Goal: Information Seeking & Learning: Compare options

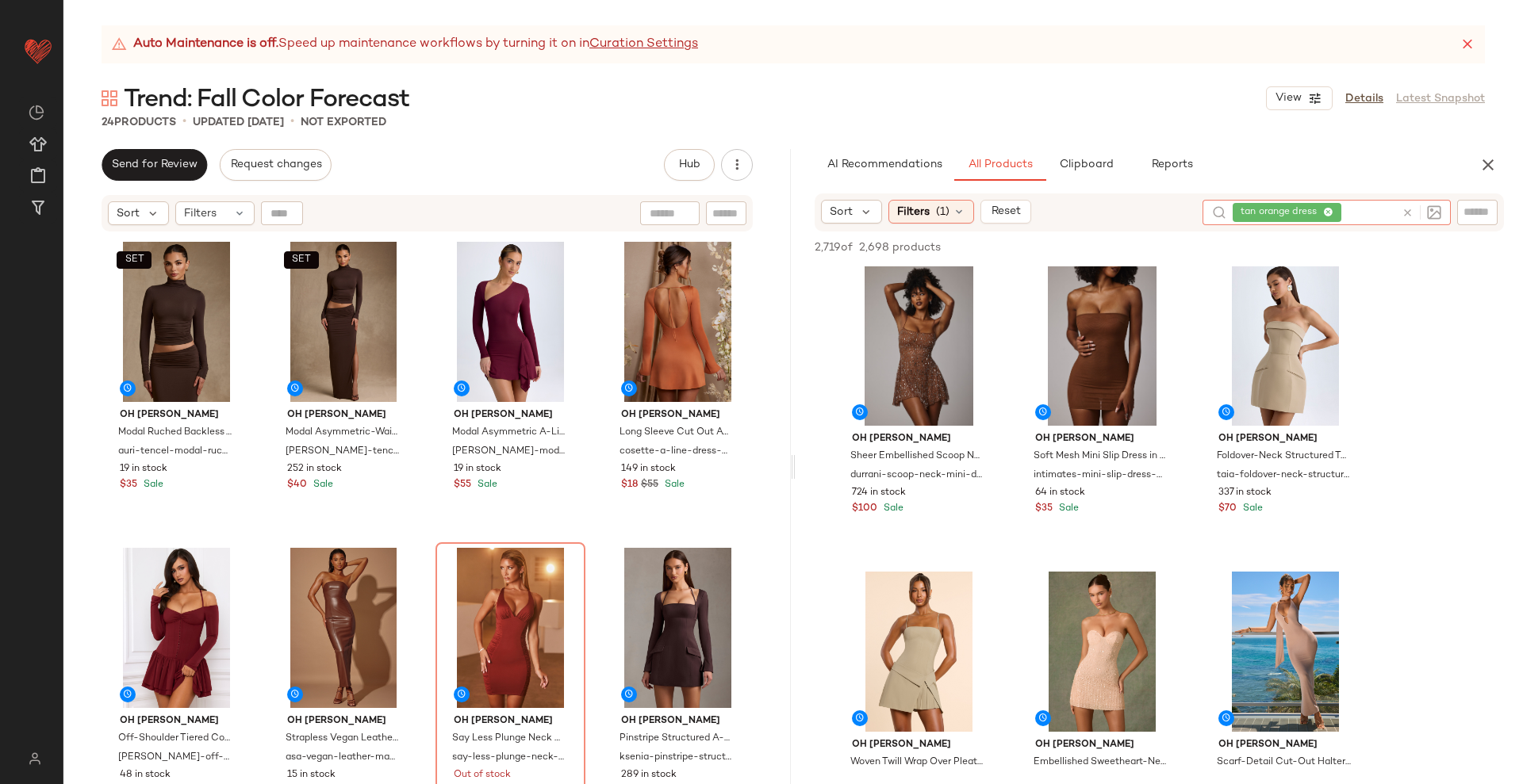
click at [1410, 213] on icon at bounding box center [1407, 213] width 12 height 12
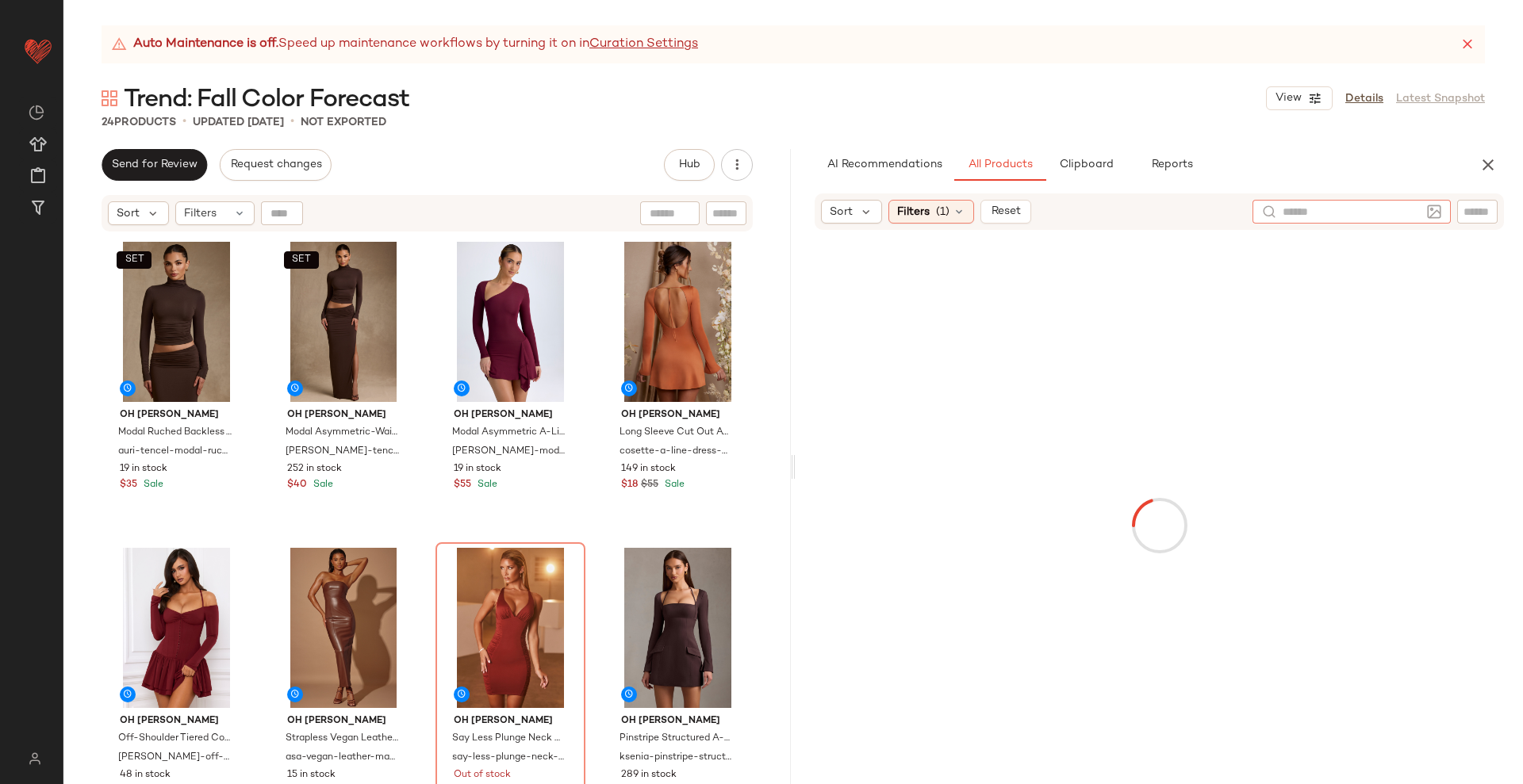
click at [1410, 213] on input "text" at bounding box center [1351, 212] width 138 height 17
type input "***"
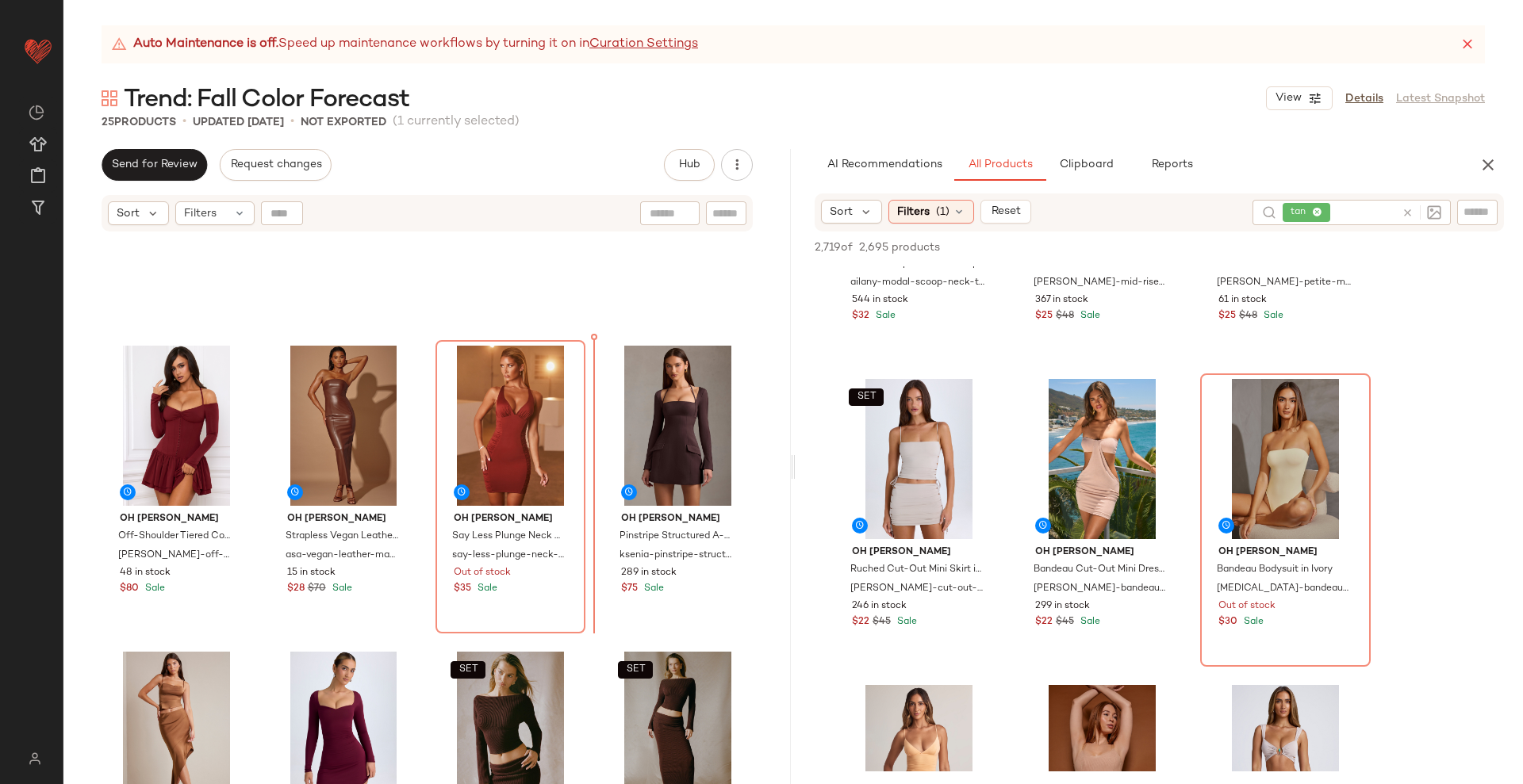
scroll to position [168, 0]
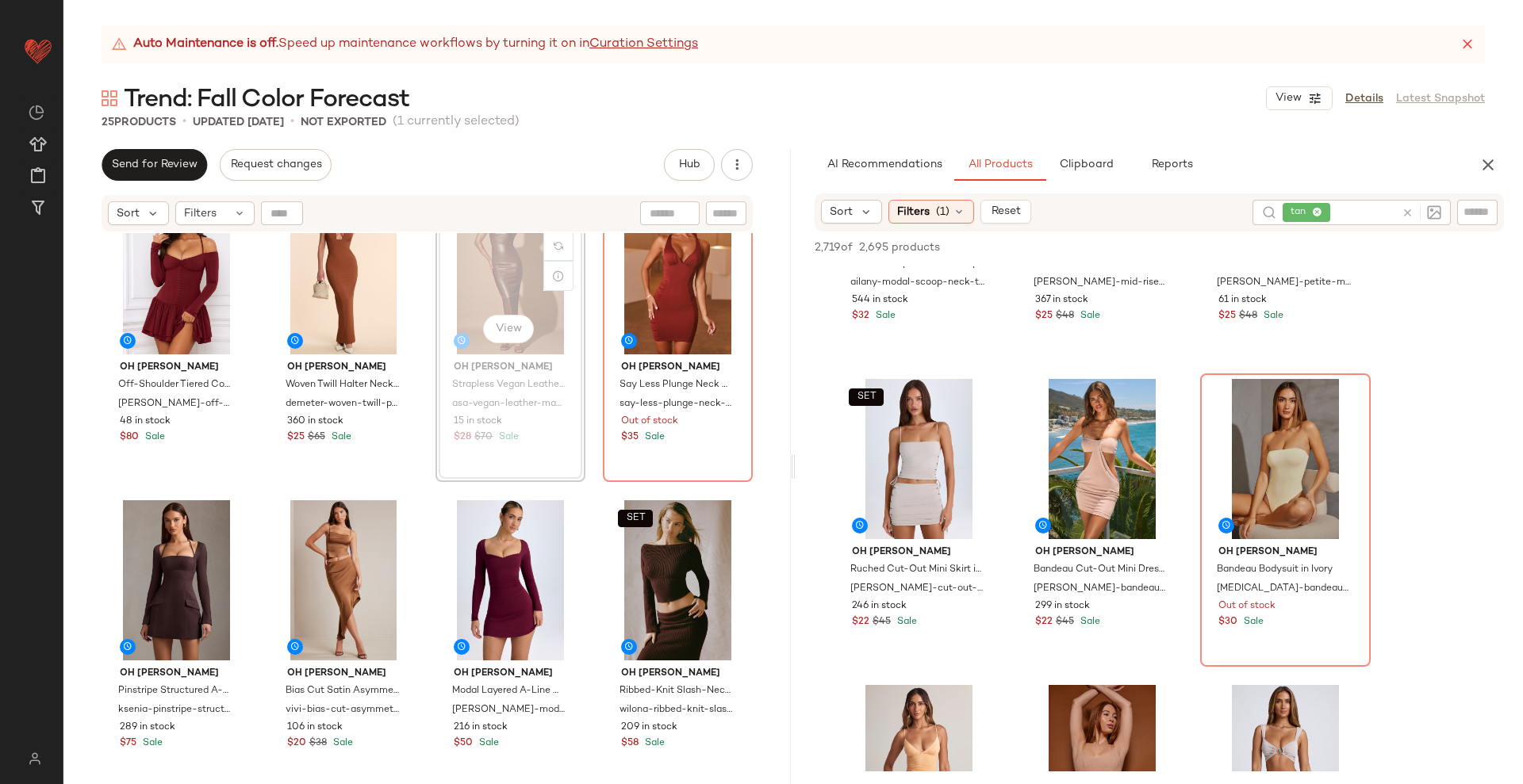
scroll to position [357, 0]
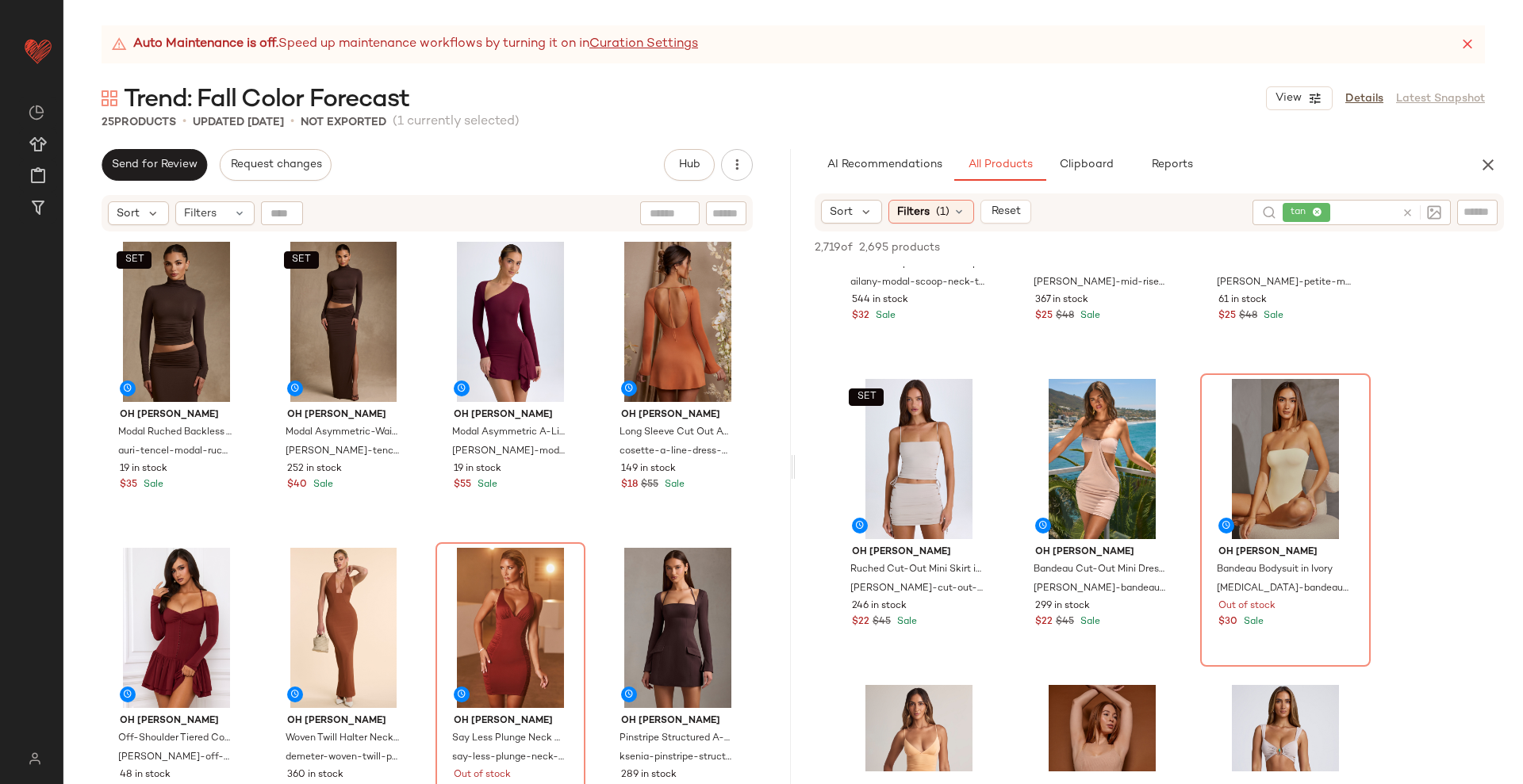
click at [588, 544] on div "SET Oh Polly Modal Ruched Backless Turtleneck Top in Chocolate Brown auri-tence…" at bounding box center [427, 529] width 651 height 587
click at [585, 540] on div "SET Oh Polly Modal Ruched Backless Turtleneck Top in Chocolate Brown auri-tence…" at bounding box center [427, 529] width 651 height 587
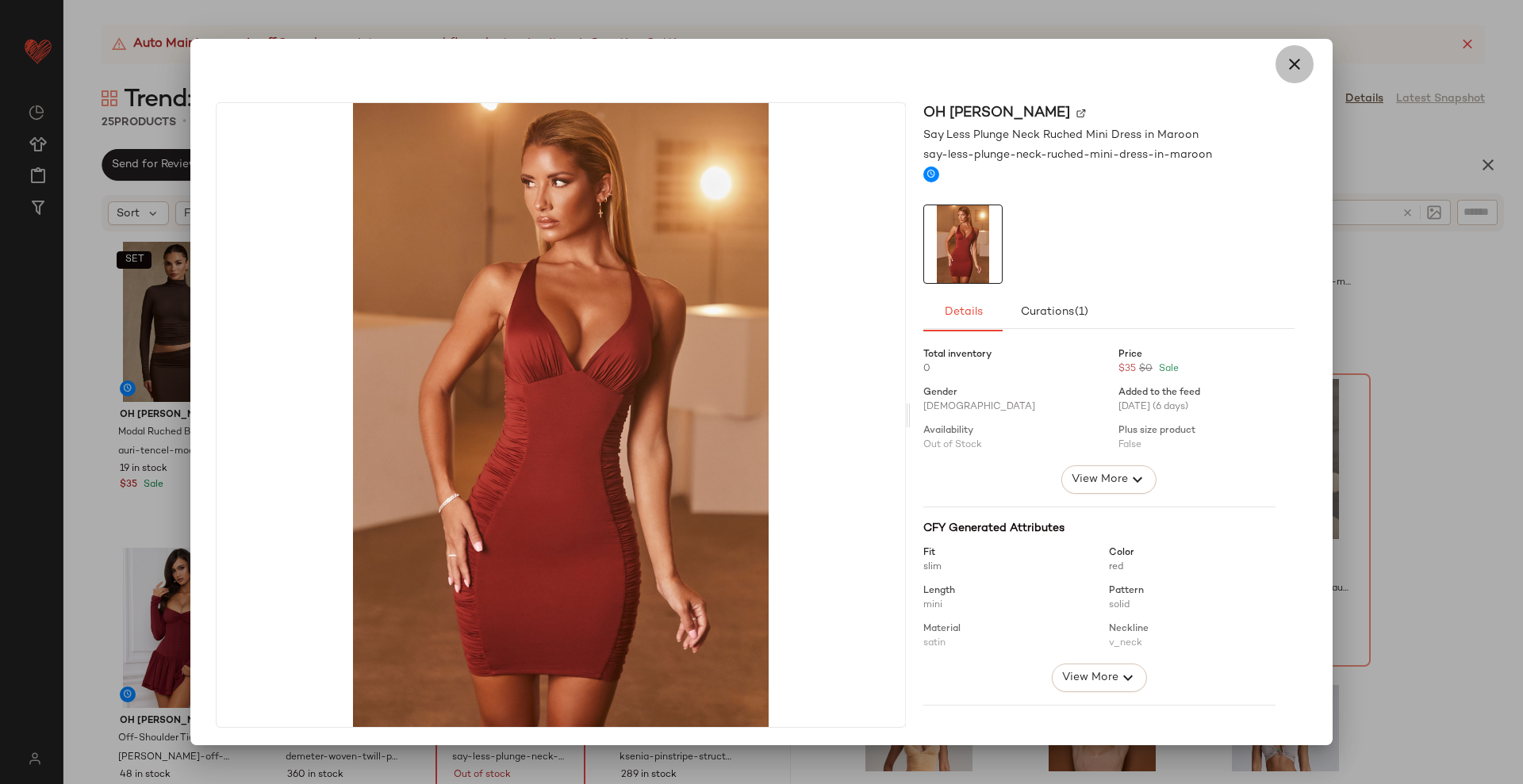
click at [1285, 63] on icon "button" at bounding box center [1294, 64] width 19 height 19
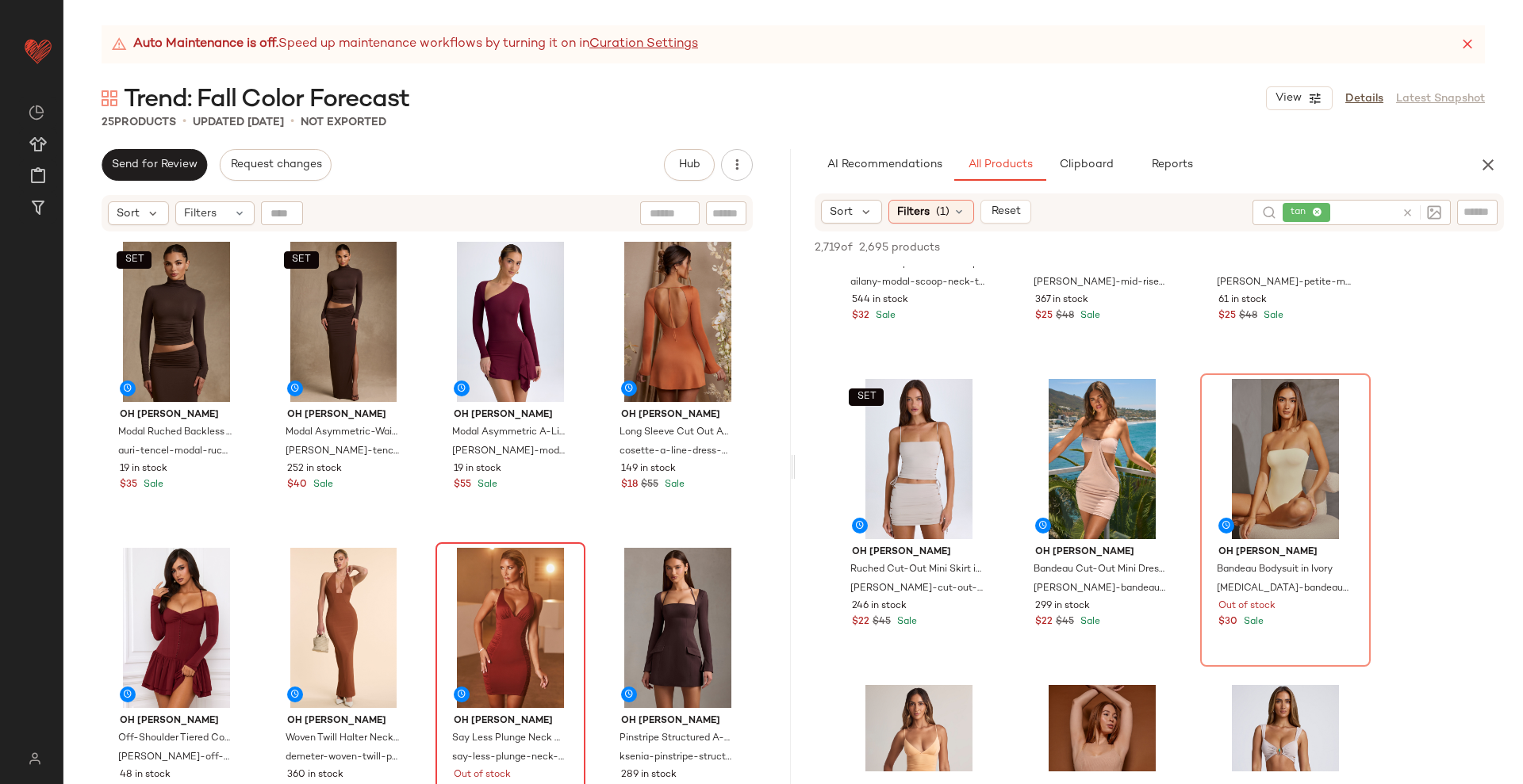
click at [586, 553] on div "SET Oh Polly Modal Ruched Backless Turtleneck Top in Chocolate Brown auri-tence…" at bounding box center [427, 529] width 651 height 587
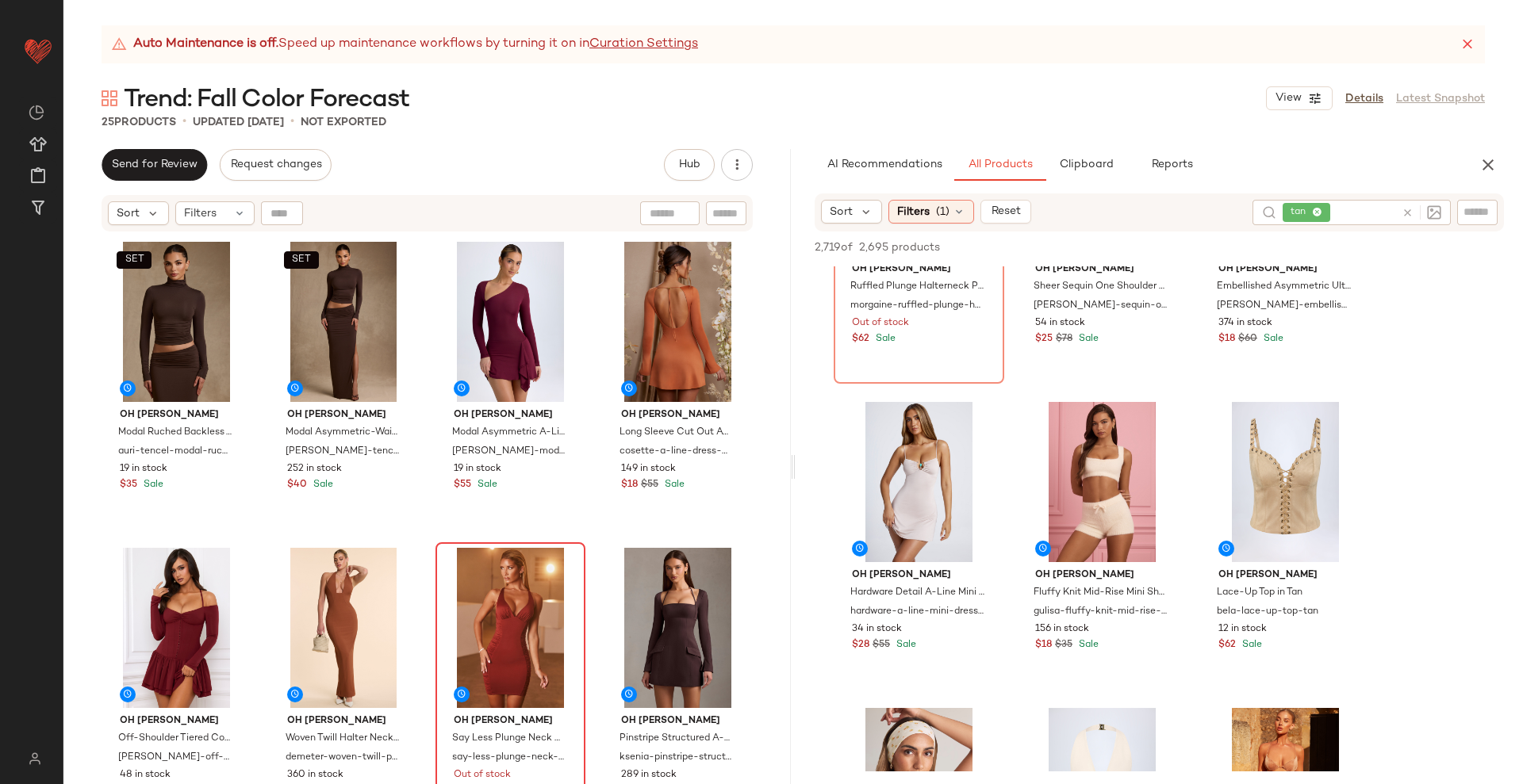
scroll to position [15059, 0]
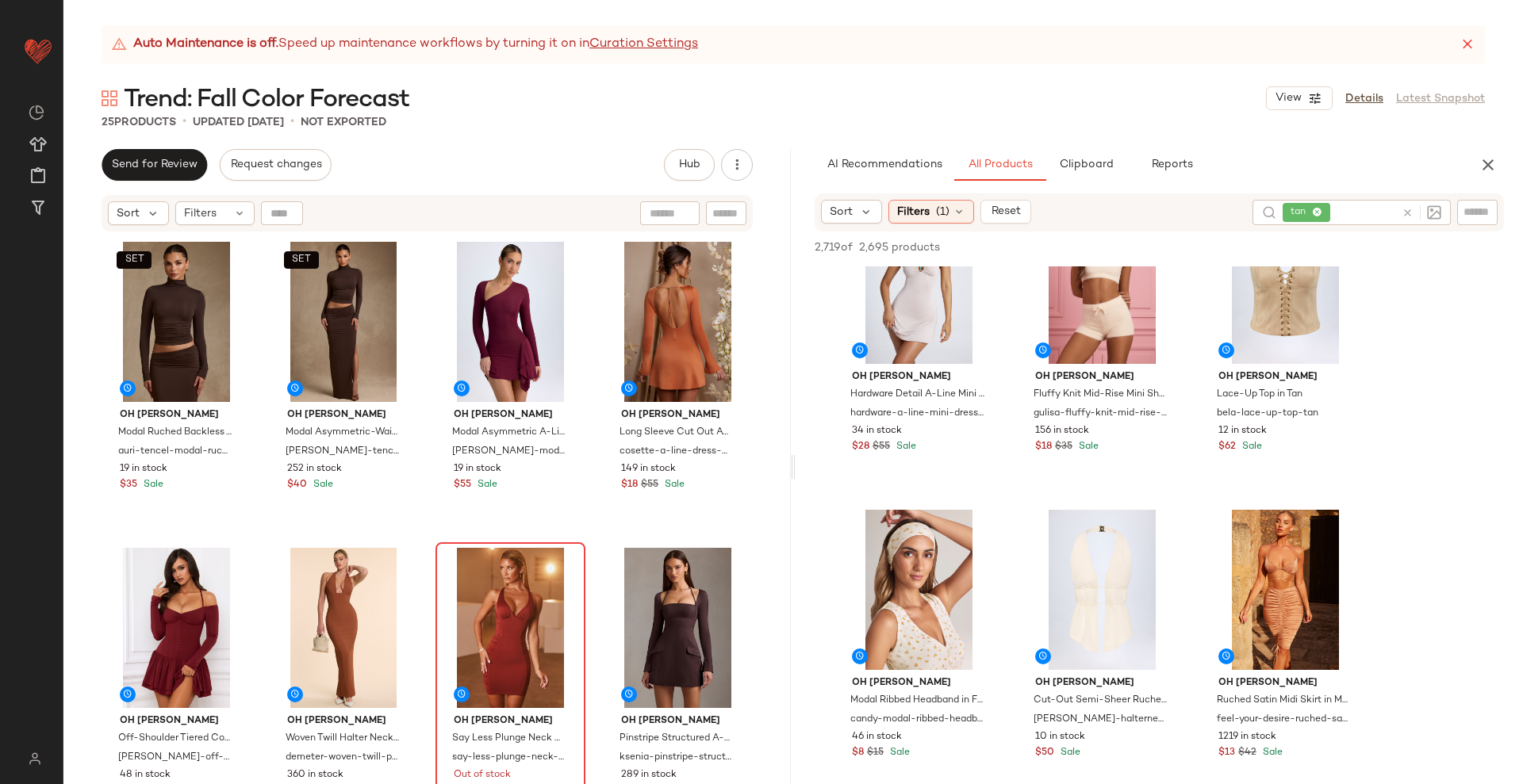
click at [586, 542] on div "SET Oh Polly Modal Ruched Backless Turtleneck Top in Chocolate Brown auri-tence…" at bounding box center [427, 529] width 651 height 587
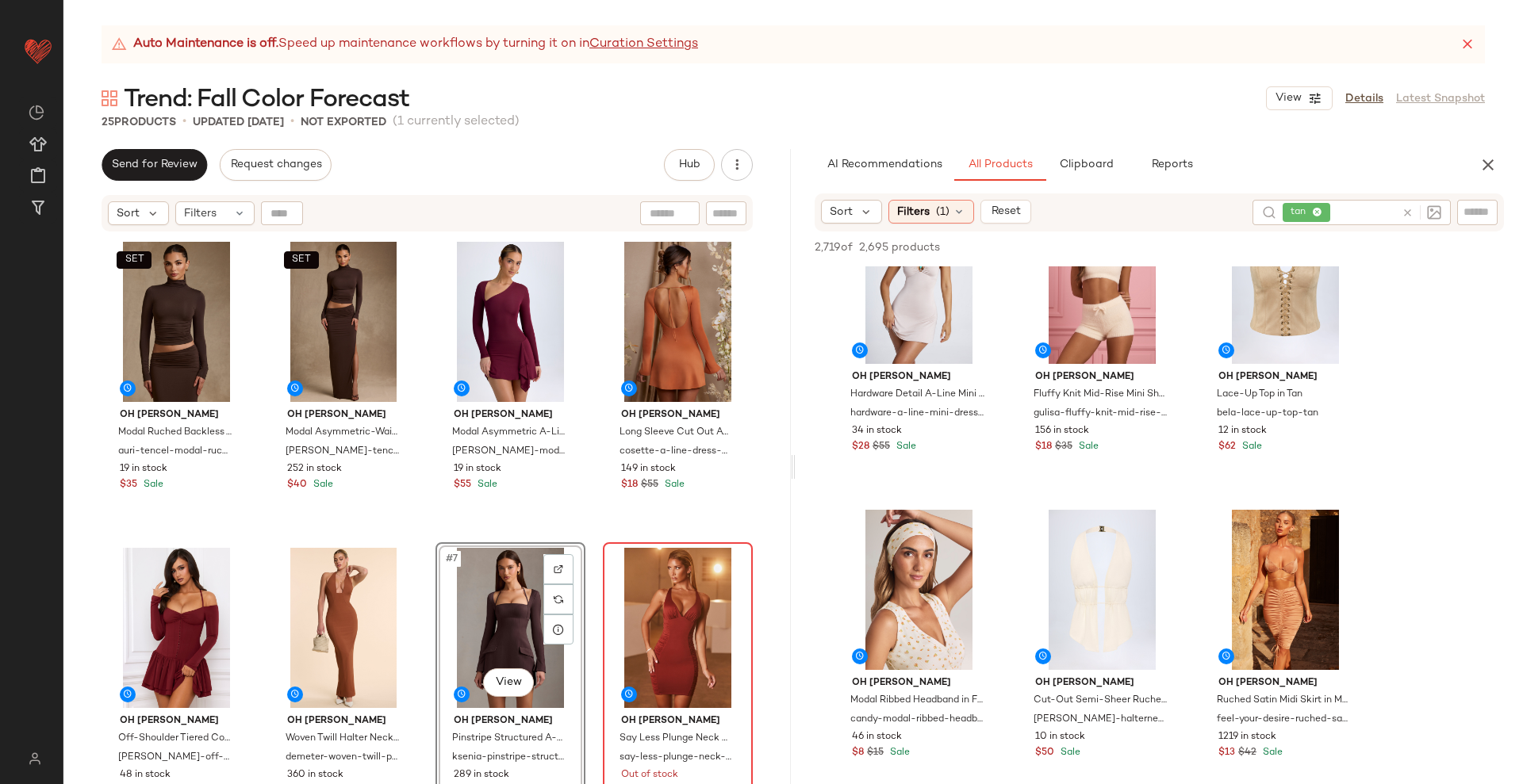
click at [586, 544] on div "SET Oh Polly Modal Ruched Backless Turtleneck Top in Chocolate Brown auri-tence…" at bounding box center [427, 529] width 651 height 587
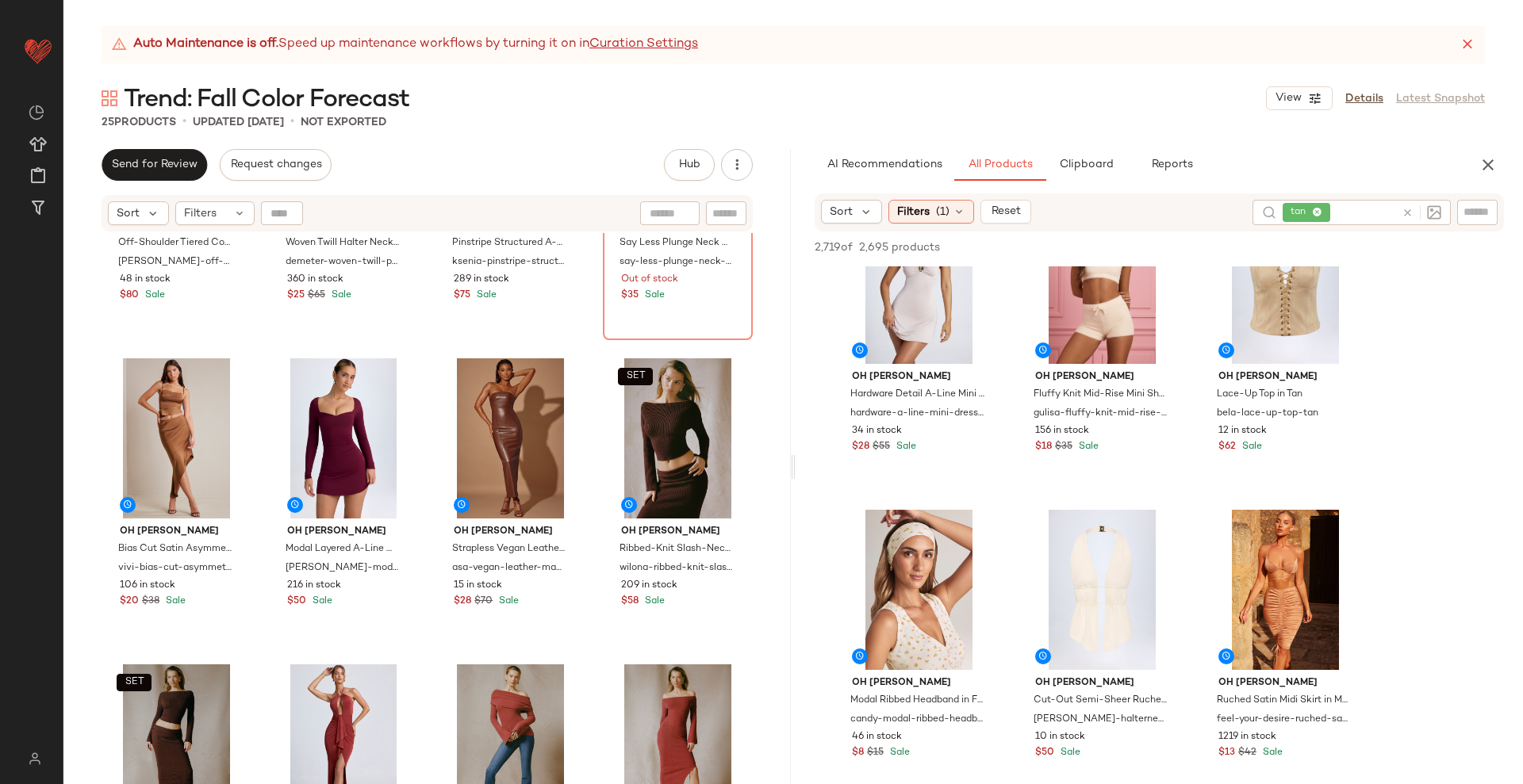
scroll to position [707, 0]
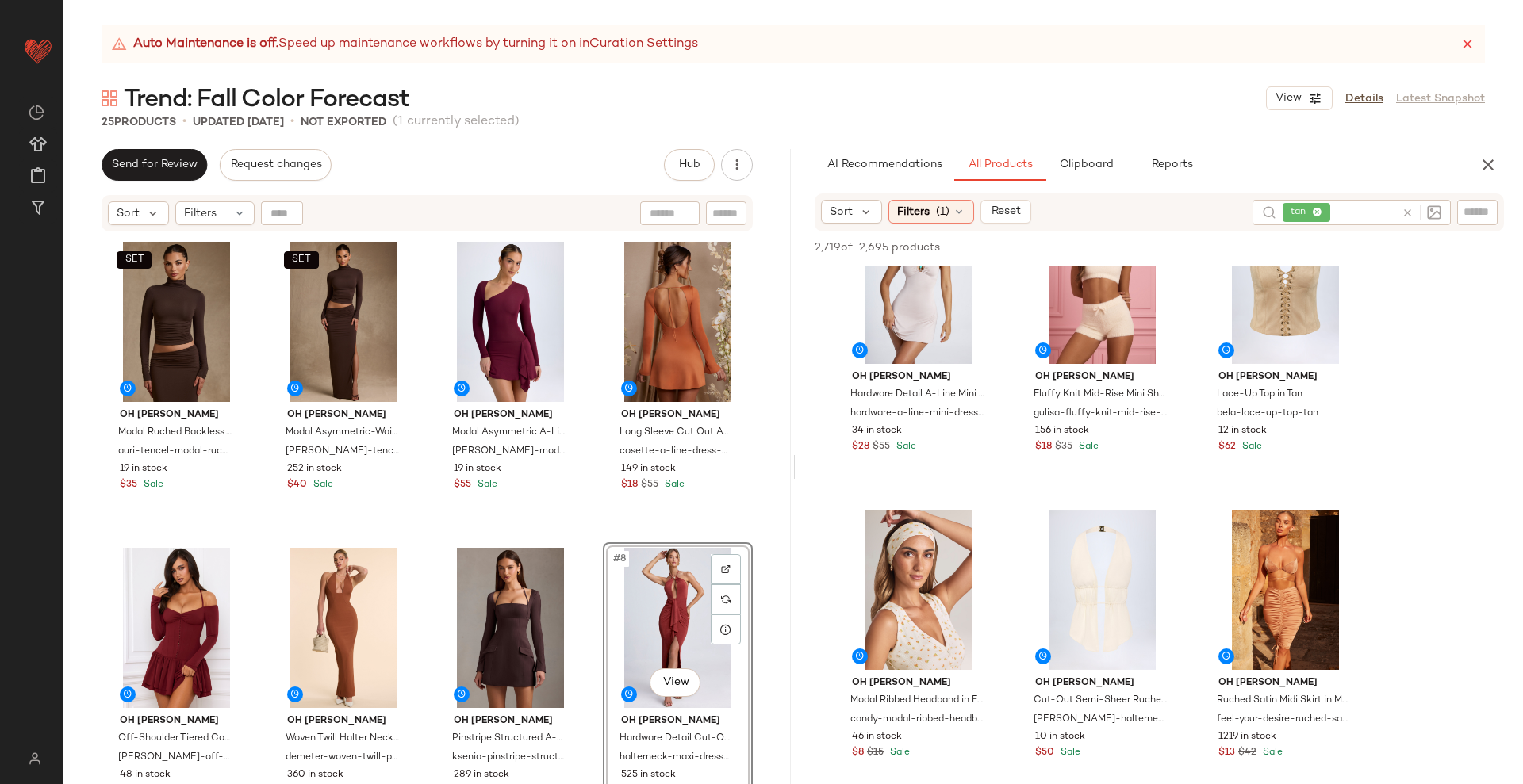
click at [587, 543] on div "SET Oh Polly Modal Ruched Backless Turtleneck Top in Chocolate Brown auri-tence…" at bounding box center [427, 529] width 651 height 587
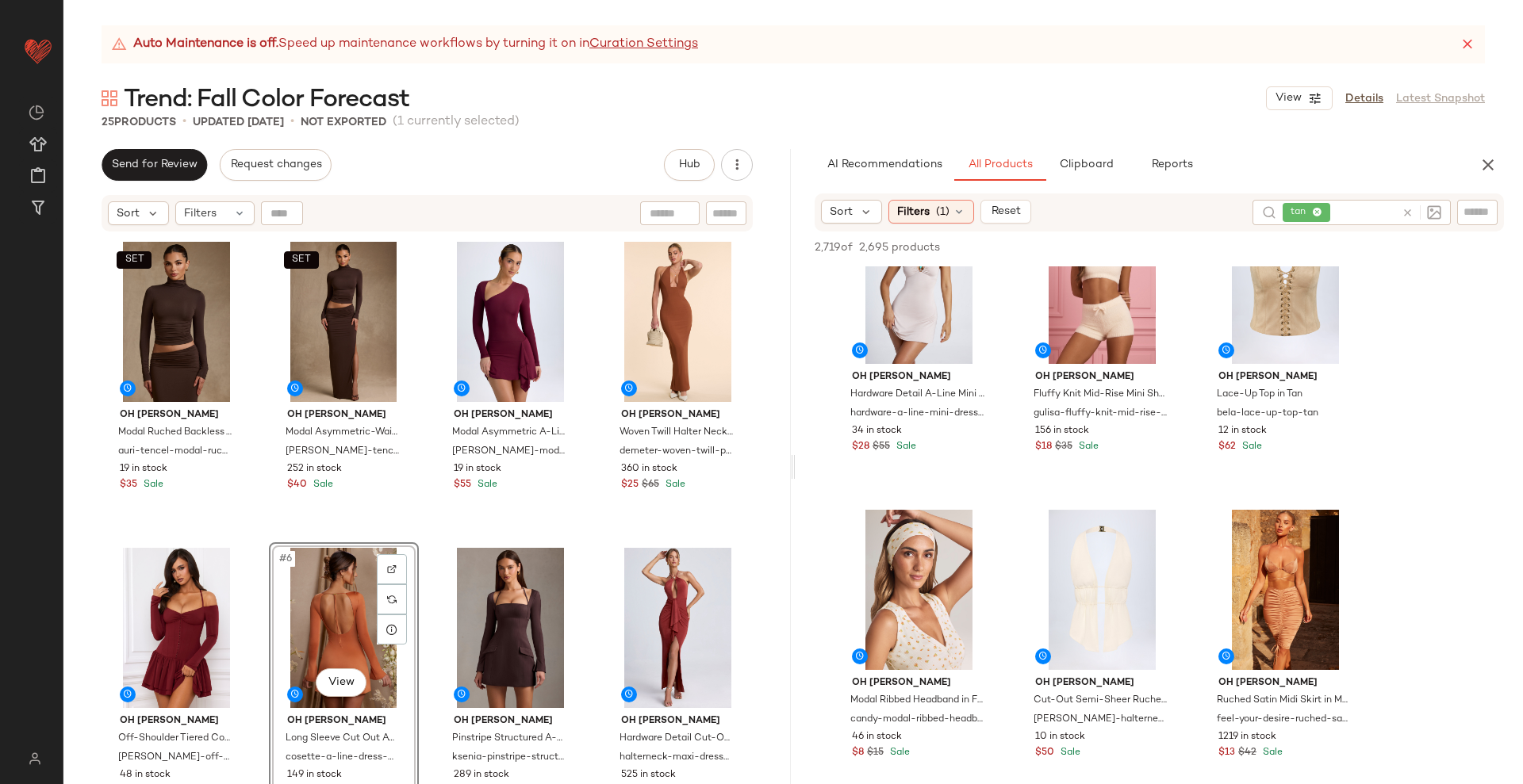
click at [418, 547] on div "SET Oh Polly Modal Ruched Backless Turtleneck Top in Chocolate Brown auri-tence…" at bounding box center [427, 529] width 651 height 587
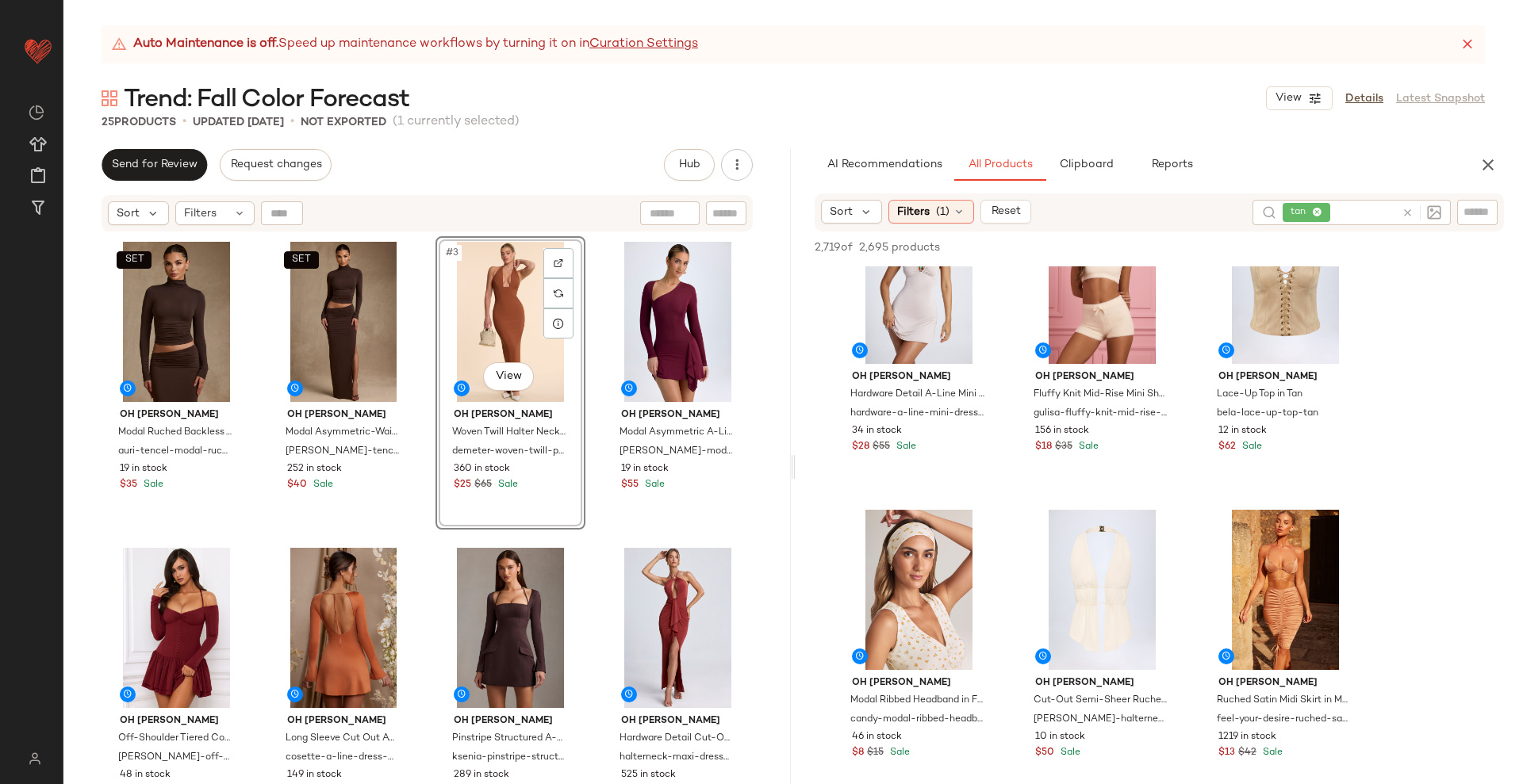
click at [581, 551] on div "SET Oh Polly Modal Ruched Backless Turtleneck Top in Chocolate Brown auri-tence…" at bounding box center [427, 529] width 651 height 587
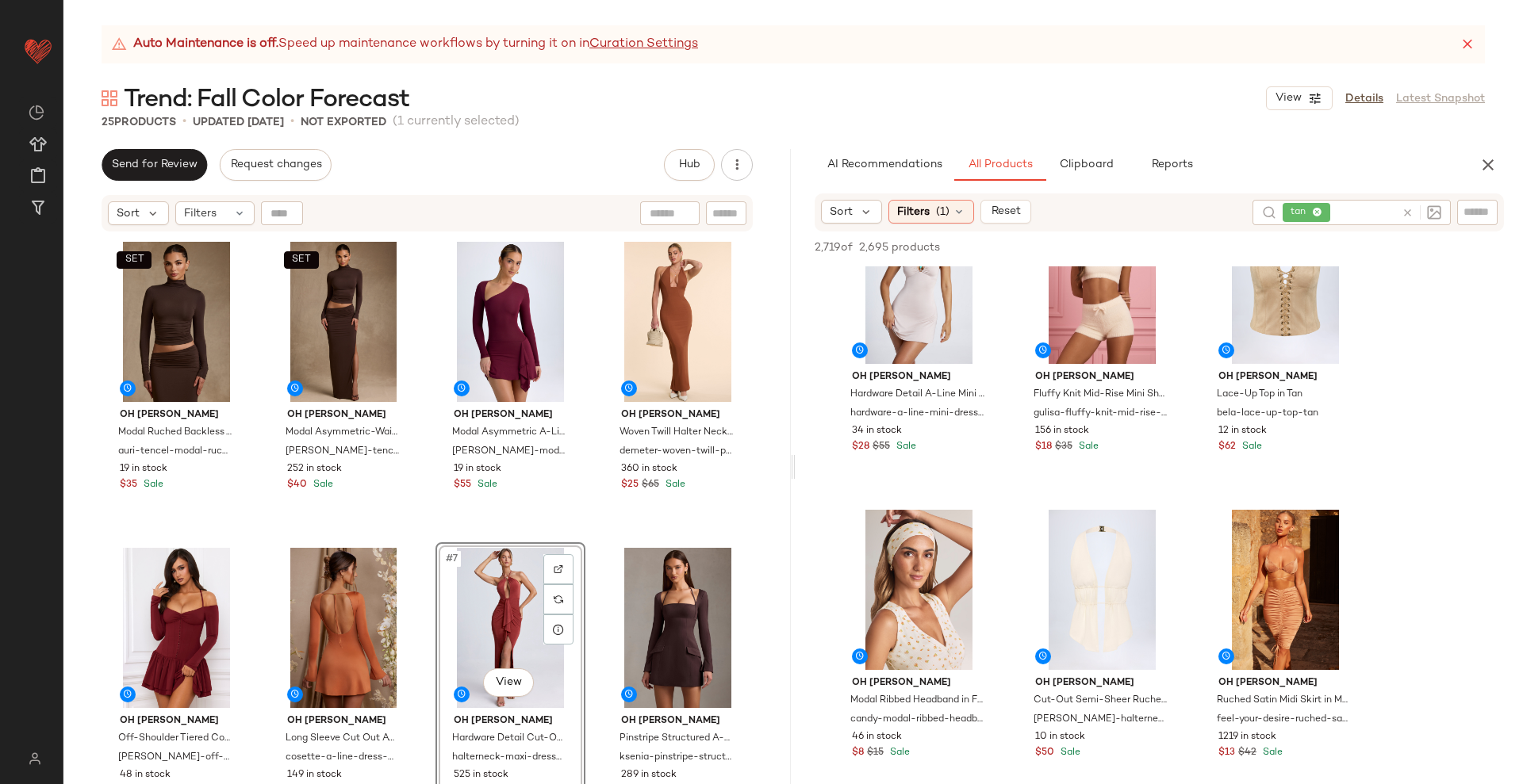
click at [585, 541] on div "SET Oh Polly Modal Ruched Backless Turtleneck Top in Chocolate Brown auri-tence…" at bounding box center [427, 529] width 651 height 587
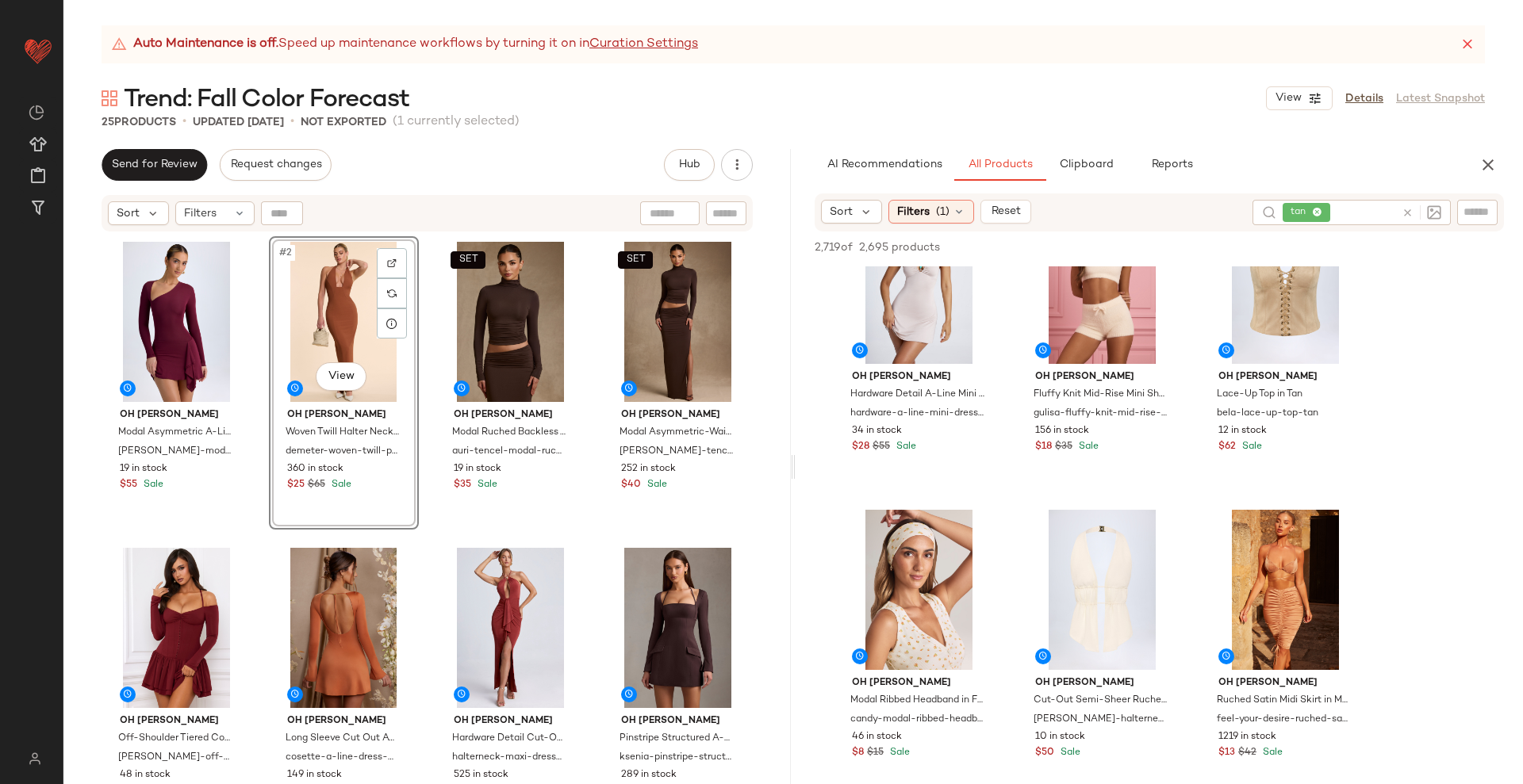
click at [417, 539] on div "Oh Polly Modal Asymmetric A-Line Mini Dress in Wine Red dona-modal-asymmetric-a…" at bounding box center [427, 529] width 651 height 587
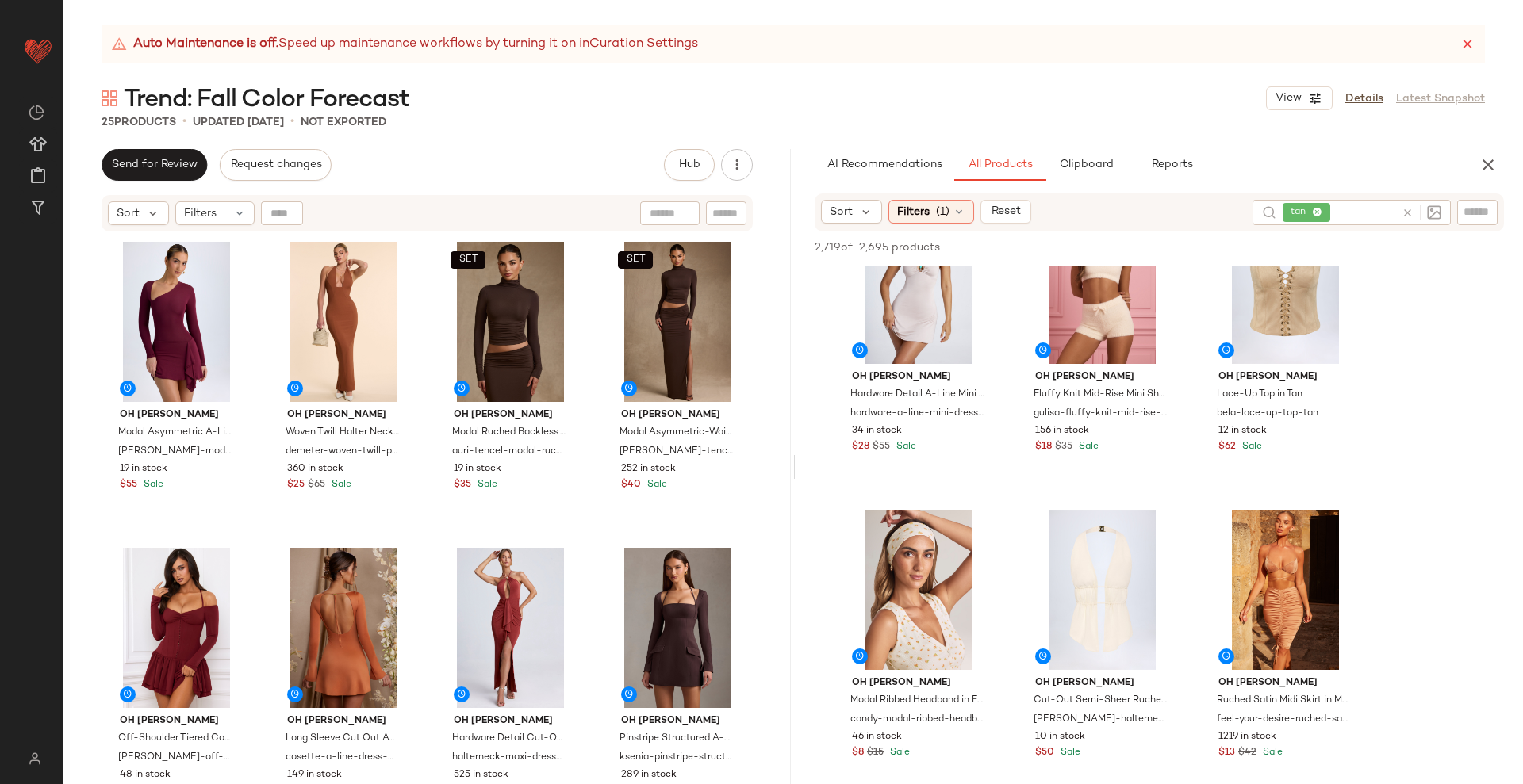
click at [418, 539] on div "Oh Polly Modal Asymmetric A-Line Mini Dress in Wine Red dona-modal-asymmetric-a…" at bounding box center [427, 529] width 651 height 587
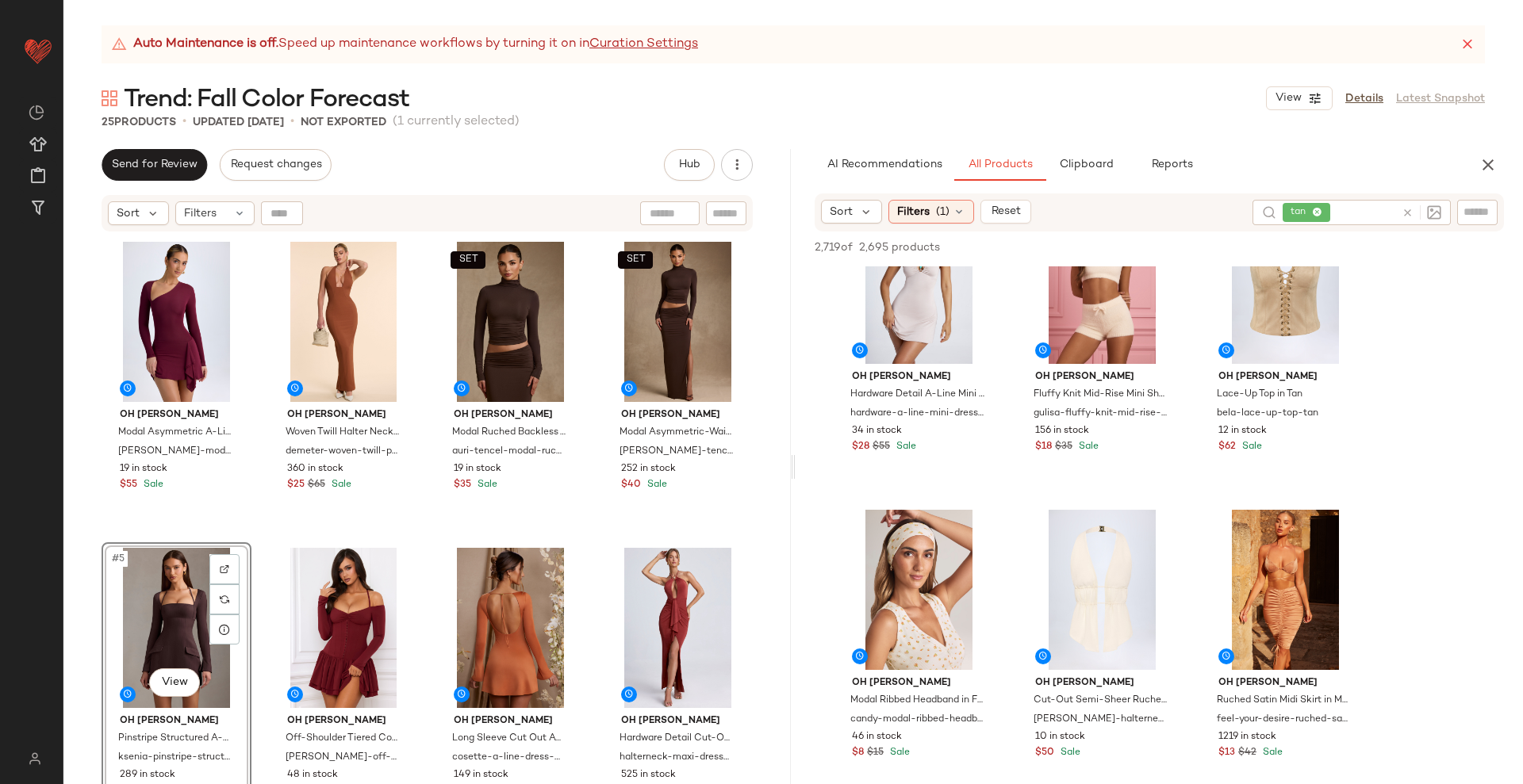
click at [589, 548] on div "Oh Polly Modal Asymmetric A-Line Mini Dress in Wine Red dona-modal-asymmetric-a…" at bounding box center [427, 529] width 651 height 587
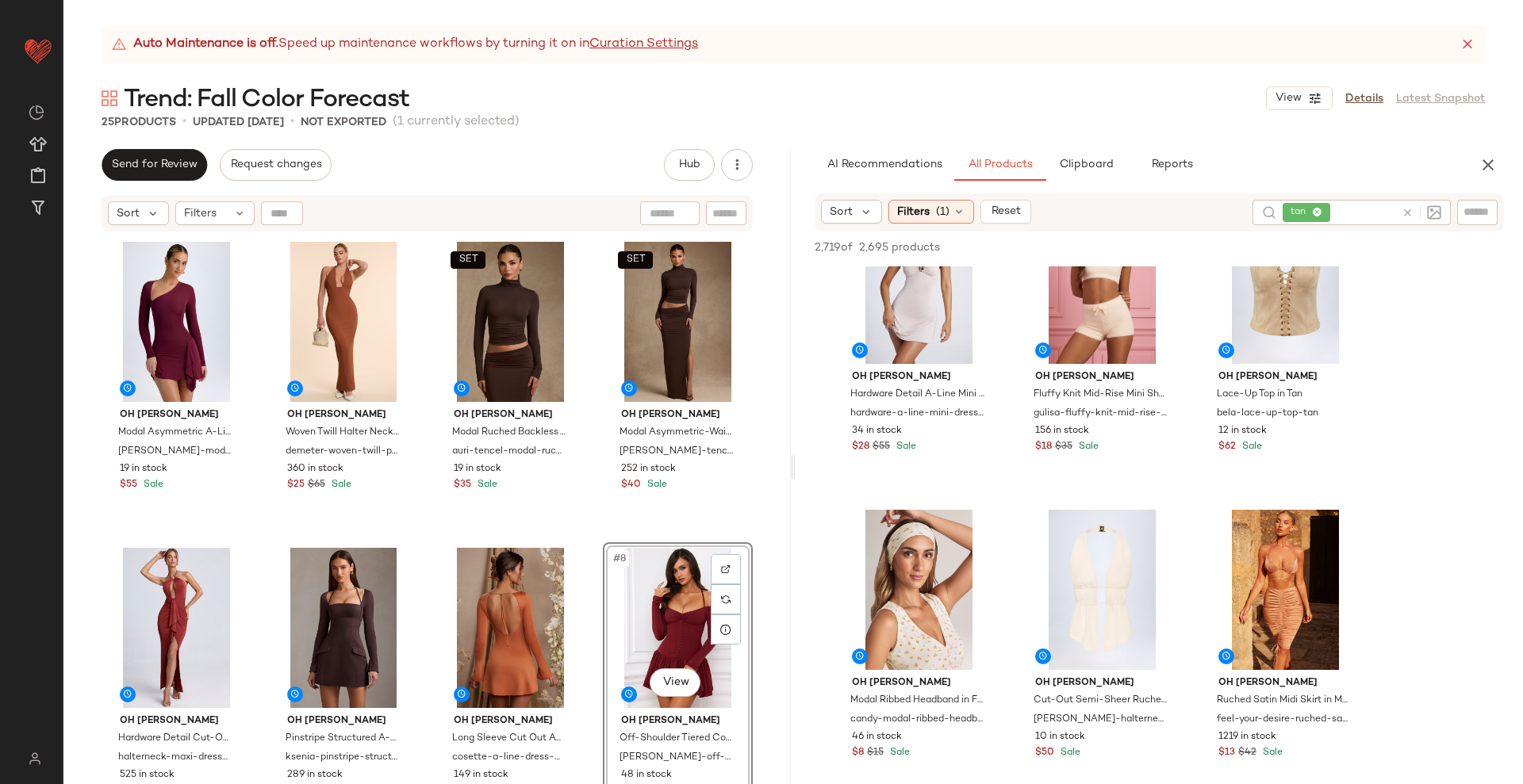
click at [587, 542] on div "Oh Polly Modal Asymmetric A-Line Mini Dress in Wine Red dona-modal-asymmetric-a…" at bounding box center [427, 529] width 651 height 587
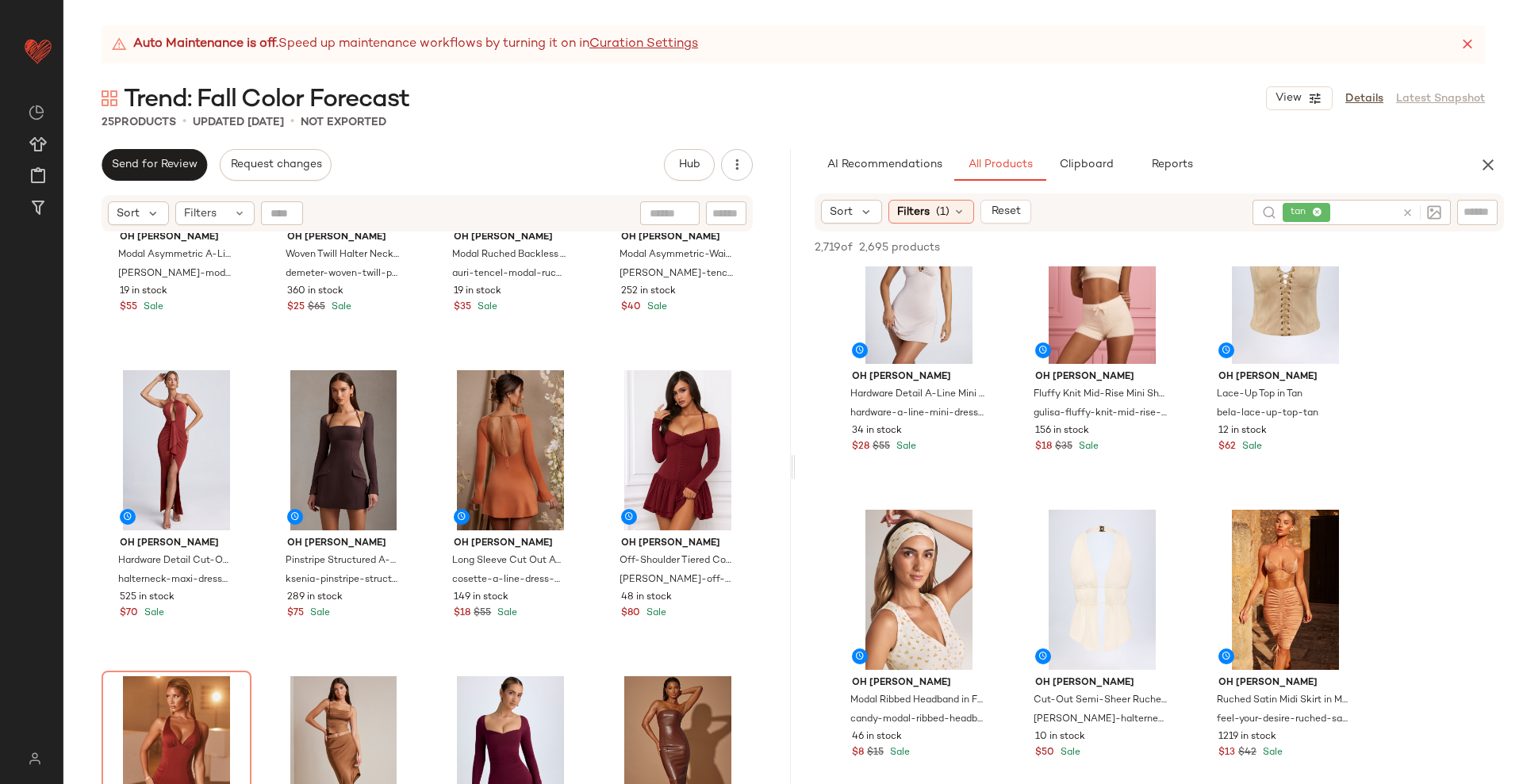
scroll to position [297, 0]
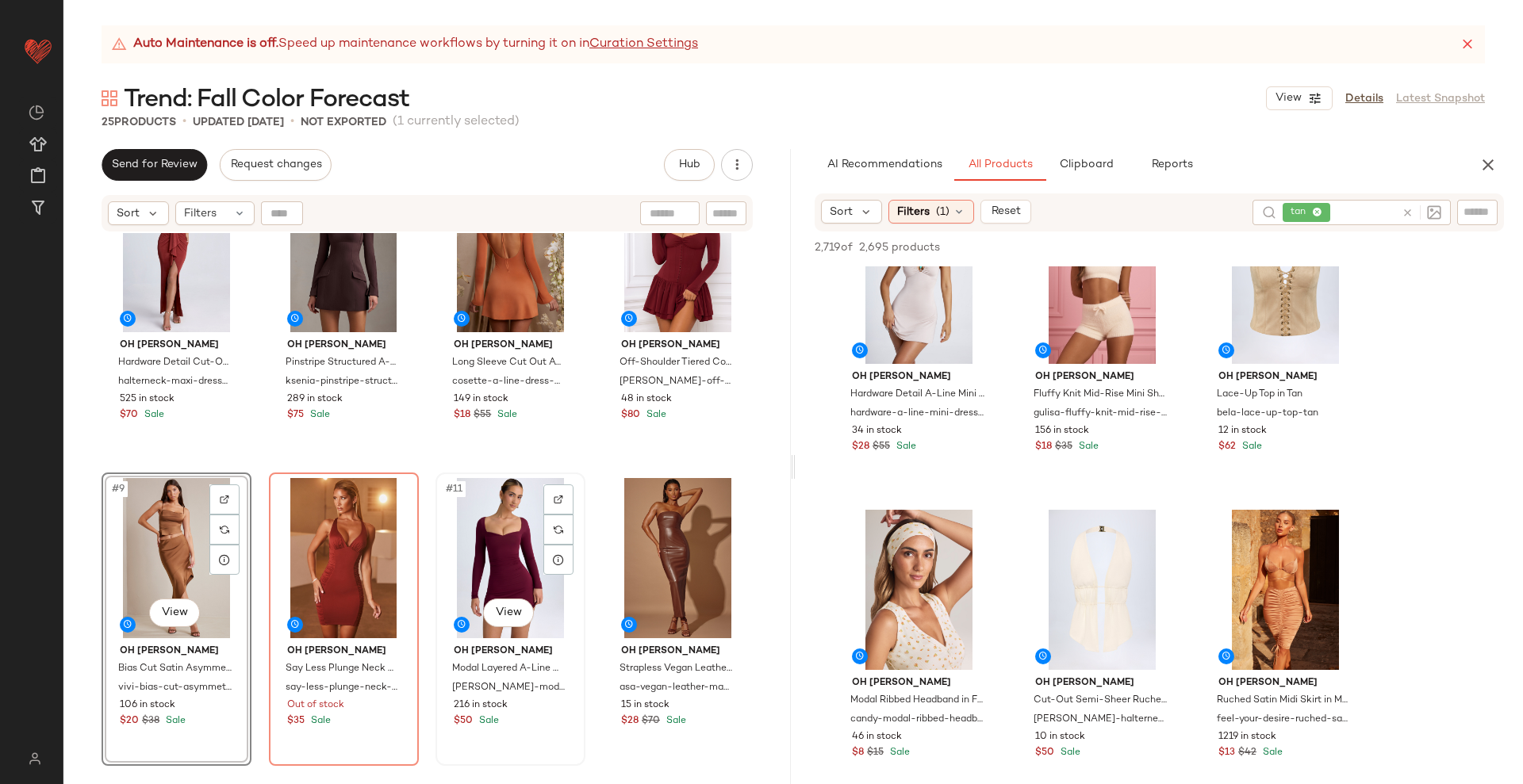
scroll to position [508, 0]
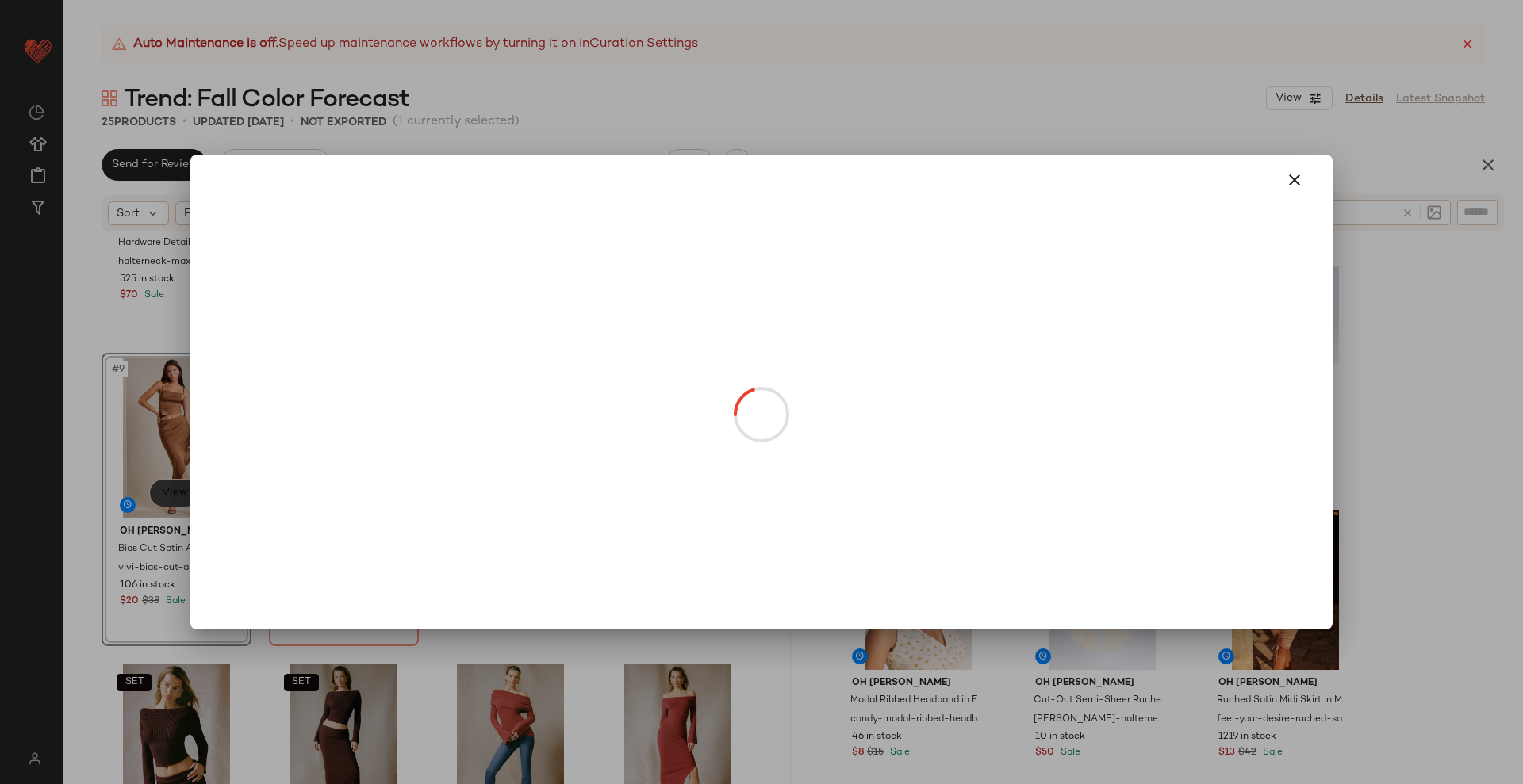
click at [175, 496] on body "Oh Polly (Data Validation) ** Dashboard All Products Global Clipboards (1) Cura…" at bounding box center [761, 392] width 1523 height 784
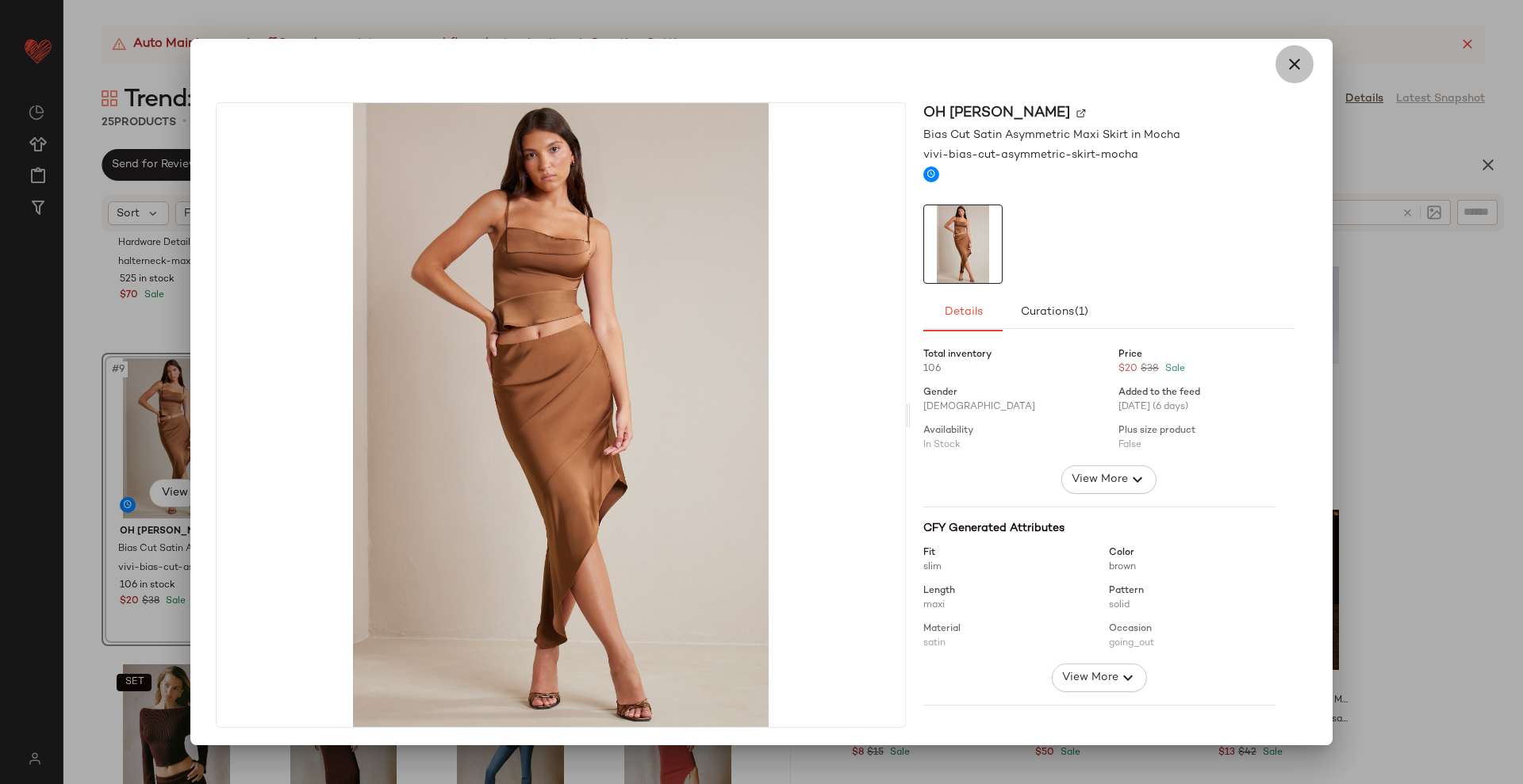
click at [1285, 58] on icon "button" at bounding box center [1294, 64] width 19 height 19
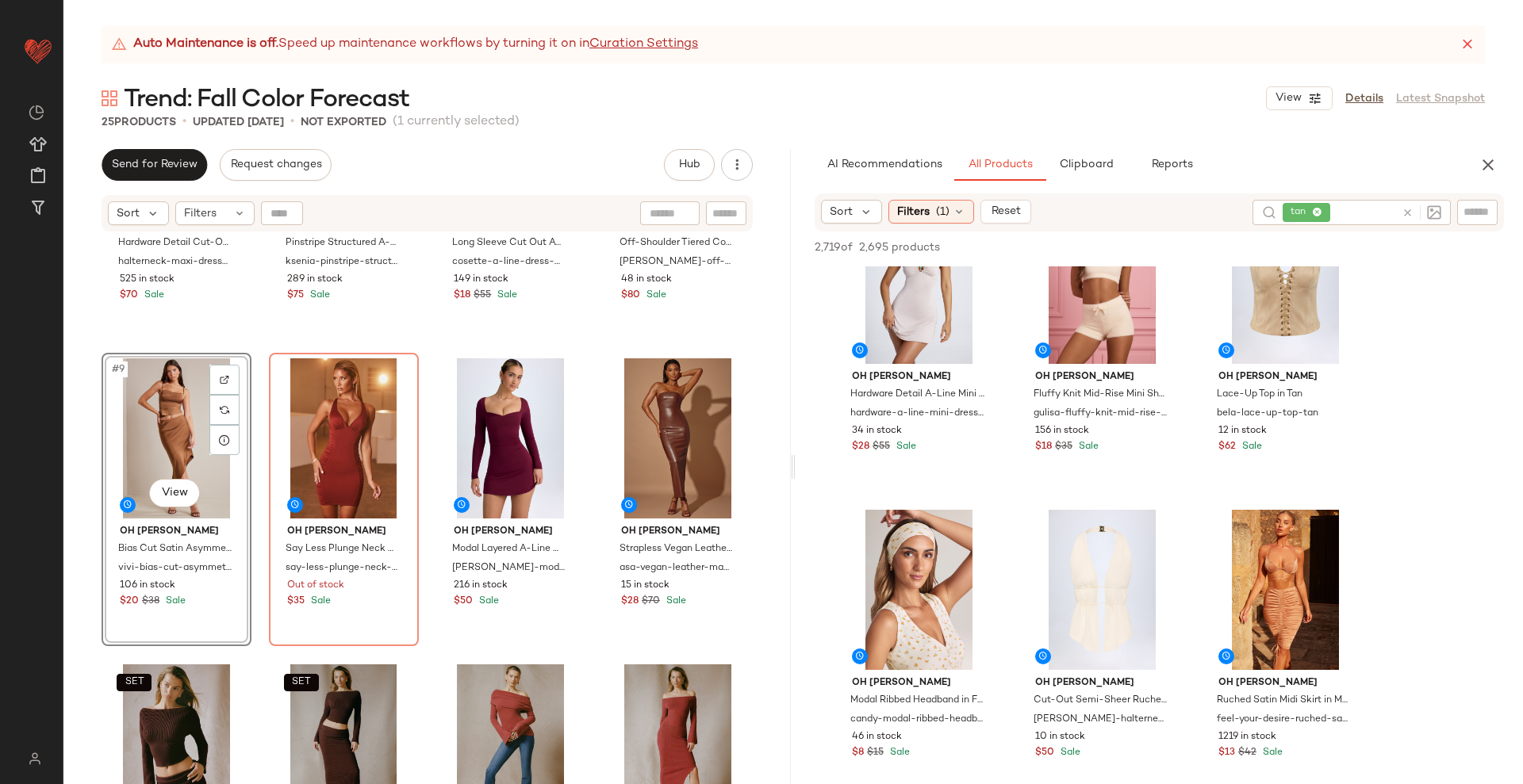
click at [1408, 213] on icon at bounding box center [1407, 213] width 12 height 12
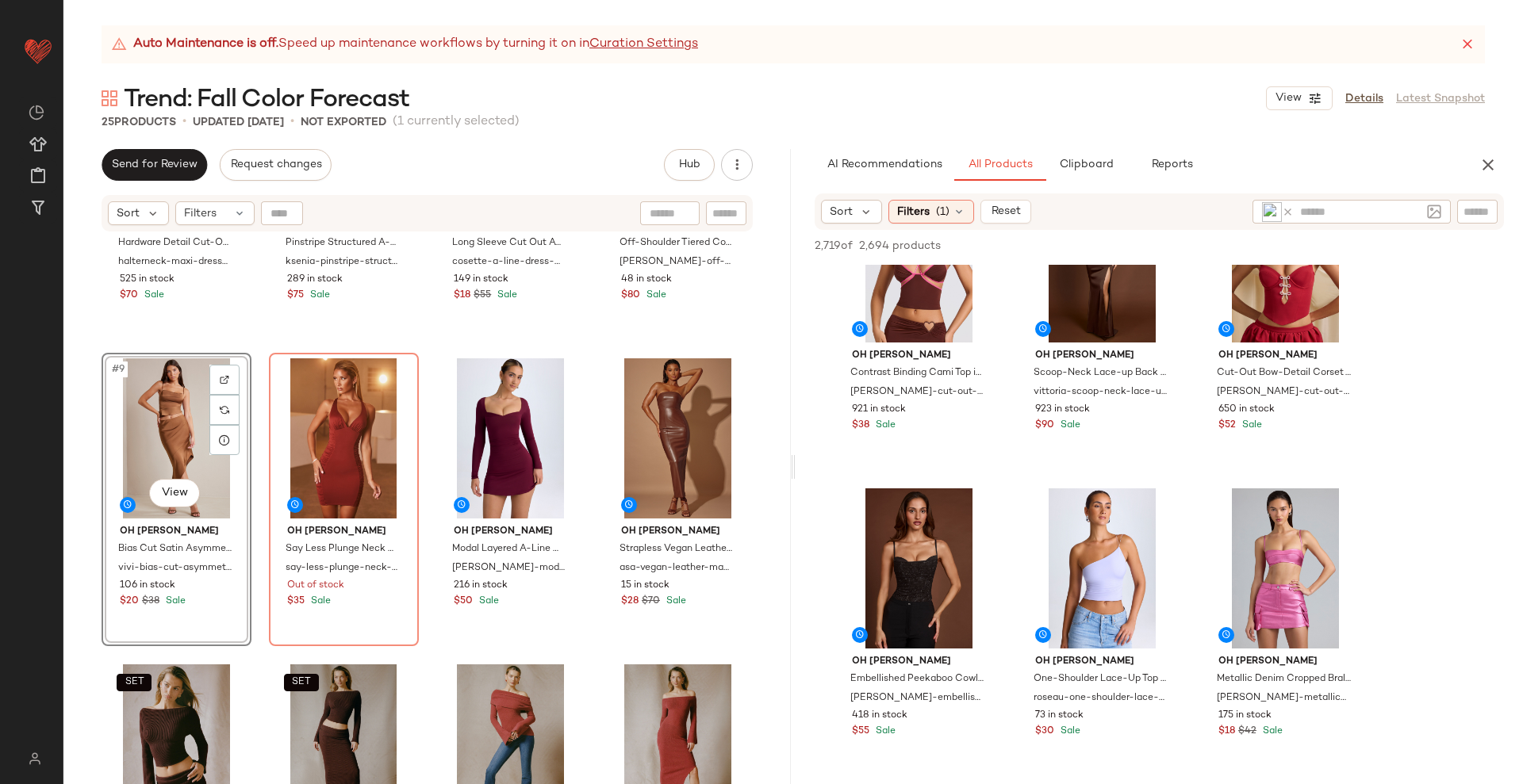
scroll to position [17834, 0]
click at [421, 590] on div "Oh Polly Hardware Detail Cut-Out Halterneck Maxi Dress in Auburn Brown halterne…" at bounding box center [427, 528] width 727 height 591
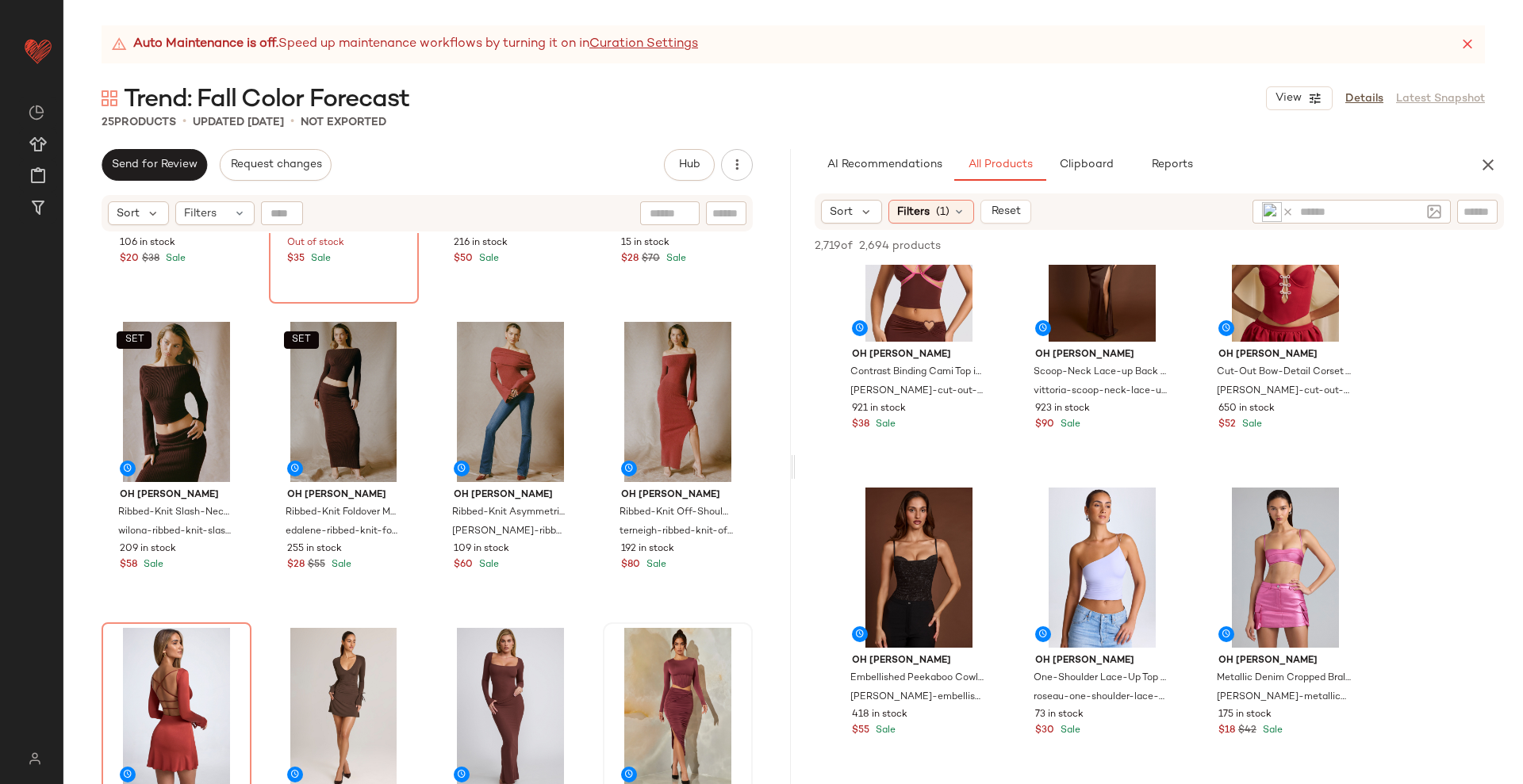
scroll to position [805, 0]
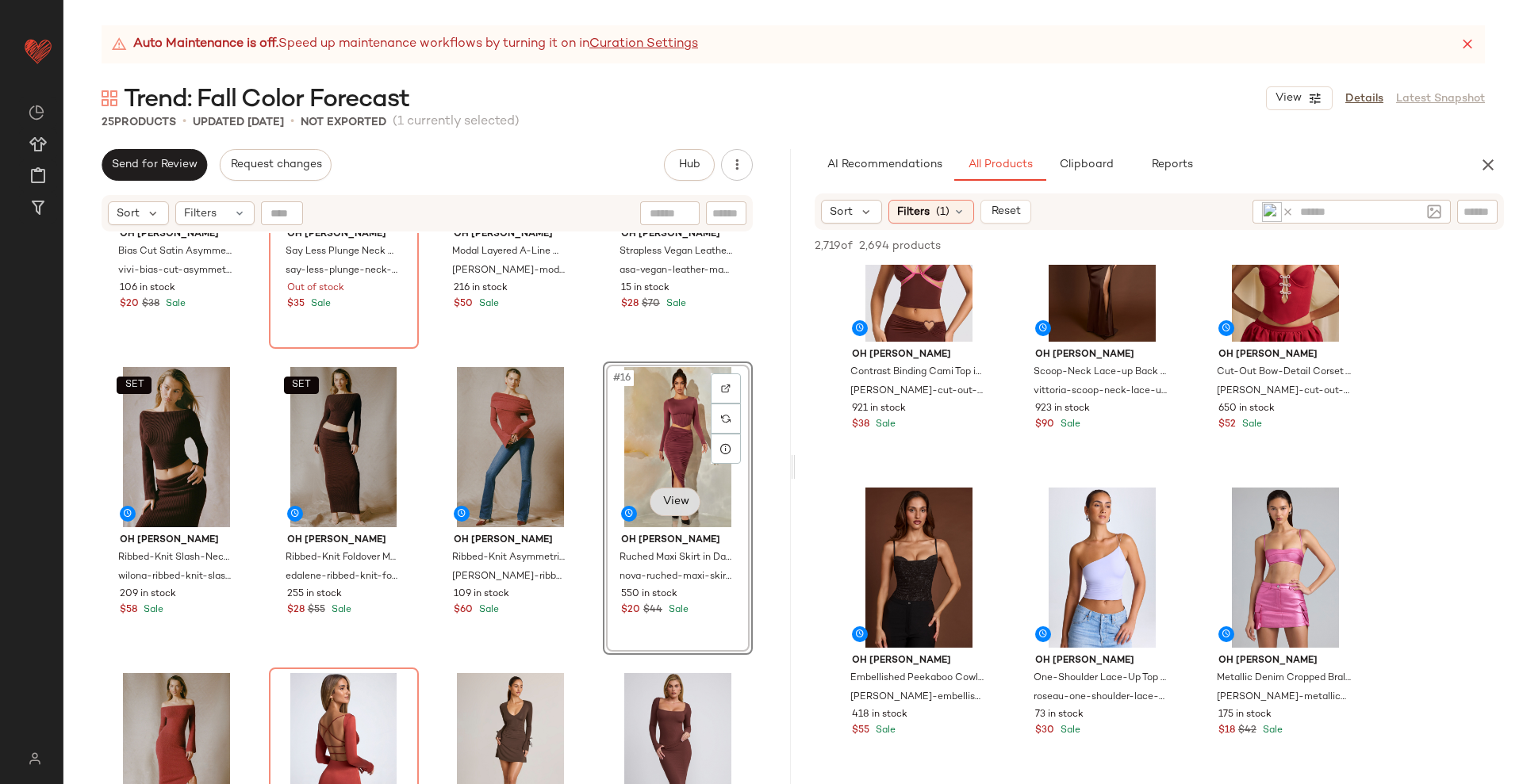
click at [670, 508] on body "Oh Polly (Data Validation) ** Dashboard All Products Global Clipboards (1) Cura…" at bounding box center [761, 392] width 1523 height 784
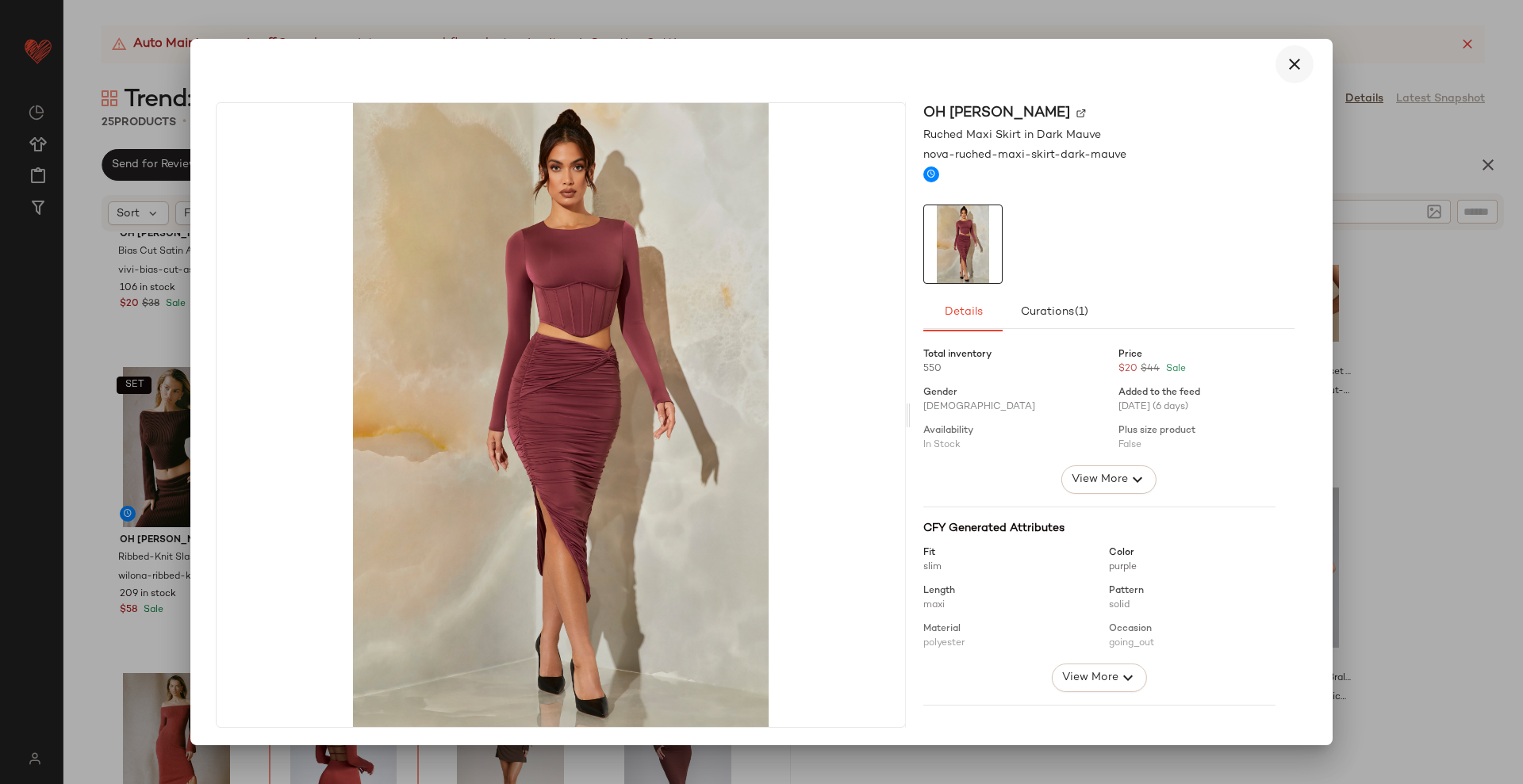
click at [1286, 61] on icon "button" at bounding box center [1294, 64] width 19 height 19
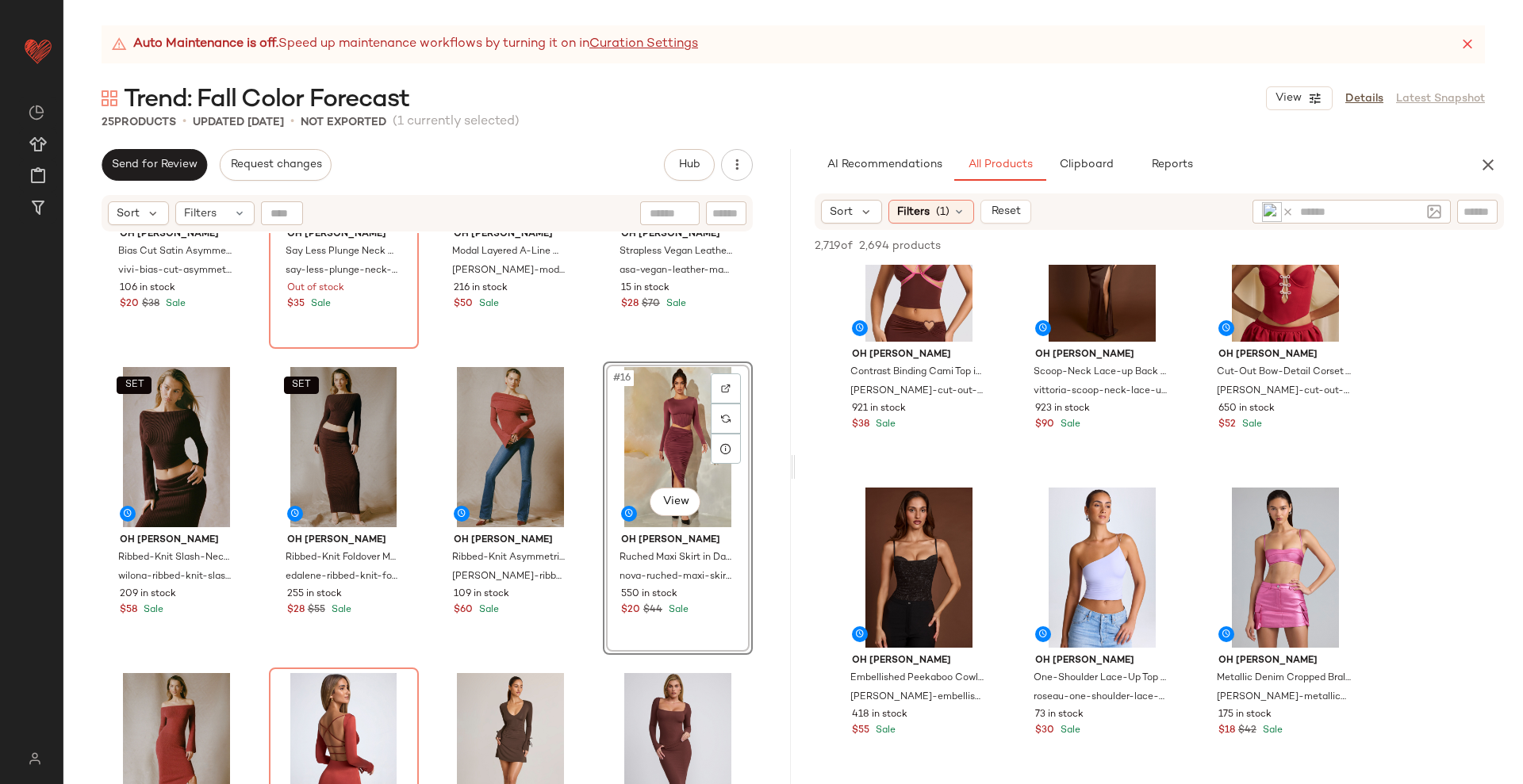
drag, startPoint x: 1376, startPoint y: 207, endPoint x: 1360, endPoint y: 207, distance: 16.0
click at [1372, 207] on input "text" at bounding box center [1360, 212] width 120 height 17
click at [1290, 210] on icon at bounding box center [1287, 212] width 12 height 12
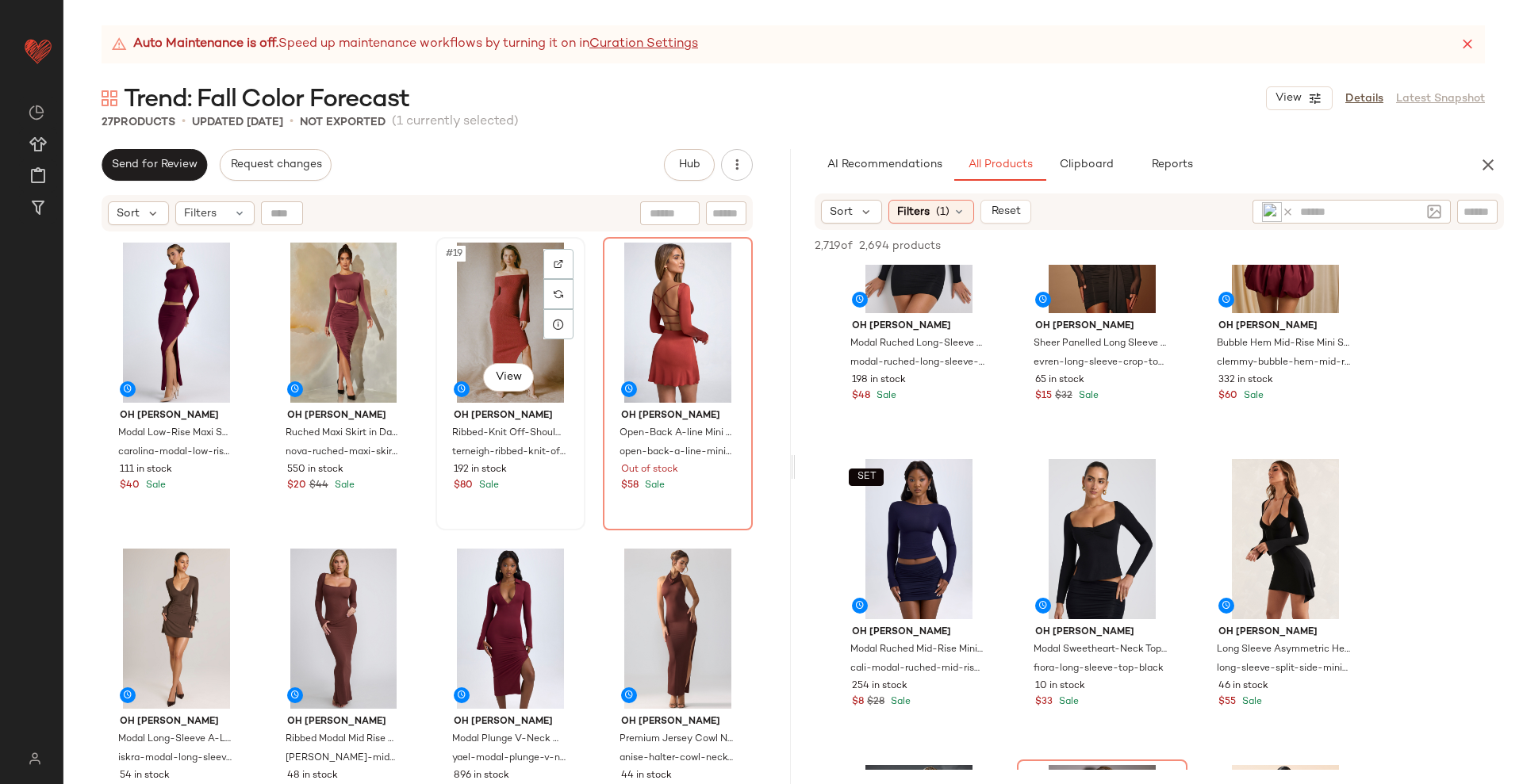
scroll to position [1201, 0]
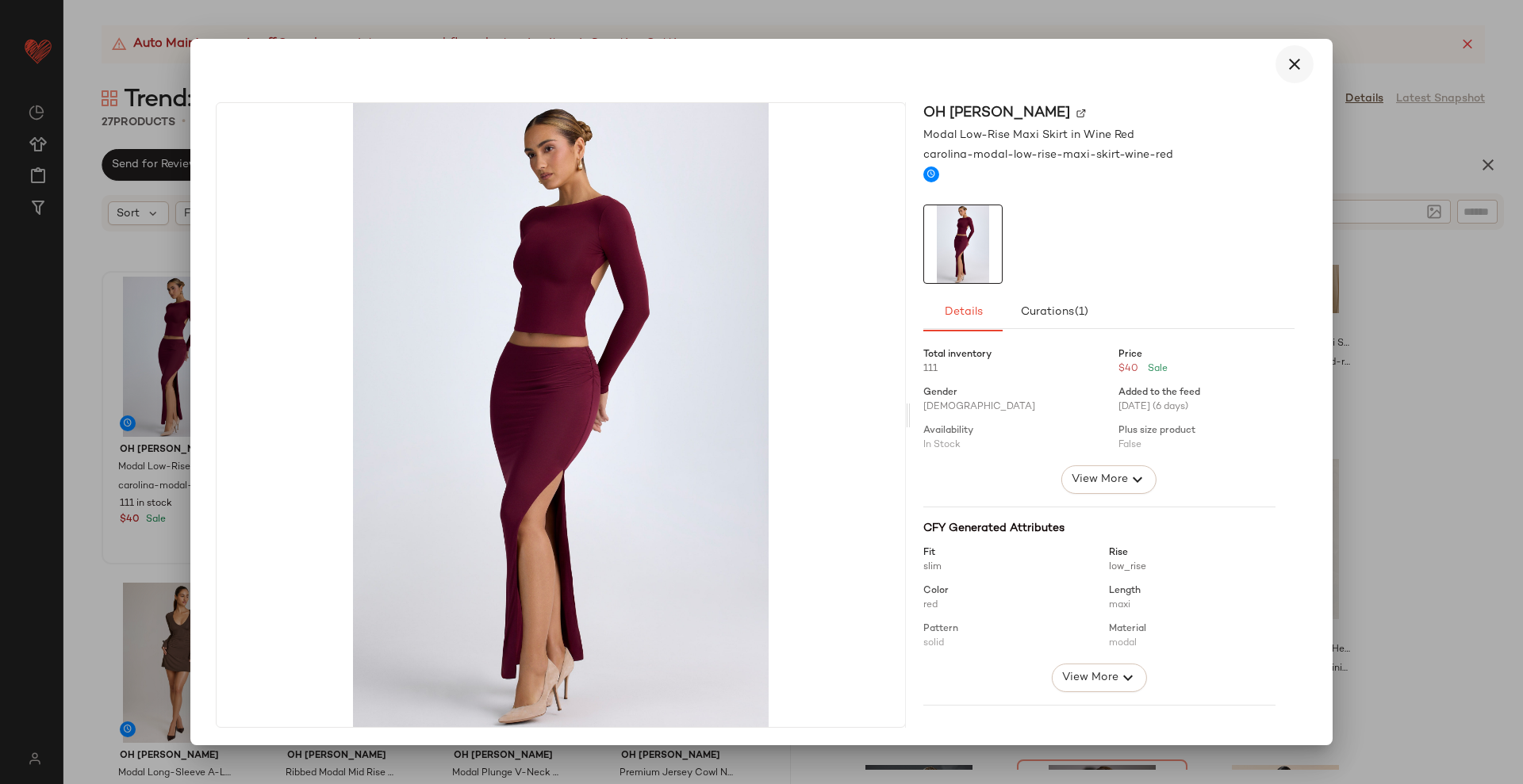
click at [1290, 65] on icon "button" at bounding box center [1294, 64] width 19 height 19
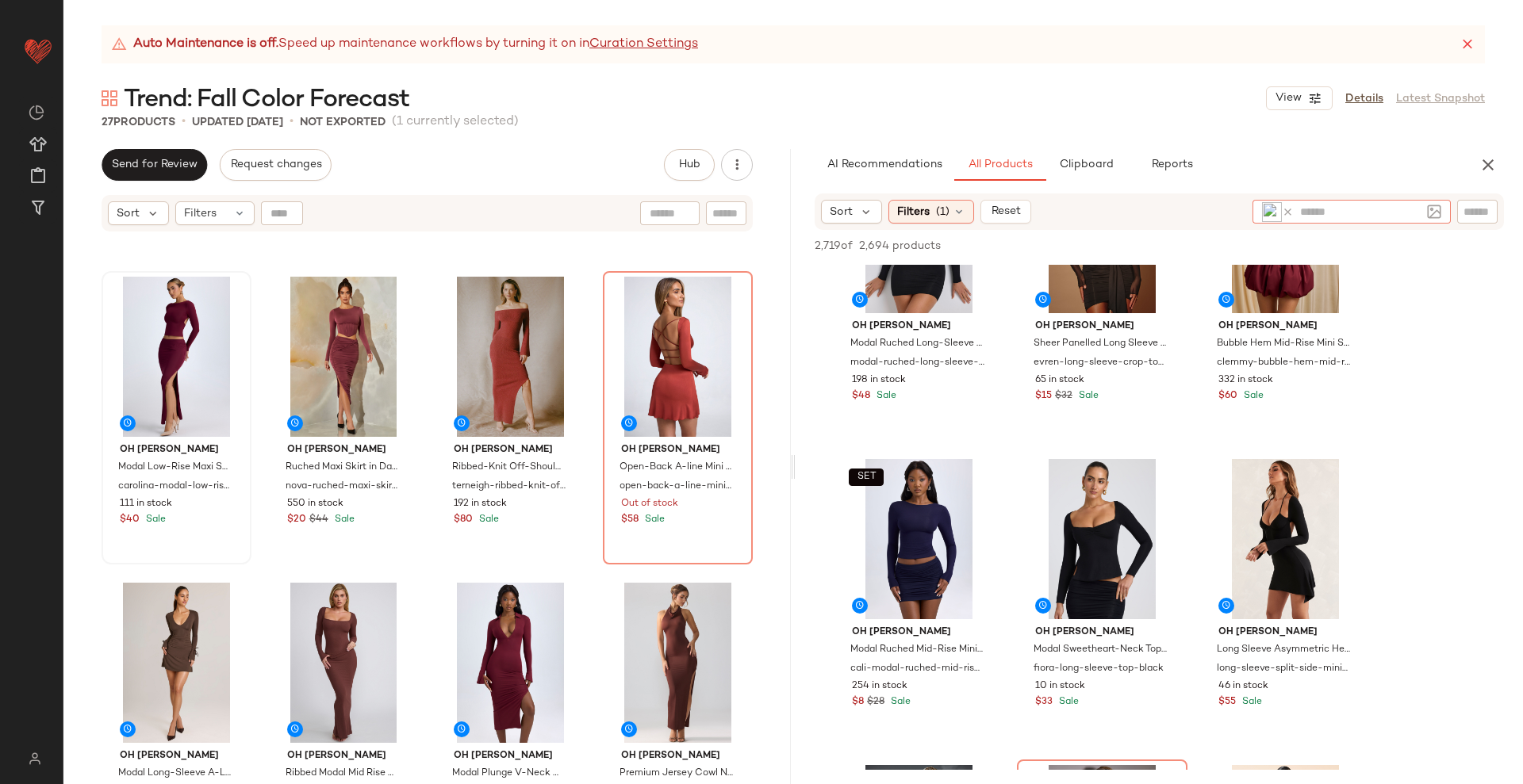
click at [1289, 210] on icon at bounding box center [1287, 212] width 12 height 12
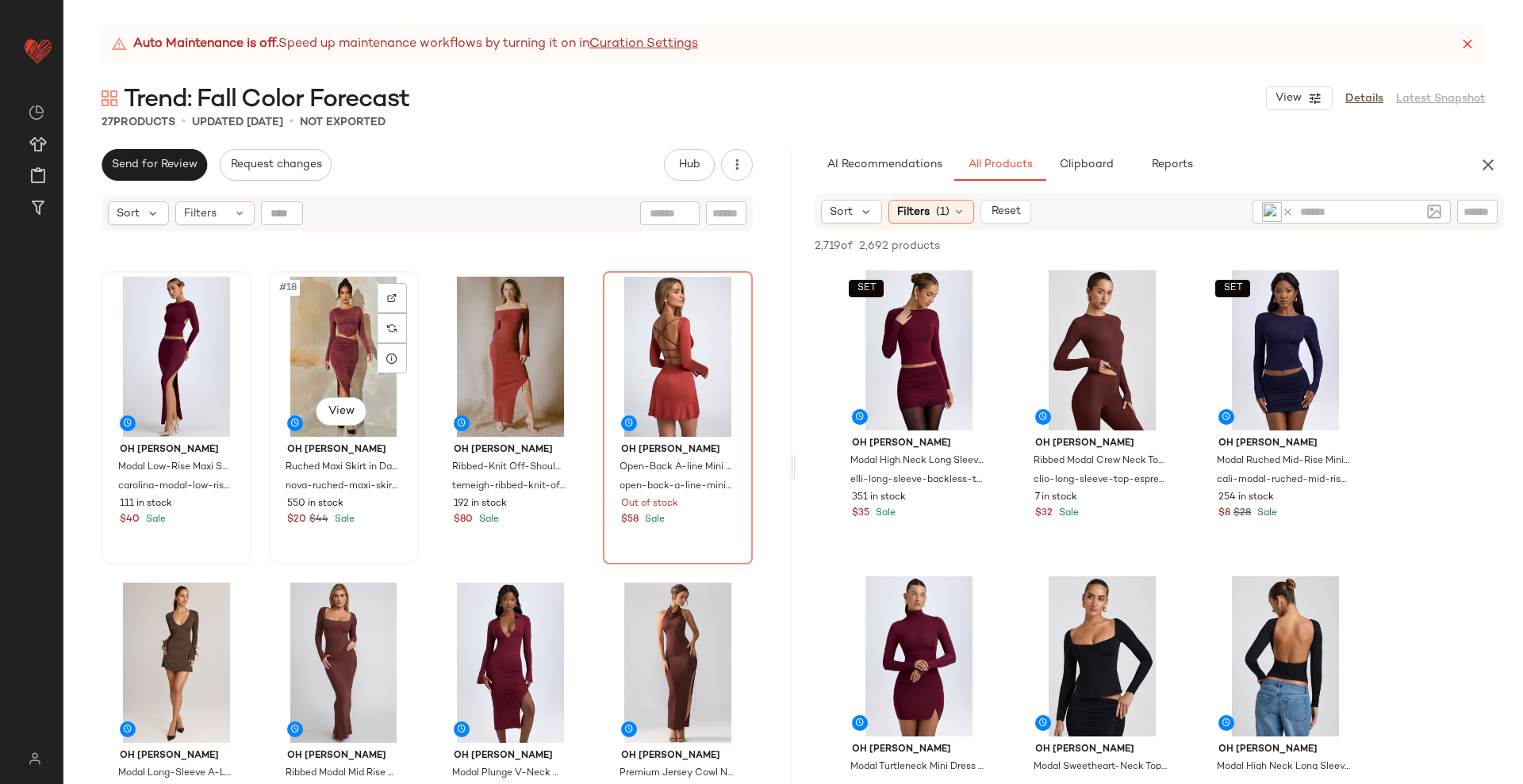
click at [346, 378] on div "#18 View" at bounding box center [344, 357] width 139 height 161
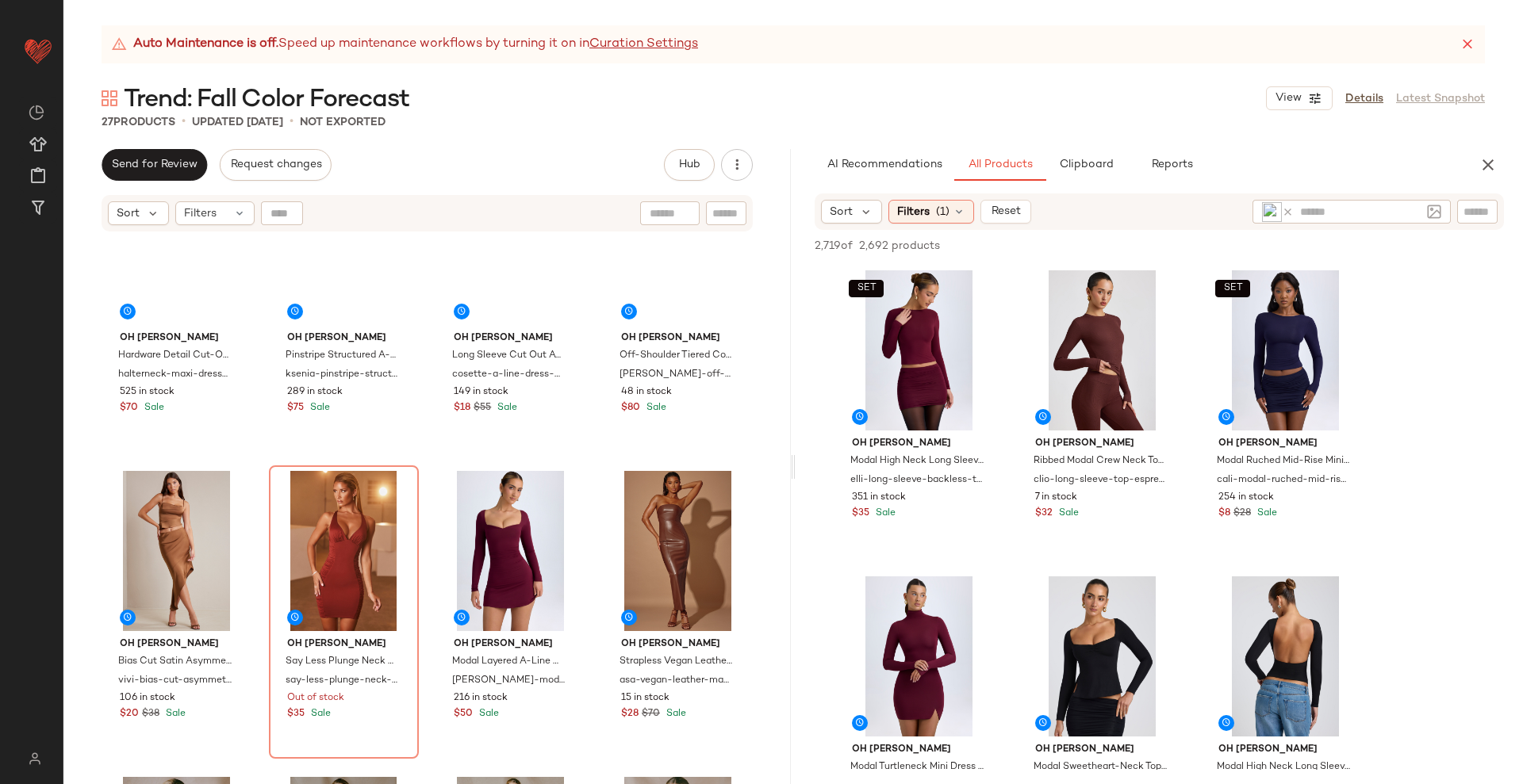
scroll to position [365, 0]
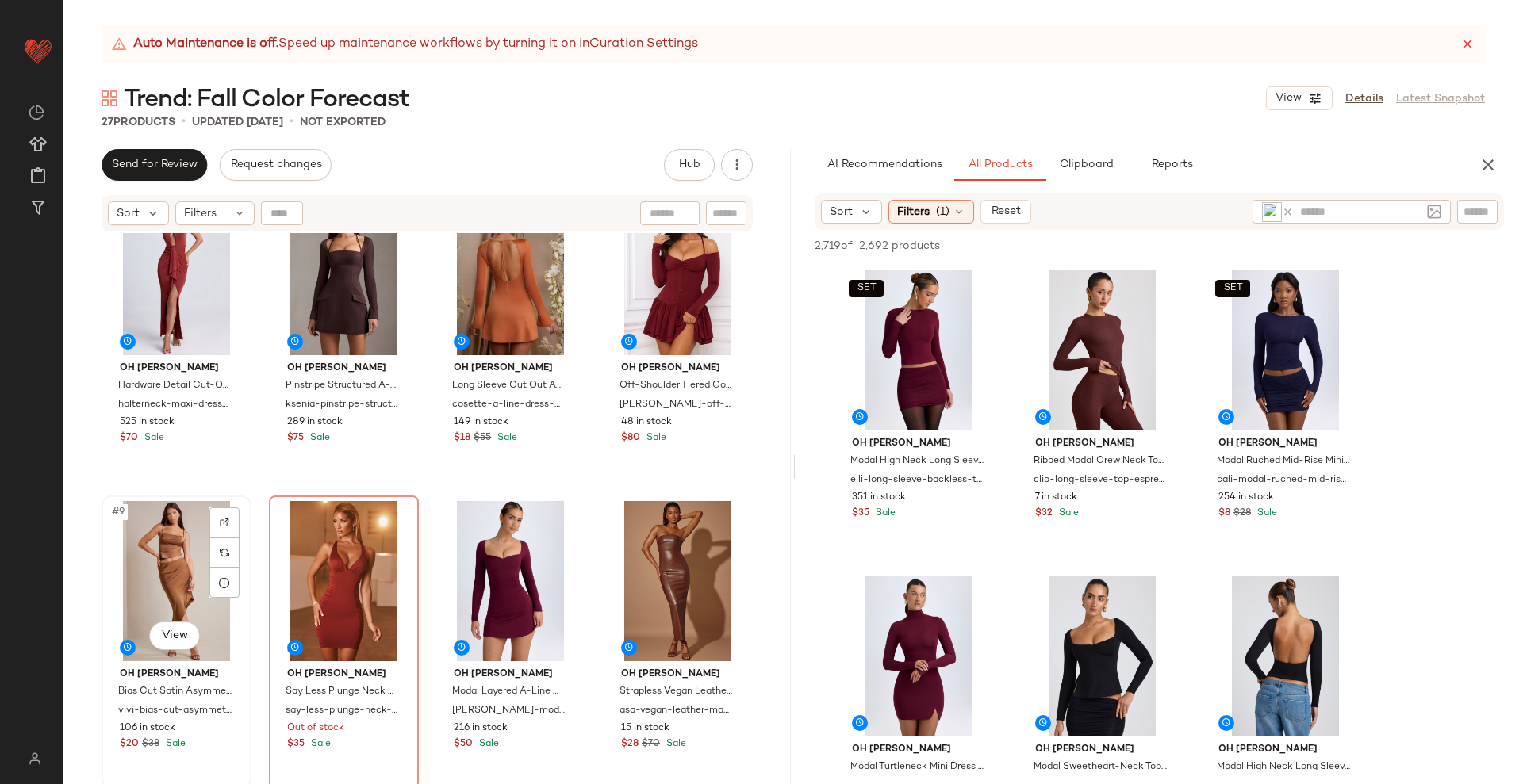
click at [178, 584] on div "#9 View" at bounding box center [176, 581] width 139 height 161
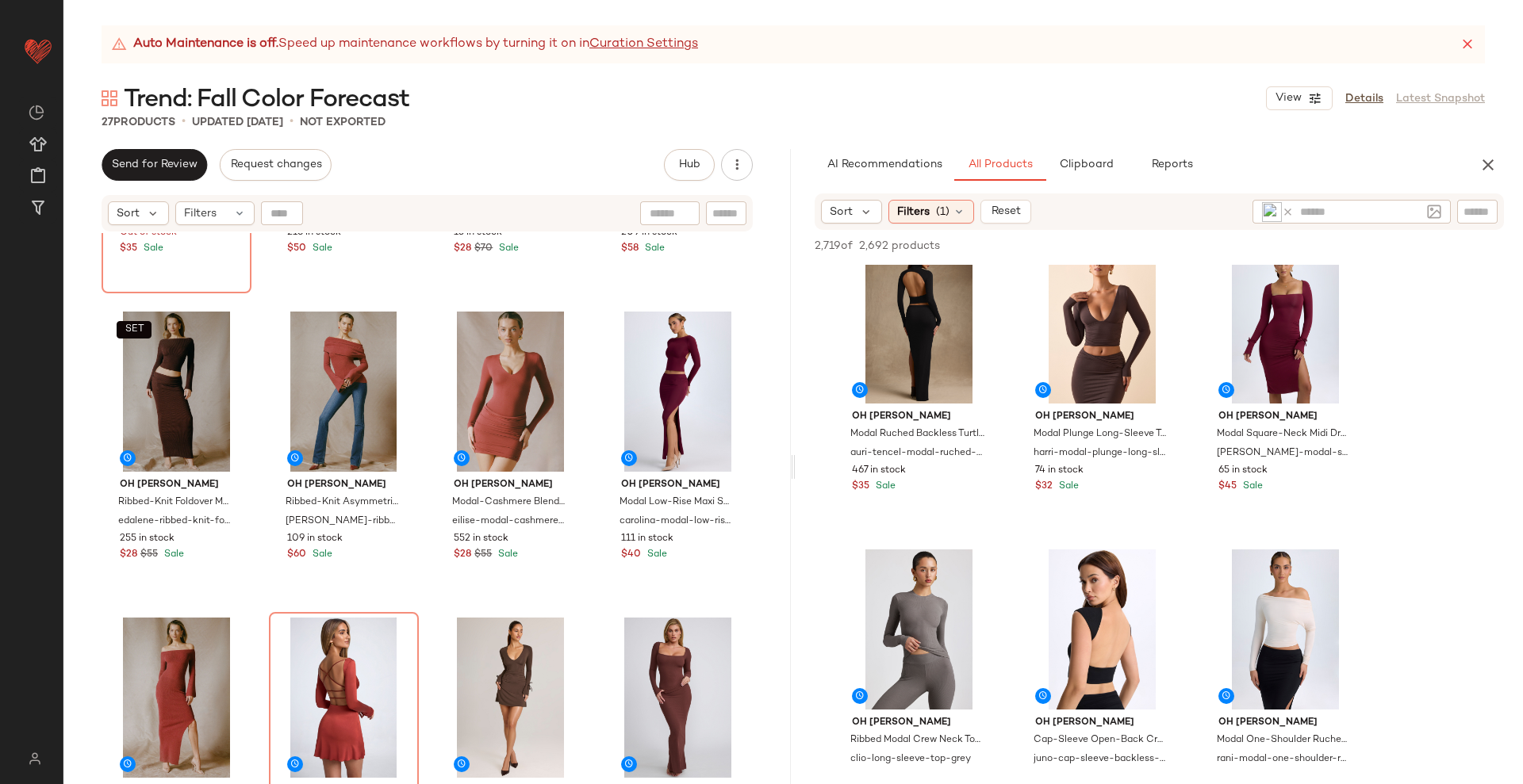
scroll to position [595, 0]
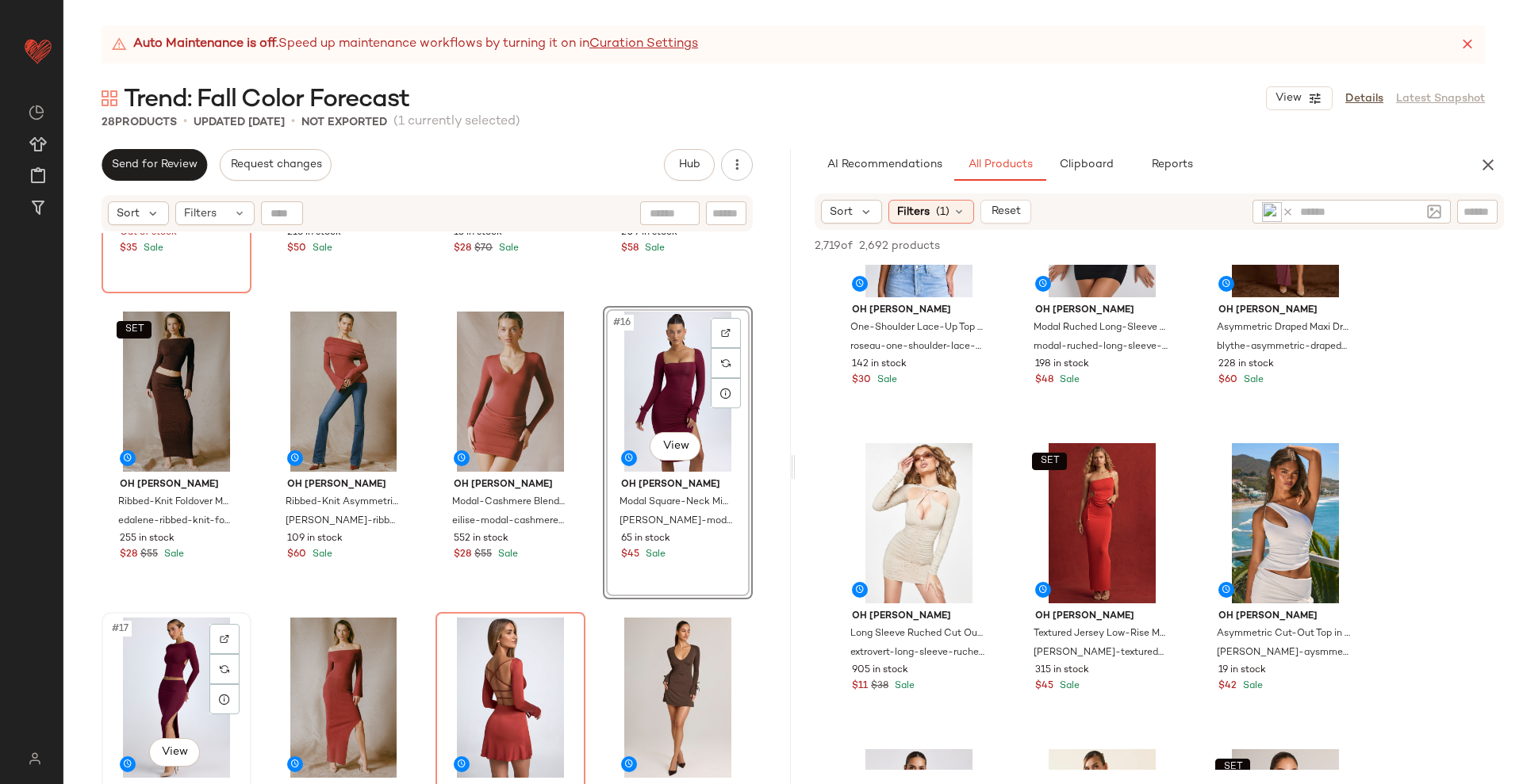
scroll to position [1059, 0]
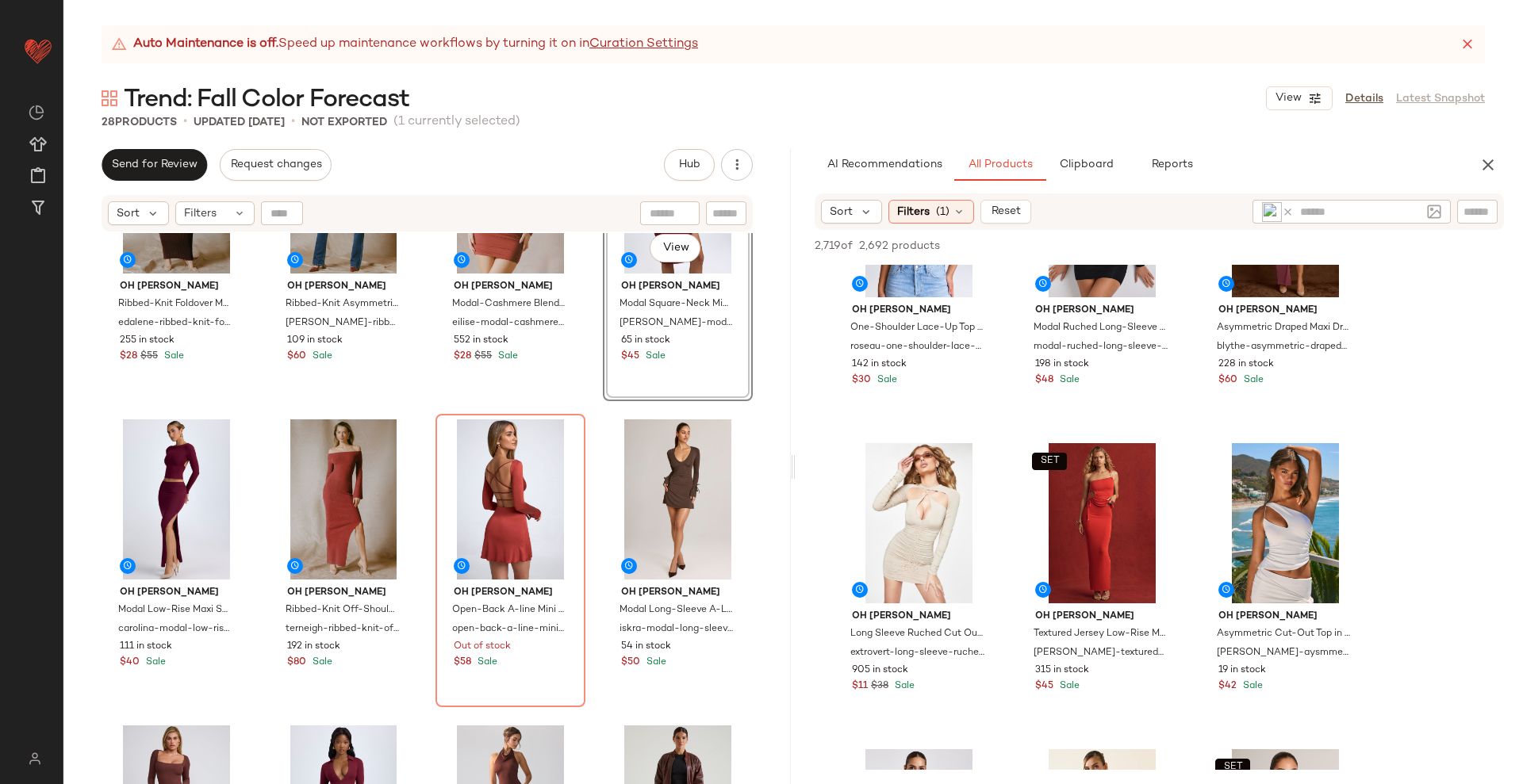
click at [1291, 213] on icon at bounding box center [1287, 212] width 12 height 12
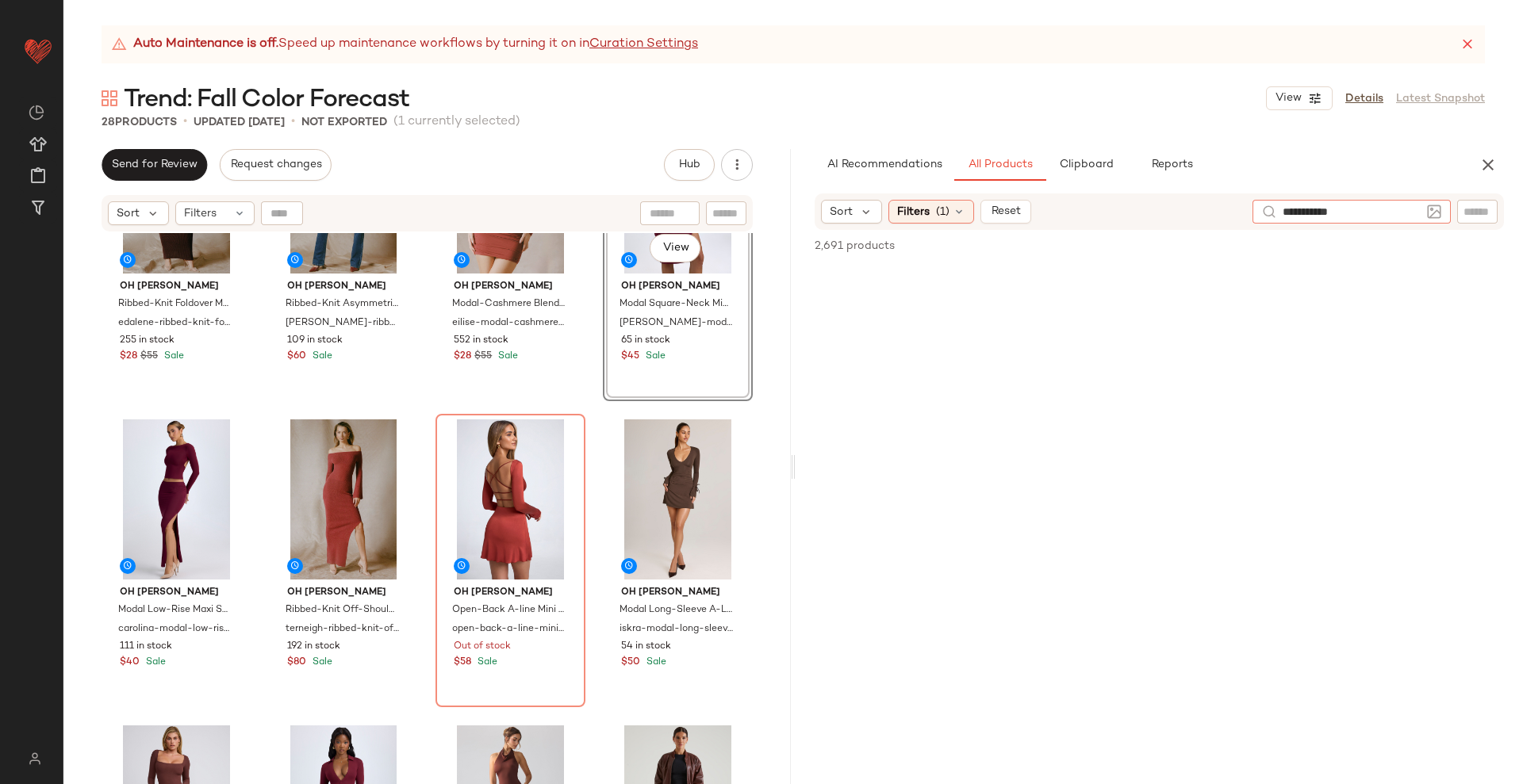
type input "**********"
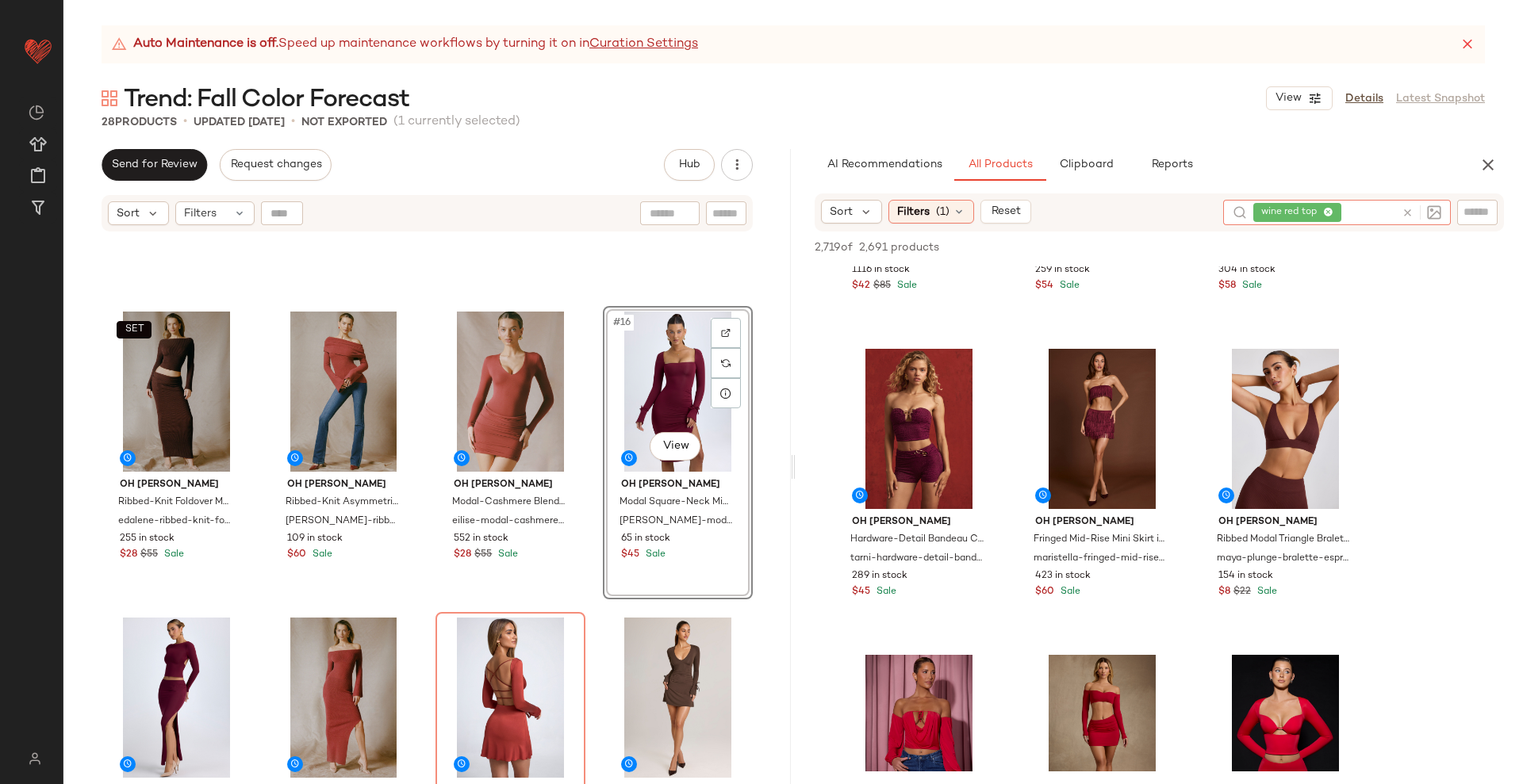
scroll to position [3567, 0]
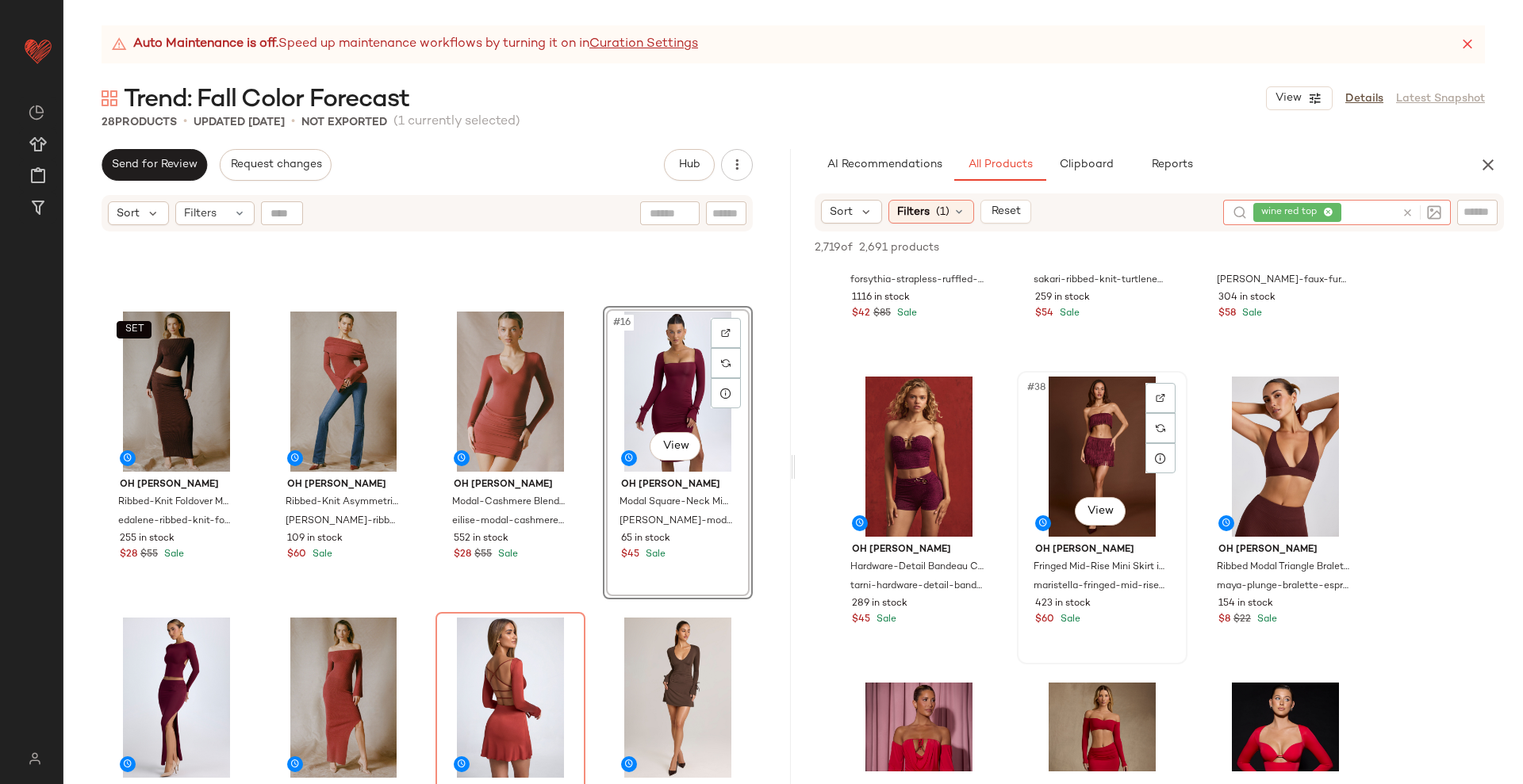
click at [1114, 456] on div "#38 View" at bounding box center [1102, 456] width 160 height 161
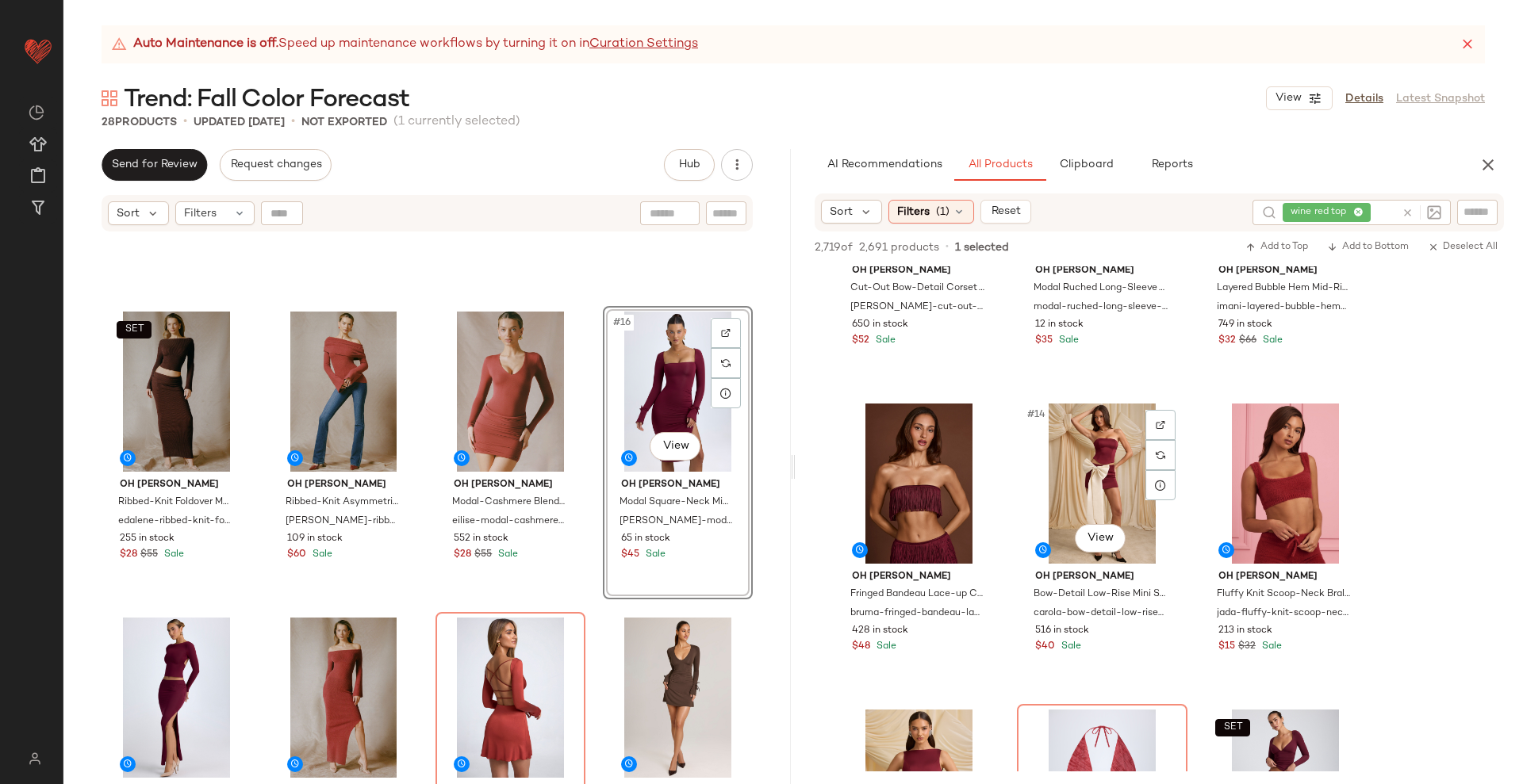
scroll to position [991, 0]
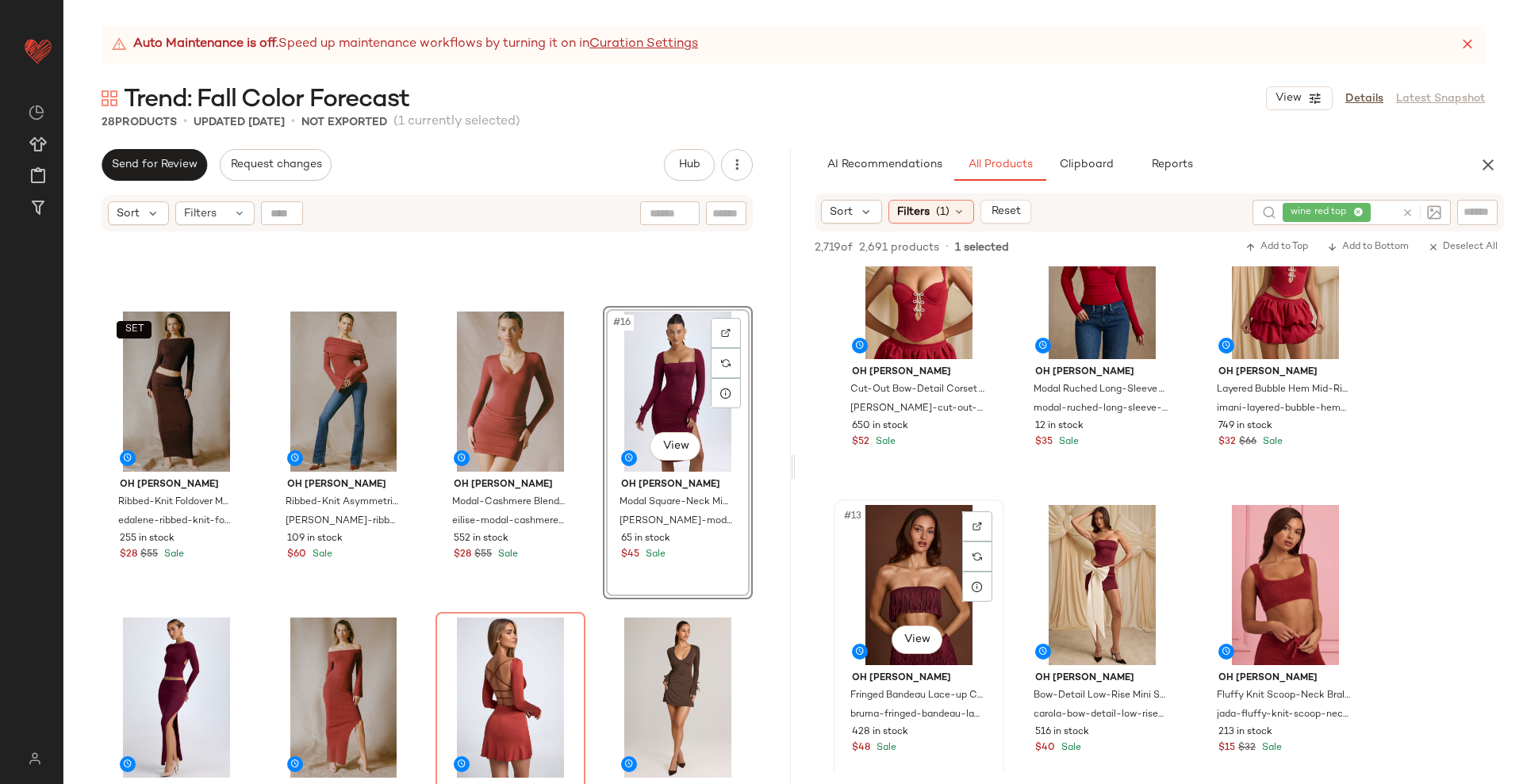
click at [929, 574] on div "#13 View" at bounding box center [918, 585] width 160 height 161
click at [878, 524] on button "SET" at bounding box center [866, 523] width 35 height 18
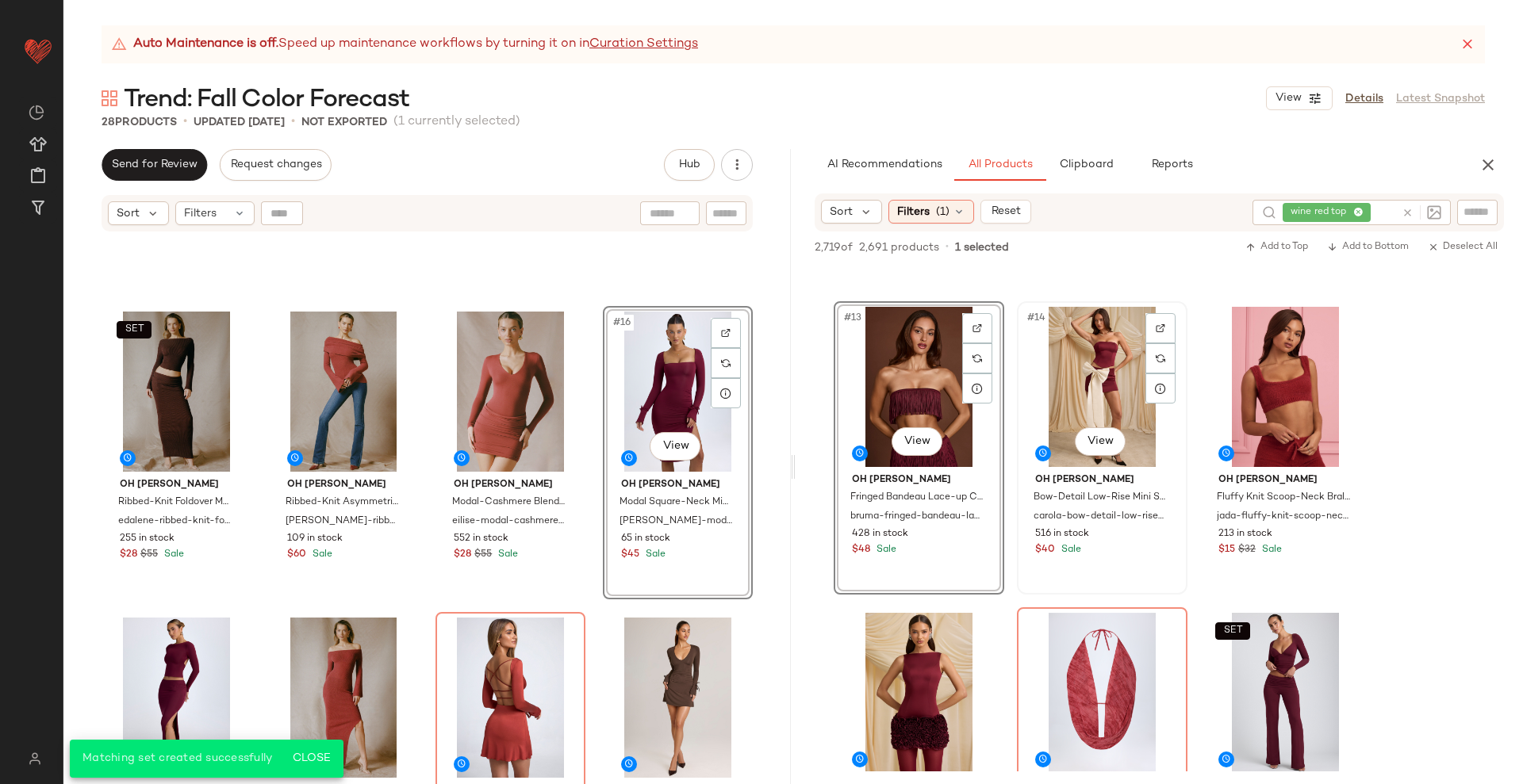
scroll to position [891, 0]
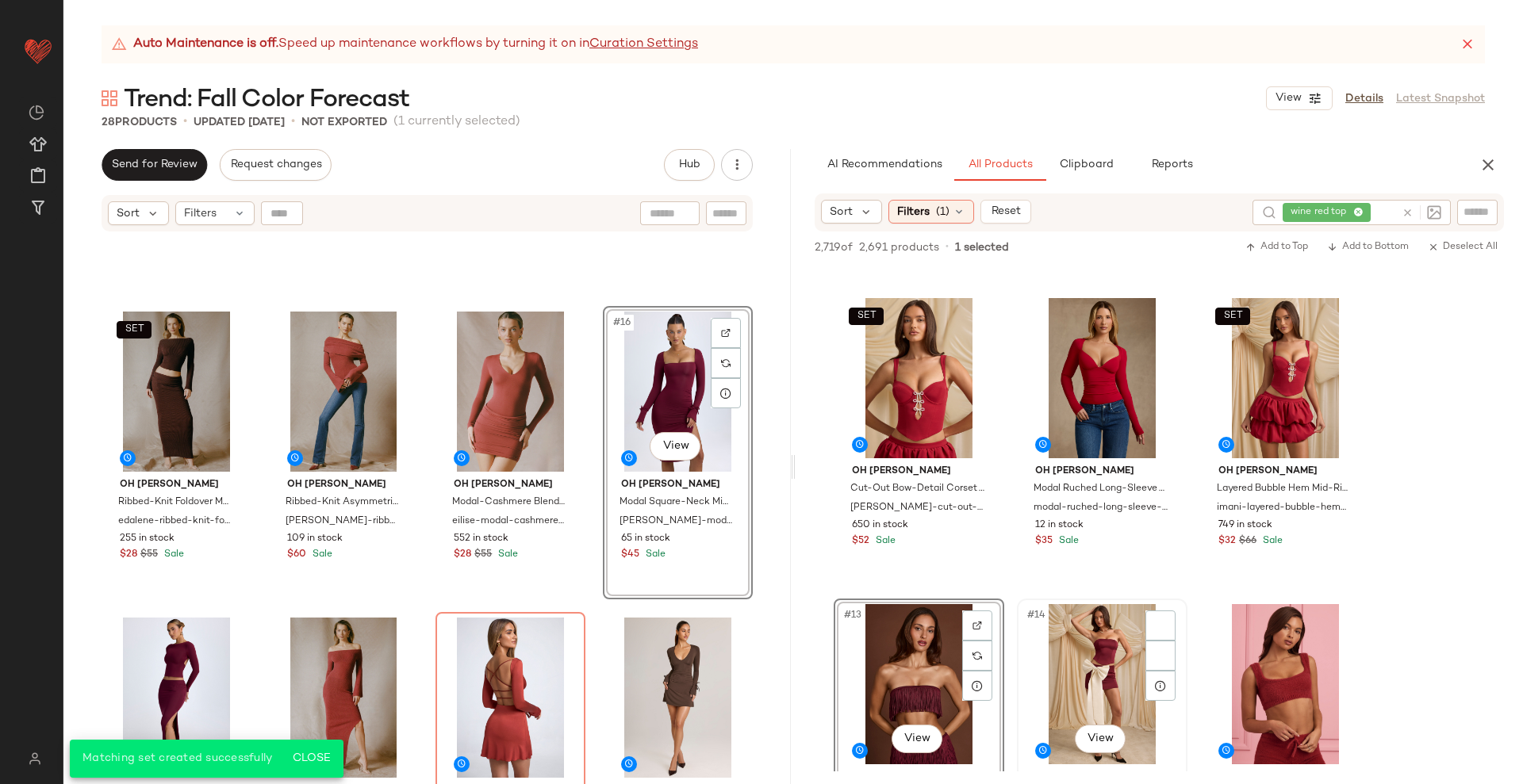
click at [1105, 628] on div "#14 View" at bounding box center [1102, 684] width 160 height 161
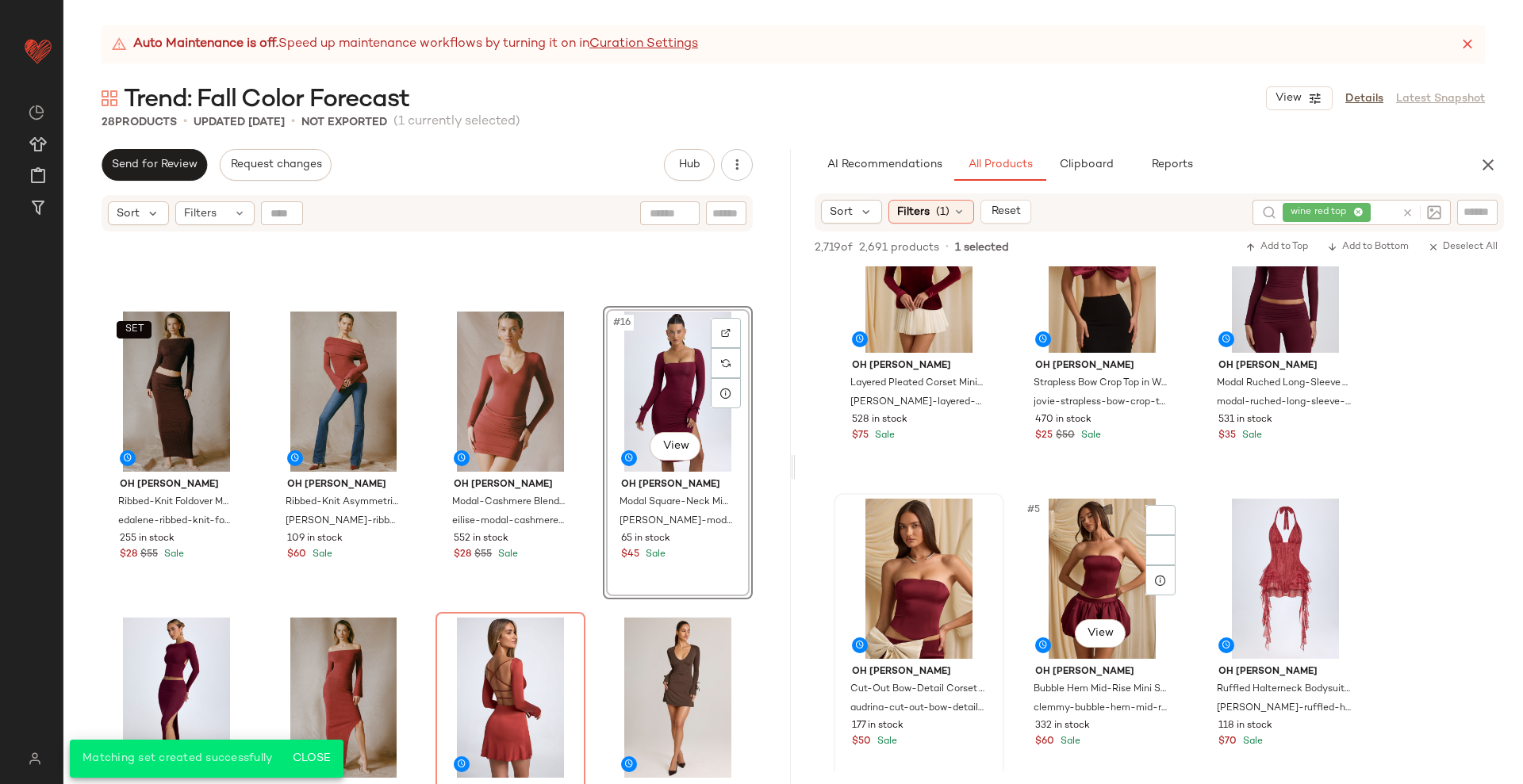
scroll to position [198, 0]
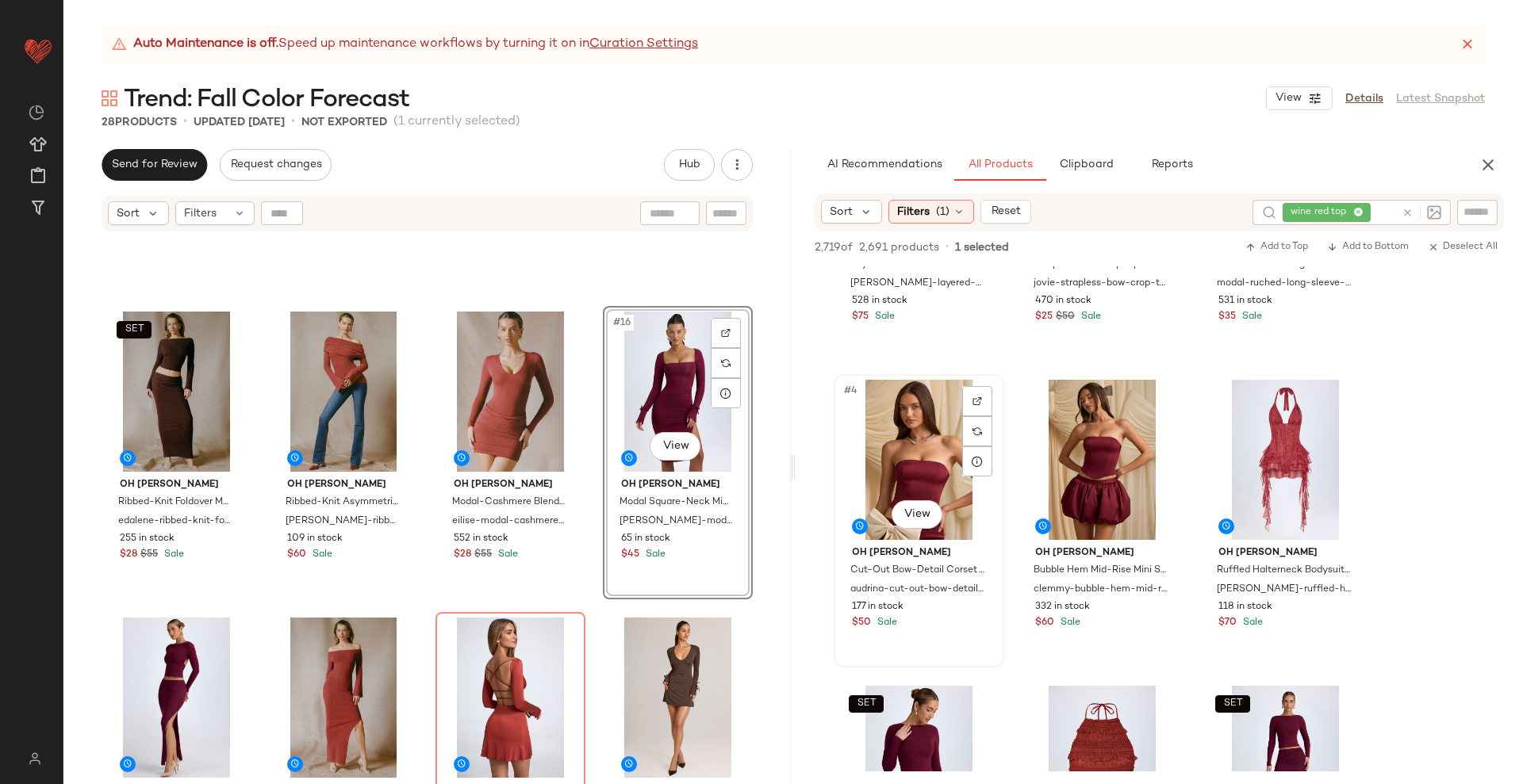
click at [938, 461] on div "#4 View" at bounding box center [918, 460] width 160 height 161
click at [870, 399] on span "SET" at bounding box center [865, 398] width 20 height 11
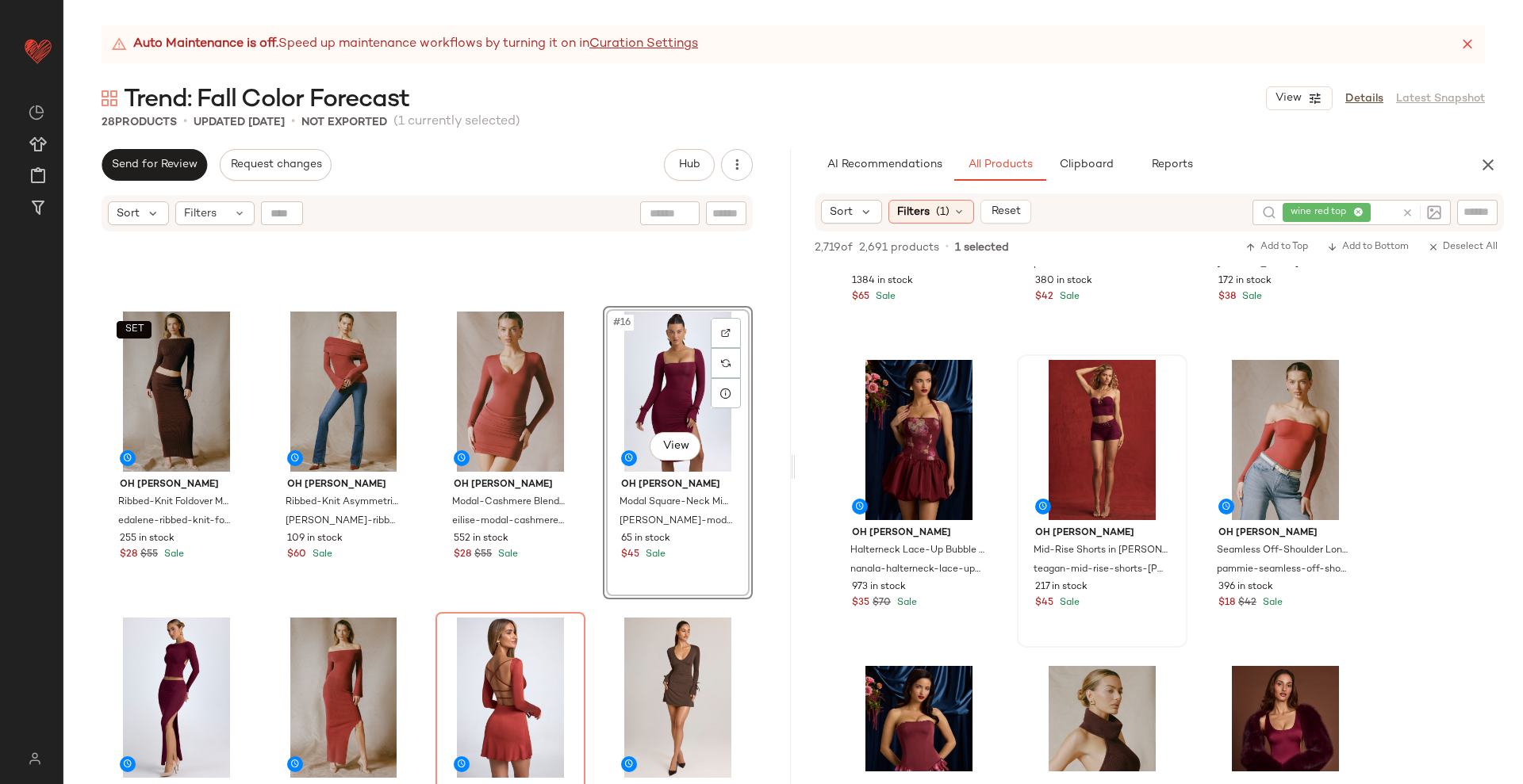
scroll to position [2973, 0]
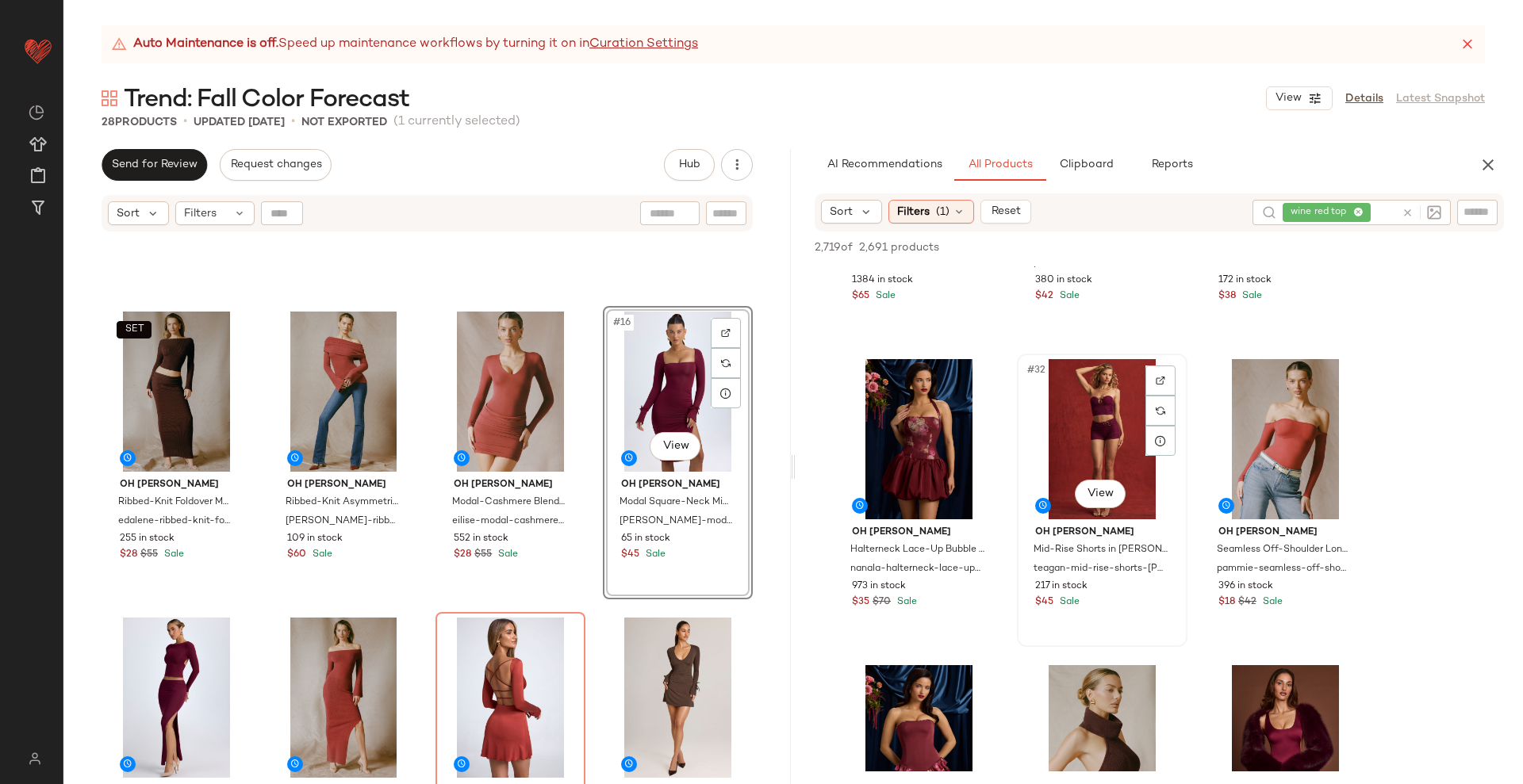
click at [1108, 465] on div "#32 View" at bounding box center [1102, 440] width 160 height 161
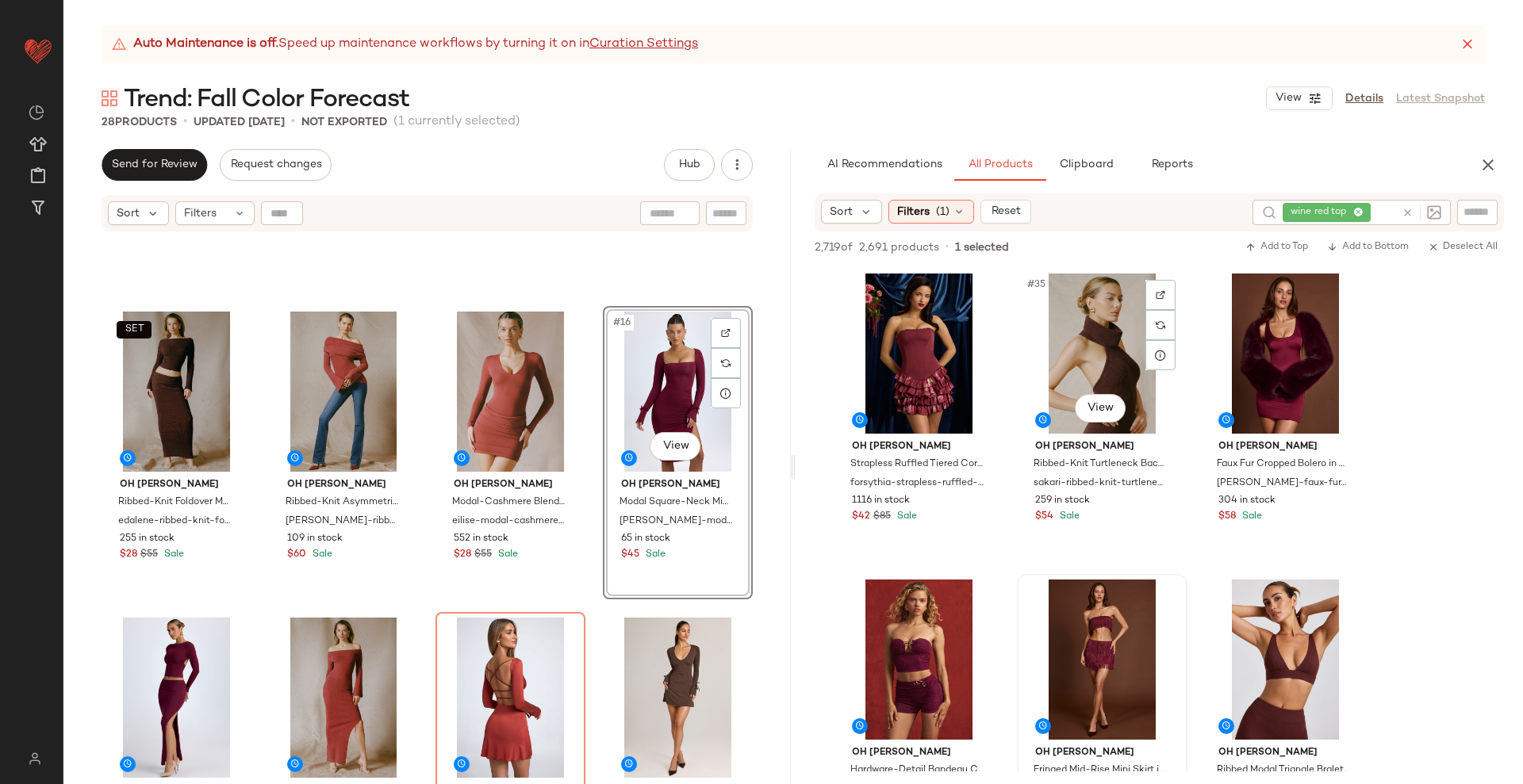
scroll to position [3467, 0]
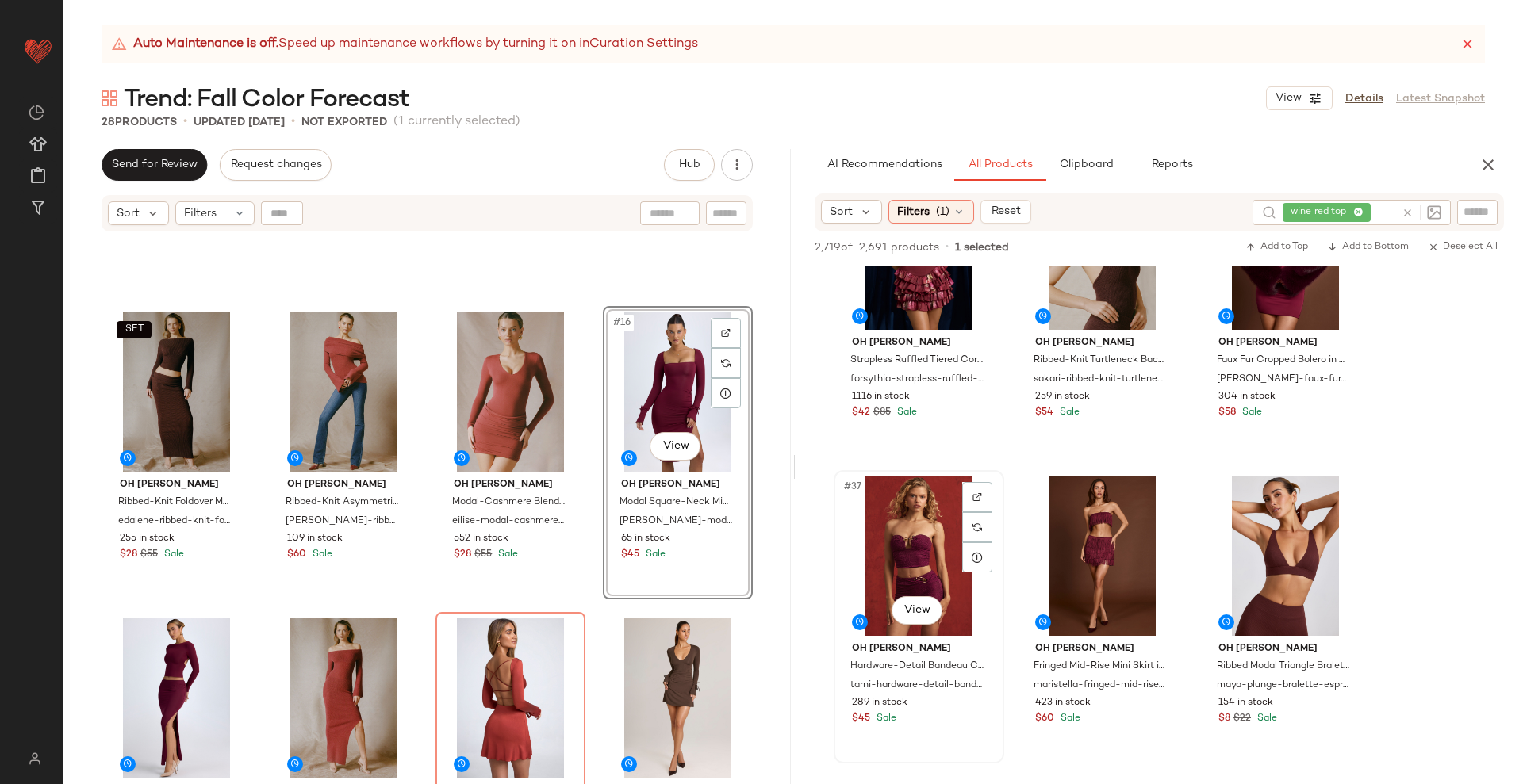
click at [920, 544] on div "#37 View" at bounding box center [918, 556] width 160 height 161
click at [876, 492] on button "SET" at bounding box center [866, 494] width 35 height 18
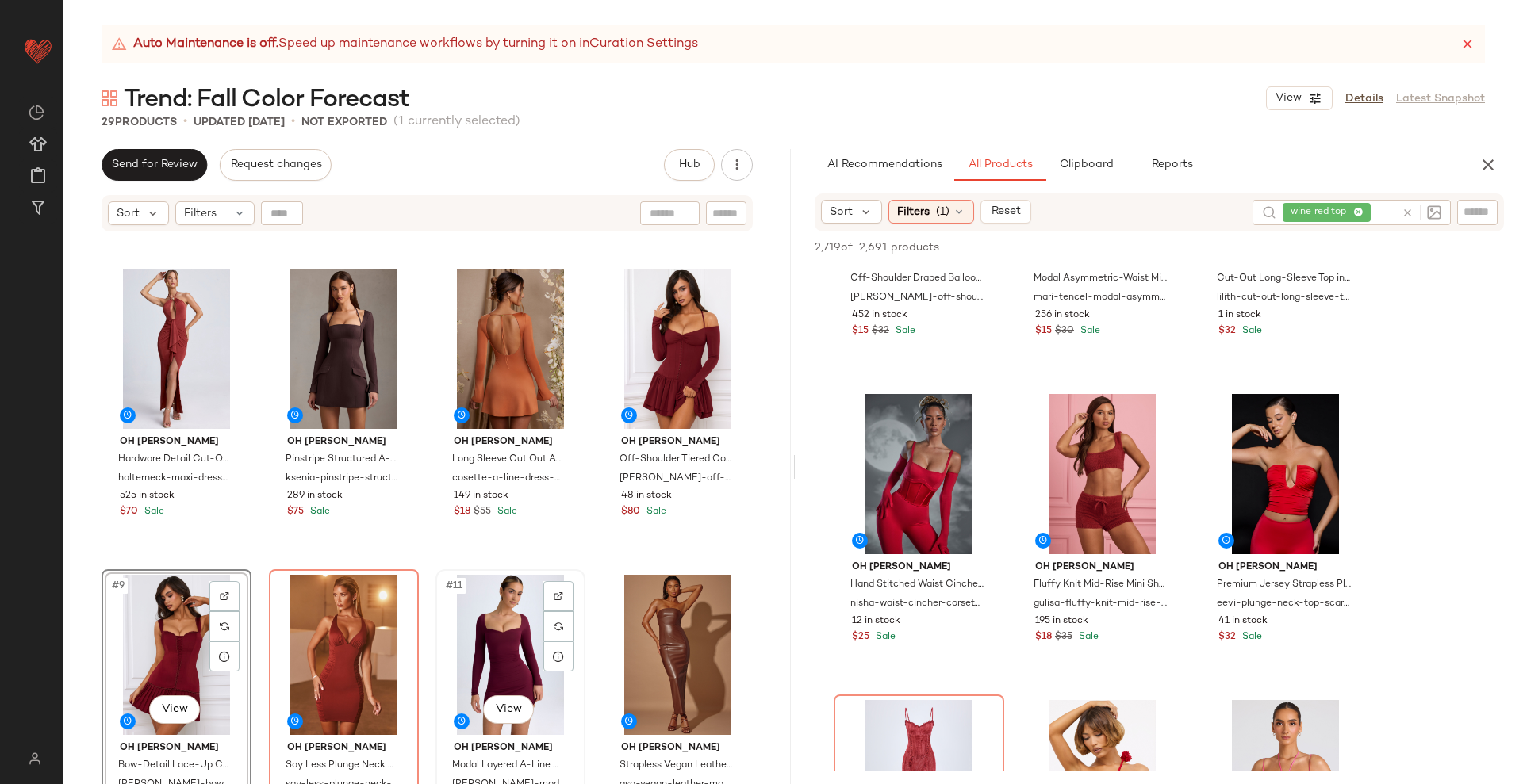
scroll to position [268, 0]
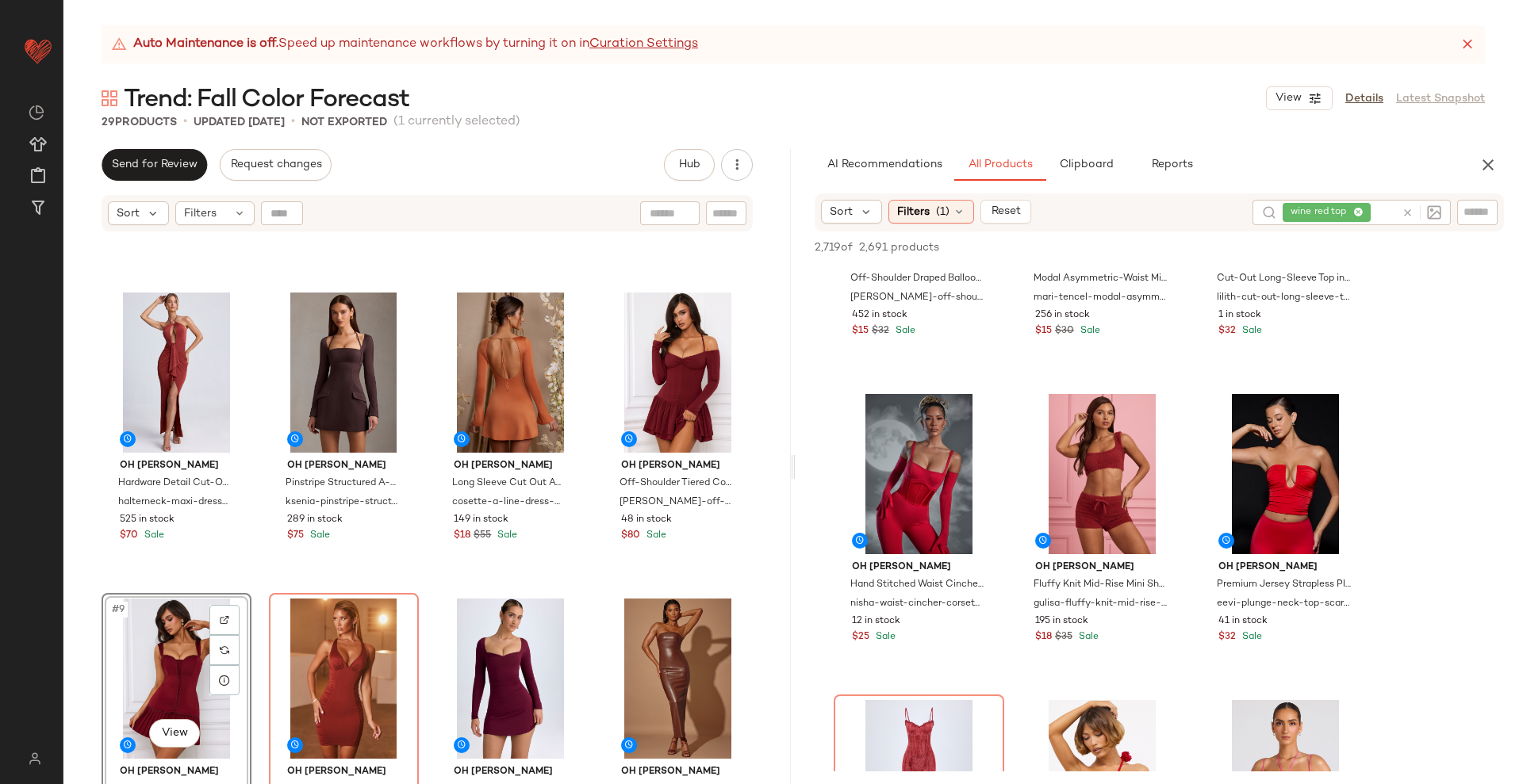
click at [584, 609] on div "Oh Polly Hardware Detail Cut-Out Halterneck Maxi Dress in Auburn Brown halterne…" at bounding box center [427, 528] width 727 height 591
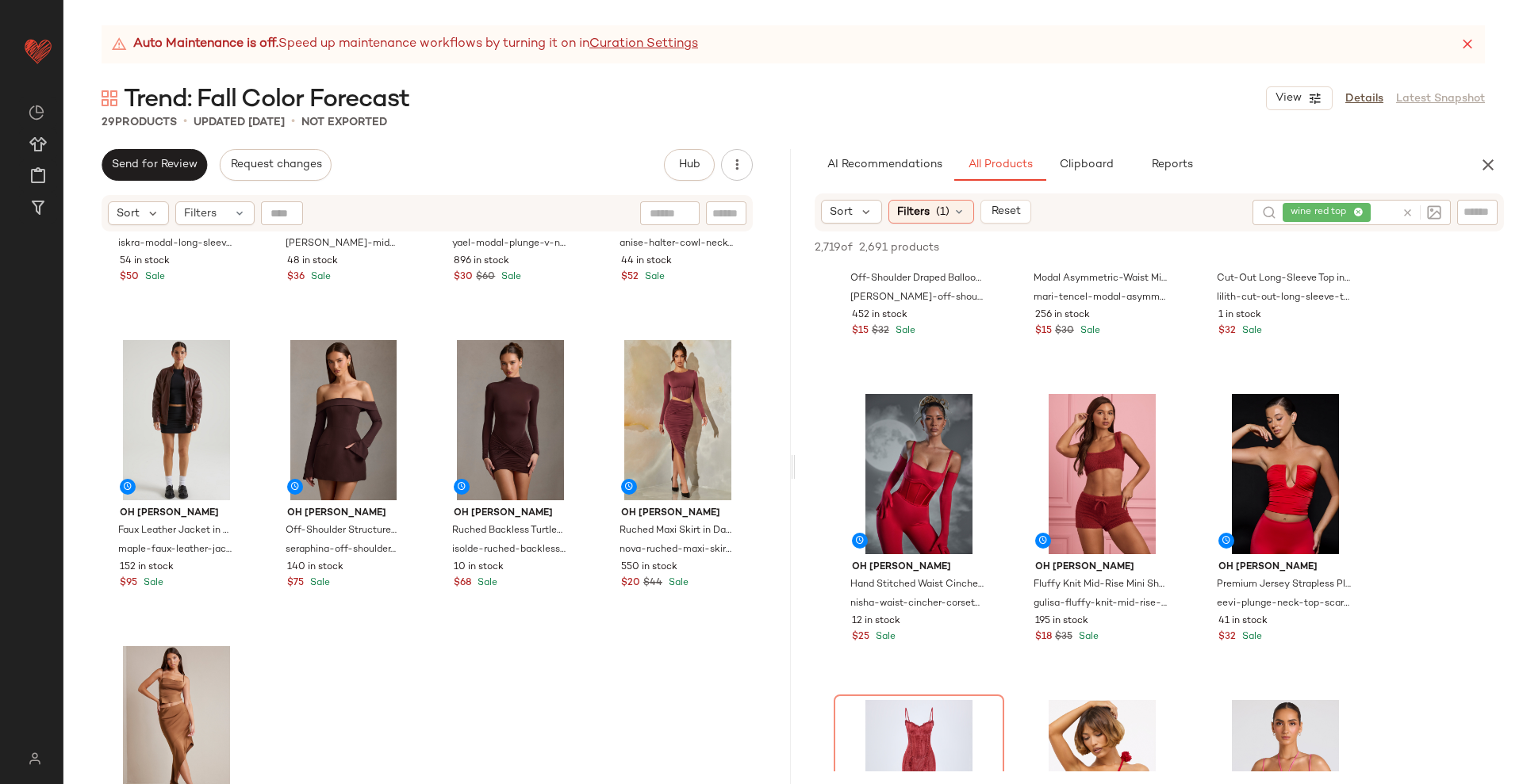
scroll to position [1796, 0]
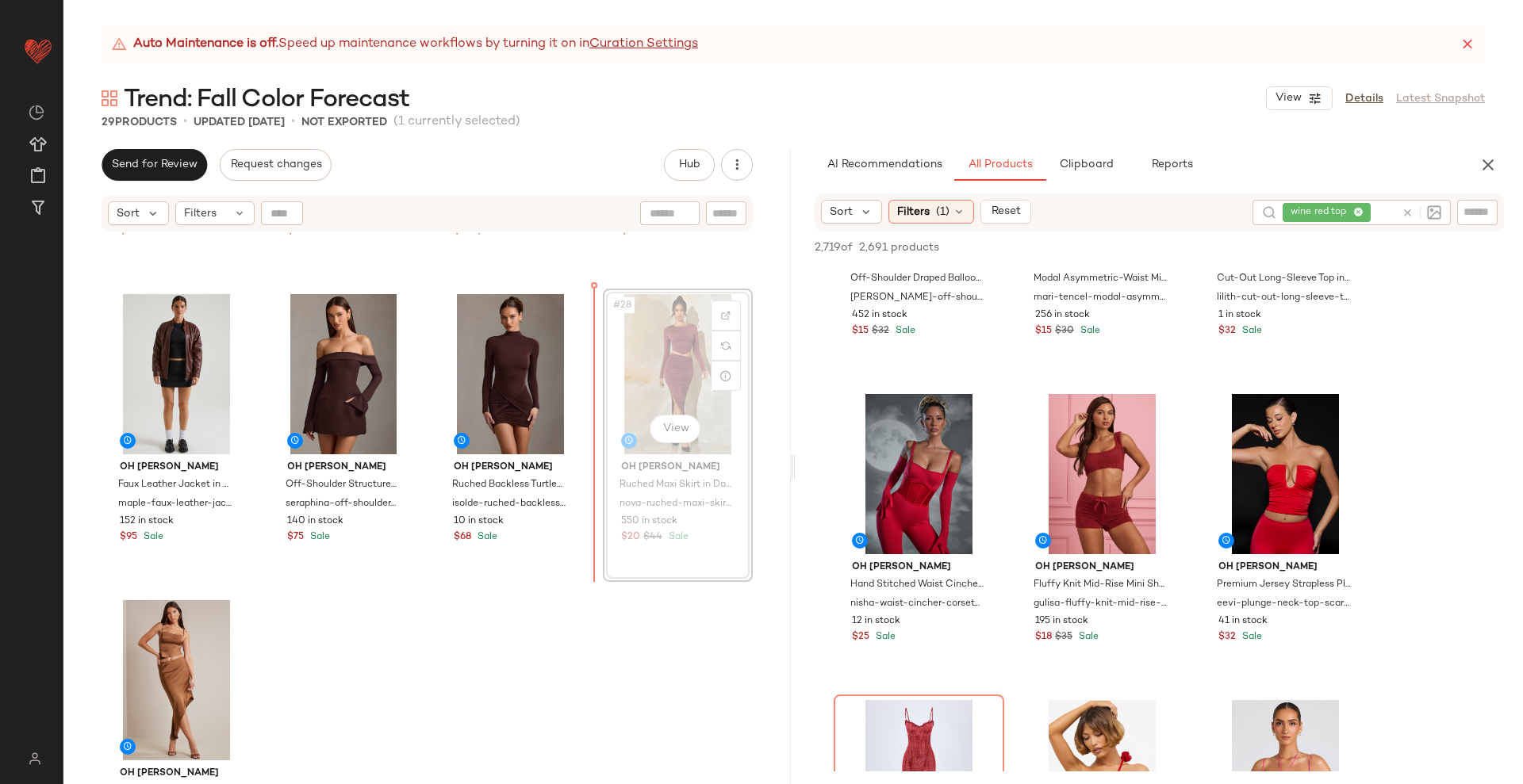
scroll to position [1795, 0]
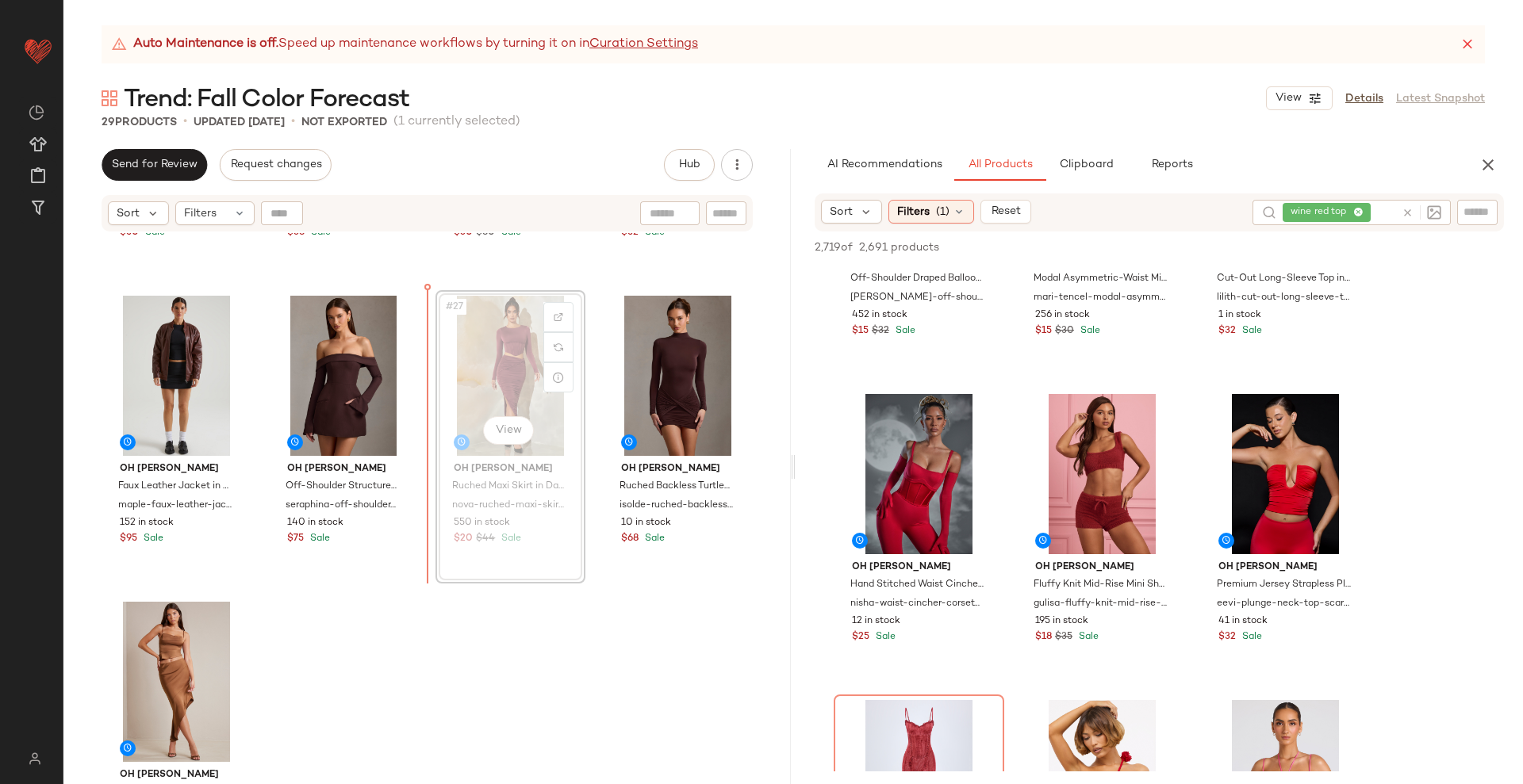
scroll to position [1794, 0]
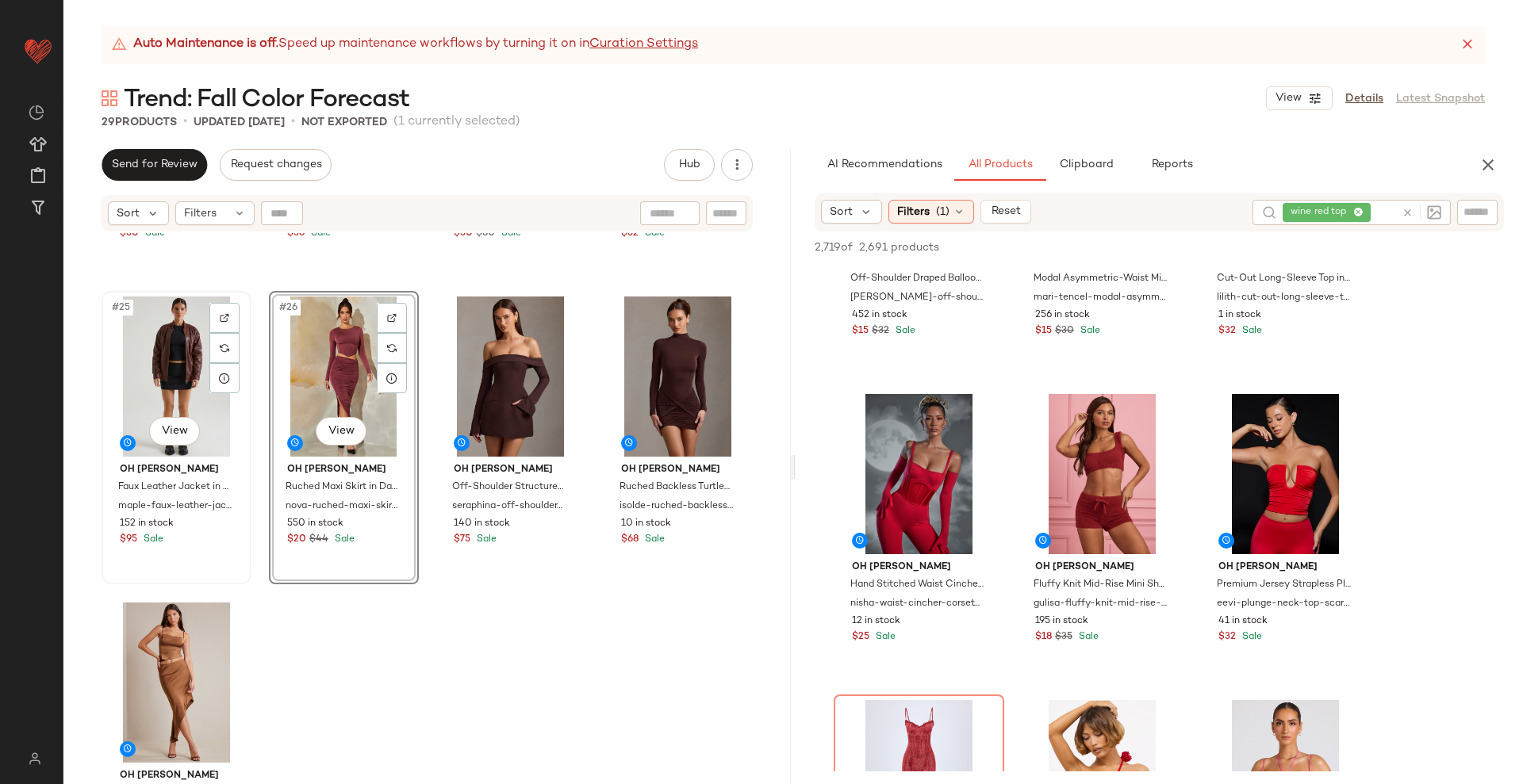
click at [183, 347] on div "#25 View" at bounding box center [176, 377] width 139 height 161
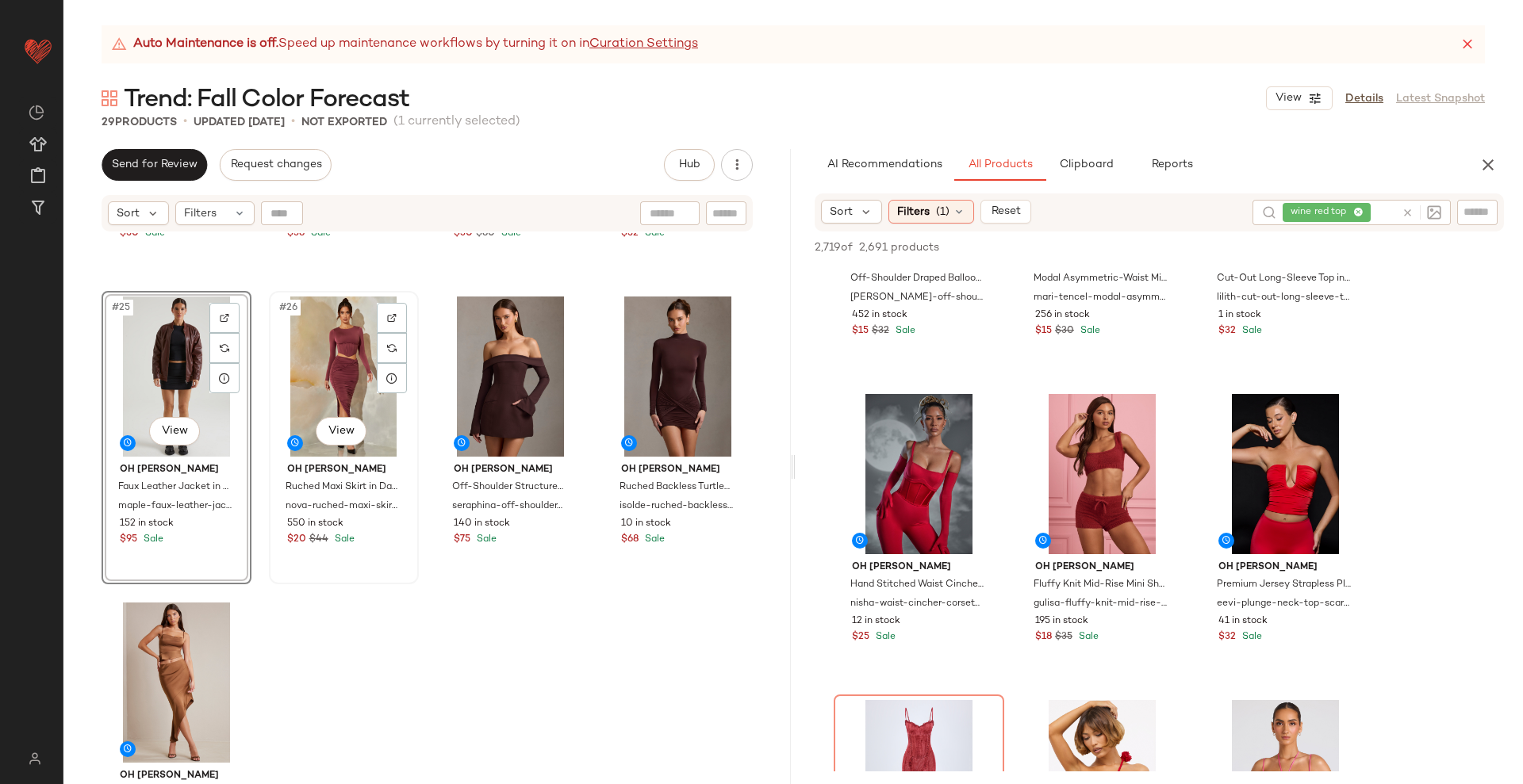
click at [338, 354] on div "#26 View" at bounding box center [344, 377] width 139 height 161
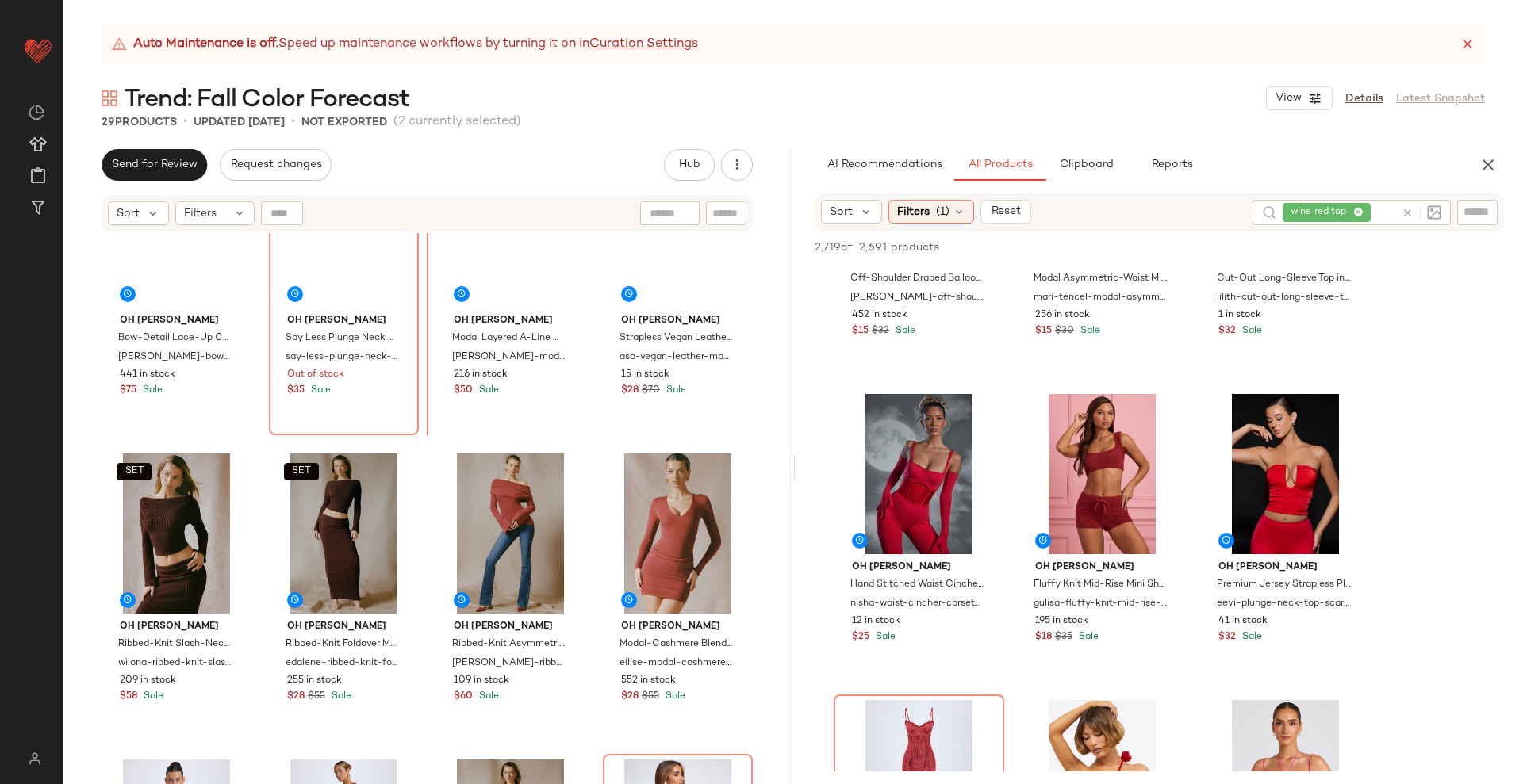
scroll to position [689, 0]
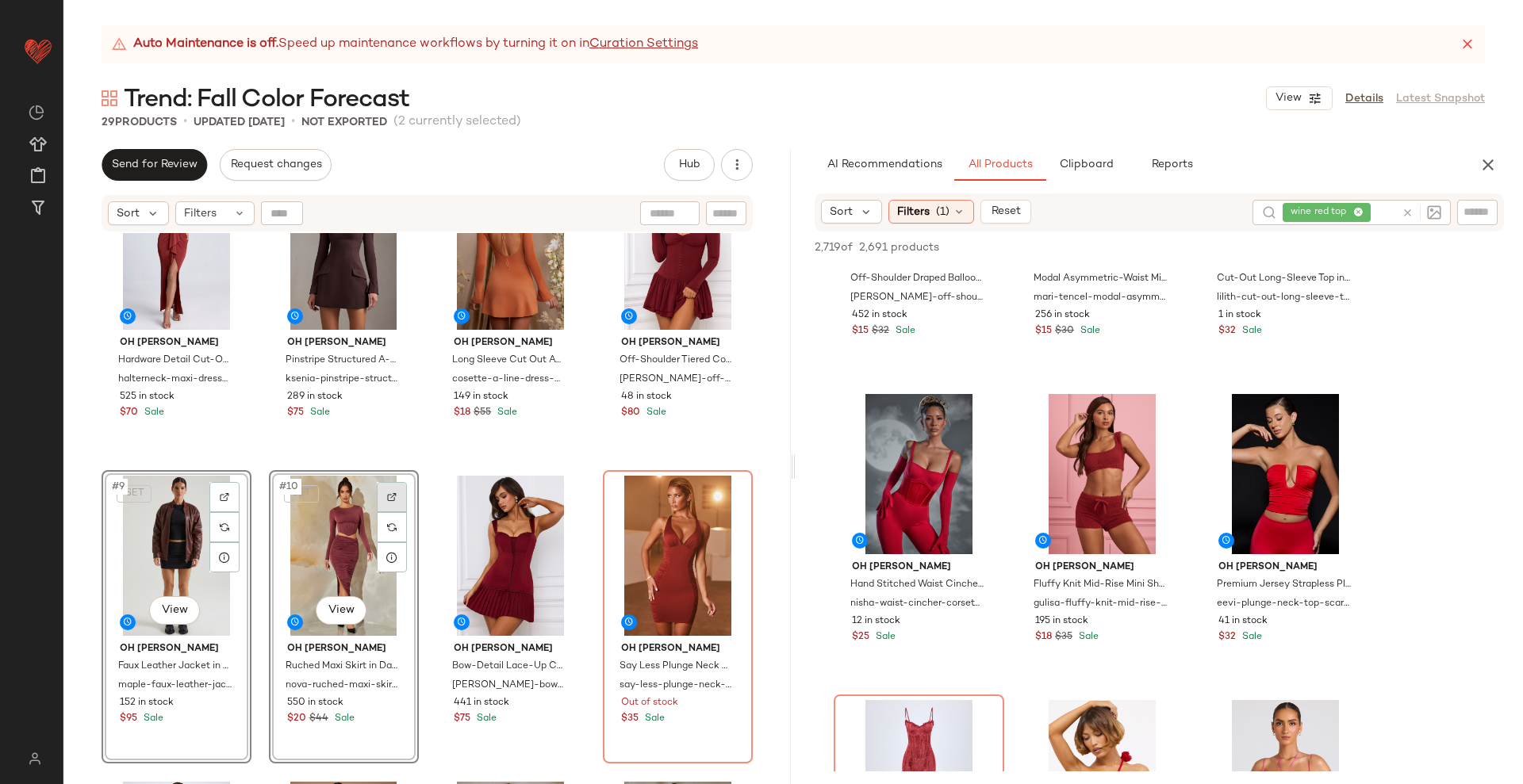
scroll to position [386, 0]
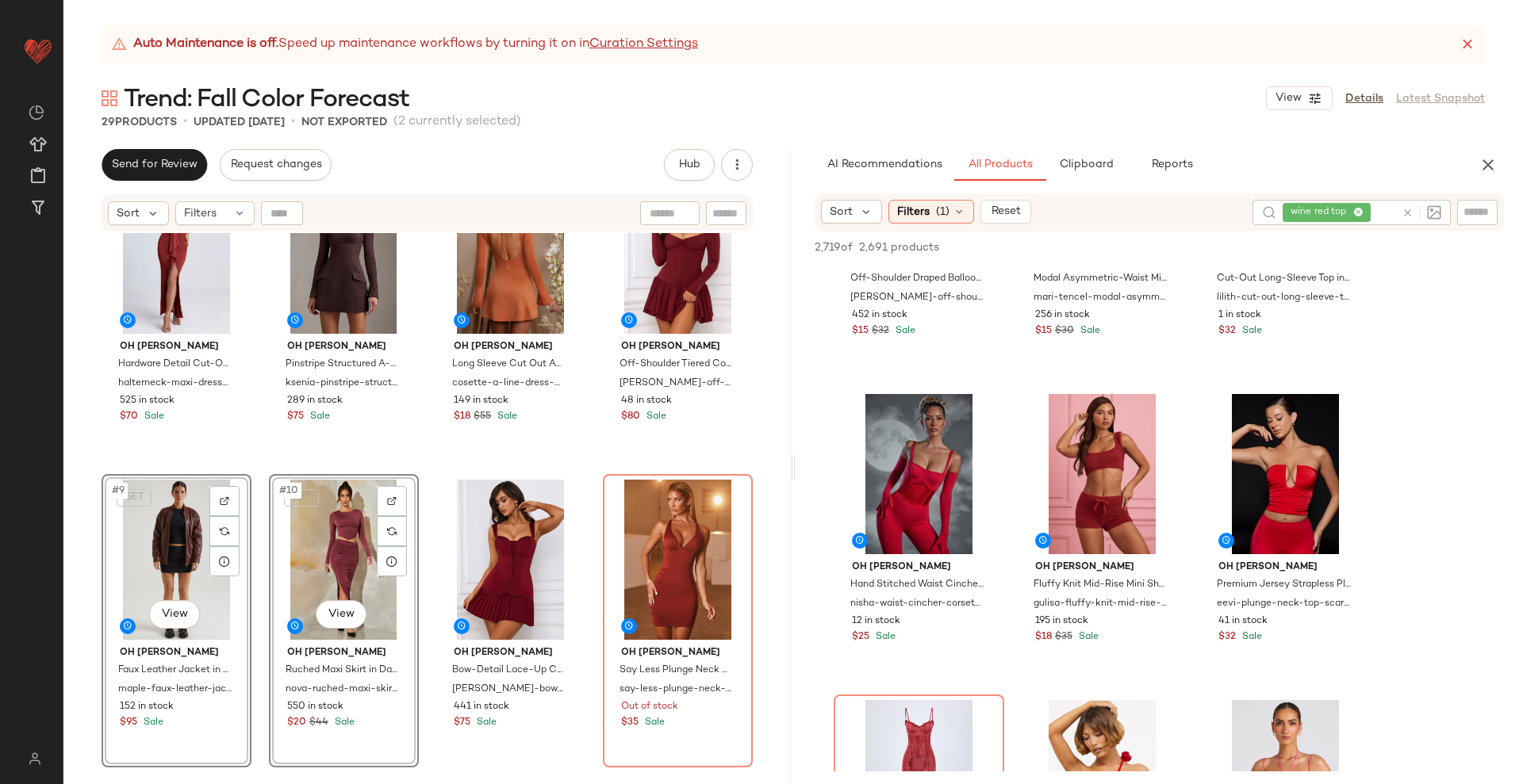
click at [423, 469] on div "Oh Polly Hardware Detail Cut-Out Halterneck Maxi Dress in Auburn Brown halterne…" at bounding box center [427, 528] width 727 height 591
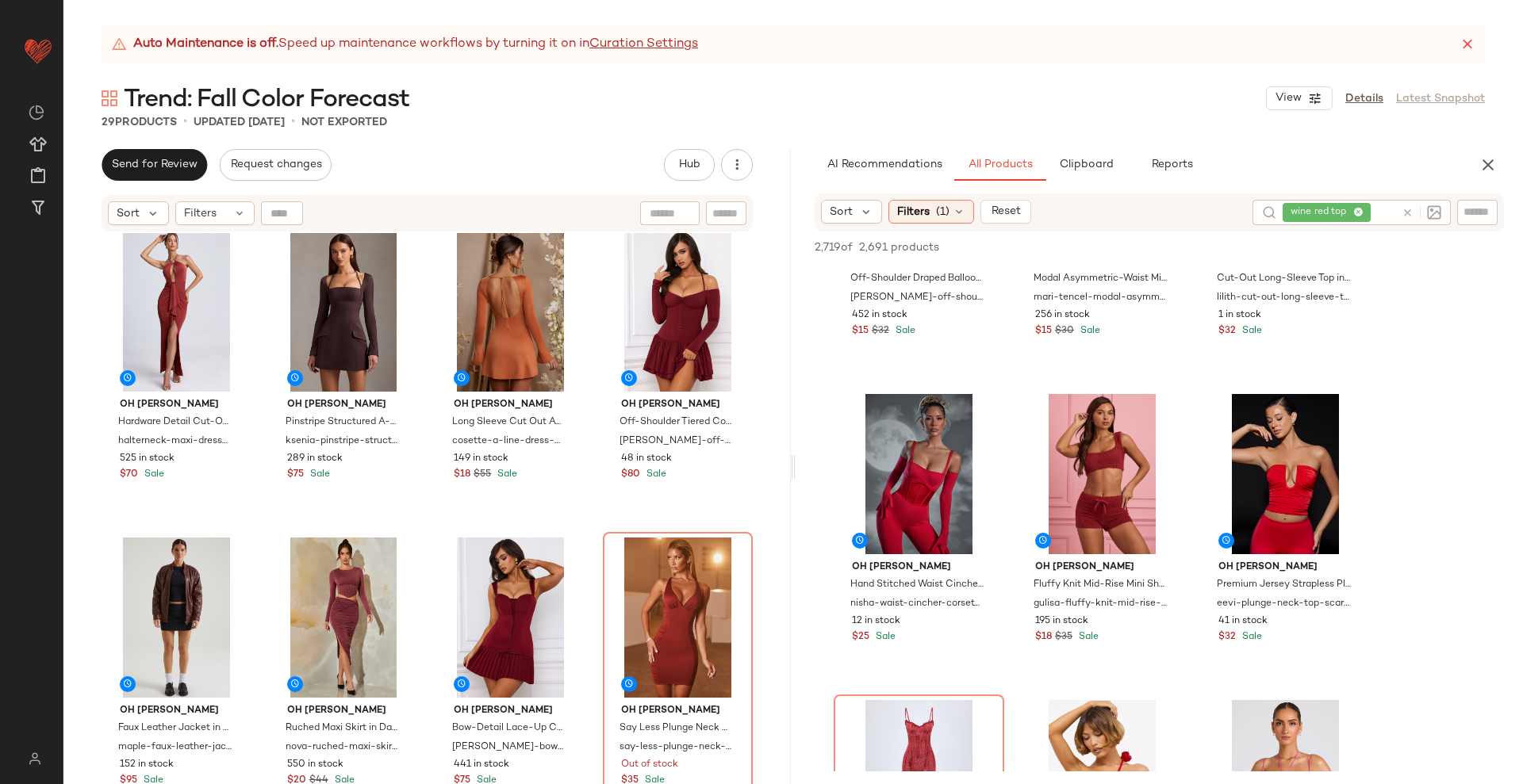
scroll to position [374, 0]
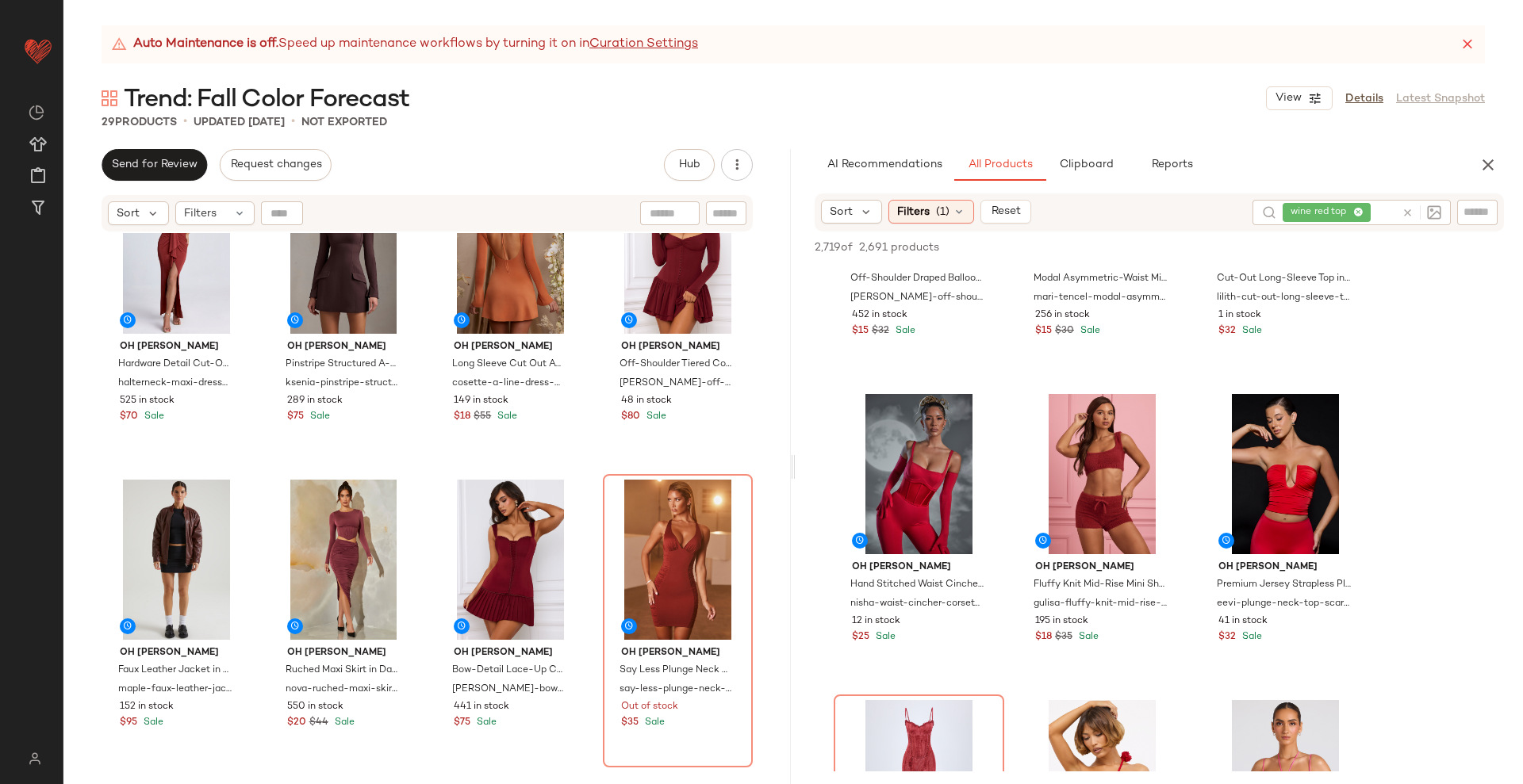
click at [580, 475] on div "Oh Polly Modal Asymmetric A-Line Mini Dress in Wine Red dona-modal-asymmetric-a…" at bounding box center [427, 528] width 727 height 591
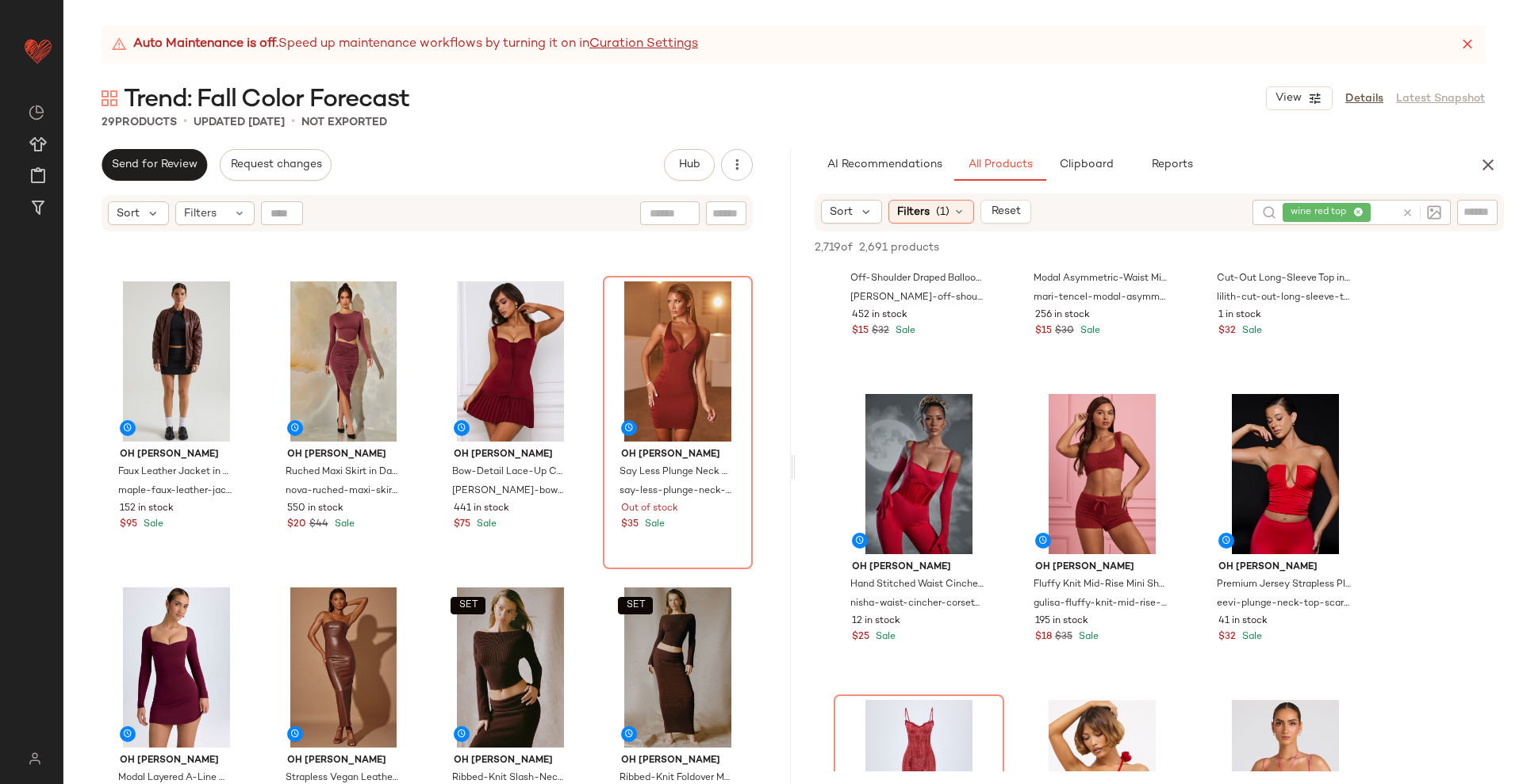
scroll to position [684, 0]
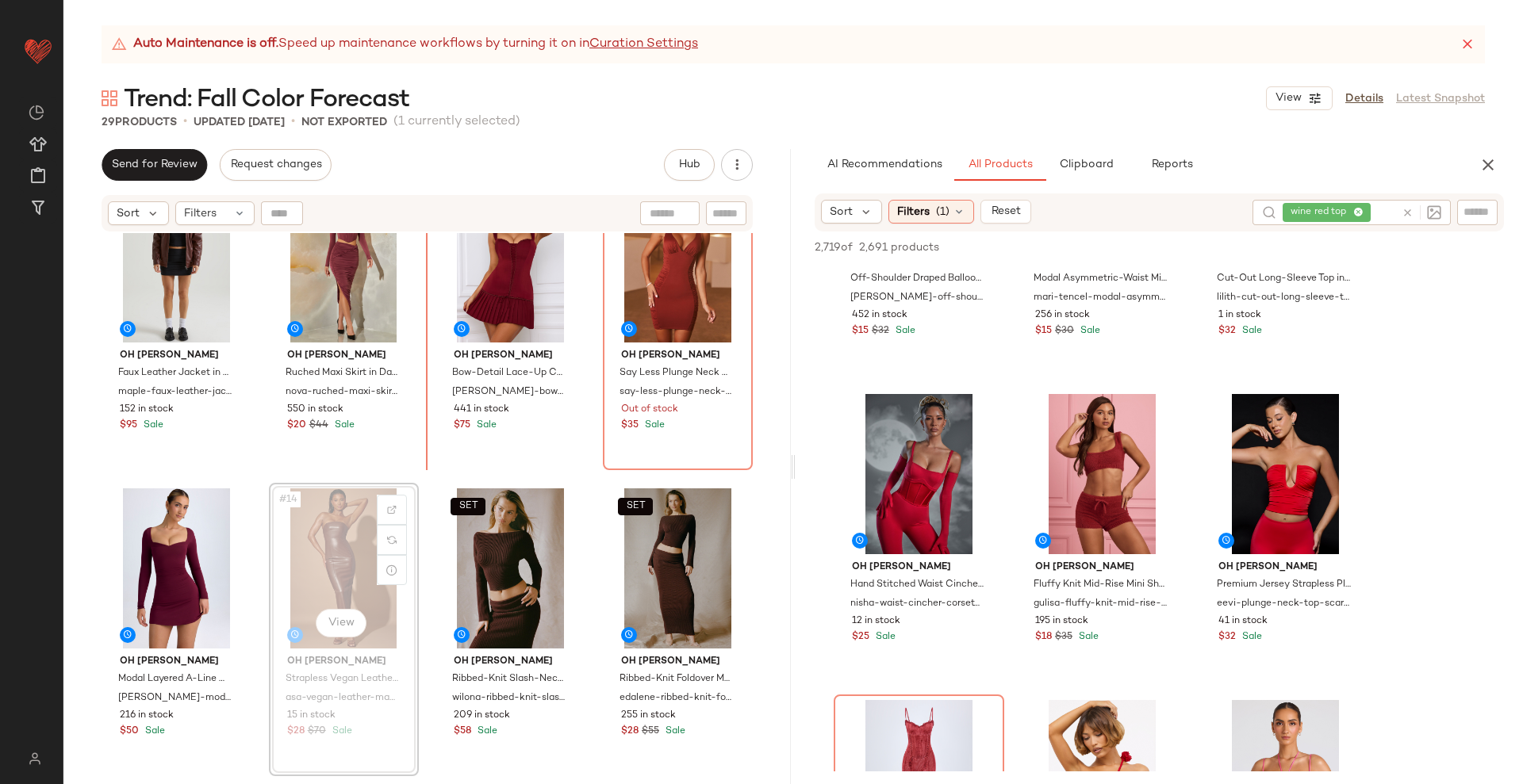
scroll to position [657, 0]
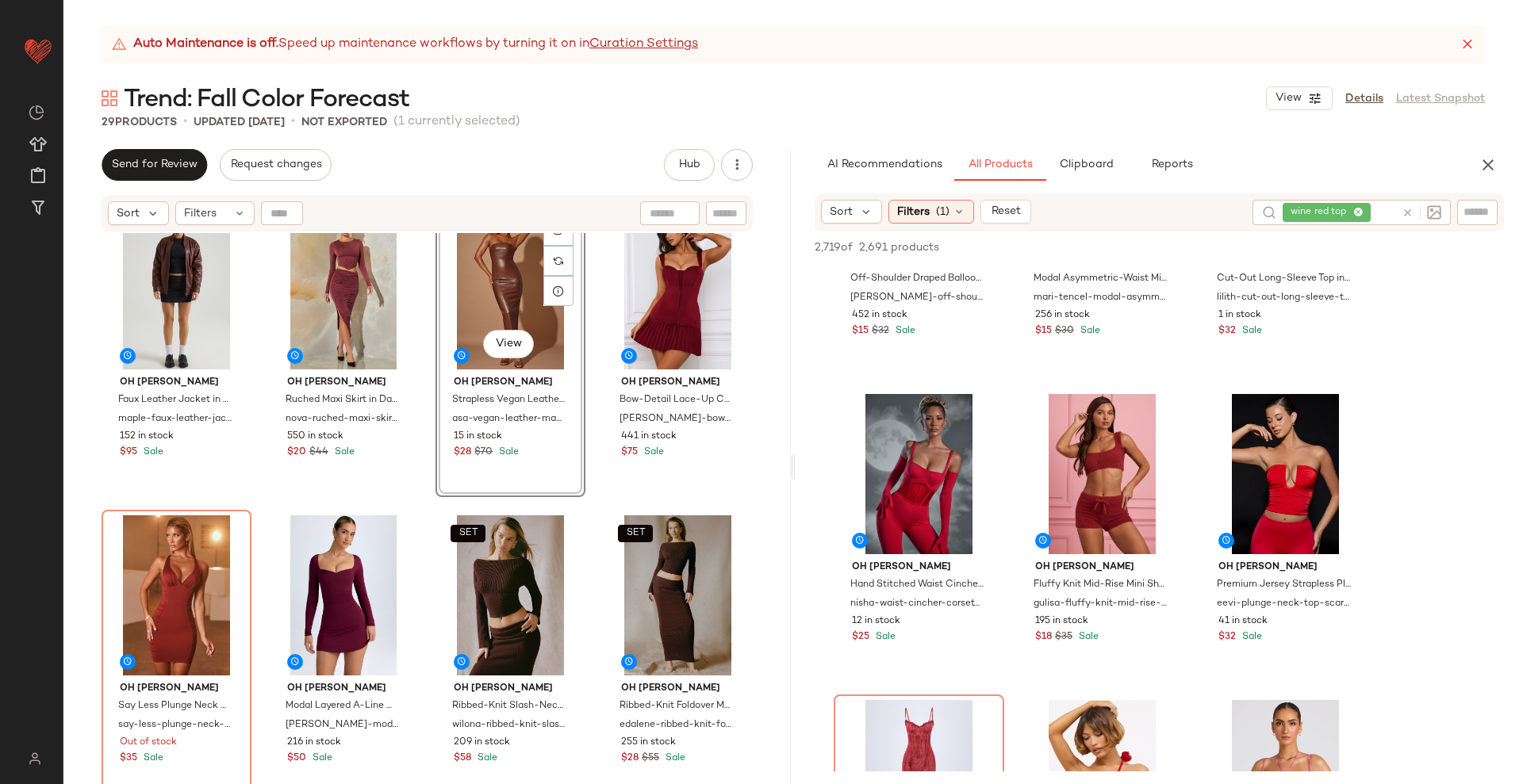
click at [575, 508] on div "Oh Polly Hardware Detail Cut-Out Halterneck Maxi Dress in Auburn Brown halterne…" at bounding box center [427, 528] width 727 height 591
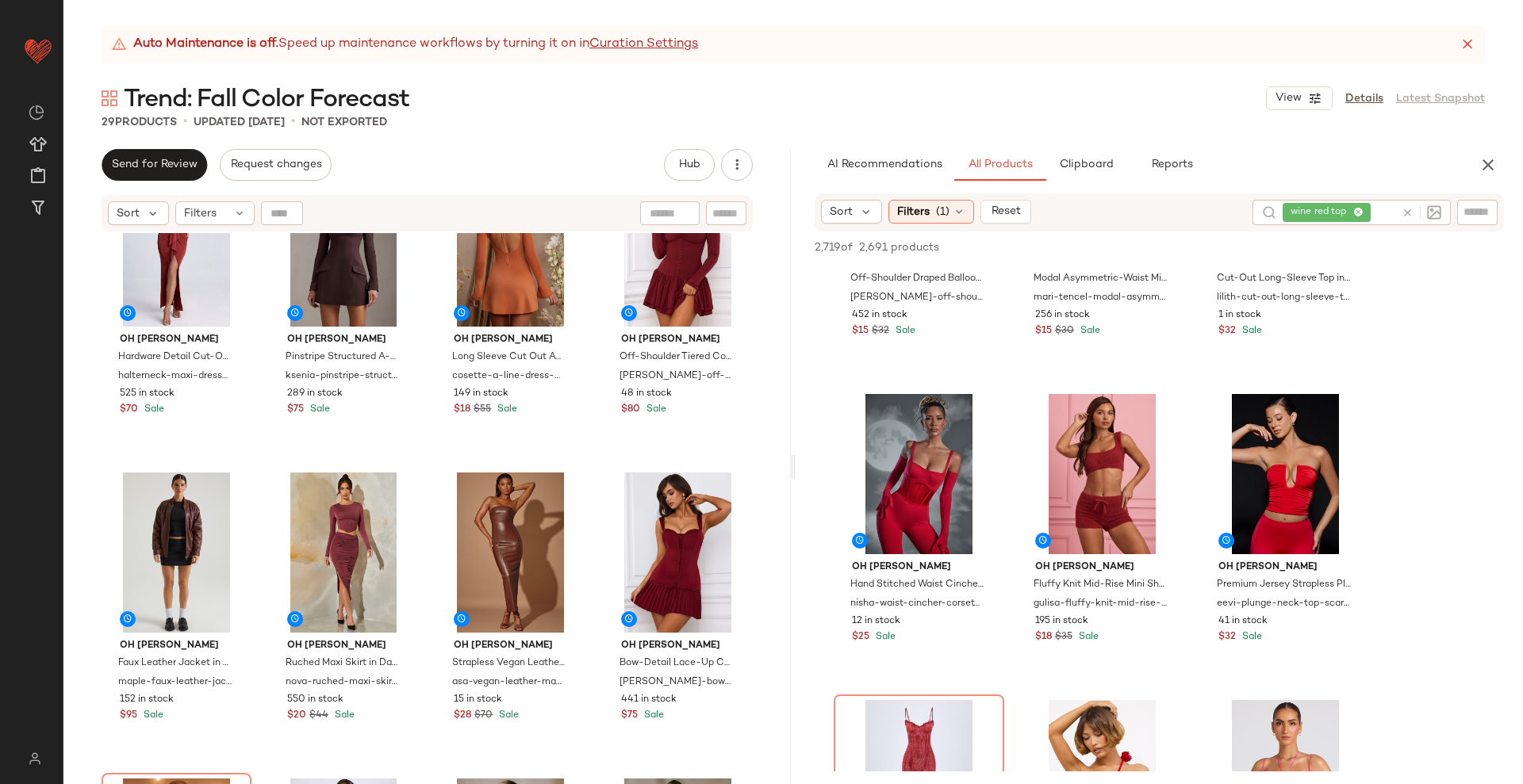
scroll to position [360, 0]
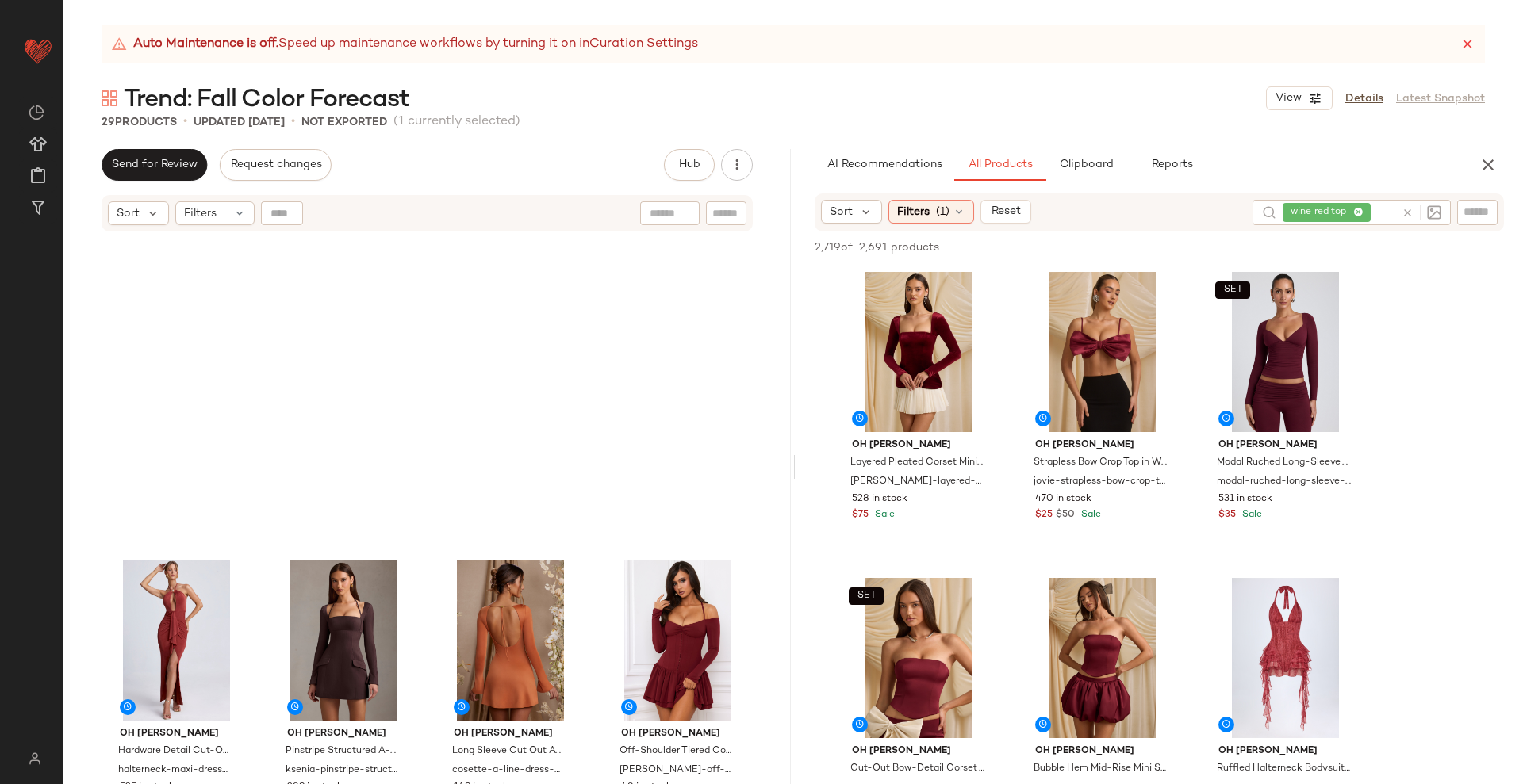
scroll to position [4161, 0]
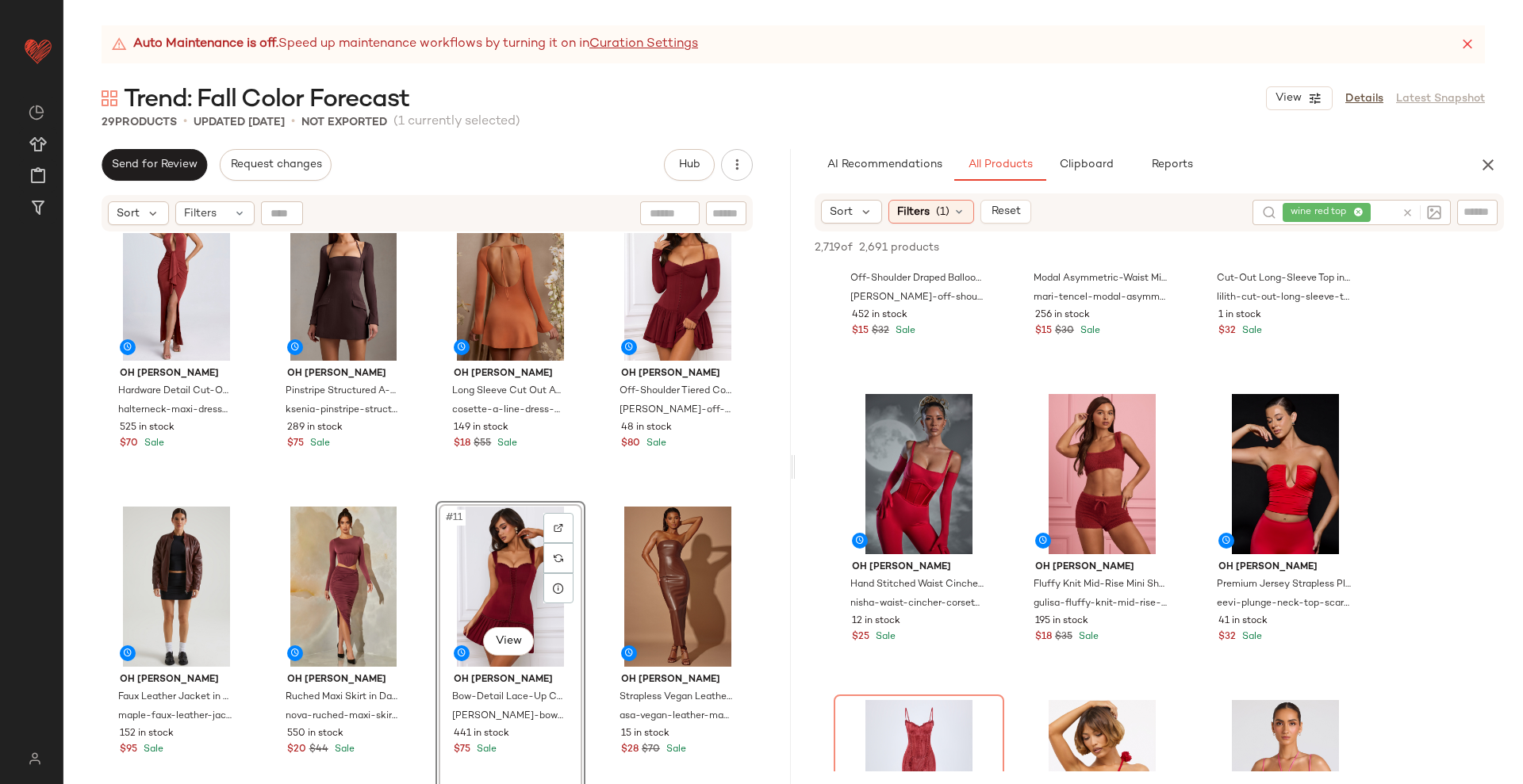
click at [579, 497] on div "Oh Polly Hardware Detail Cut-Out Halterneck Maxi Dress in Auburn Brown halterne…" at bounding box center [427, 528] width 727 height 591
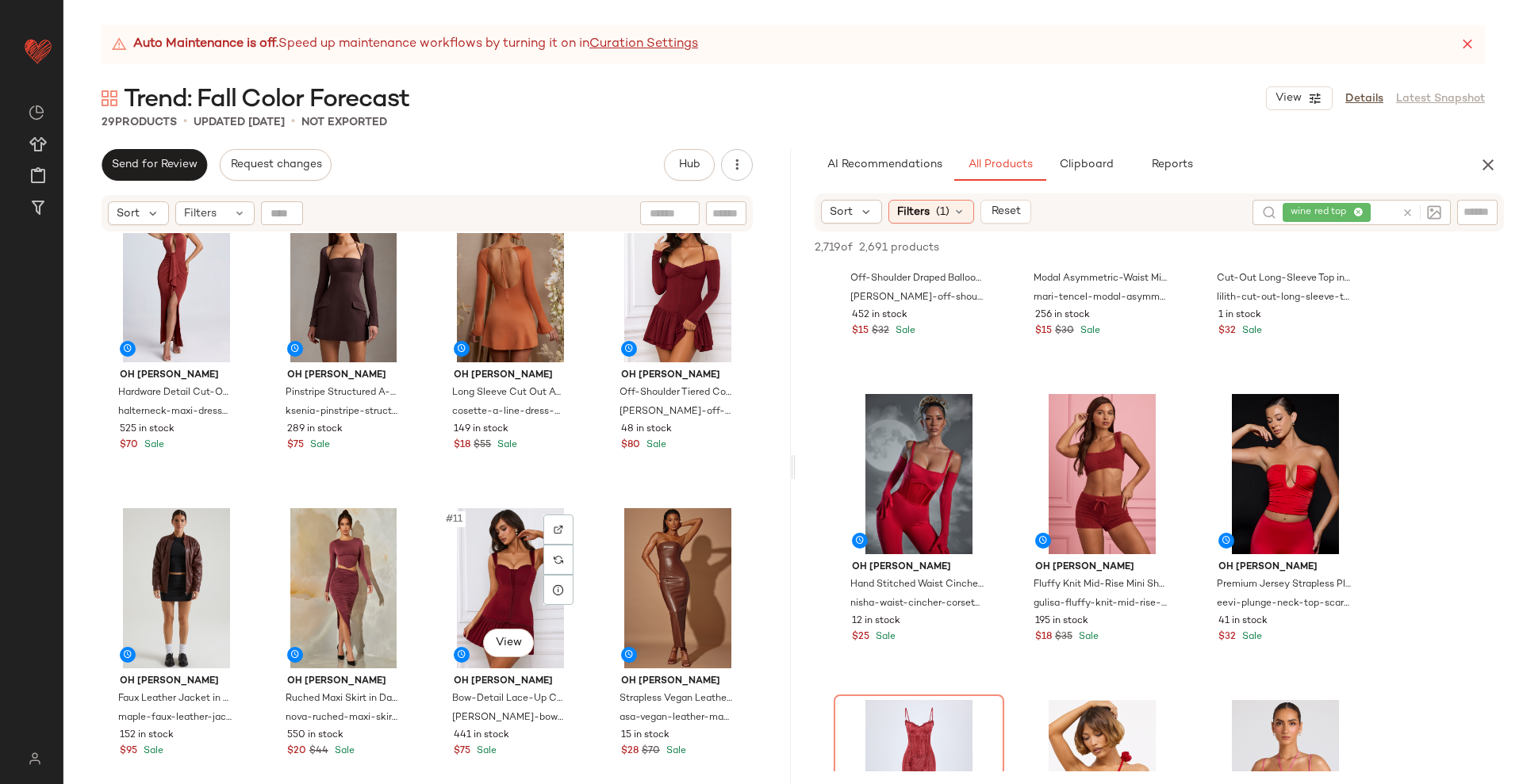
scroll to position [347, 0]
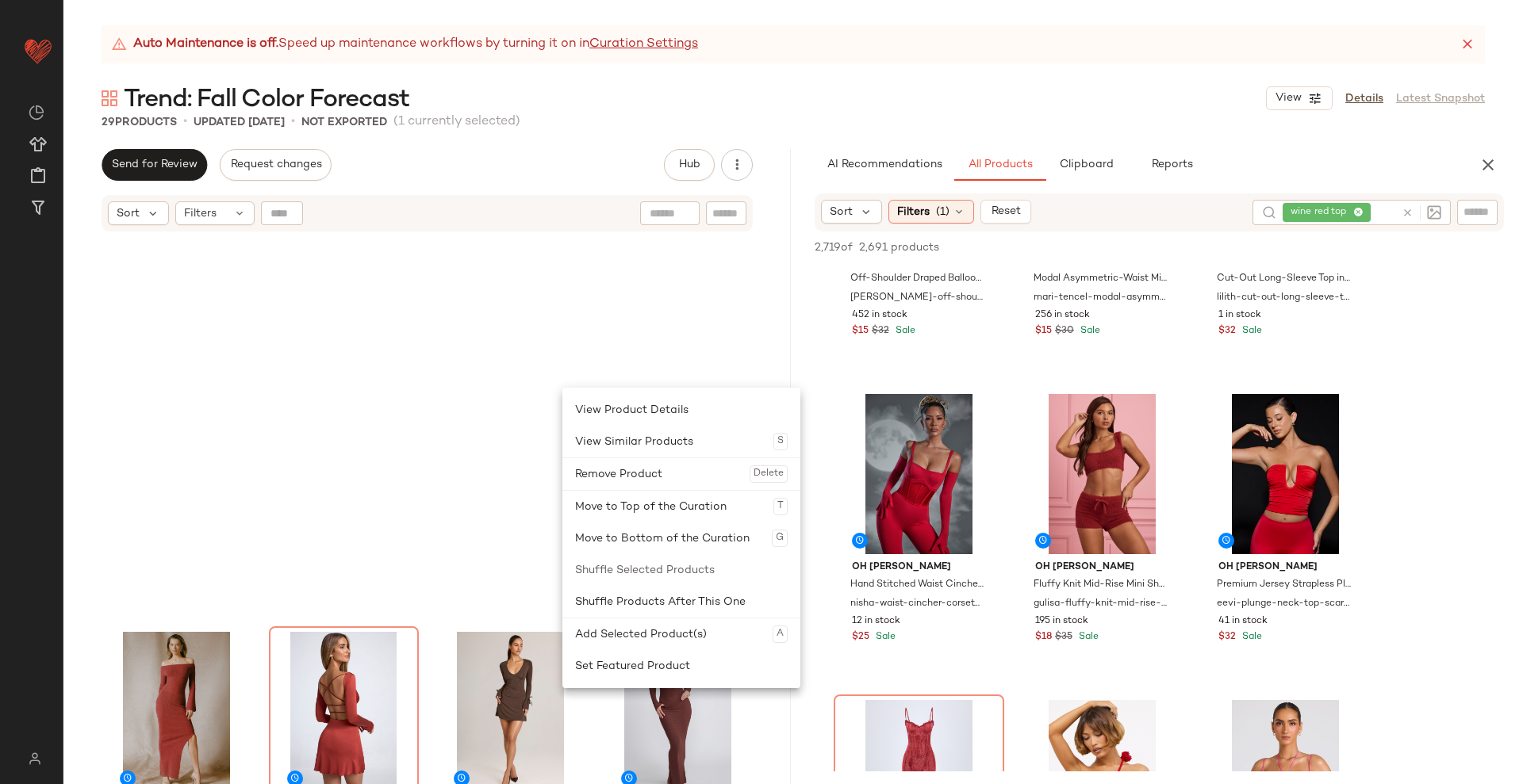
scroll to position [1747, 0]
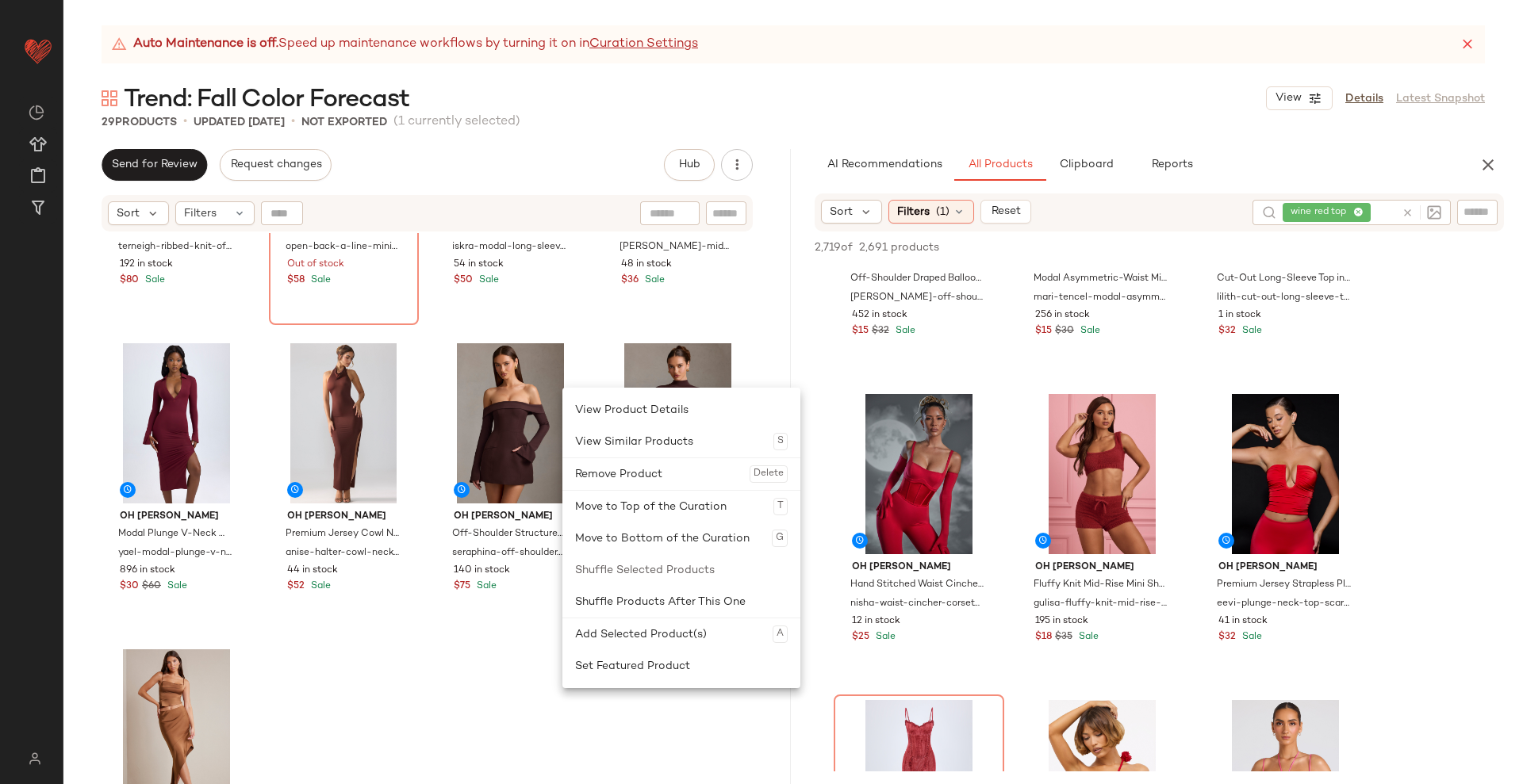
click at [454, 687] on div "Oh Polly Ribbed-Knit Off-Shoulder Maxi Dress in Brick Red terneigh-ribbed-knit-…" at bounding box center [427, 528] width 727 height 591
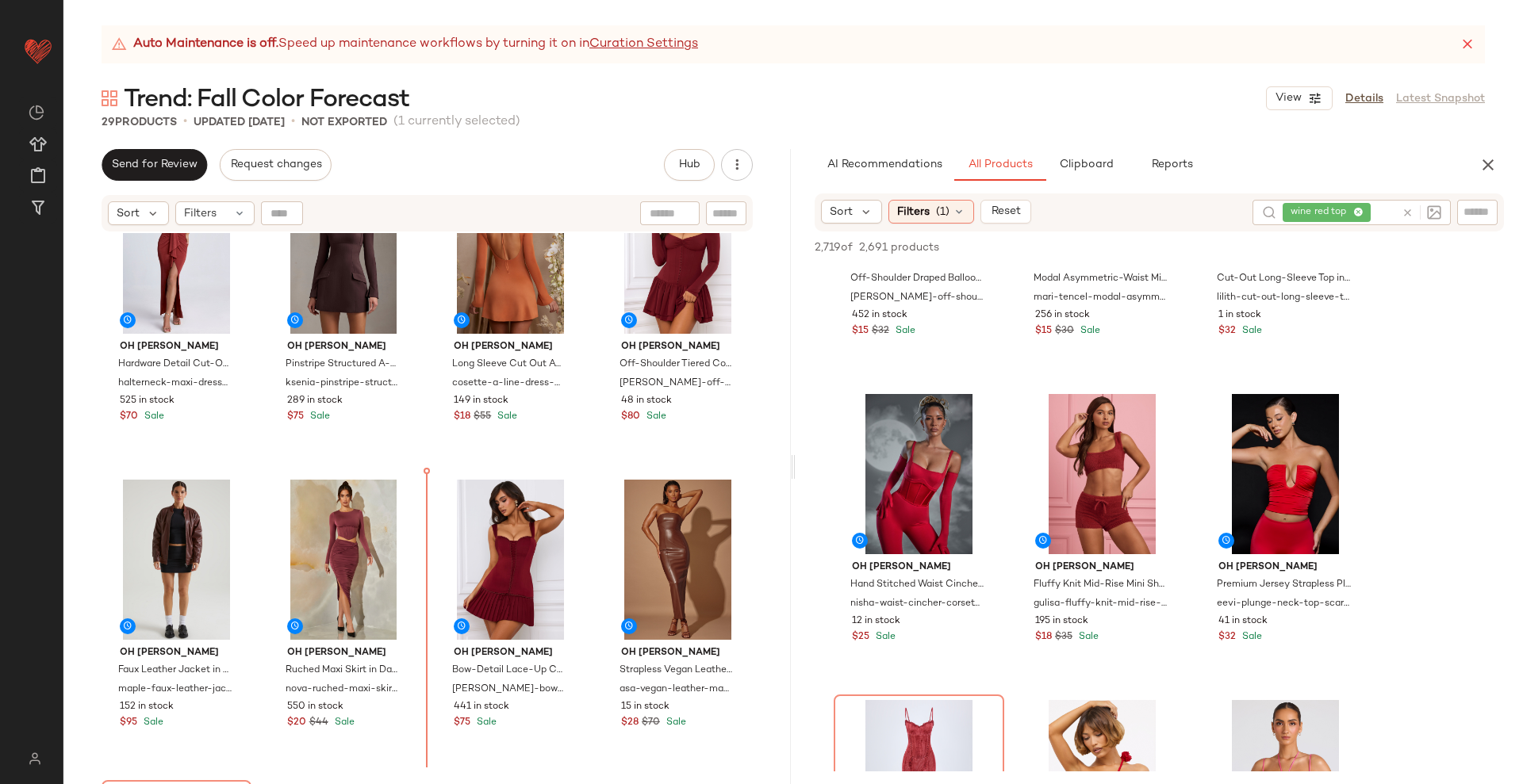
scroll to position [381, 0]
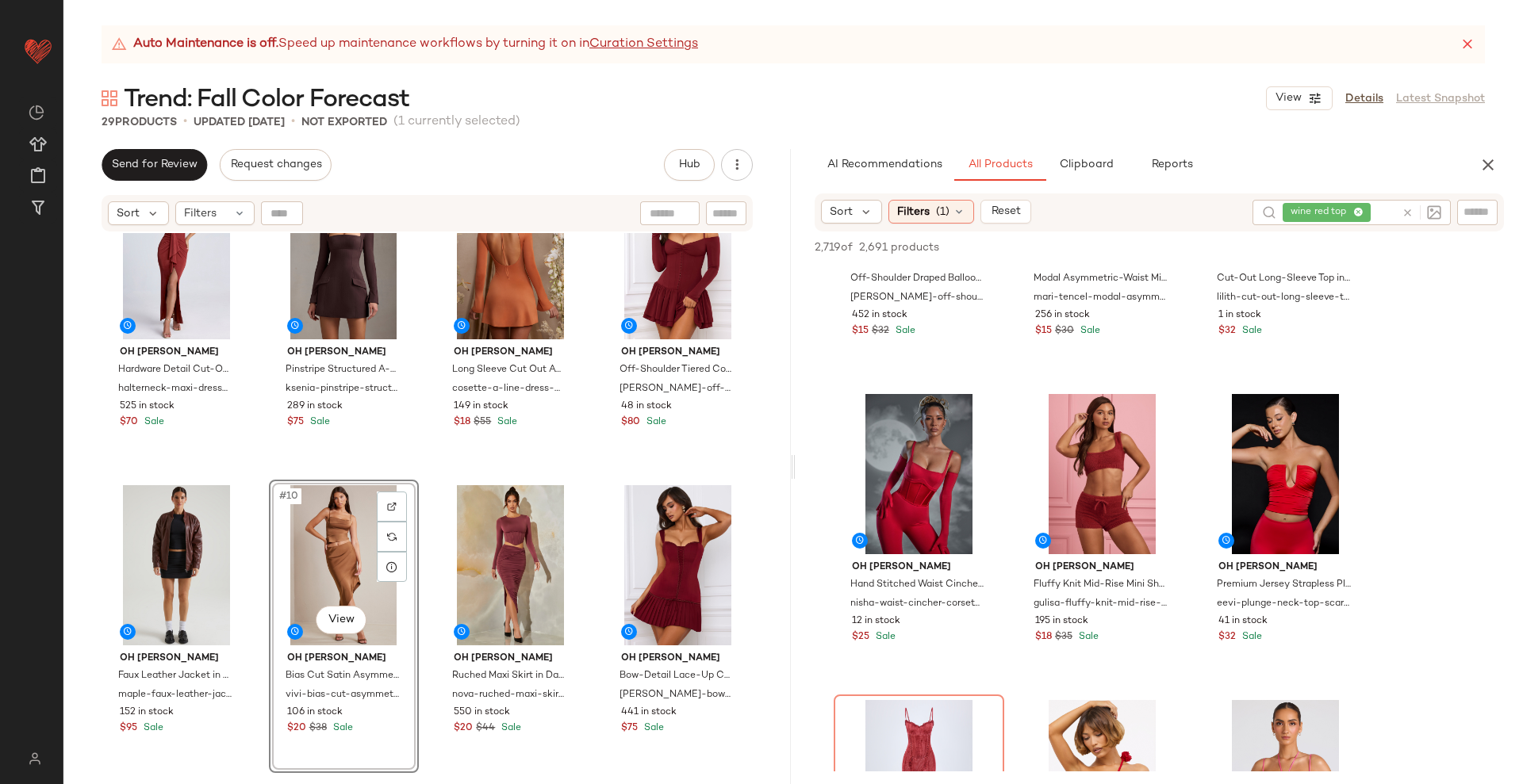
click at [585, 488] on div "Oh Polly Hardware Detail Cut-Out Halterneck Maxi Dress in Auburn Brown halterne…" at bounding box center [427, 528] width 727 height 591
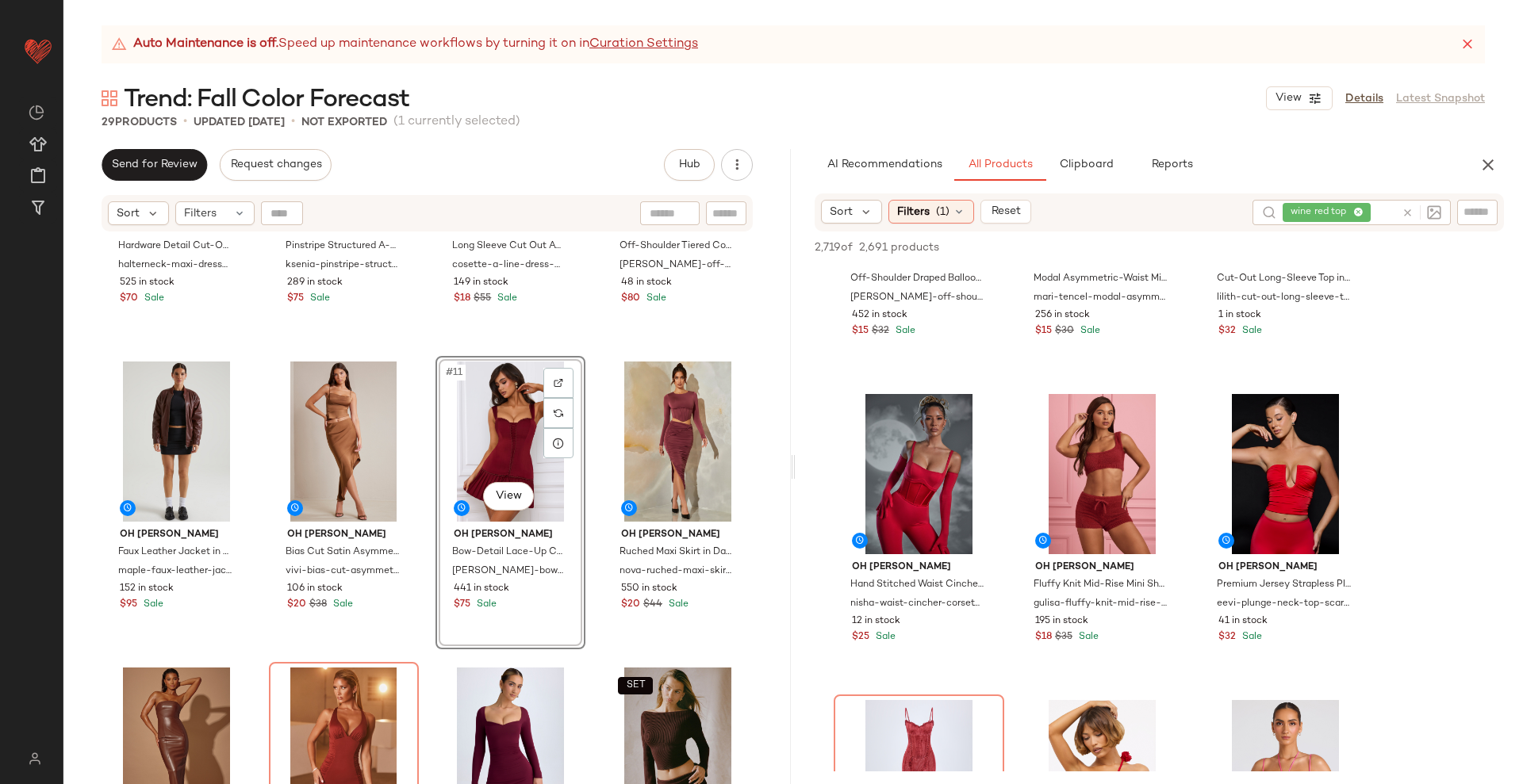
scroll to position [580, 0]
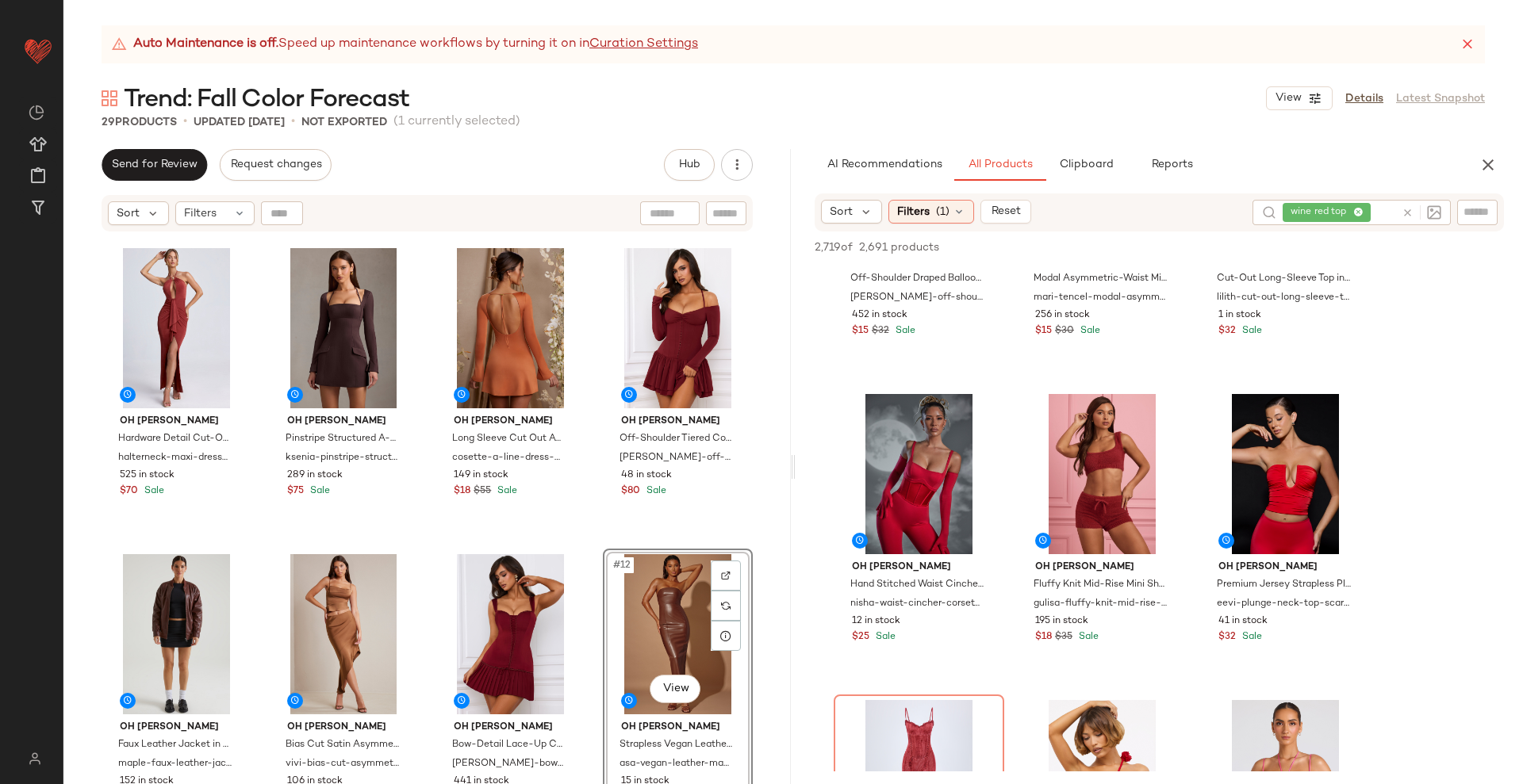
scroll to position [282, 0]
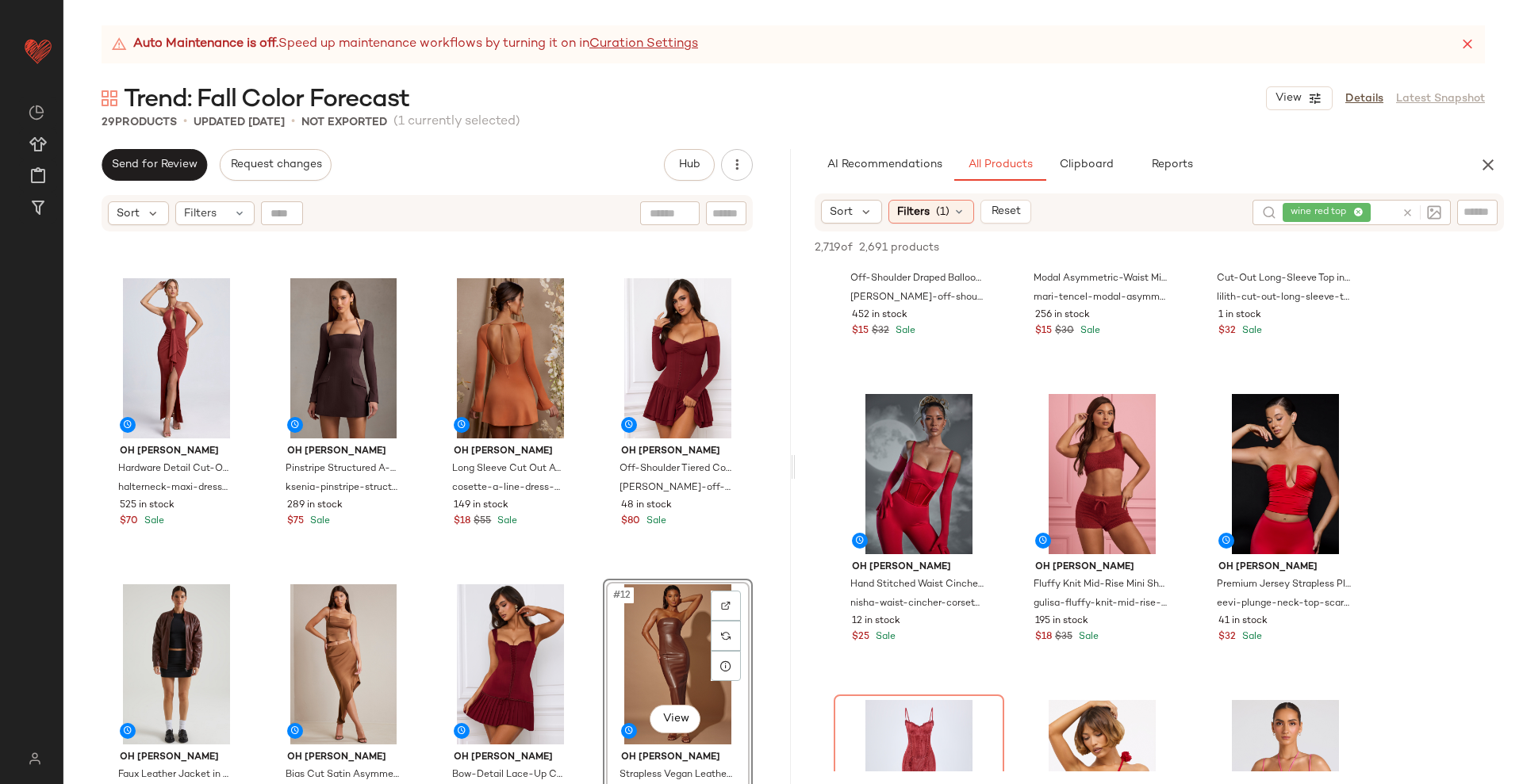
click at [588, 571] on div "Oh Polly Hardware Detail Cut-Out Halterneck Maxi Dress in Auburn Brown halterne…" at bounding box center [427, 528] width 727 height 591
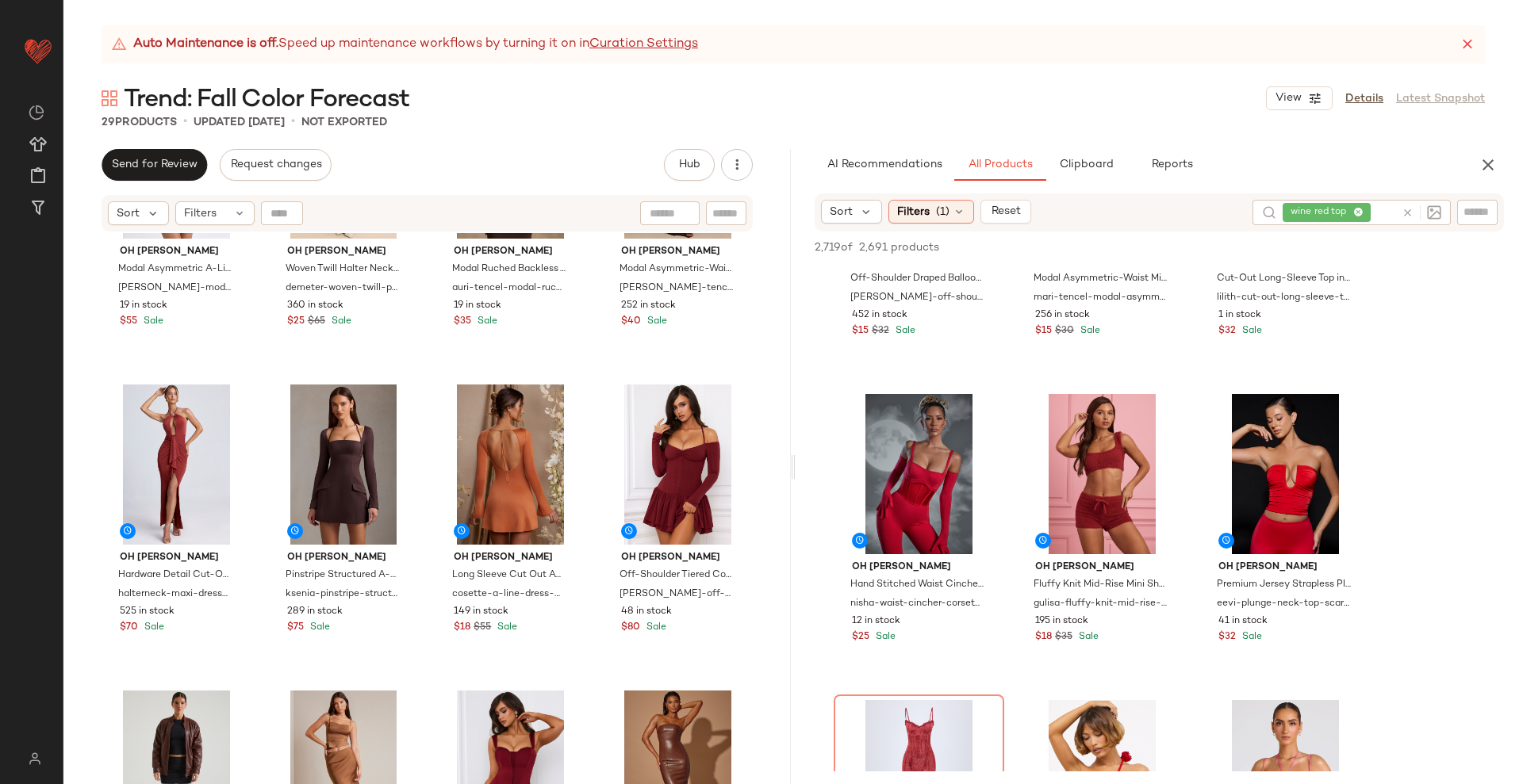
scroll to position [297, 0]
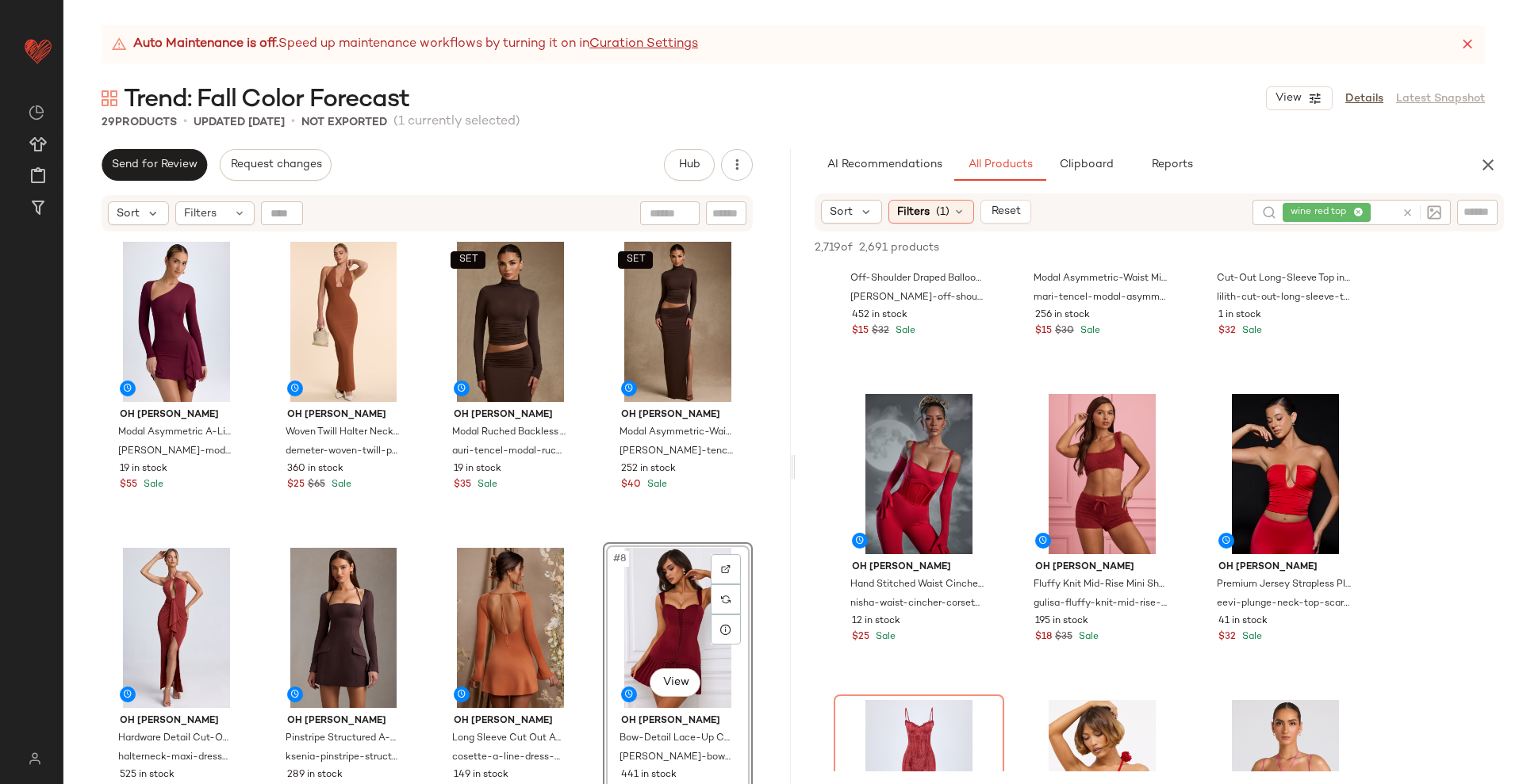
click at [587, 554] on div "Oh Polly Modal Asymmetric A-Line Mini Dress in Wine Red dona-modal-asymmetric-a…" at bounding box center [427, 529] width 651 height 587
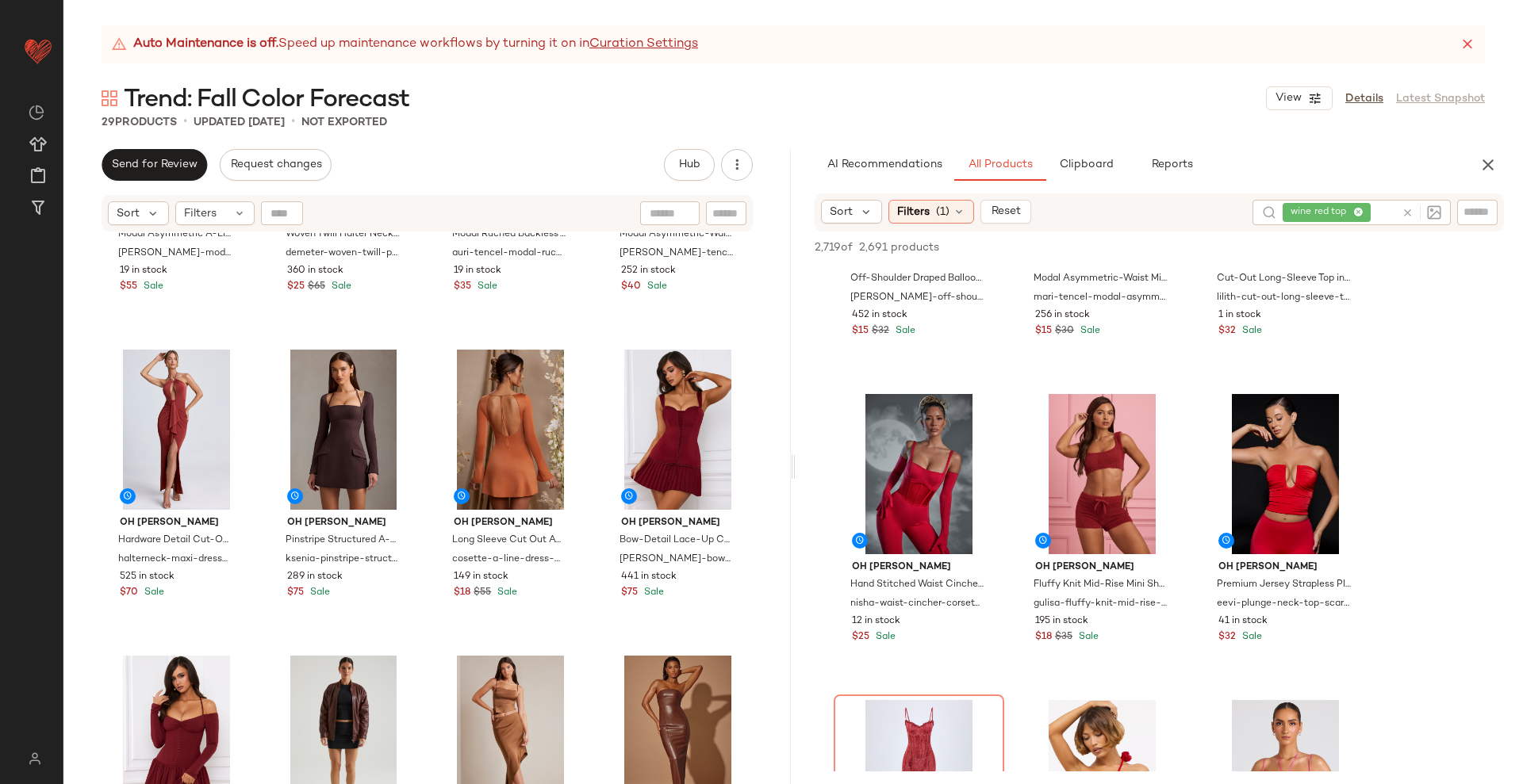
scroll to position [297, 0]
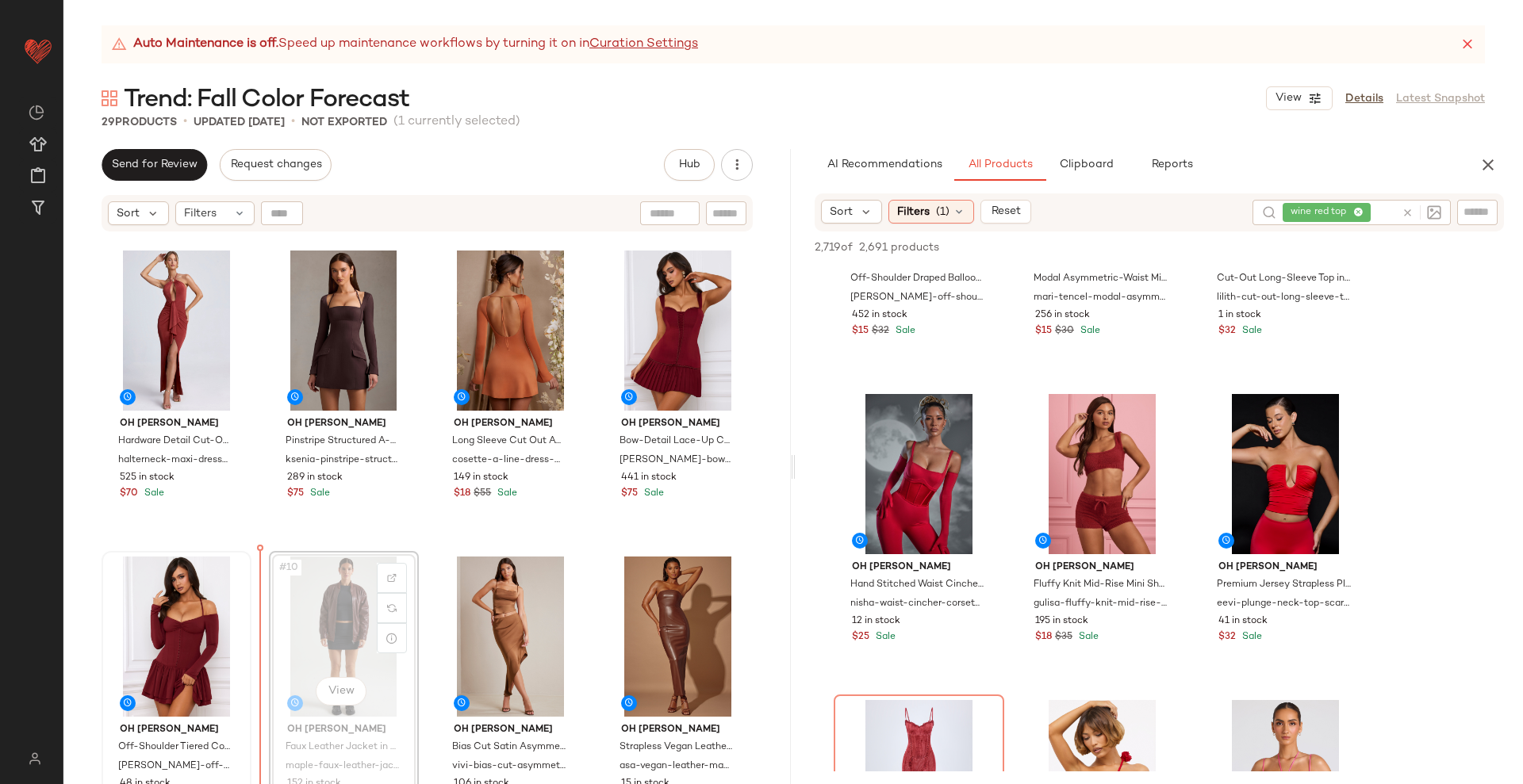
scroll to position [302, 0]
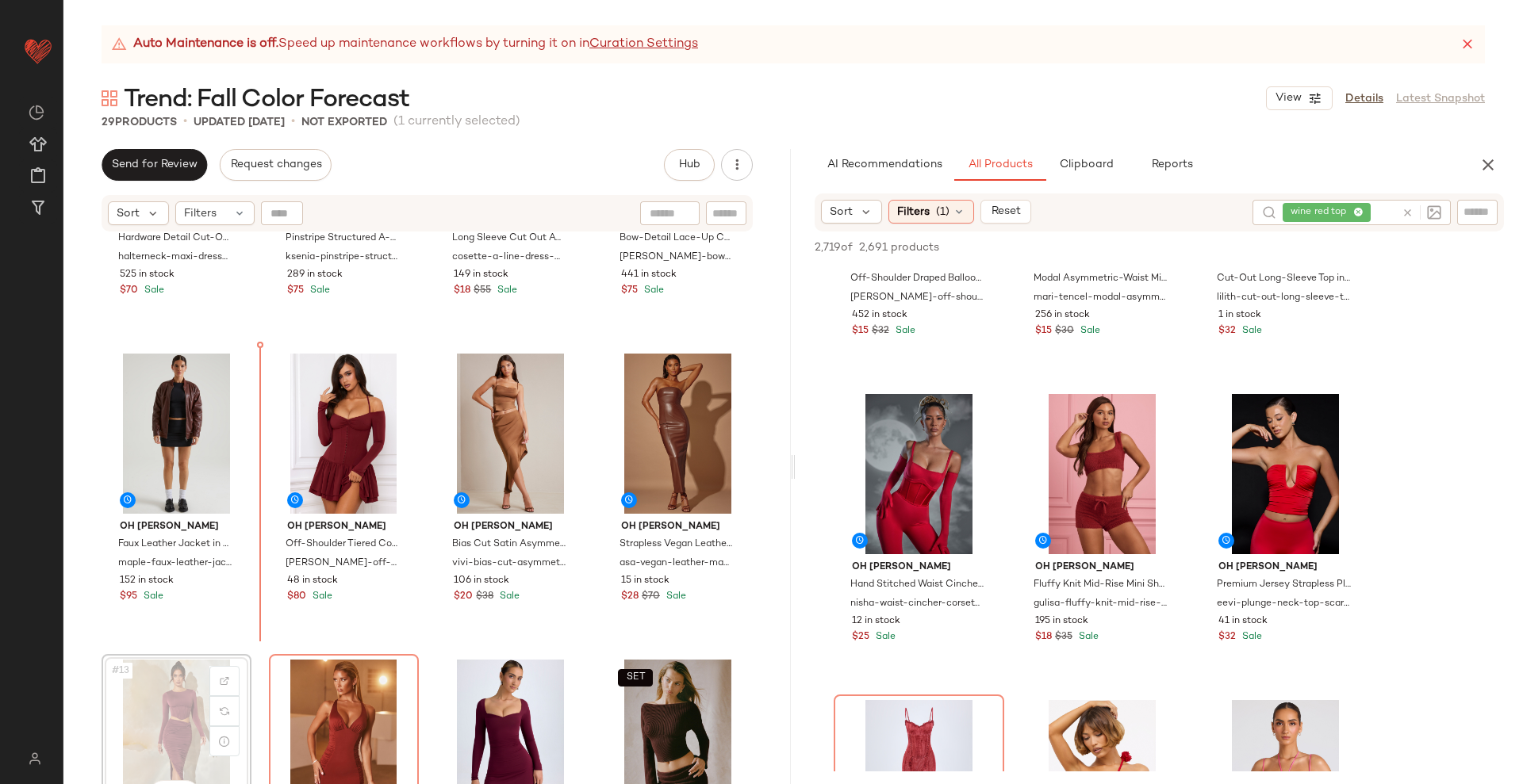
scroll to position [513, 0]
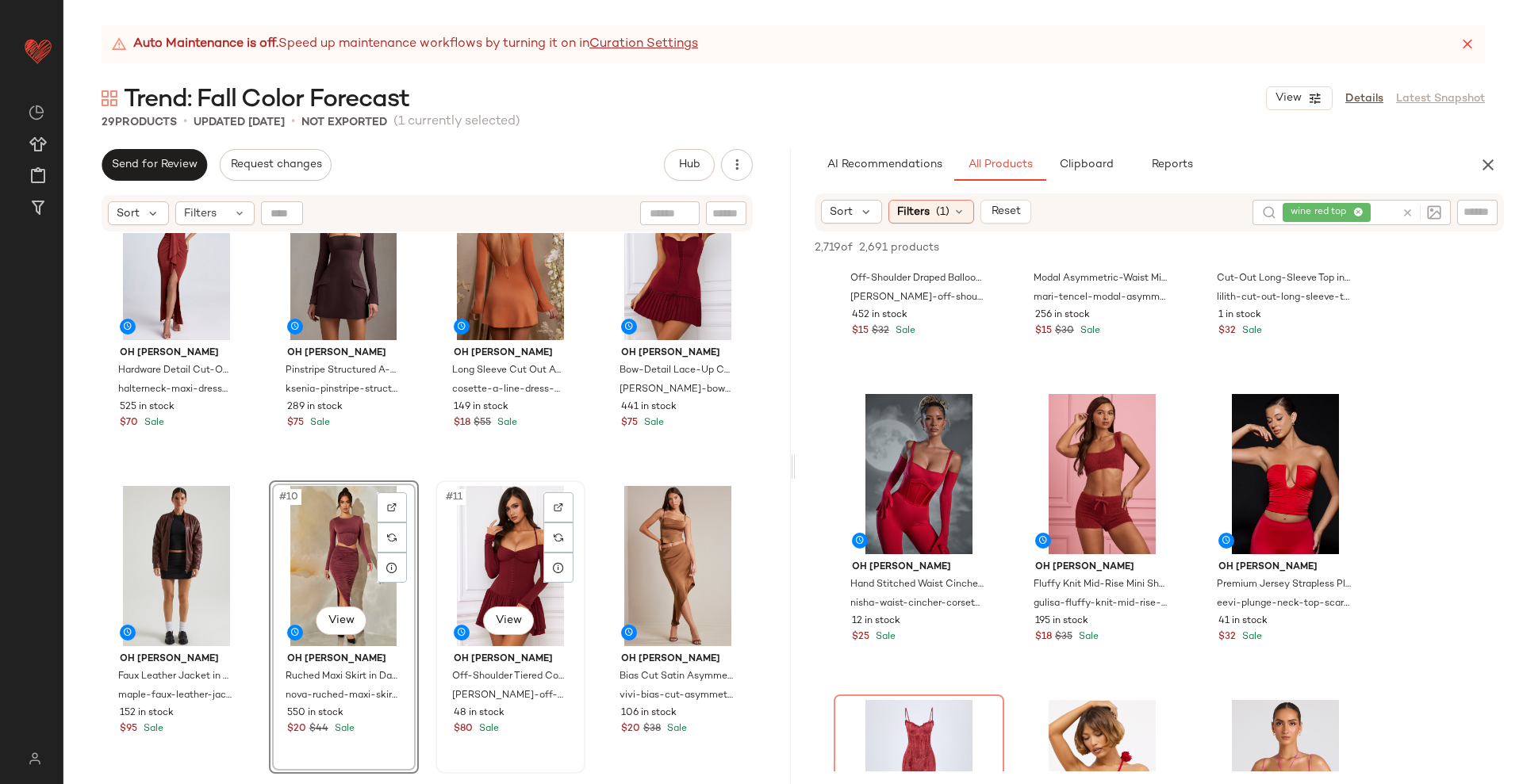
scroll to position [315, 0]
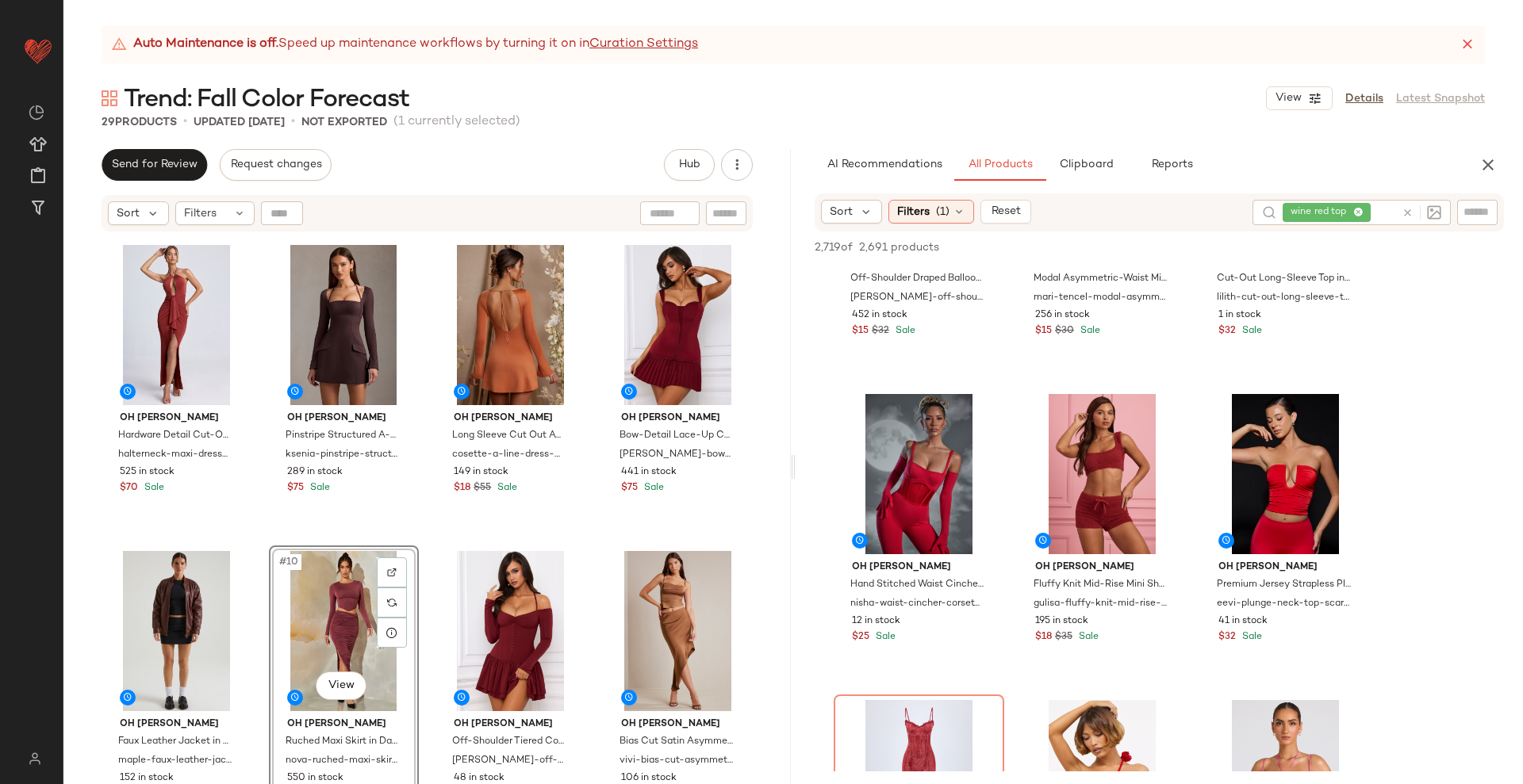
click at [582, 550] on div "Oh Polly Hardware Detail Cut-Out Halterneck Maxi Dress in Auburn Brown halterne…" at bounding box center [427, 528] width 727 height 591
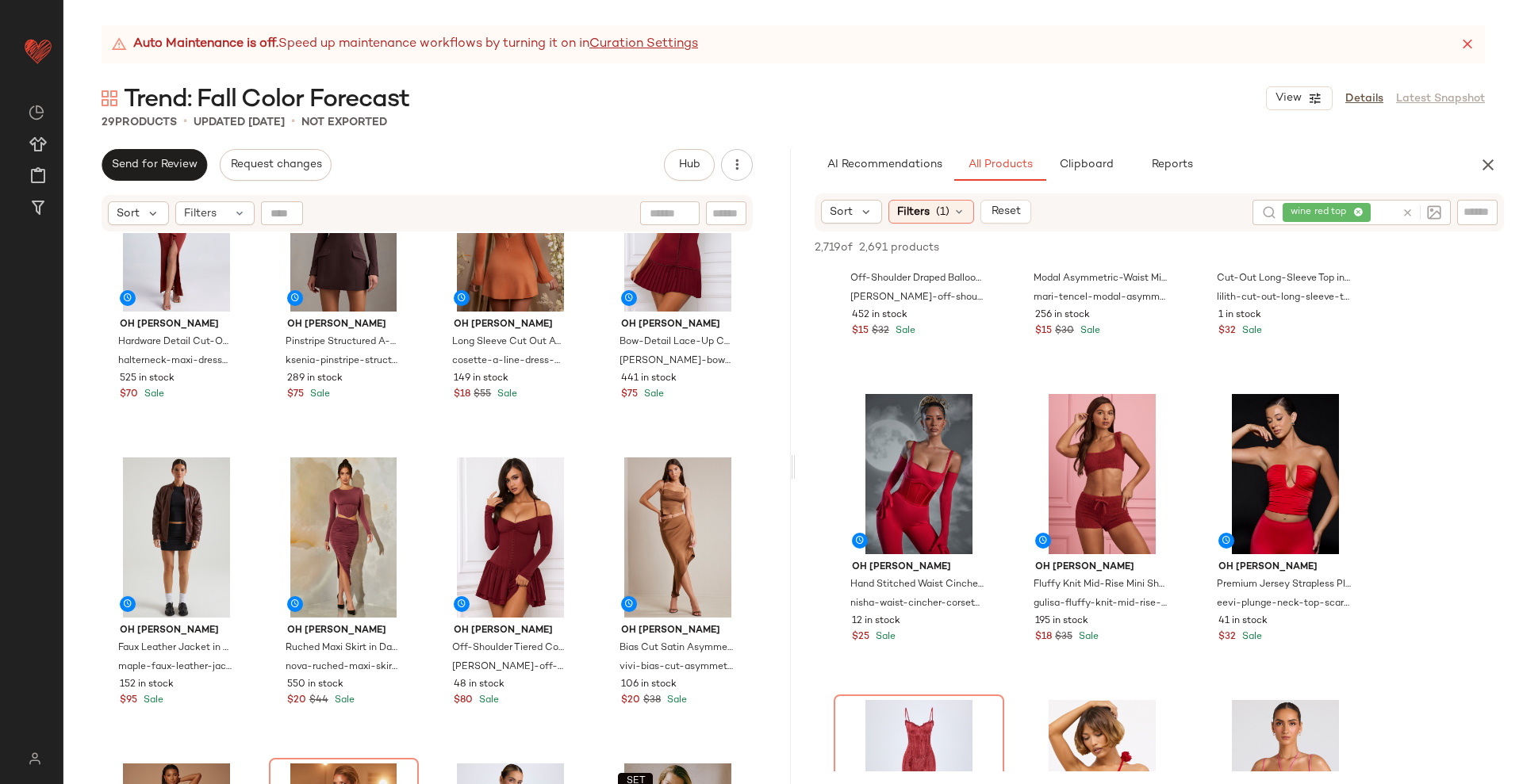
scroll to position [508, 0]
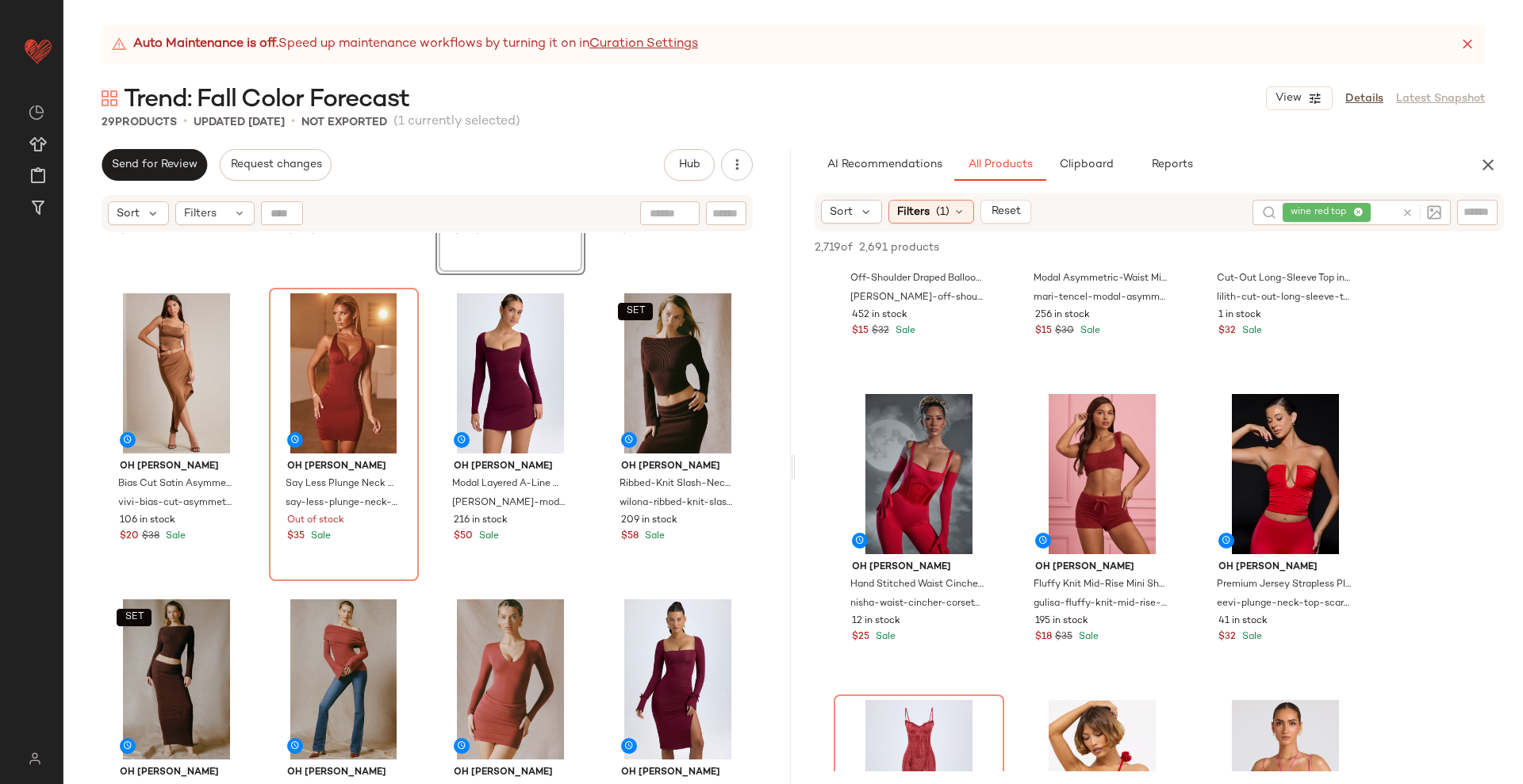
scroll to position [904, 0]
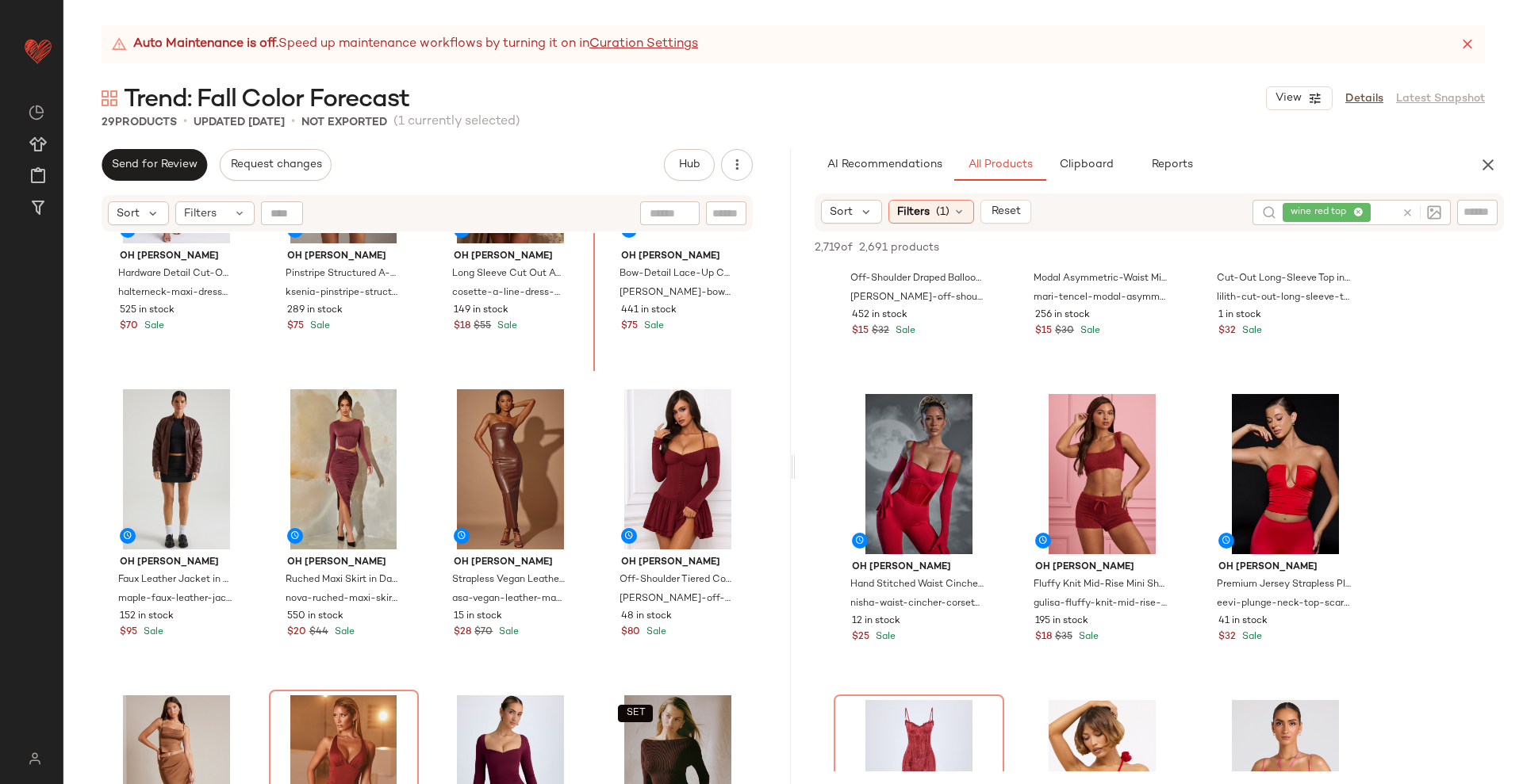
scroll to position [431, 0]
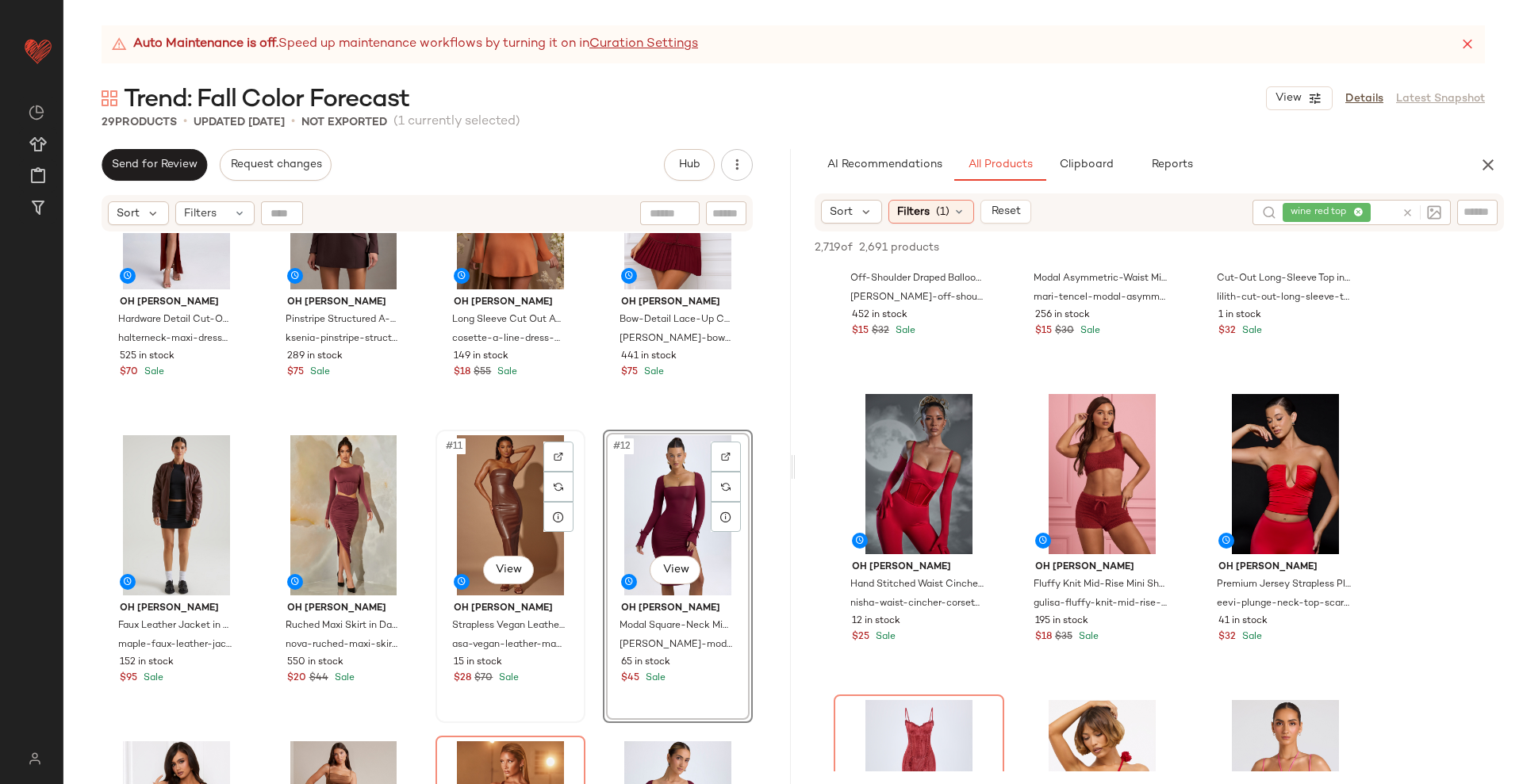
scroll to position [332, 0]
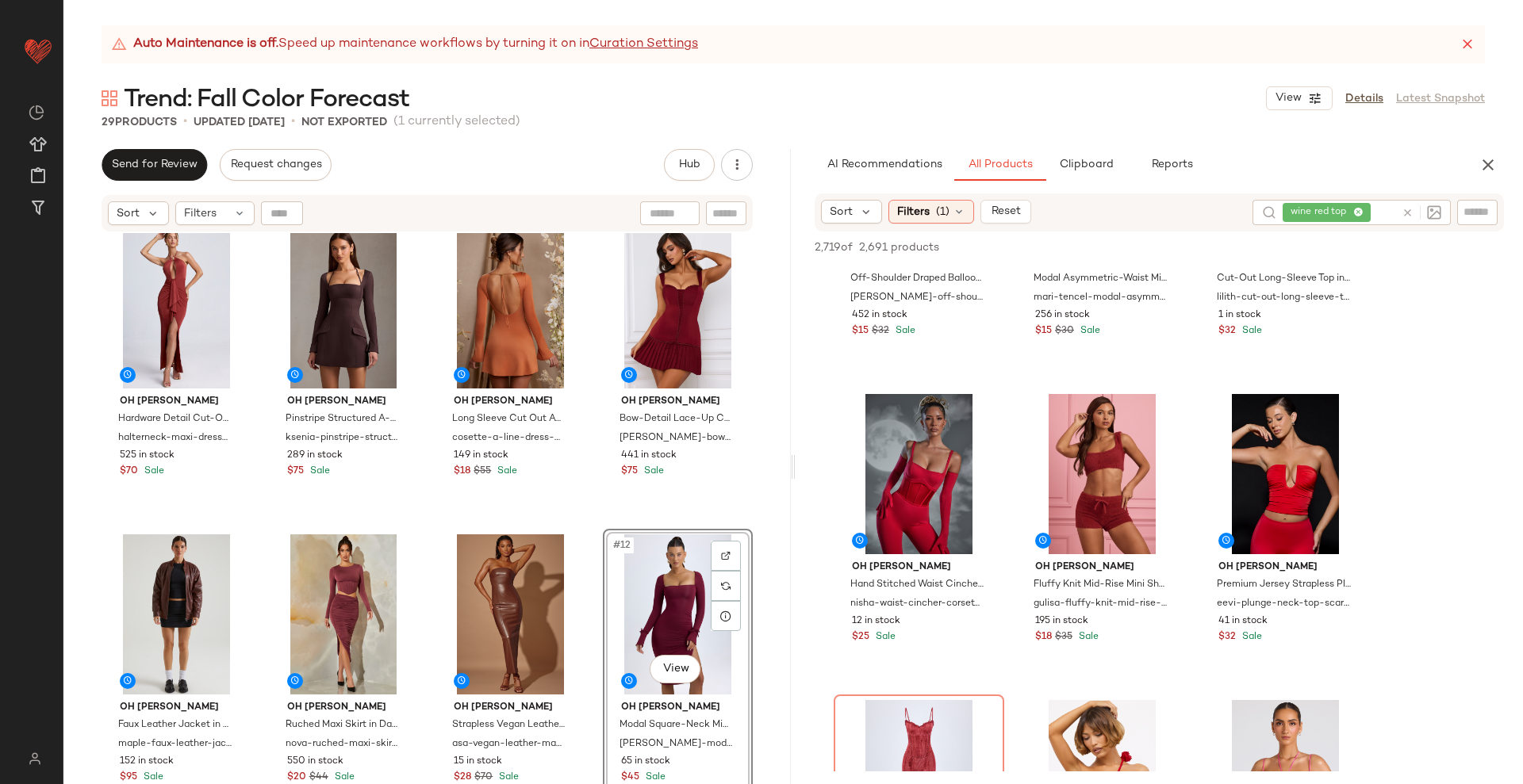
click at [583, 529] on div "Oh Polly Hardware Detail Cut-Out Halterneck Maxi Dress in Auburn Brown halterne…" at bounding box center [427, 528] width 727 height 591
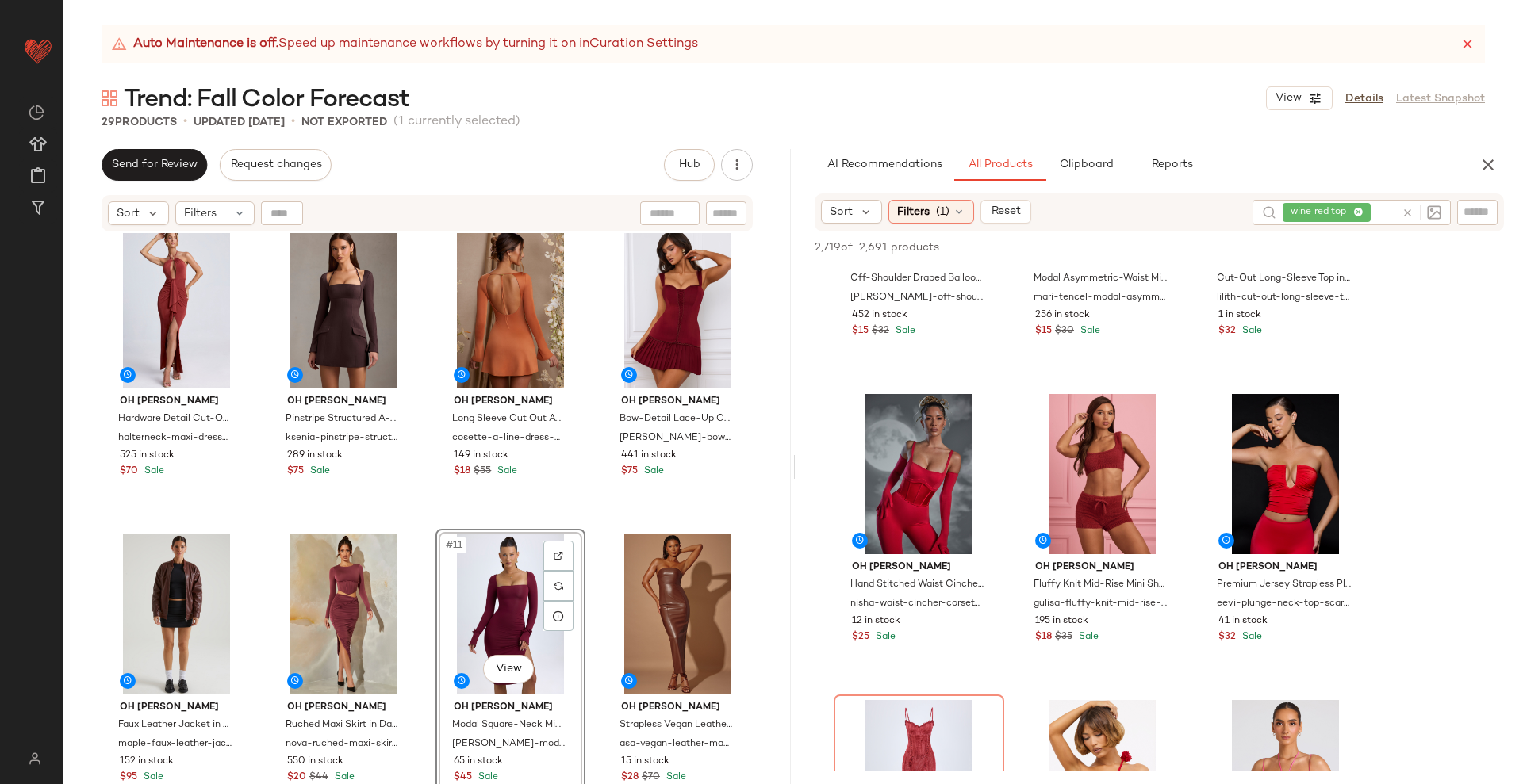
click at [585, 525] on div "Oh Polly Hardware Detail Cut-Out Halterneck Maxi Dress in Auburn Brown halterne…" at bounding box center [427, 528] width 727 height 591
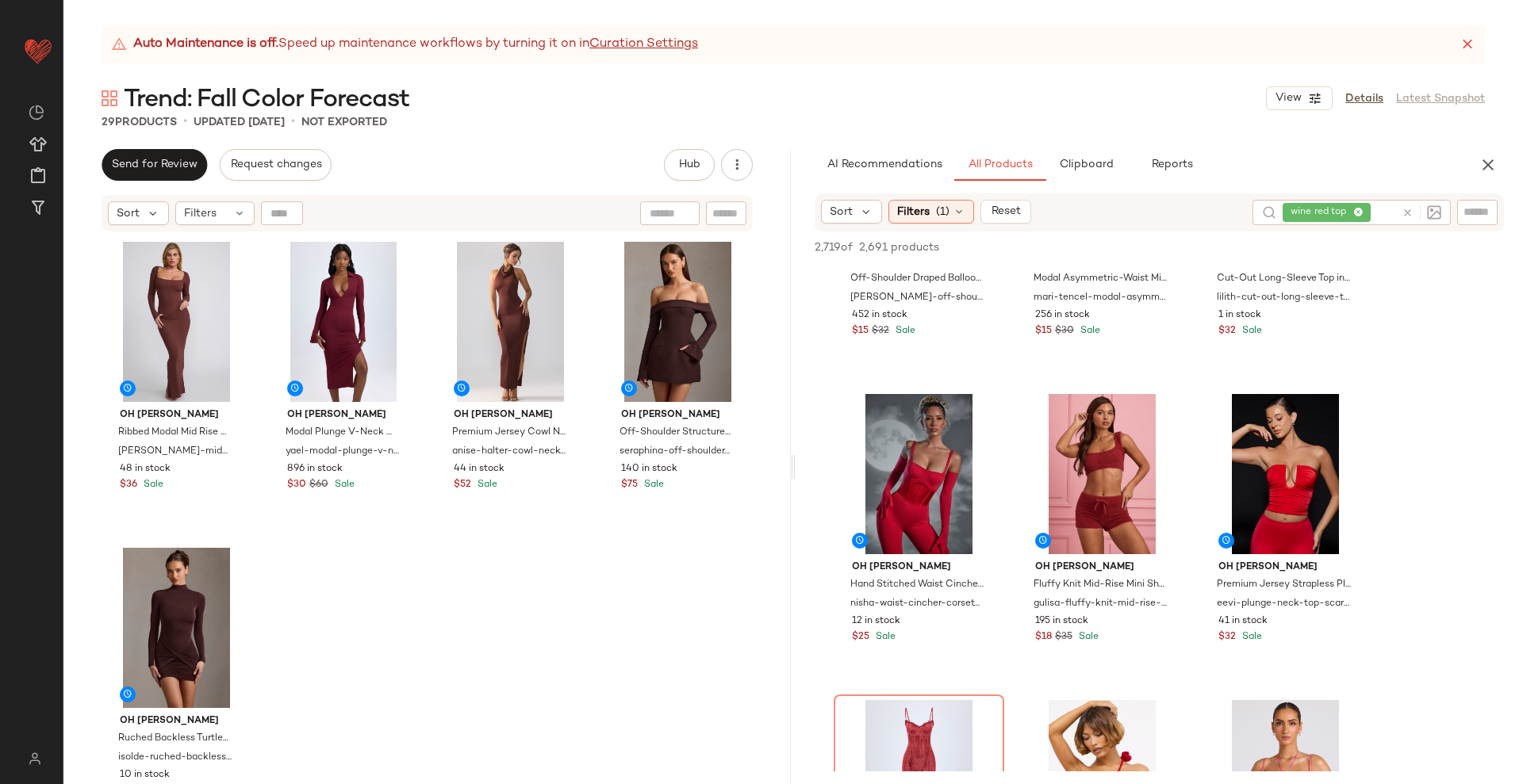
scroll to position [1860, 0]
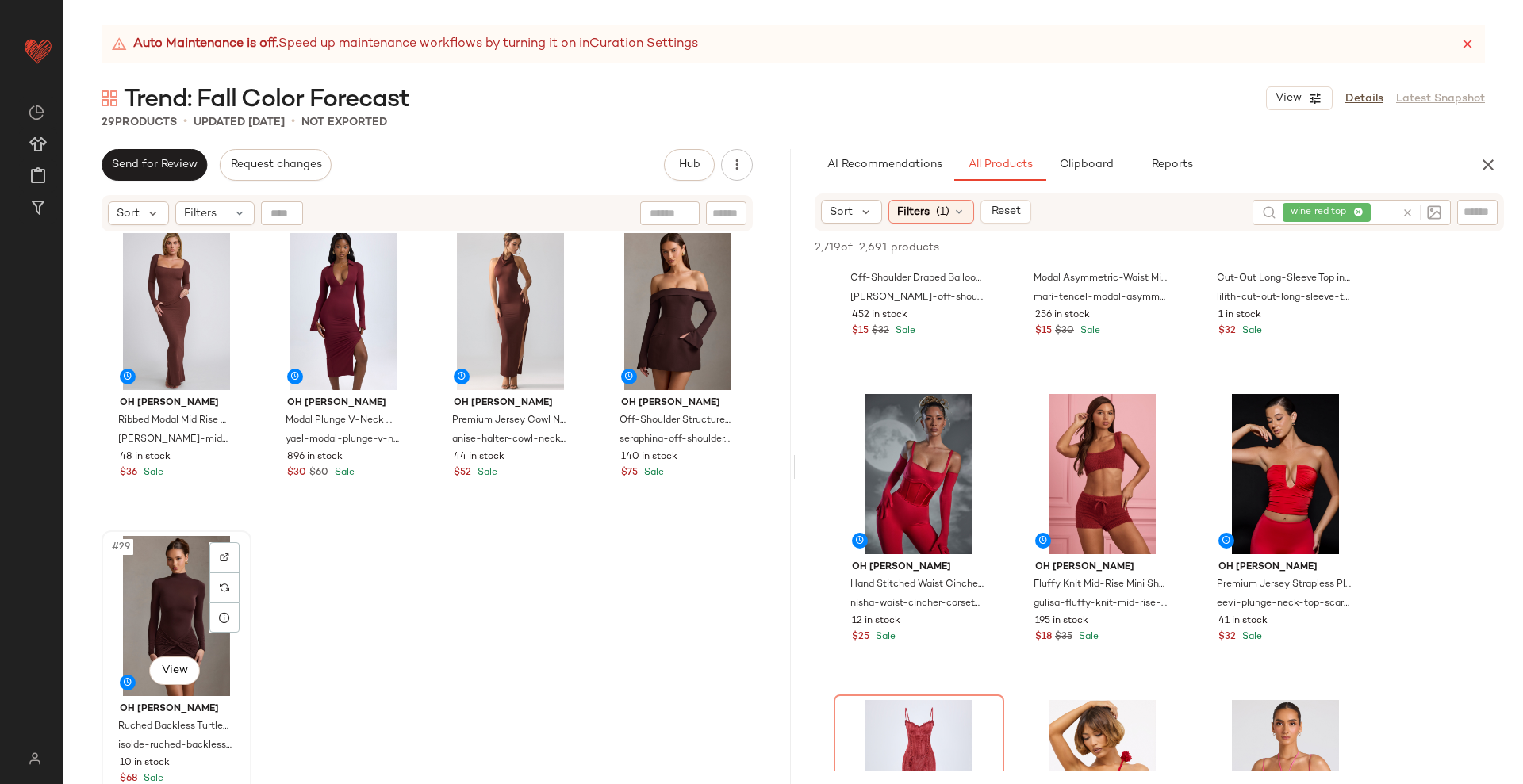
click at [163, 621] on div "#29 View" at bounding box center [176, 616] width 139 height 161
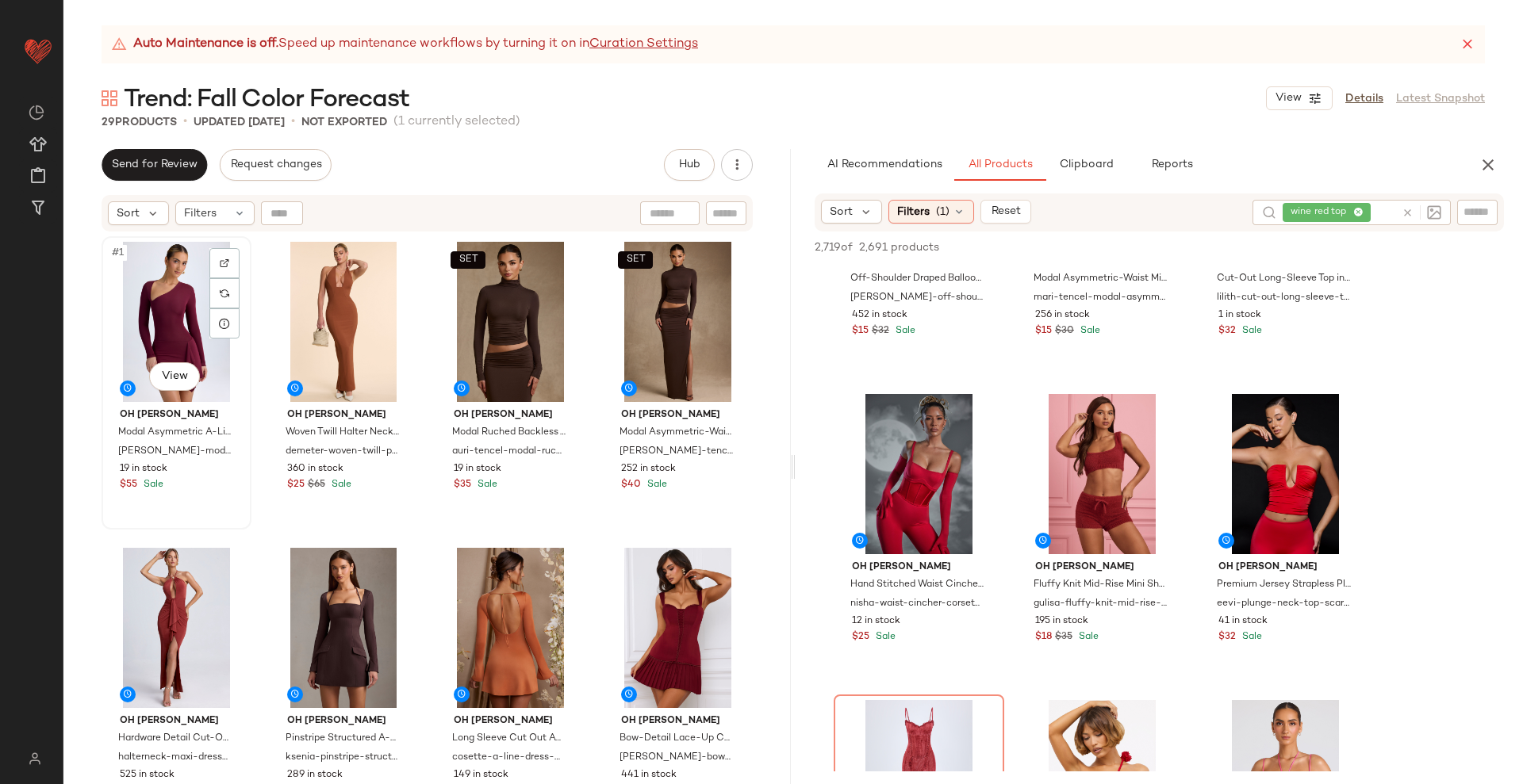
click at [172, 308] on div "#1 View" at bounding box center [176, 322] width 139 height 161
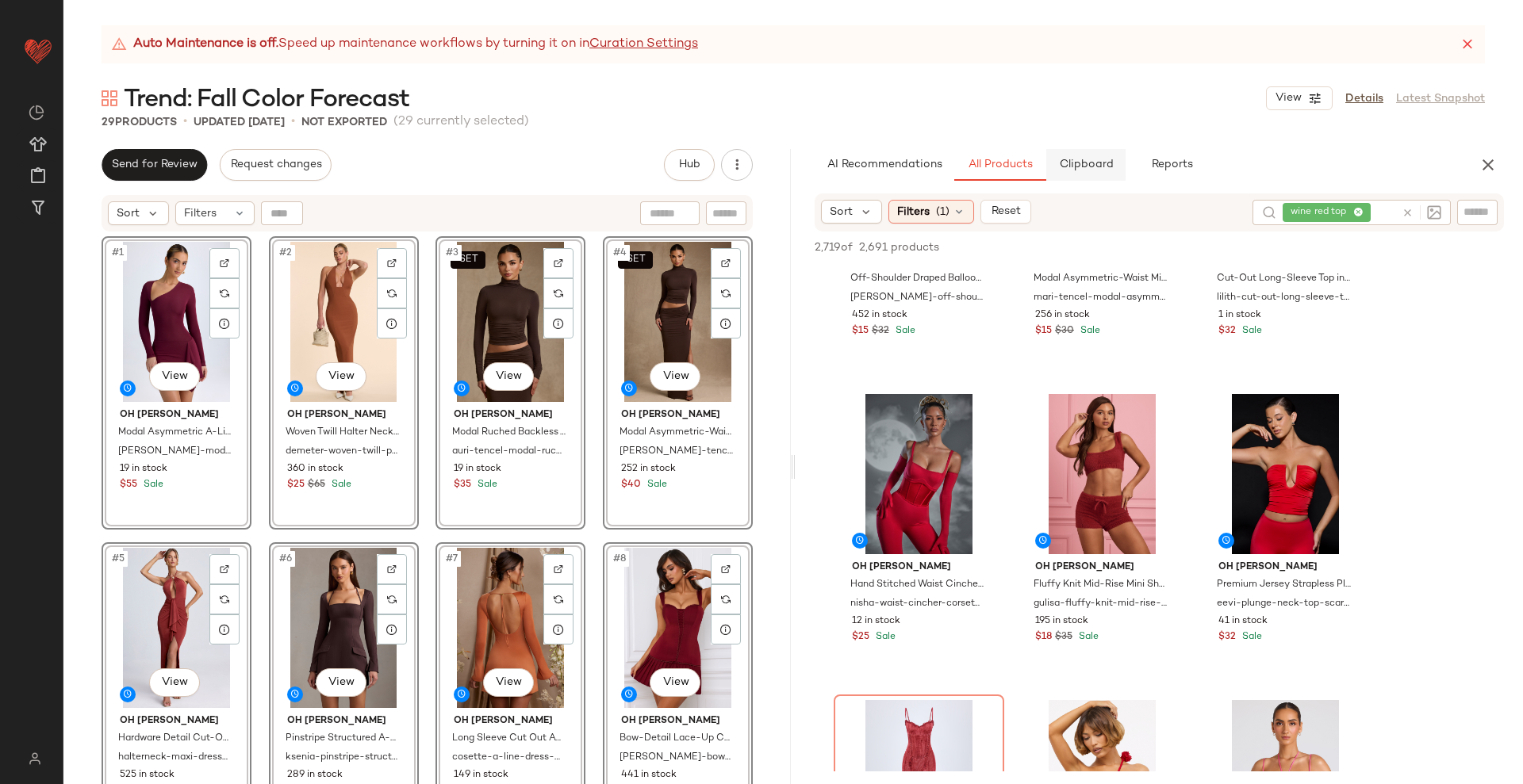
click at [1070, 159] on span "Clipboard" at bounding box center [1085, 165] width 55 height 13
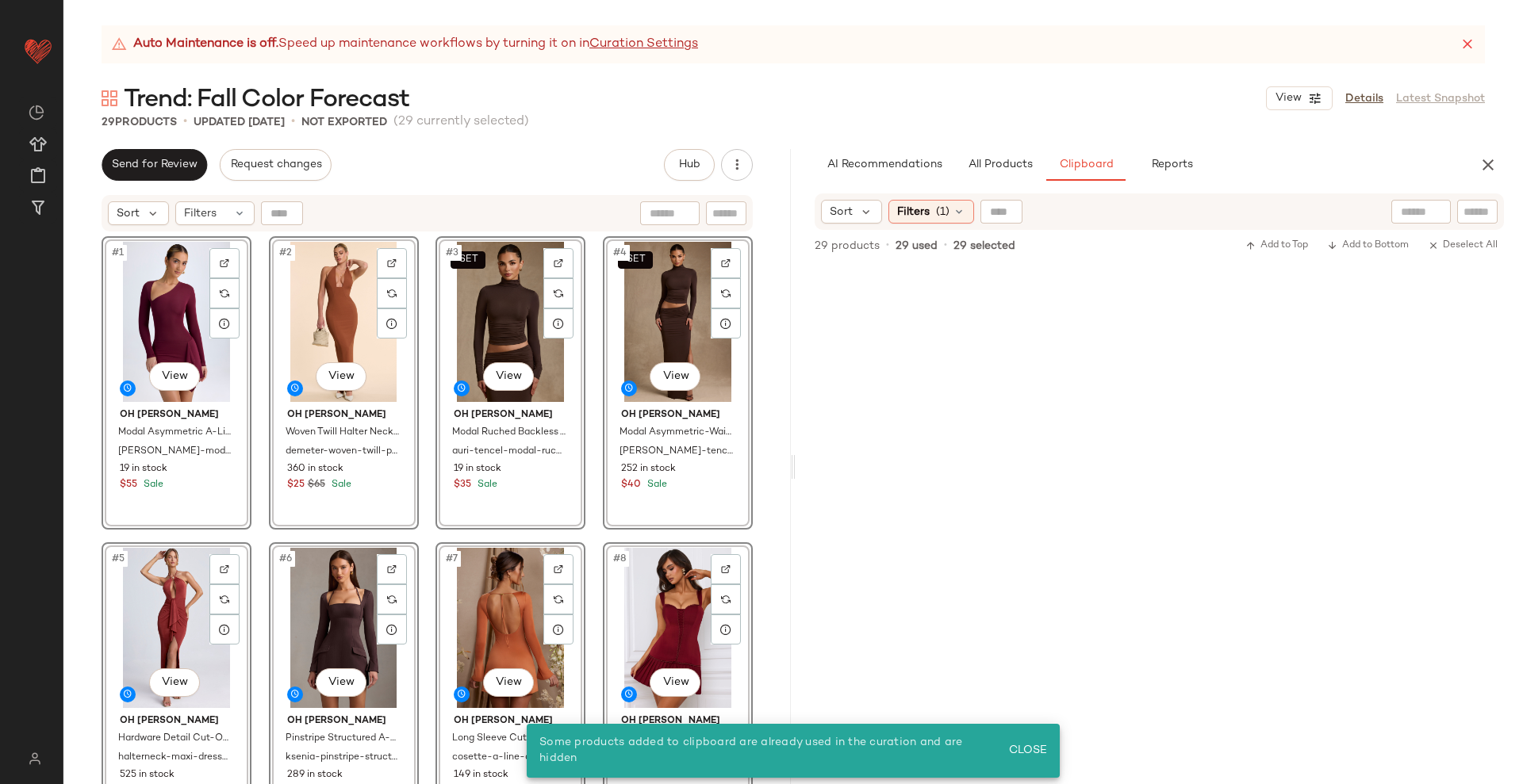
click at [756, 441] on div "#1 View Oh Polly Modal Asymmetric A-Line Mini Dress in Wine Red dona-modal-asym…" at bounding box center [427, 528] width 727 height 591
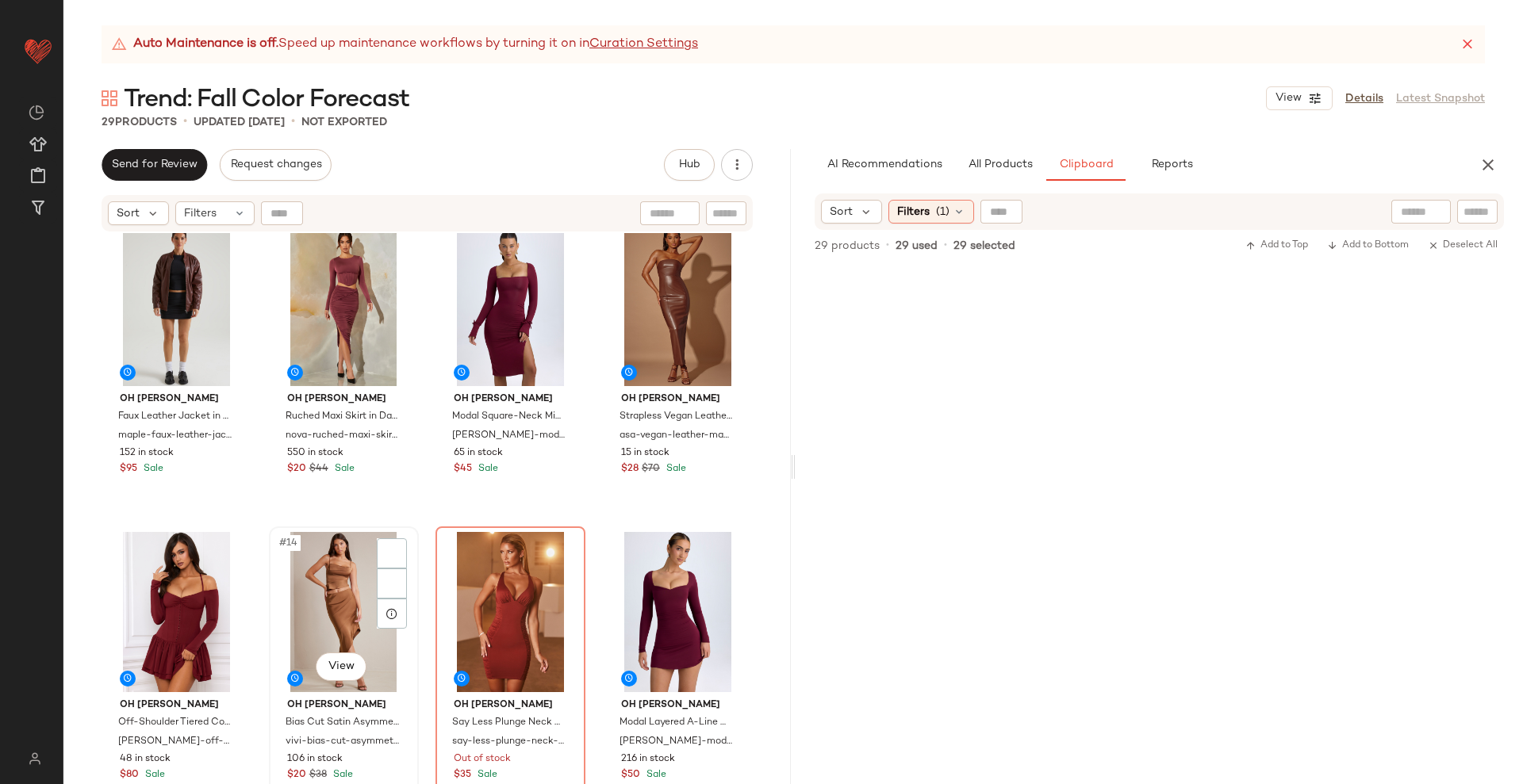
scroll to position [608, 0]
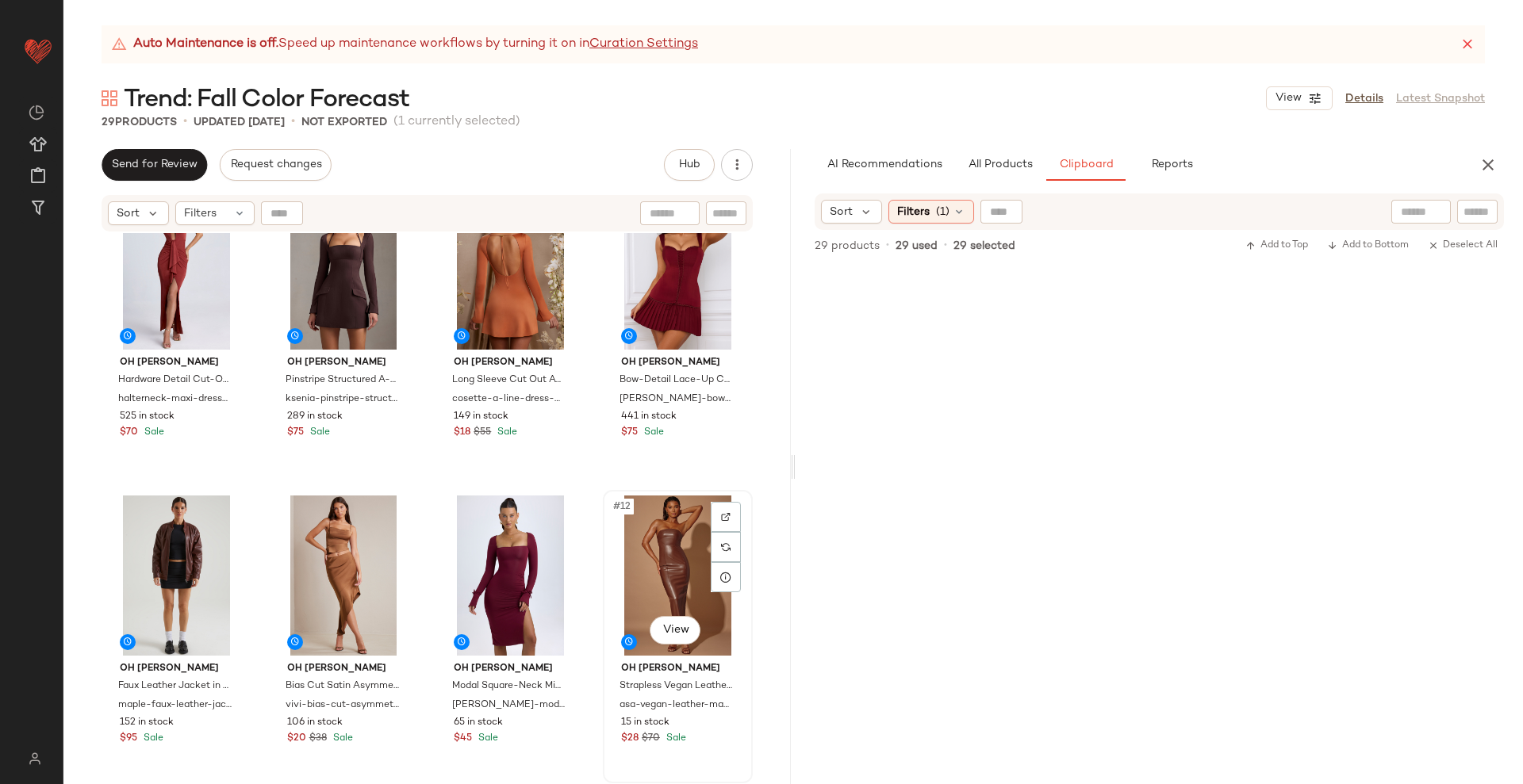
scroll to position [309, 0]
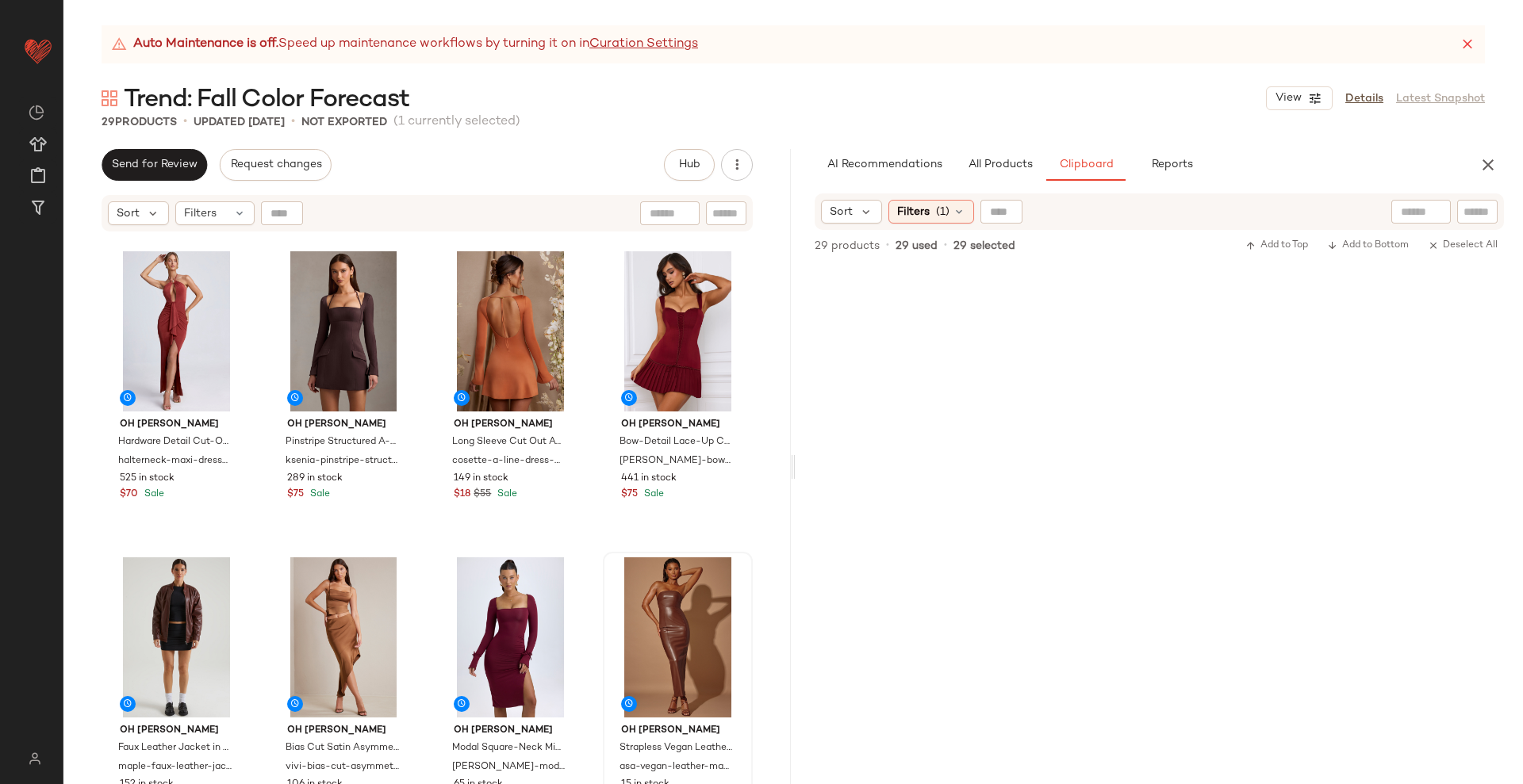
click at [584, 553] on div "Oh Polly Hardware Detail Cut-Out Halterneck Maxi Dress in Auburn Brown halterne…" at bounding box center [427, 528] width 727 height 591
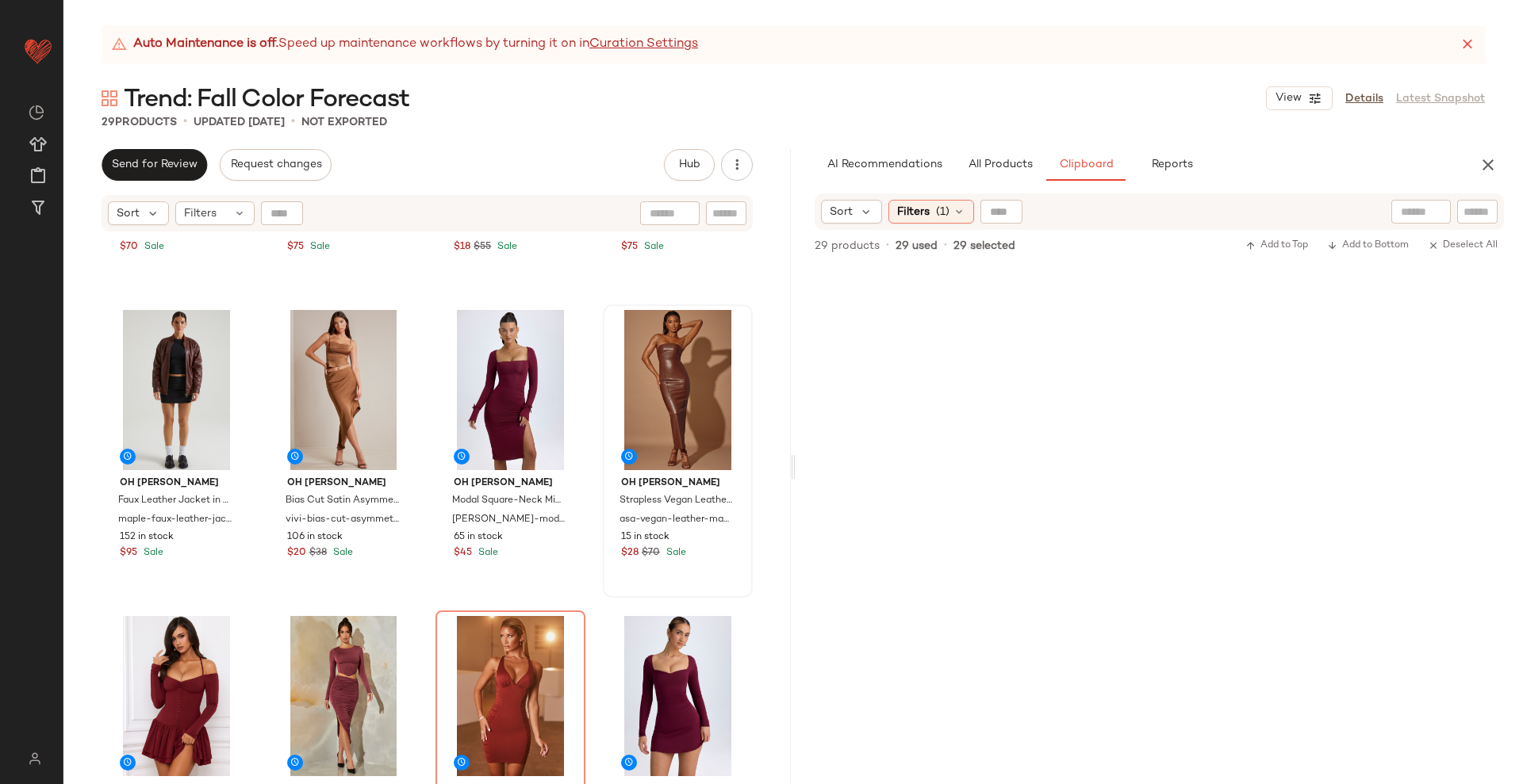
scroll to position [608, 0]
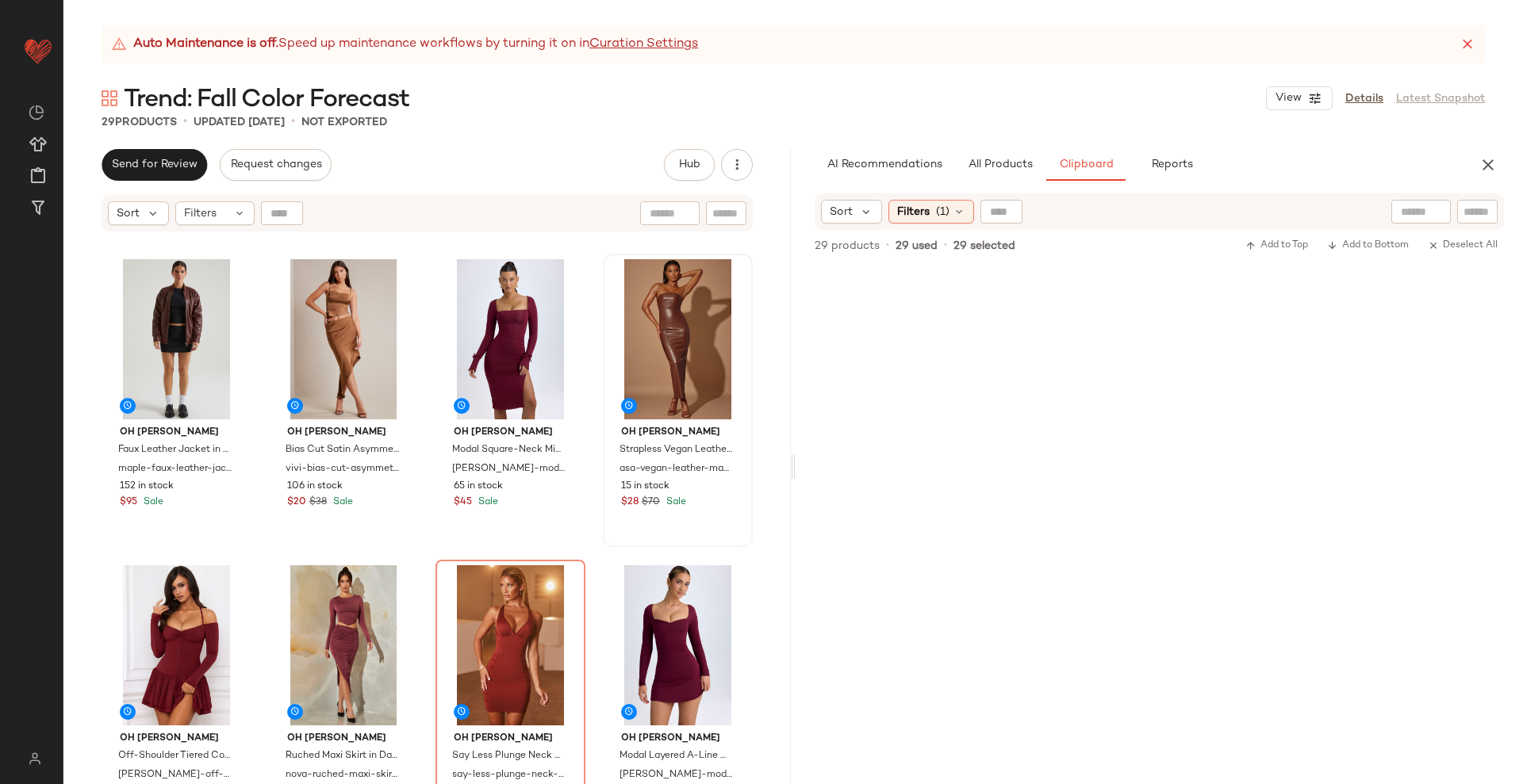
click at [585, 559] on div "Oh Polly Hardware Detail Cut-Out Halterneck Maxi Dress in Auburn Brown halterne…" at bounding box center [427, 528] width 727 height 591
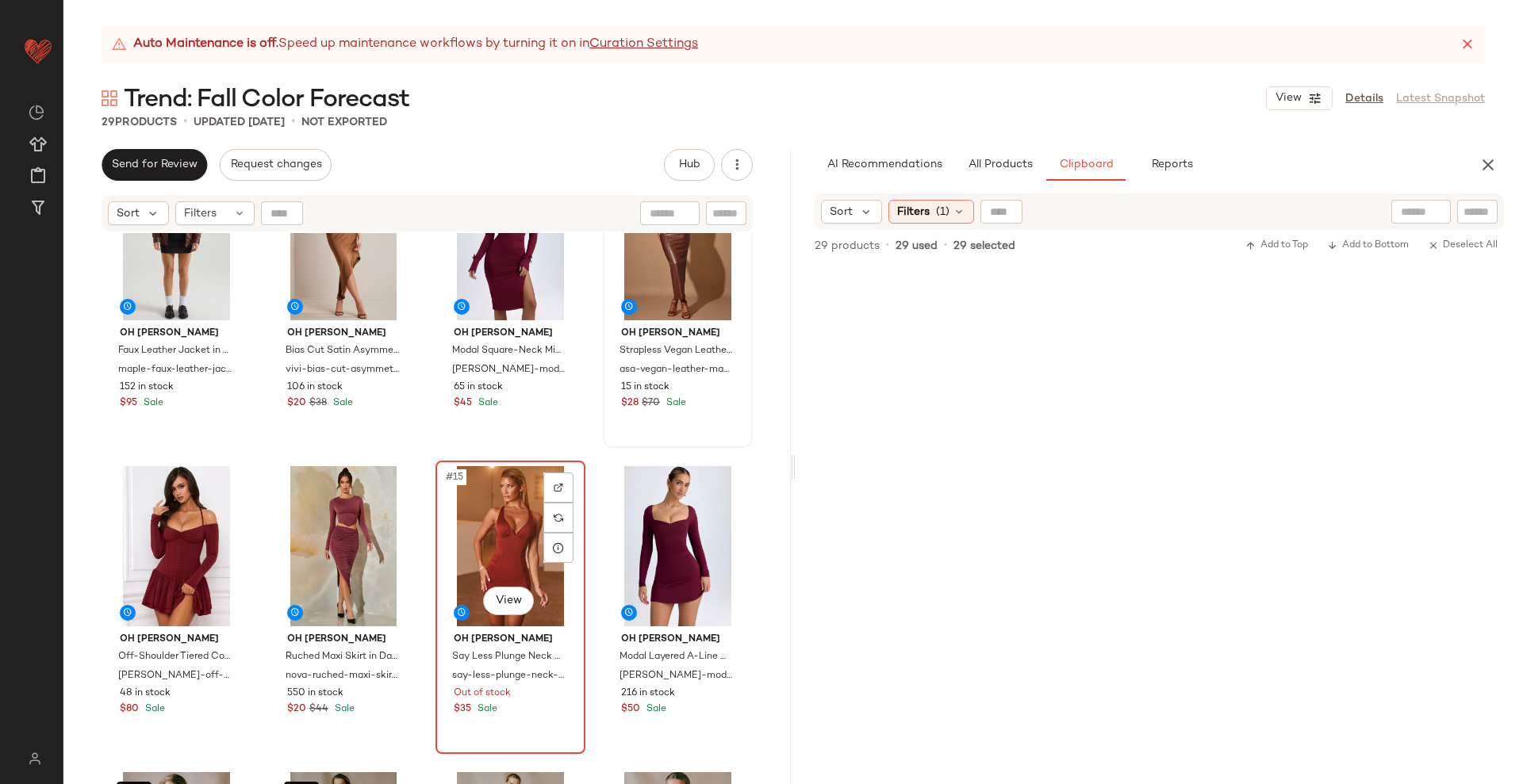
scroll to position [805, 0]
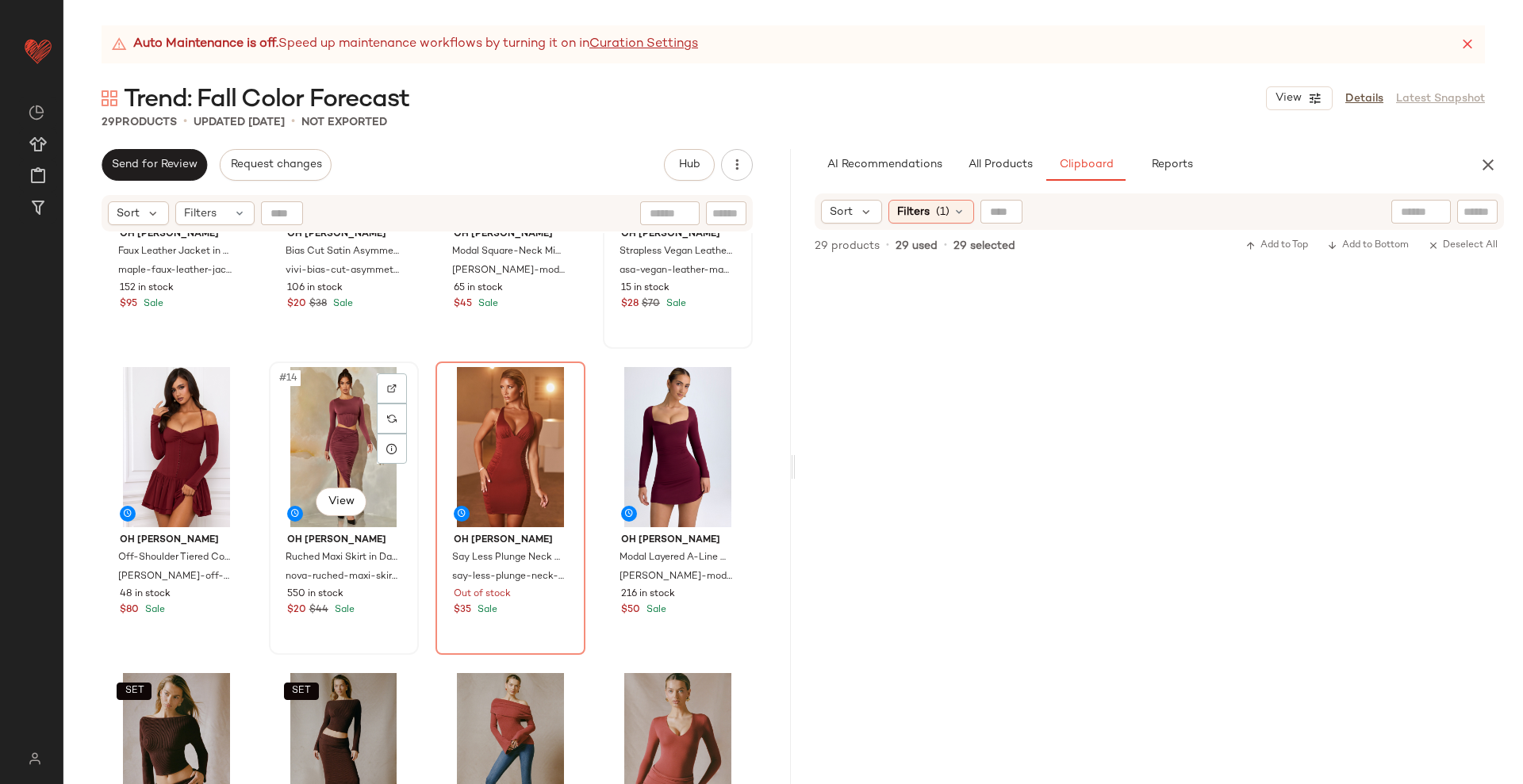
click at [342, 438] on div "#14 View" at bounding box center [344, 447] width 139 height 161
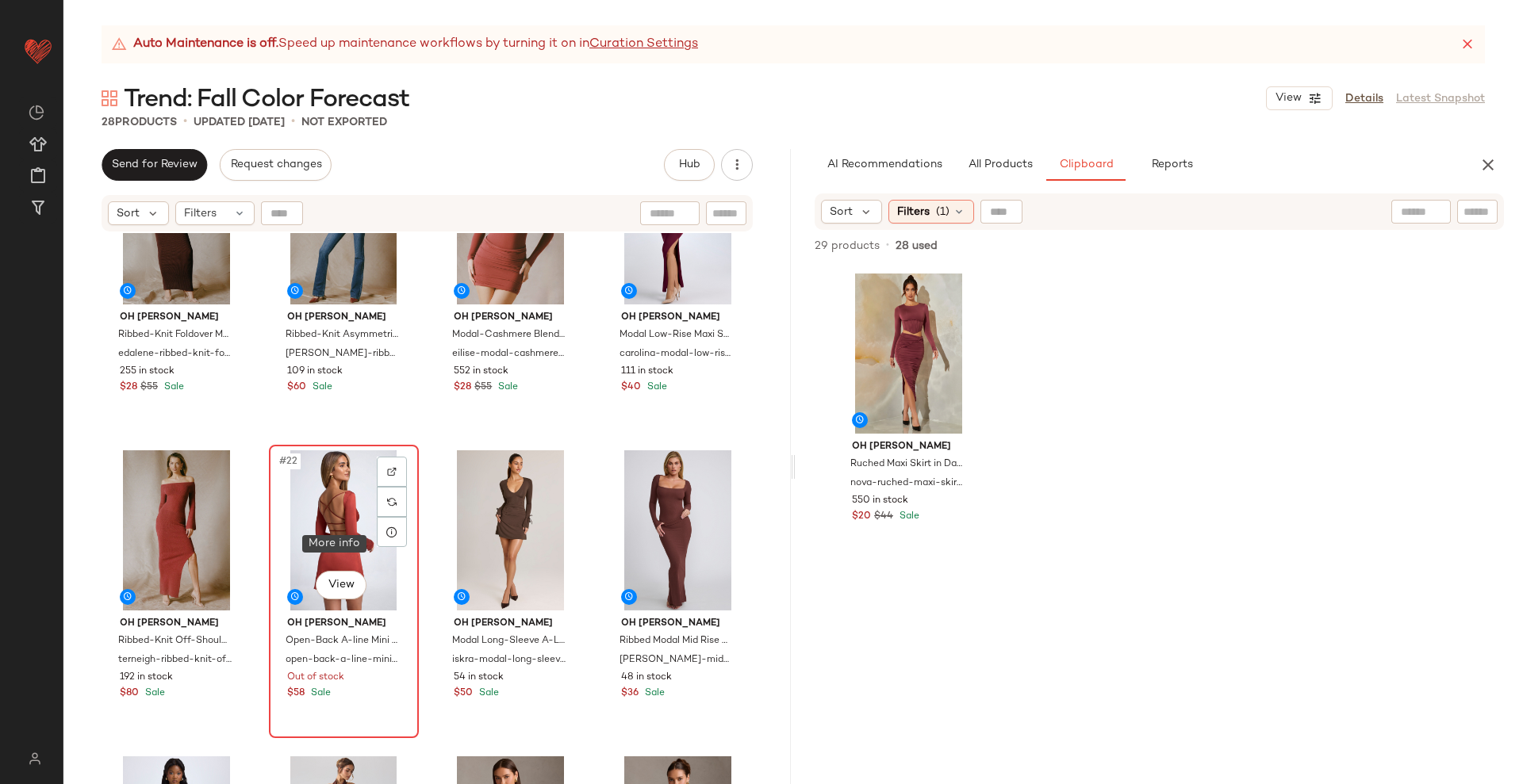
scroll to position [1301, 0]
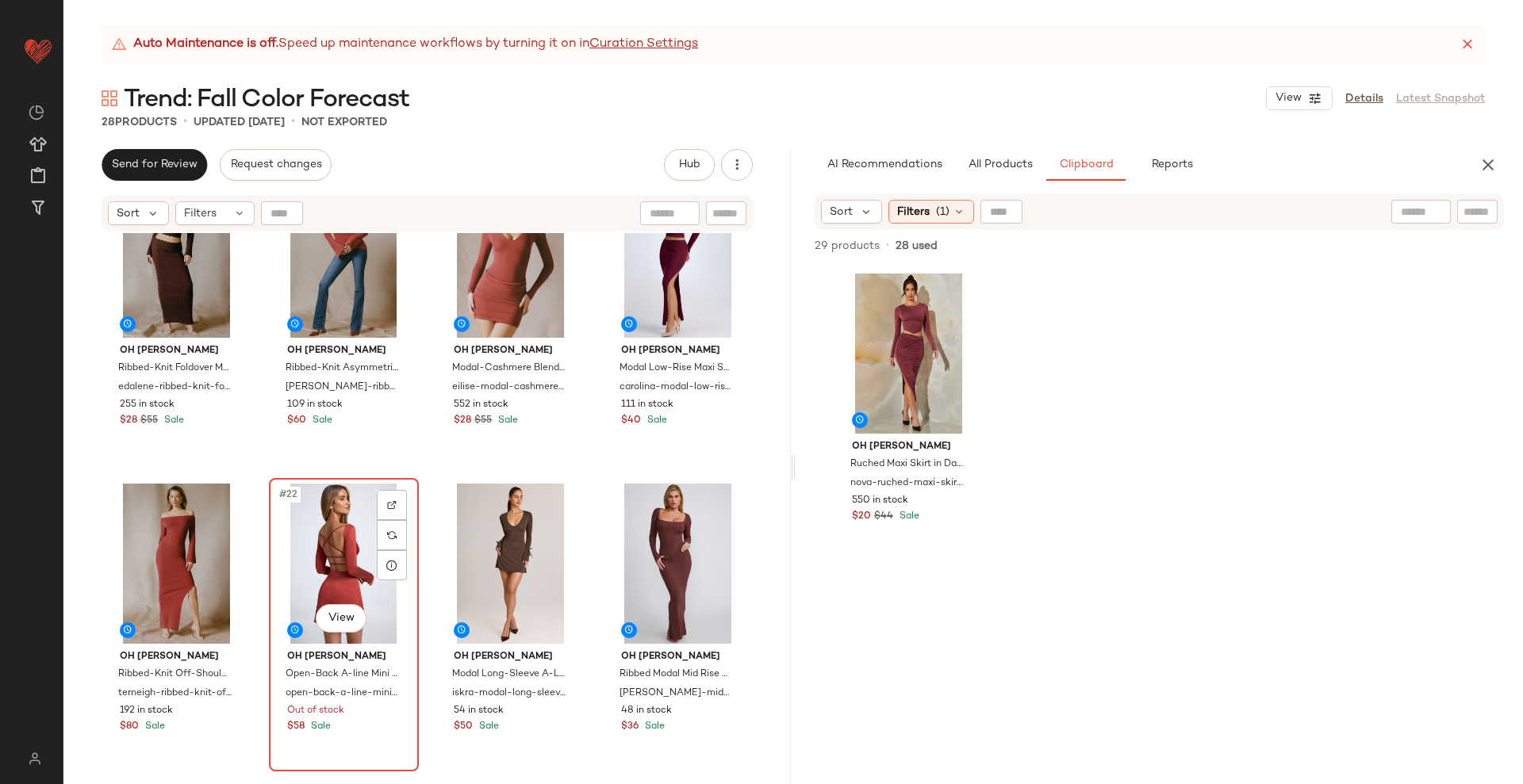
click at [338, 549] on div "#22 View" at bounding box center [344, 564] width 139 height 161
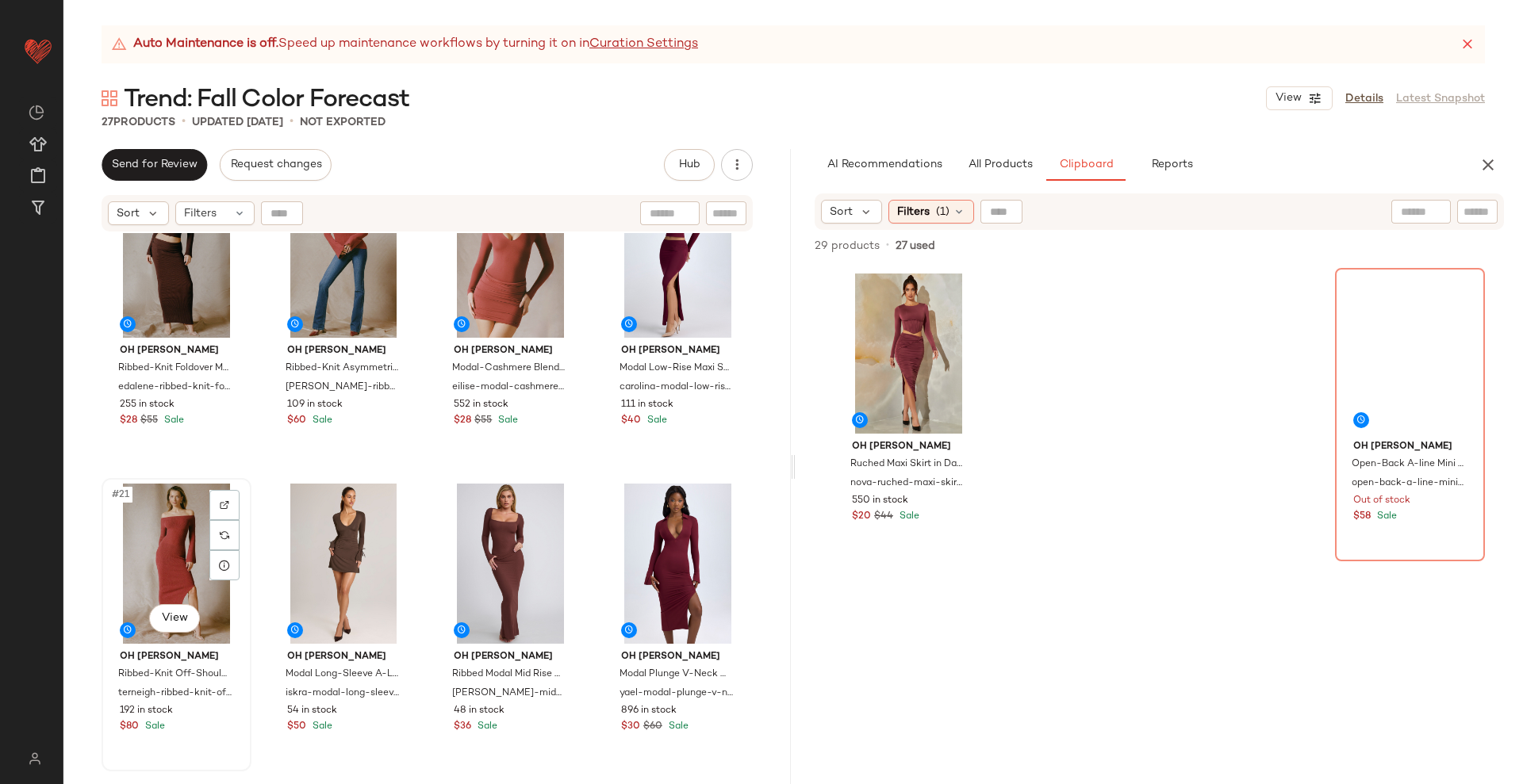
click at [166, 551] on div "#21 View" at bounding box center [176, 564] width 139 height 161
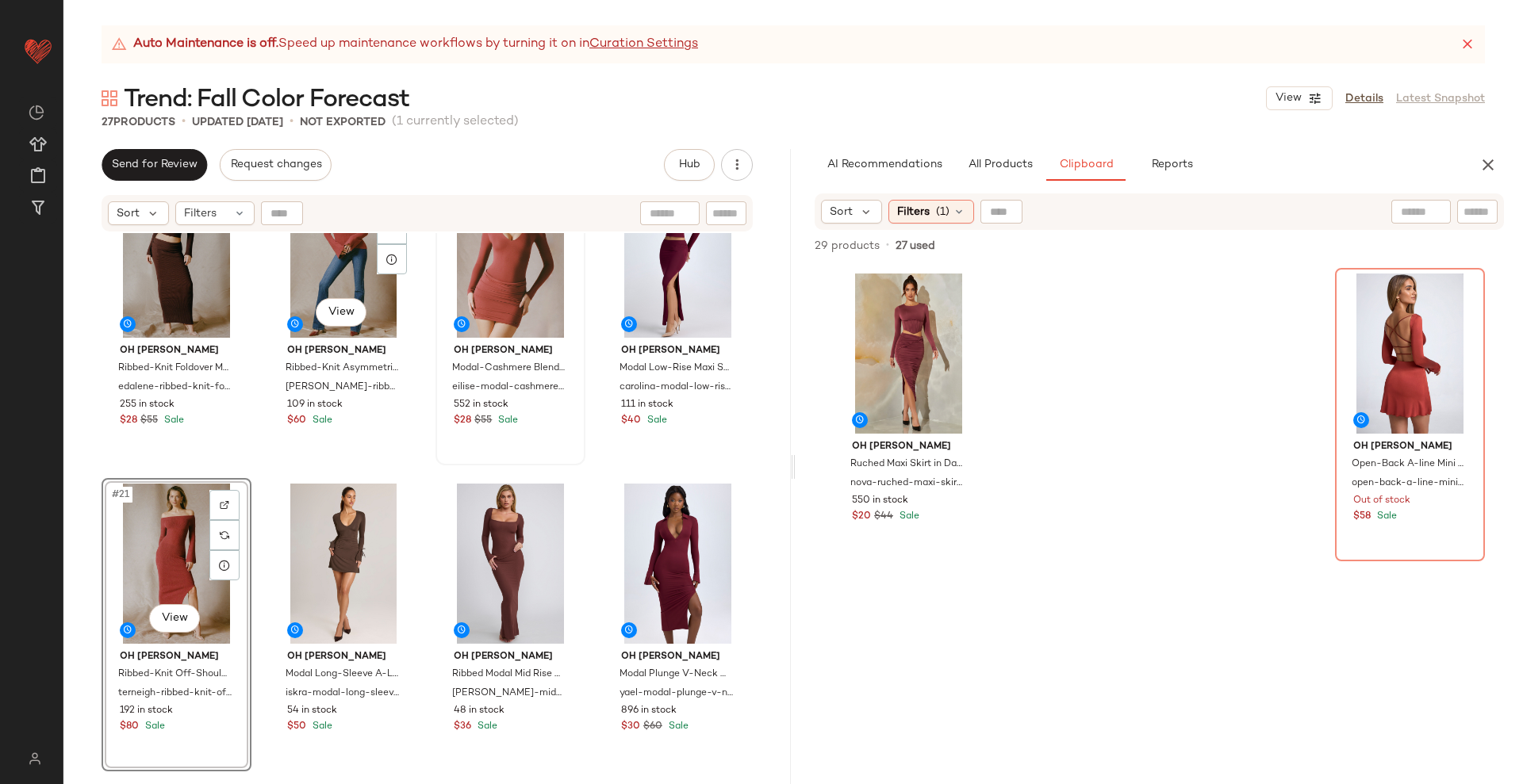
click at [491, 285] on div at bounding box center [510, 258] width 139 height 161
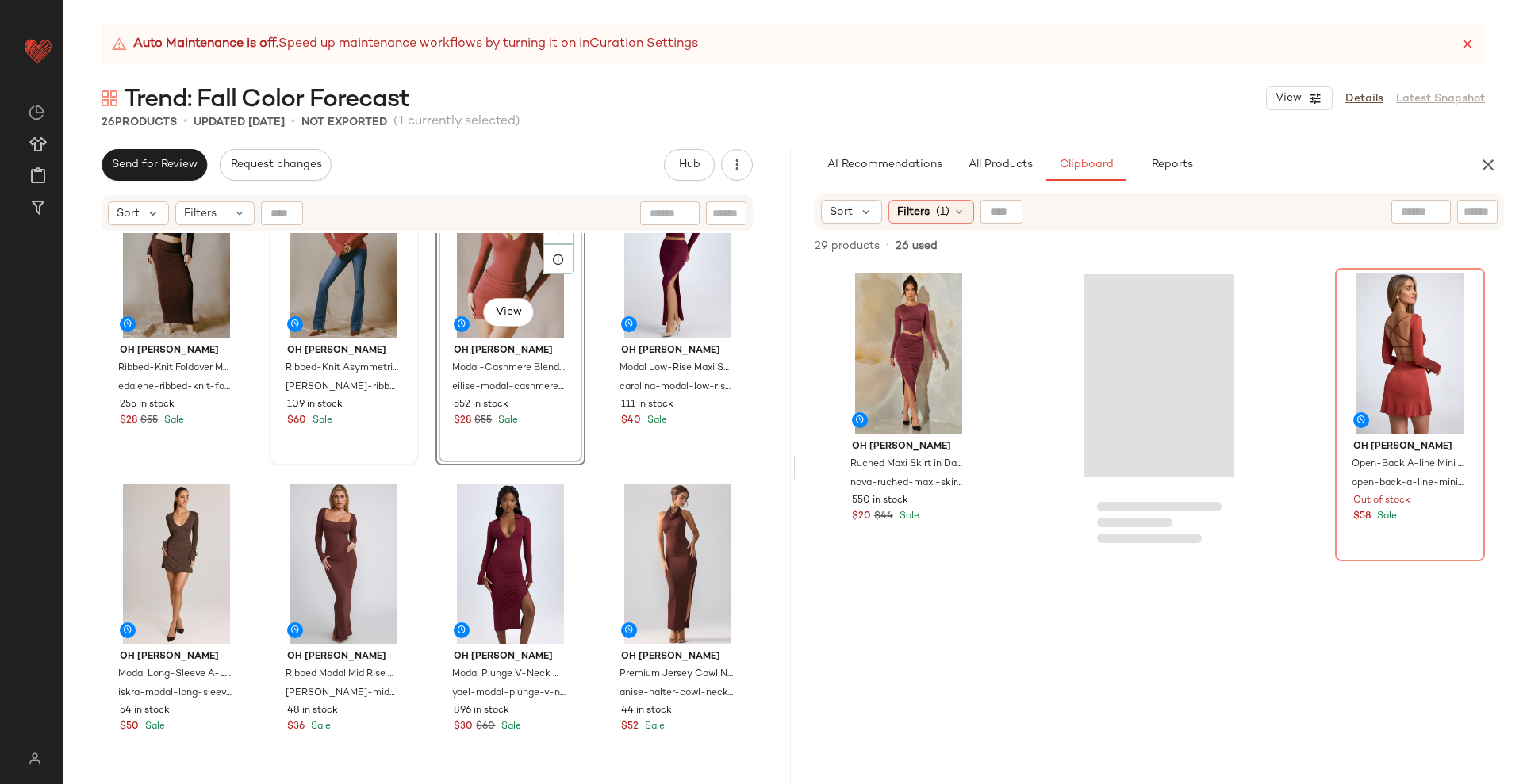
click at [329, 277] on div at bounding box center [344, 258] width 139 height 161
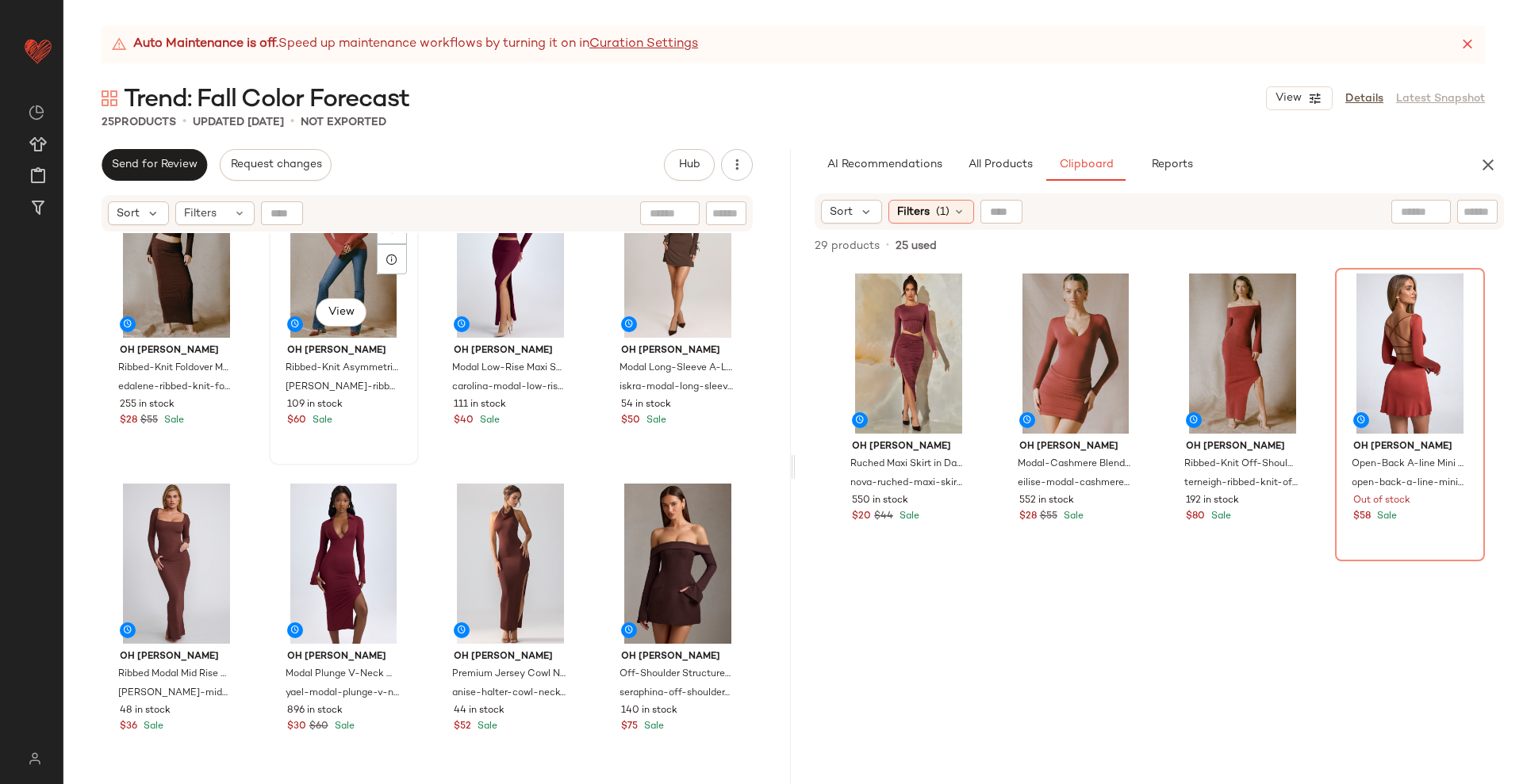
click at [329, 277] on div "#18 View" at bounding box center [344, 258] width 139 height 161
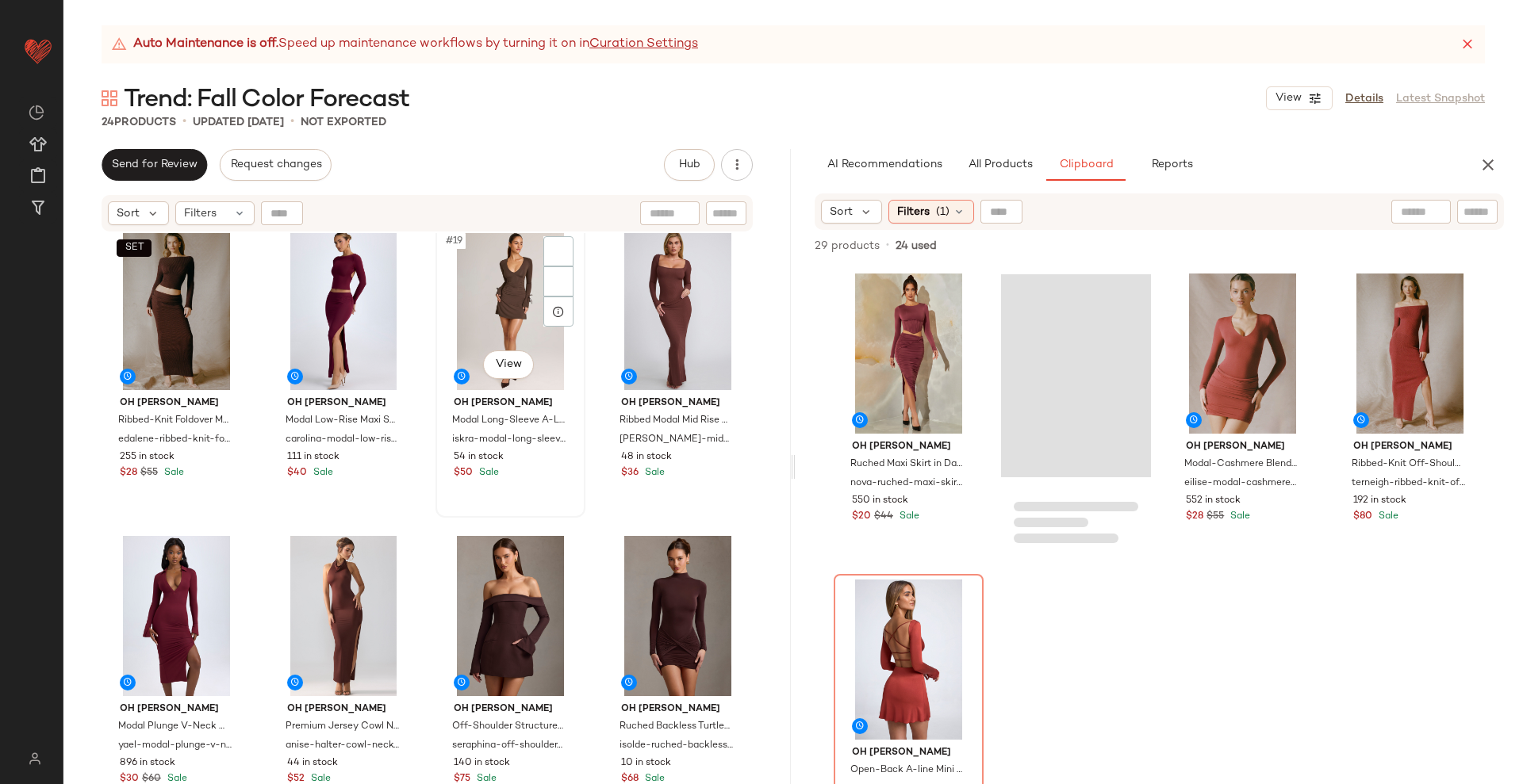
scroll to position [1249, 0]
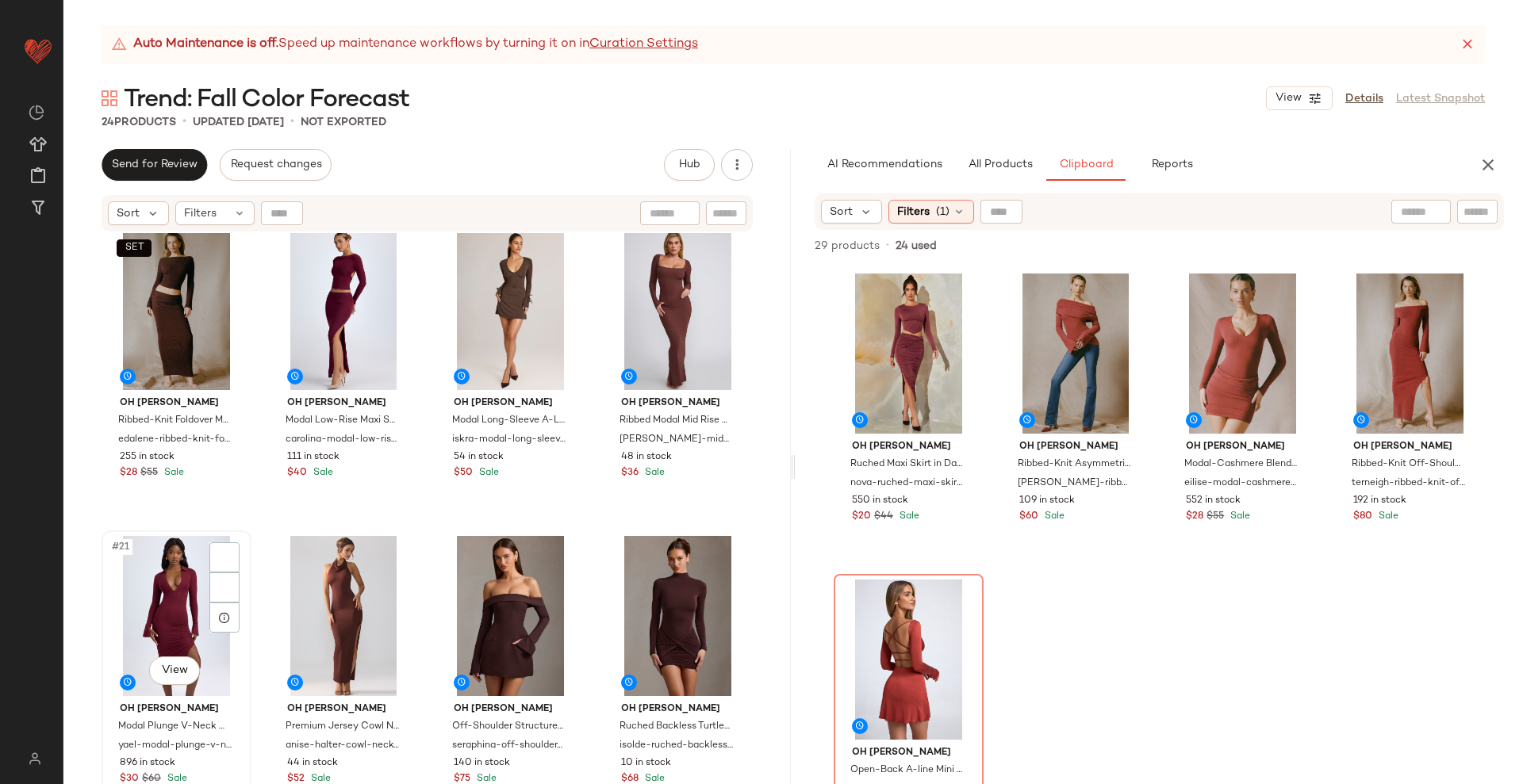
click at [173, 602] on div "#21 View" at bounding box center [176, 616] width 139 height 161
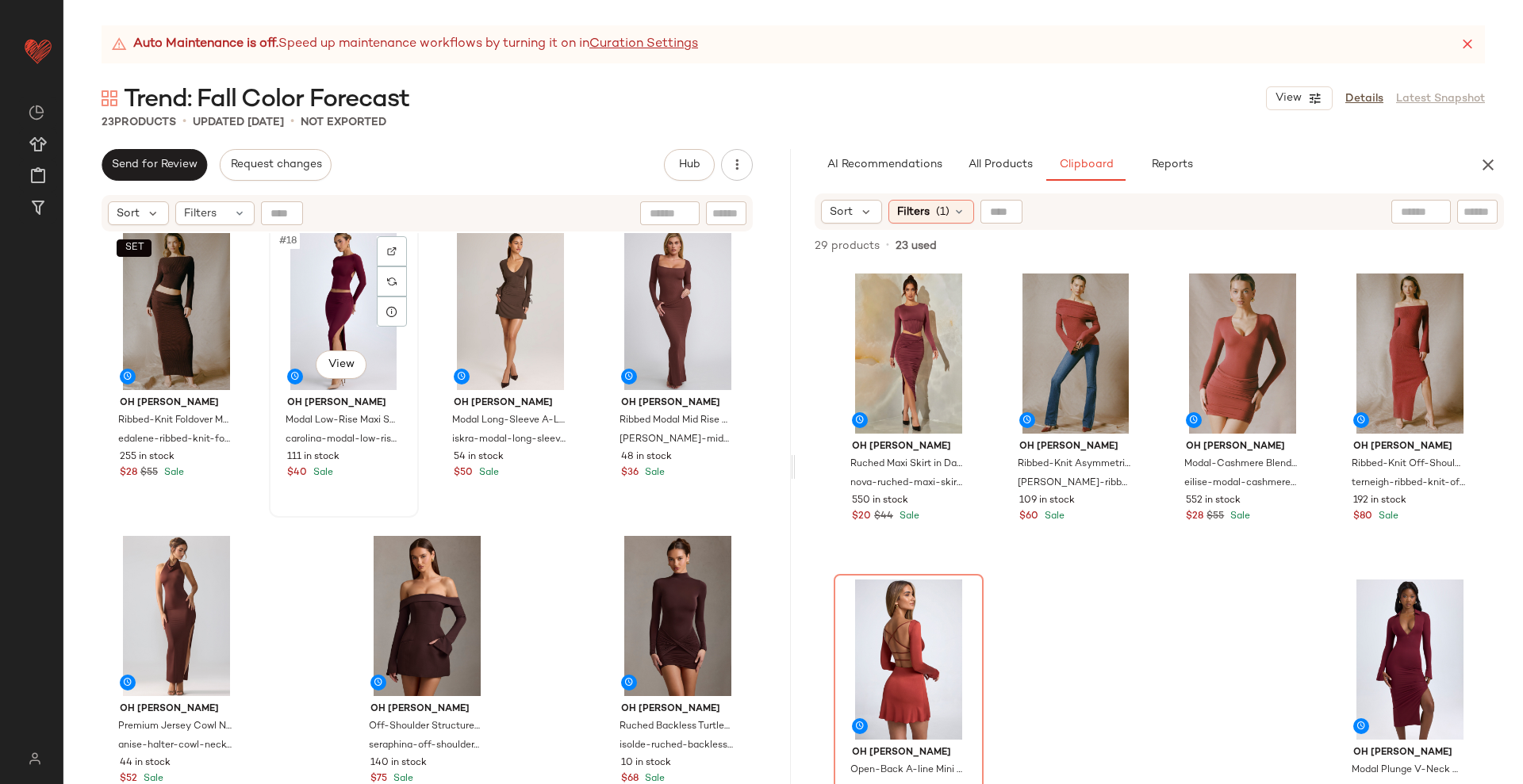
click at [331, 308] on div "#18 View" at bounding box center [344, 310] width 139 height 161
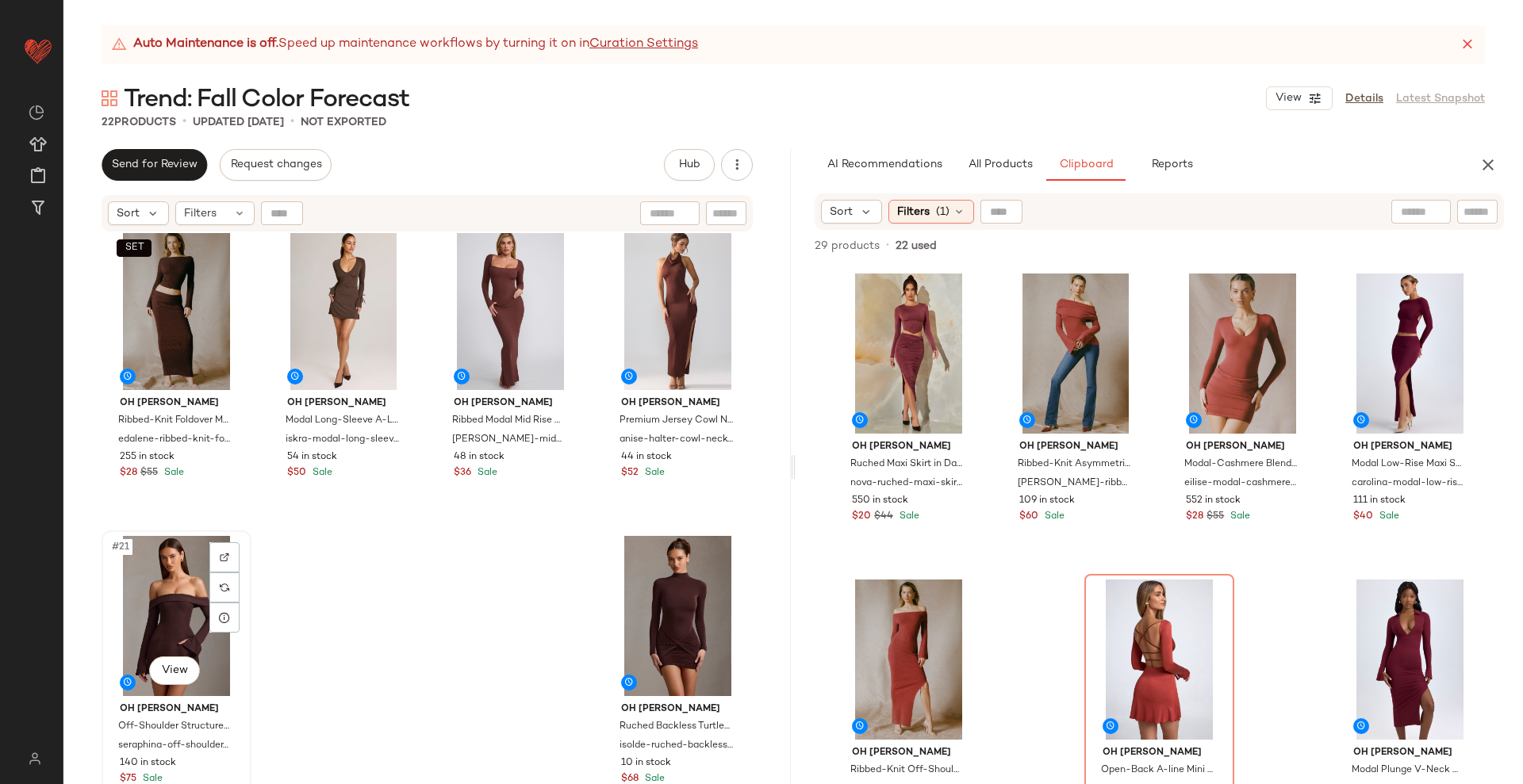
click at [176, 625] on div "#21 View" at bounding box center [176, 616] width 139 height 161
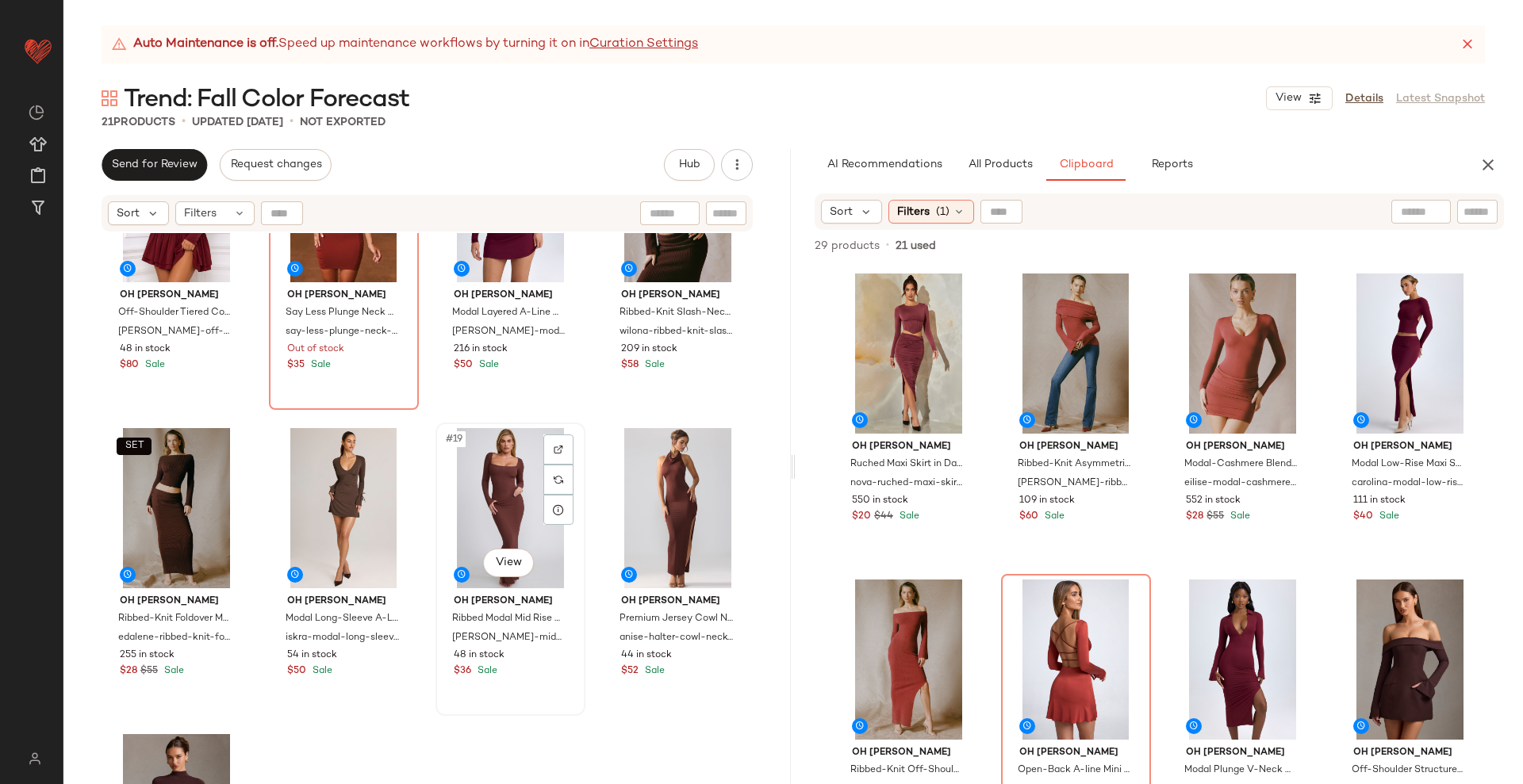
scroll to position [951, 0]
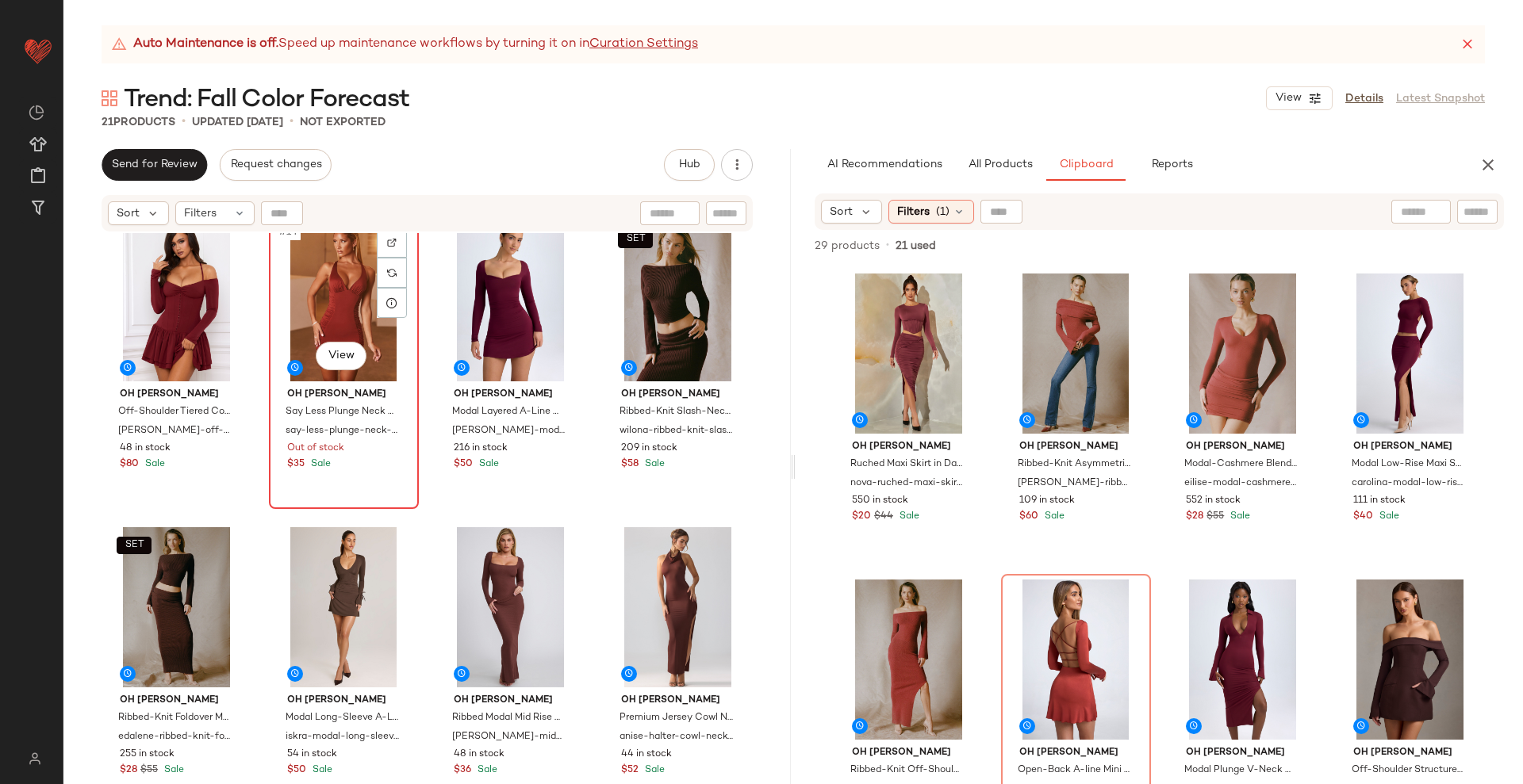
click at [347, 286] on div "#14 View" at bounding box center [344, 301] width 139 height 161
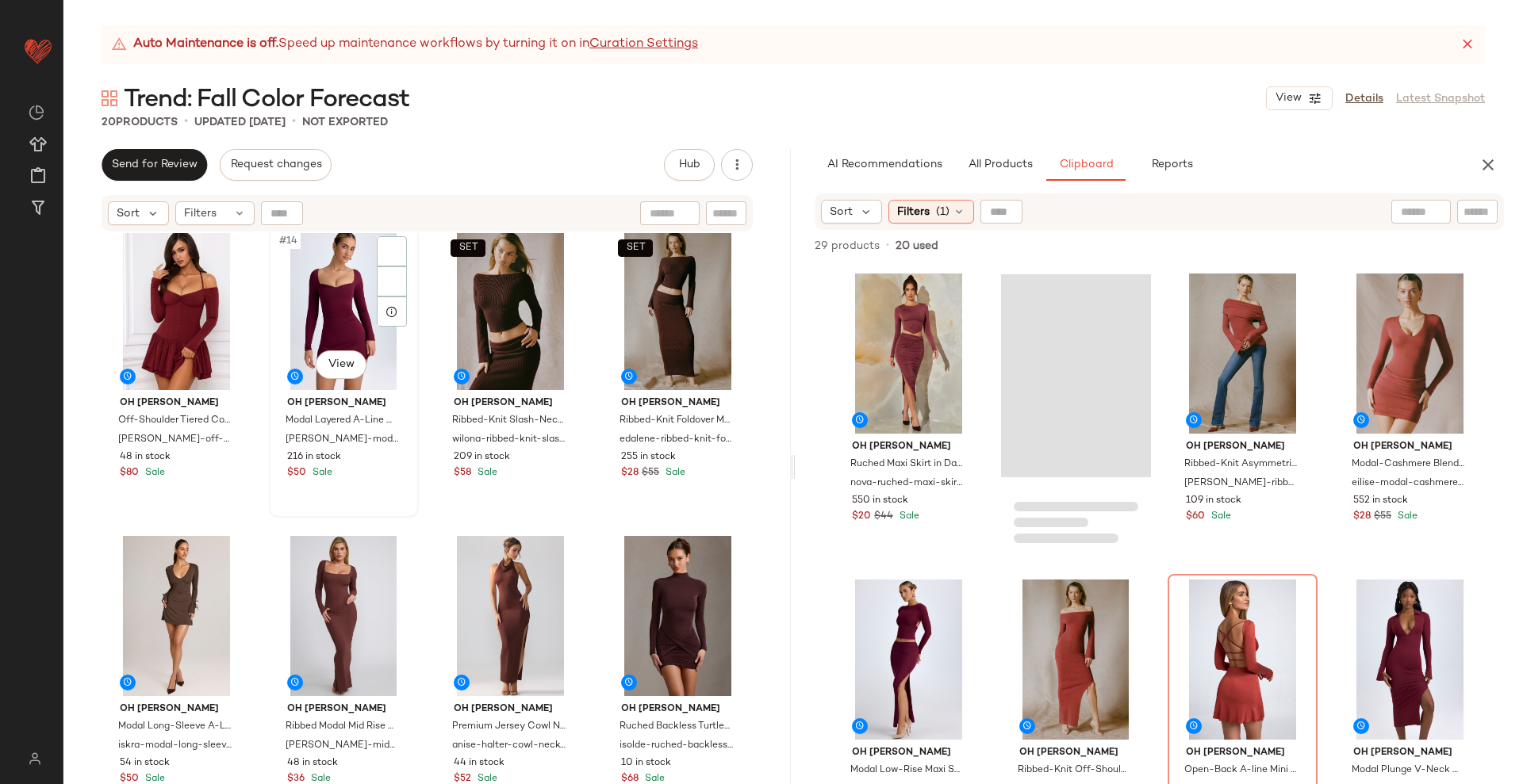
scroll to position [943, 0]
click at [333, 297] on div "#14 View" at bounding box center [344, 310] width 139 height 161
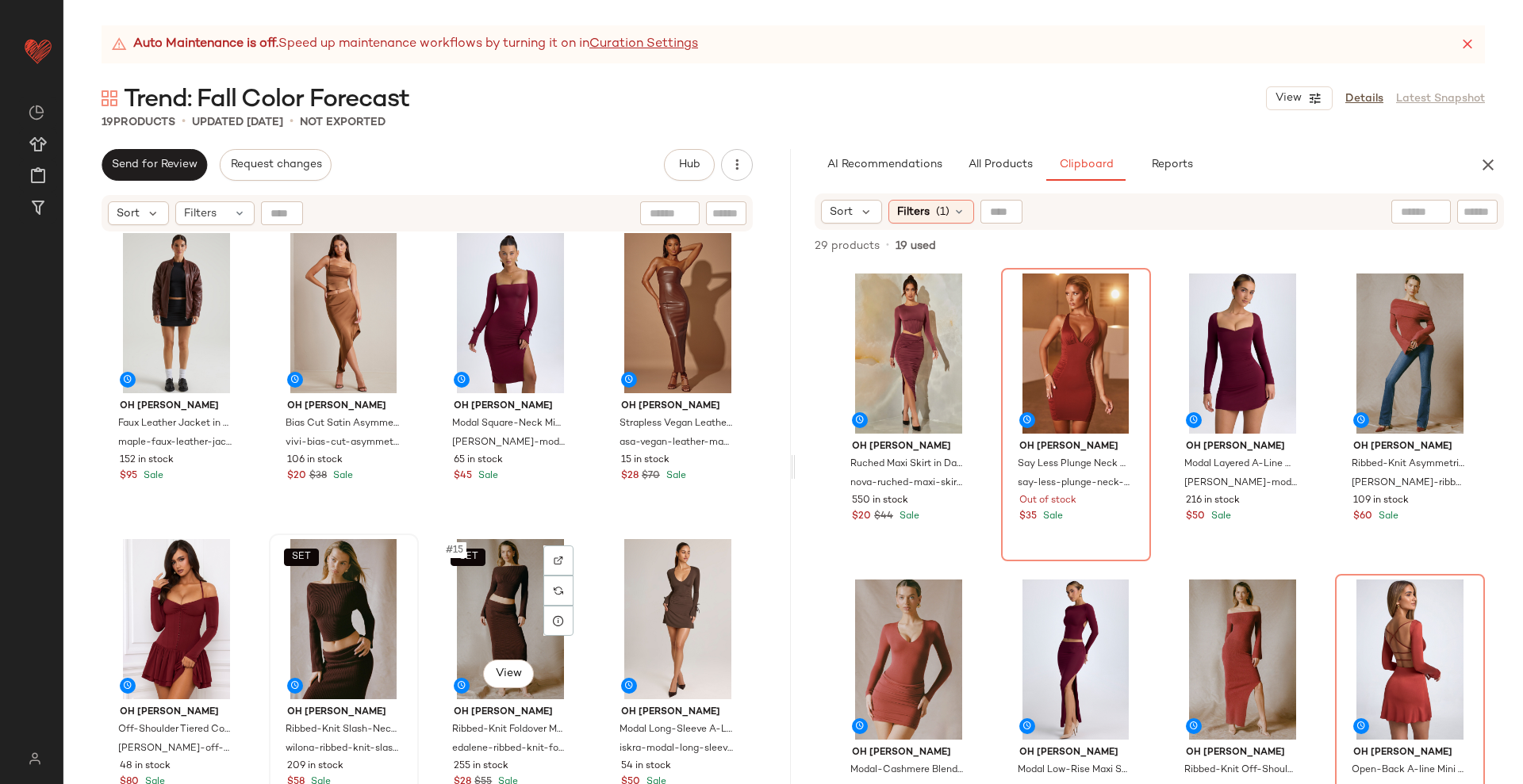
scroll to position [645, 0]
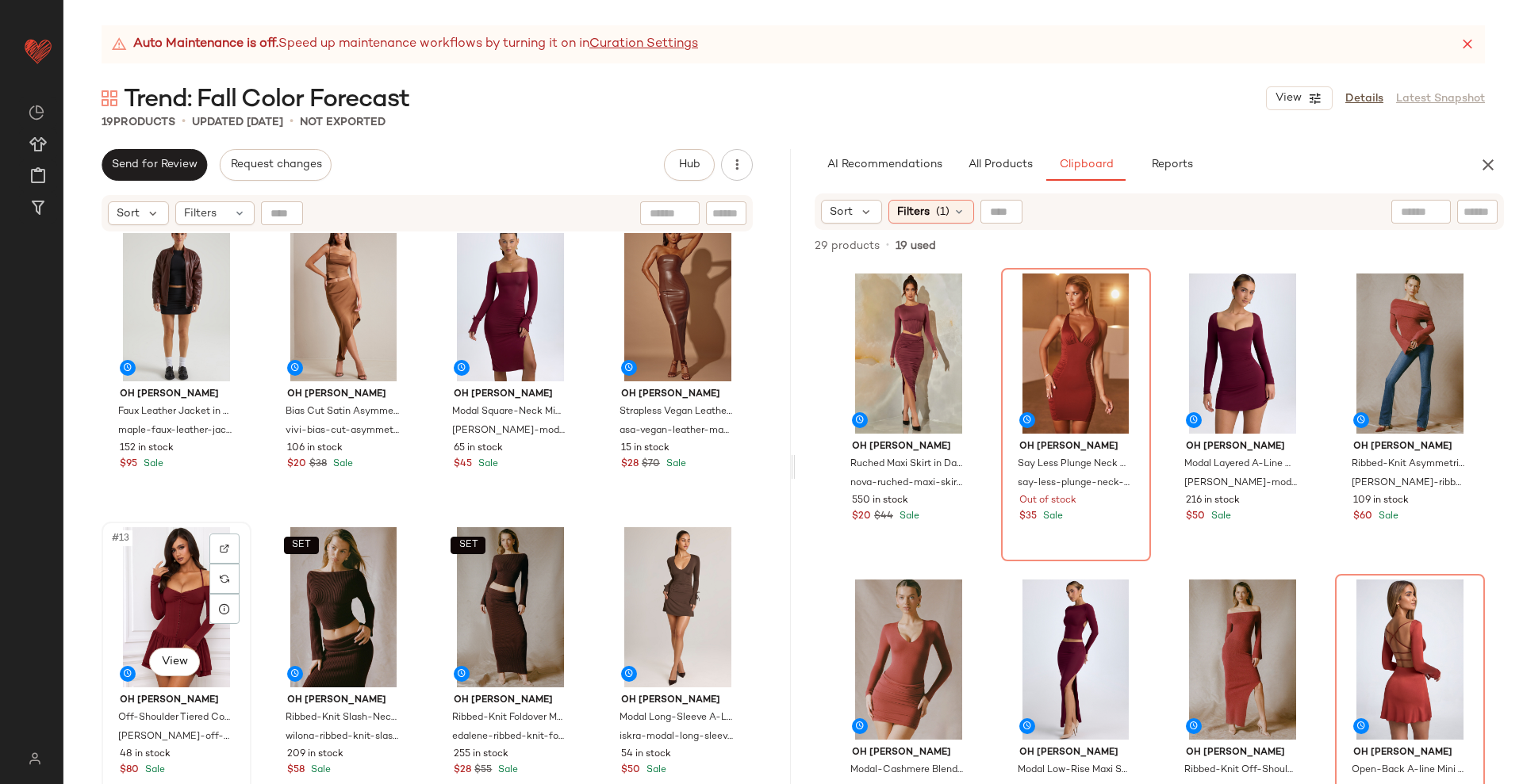
click at [182, 590] on div "#13 View" at bounding box center [176, 608] width 139 height 161
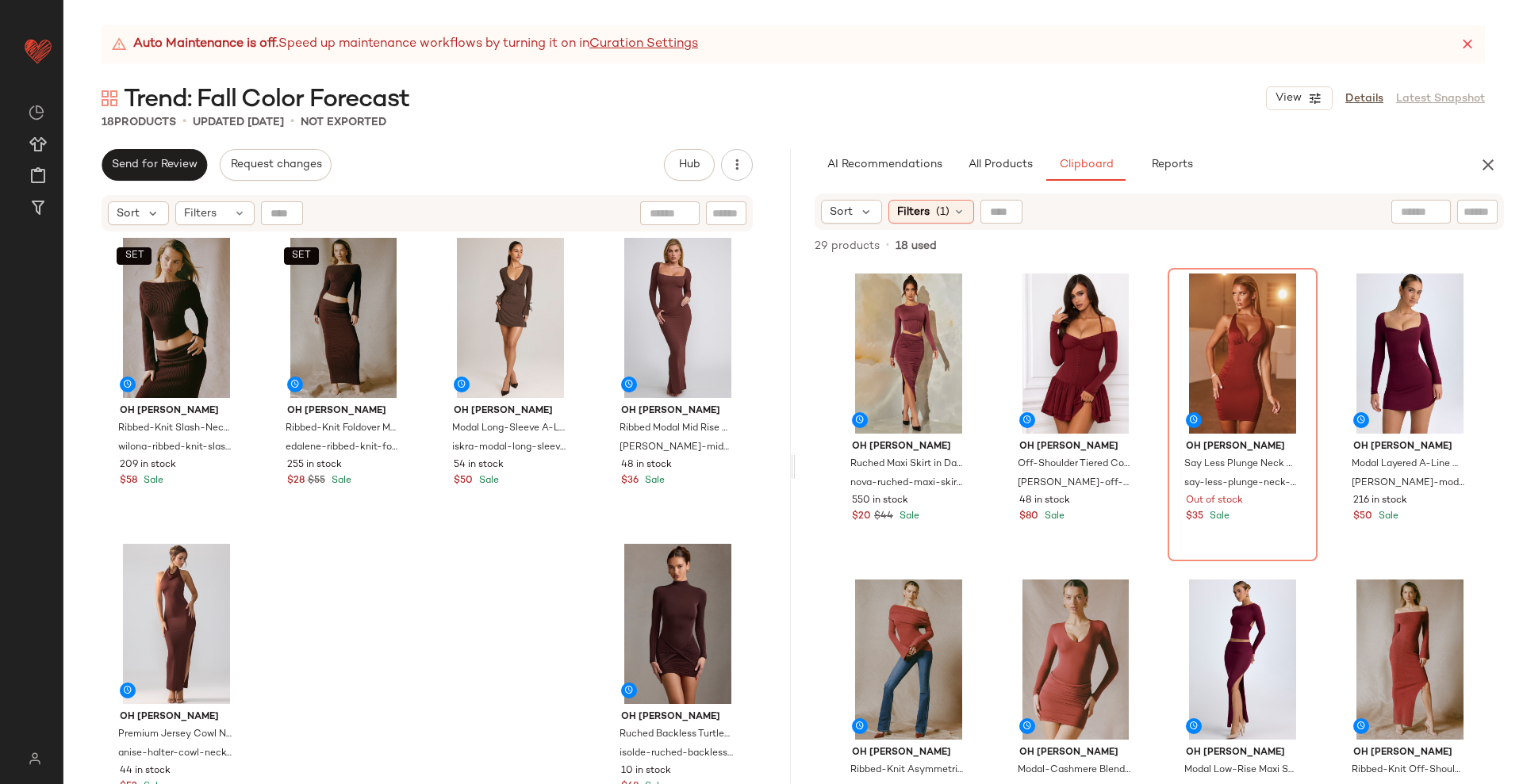
scroll to position [943, 0]
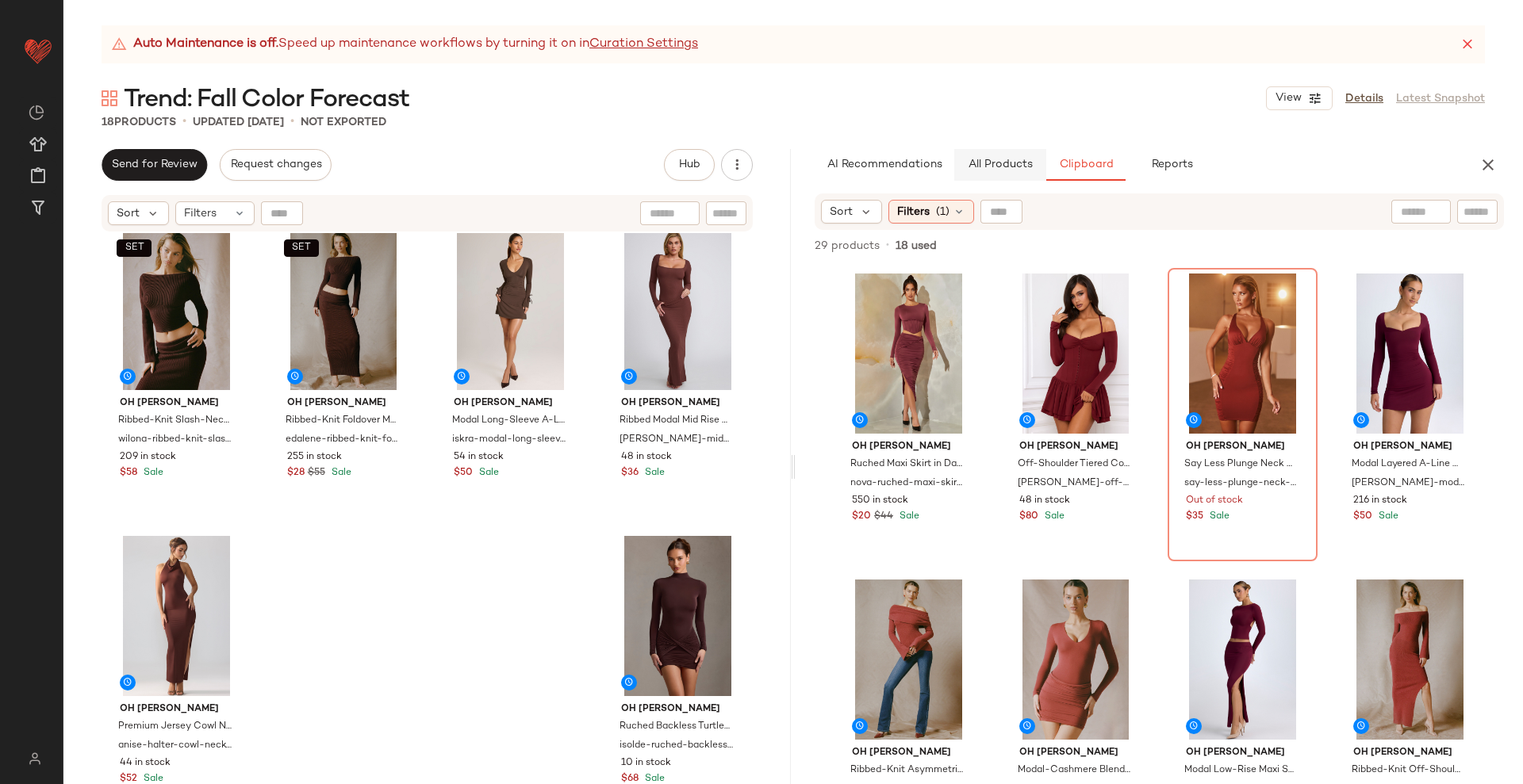
click at [1019, 168] on span "All Products" at bounding box center [1000, 165] width 65 height 13
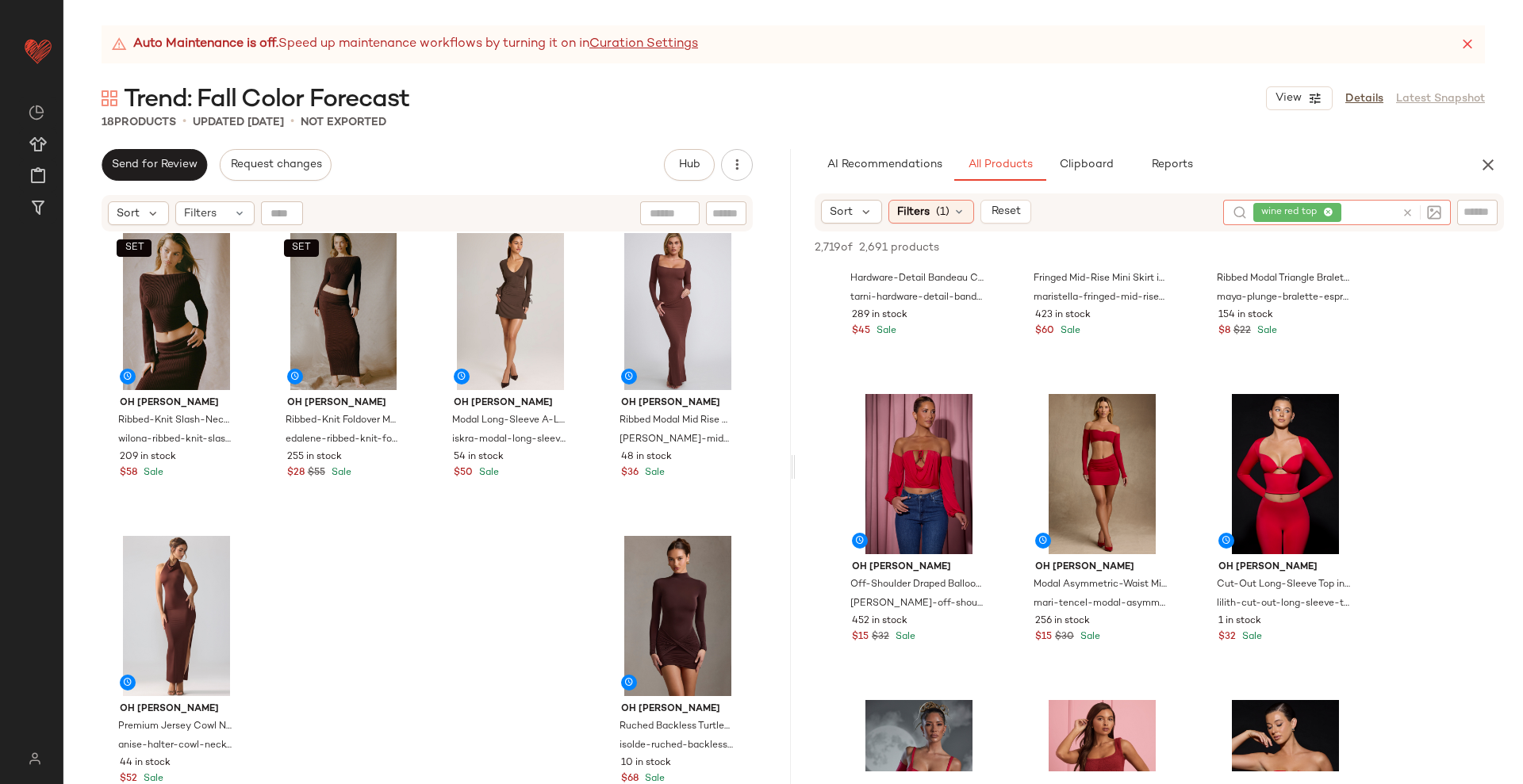
click at [1409, 208] on icon at bounding box center [1407, 213] width 12 height 12
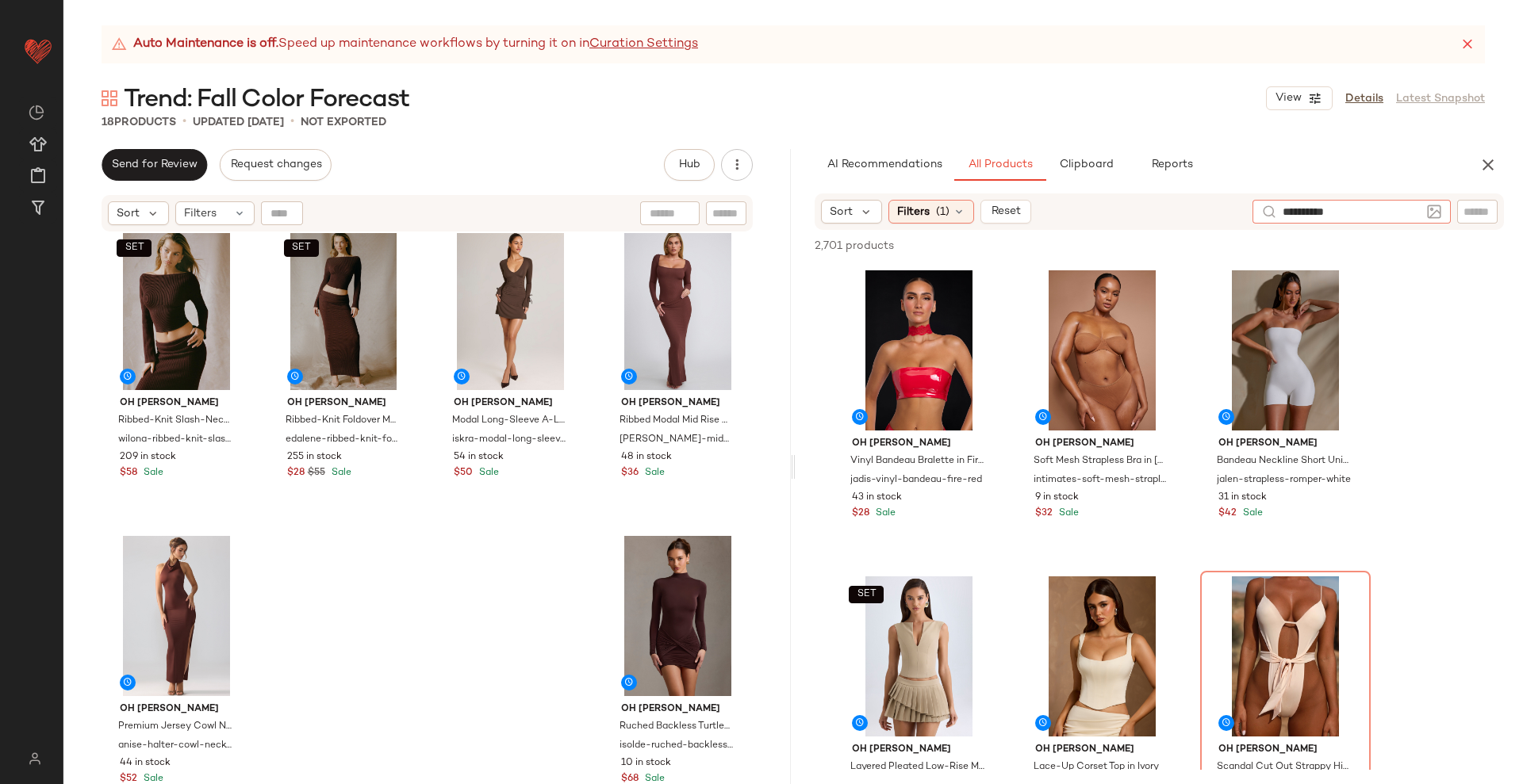
type input "**********"
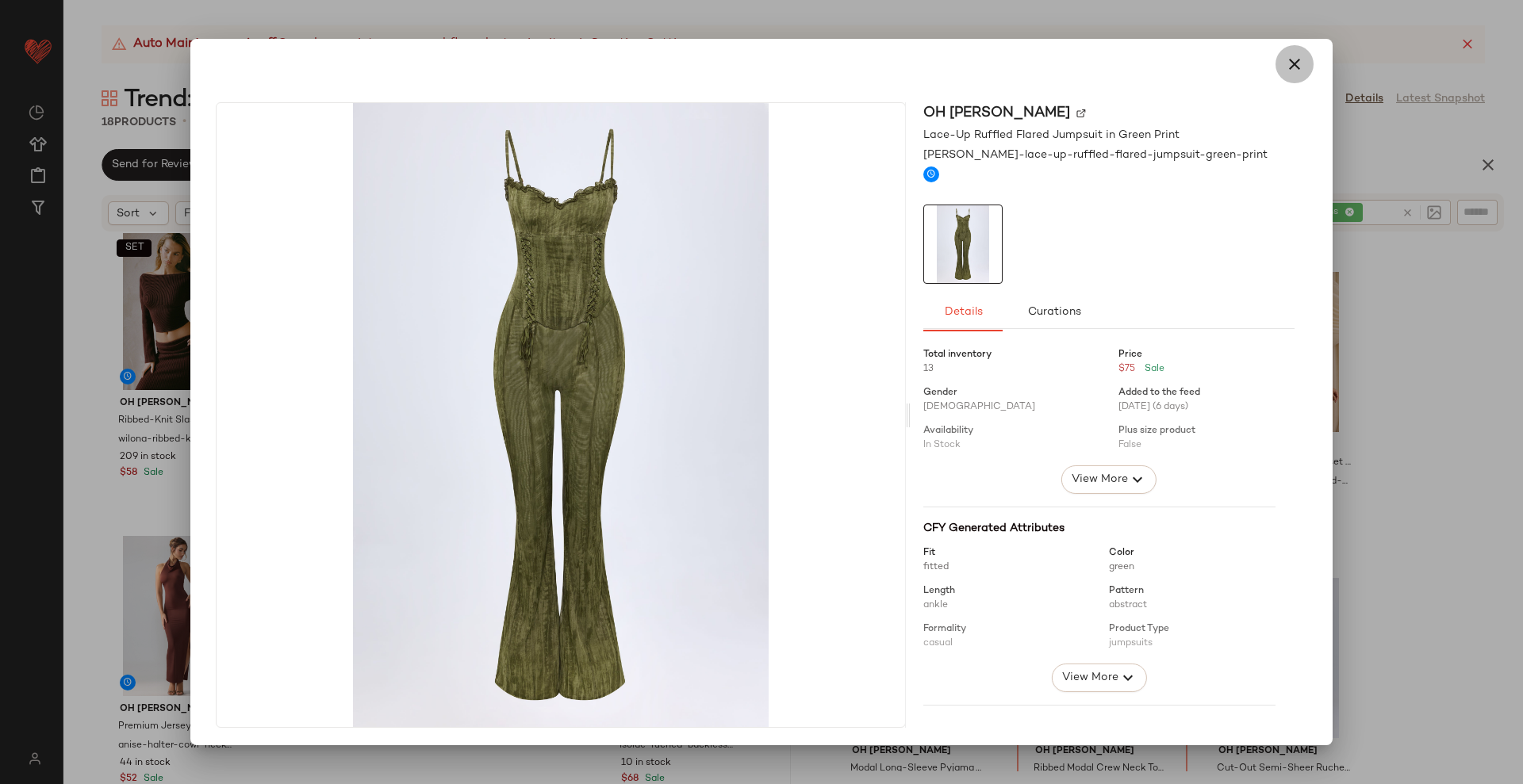
click at [1285, 56] on icon "button" at bounding box center [1294, 64] width 19 height 19
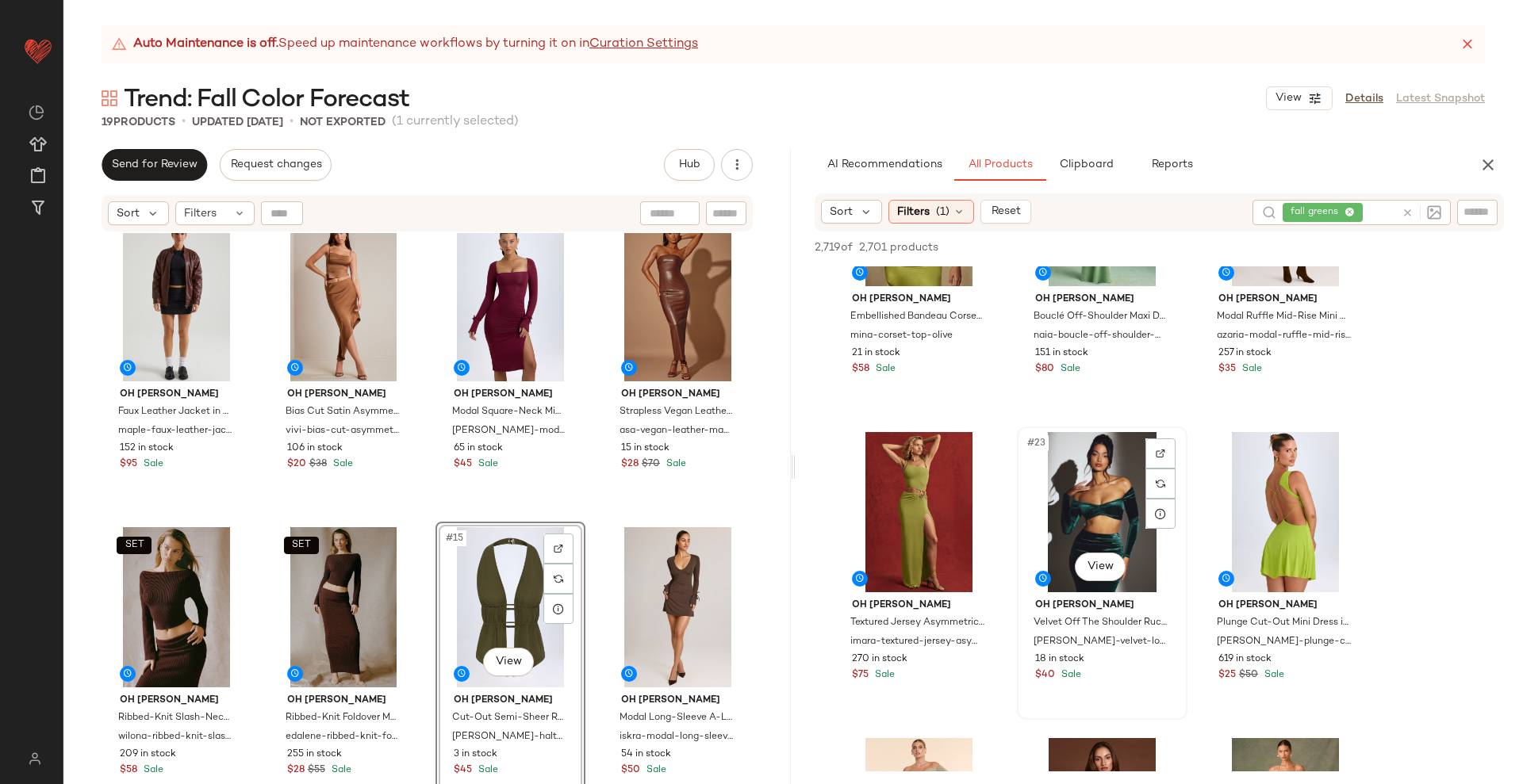
scroll to position [2080, 0]
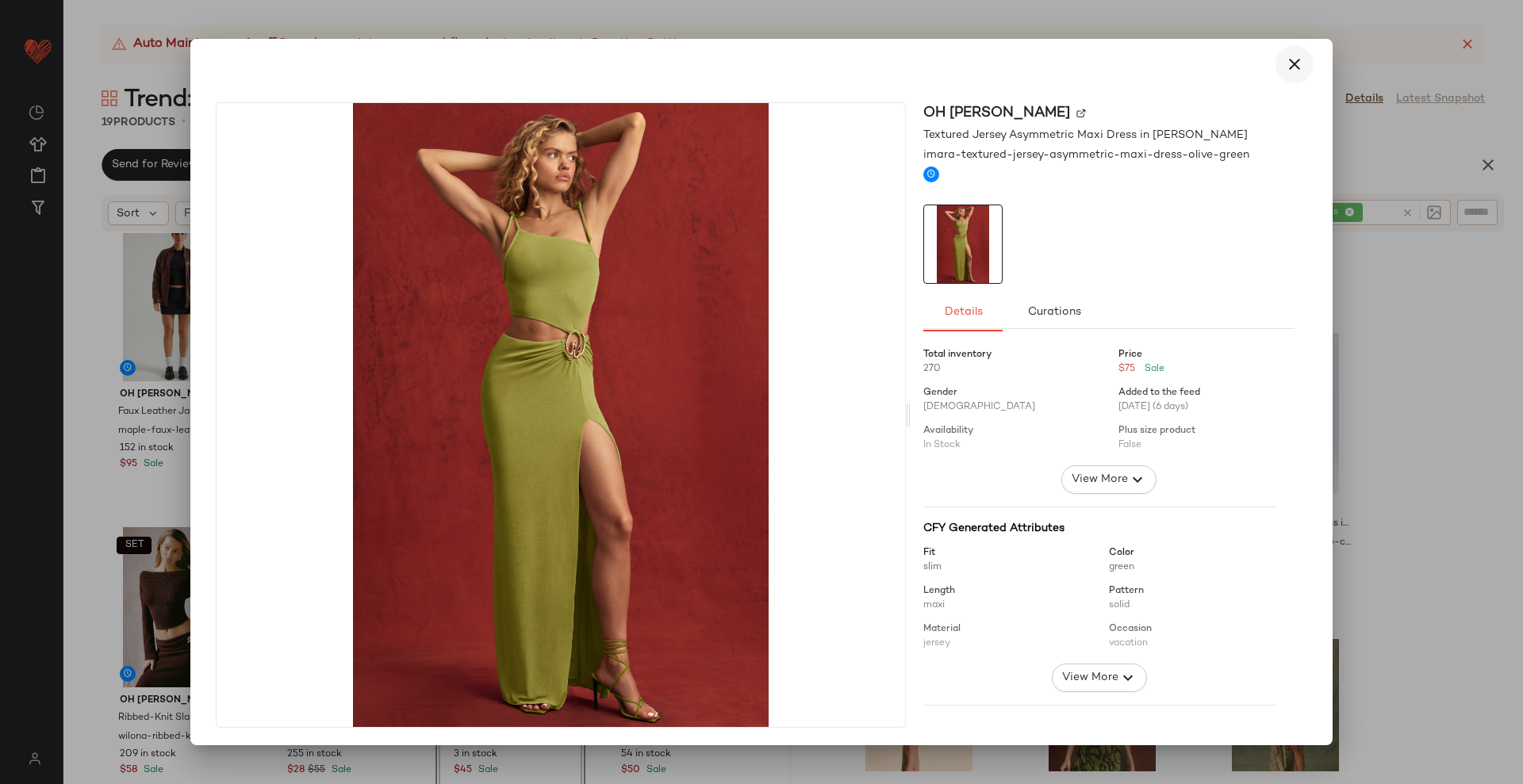
click at [1281, 76] on button "button" at bounding box center [1294, 63] width 38 height 38
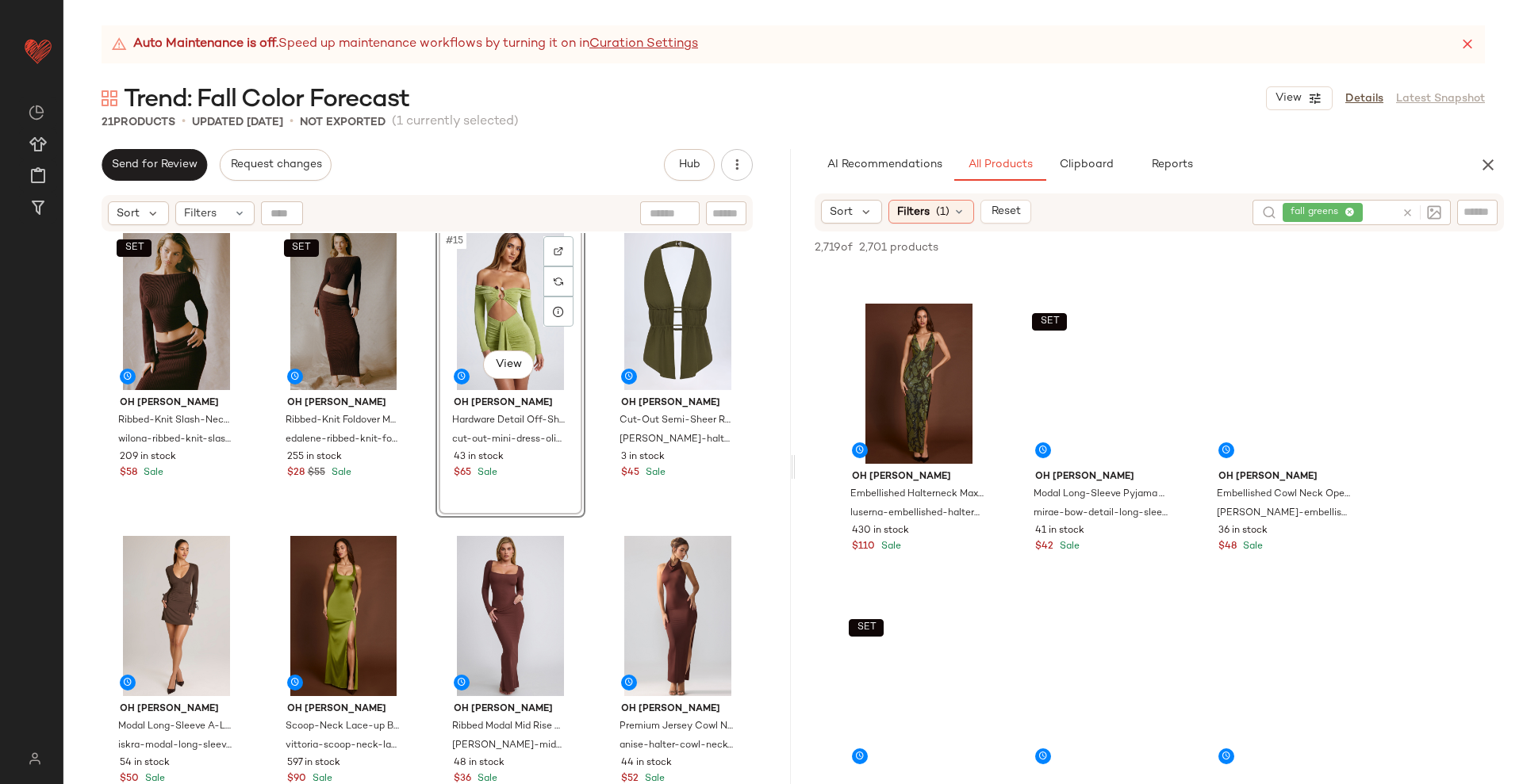
scroll to position [645, 0]
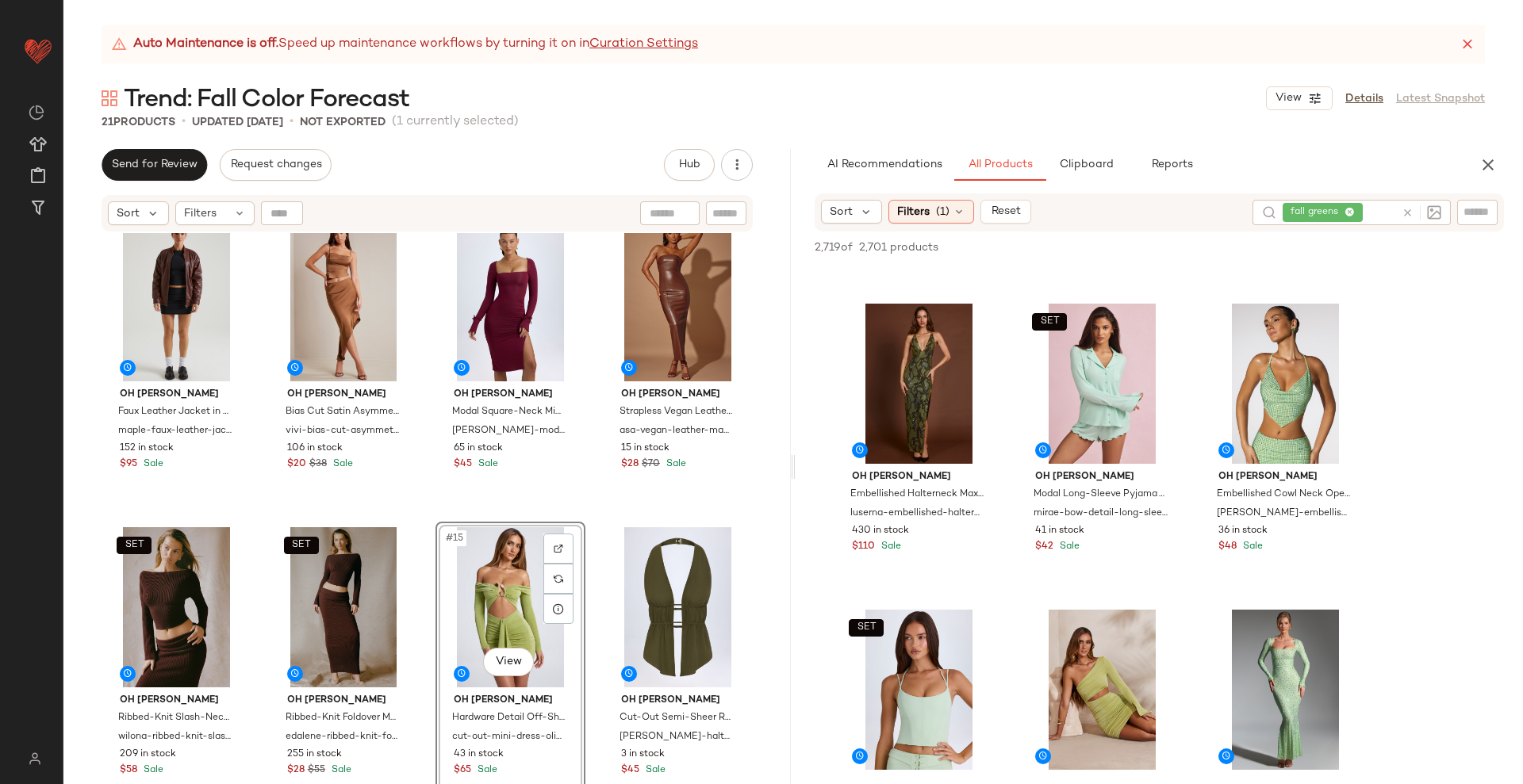
click at [581, 519] on div "Oh Polly Faux Leather Jacket in Brown maple-faux-leather-jacket-brown 152 in st…" at bounding box center [427, 528] width 727 height 591
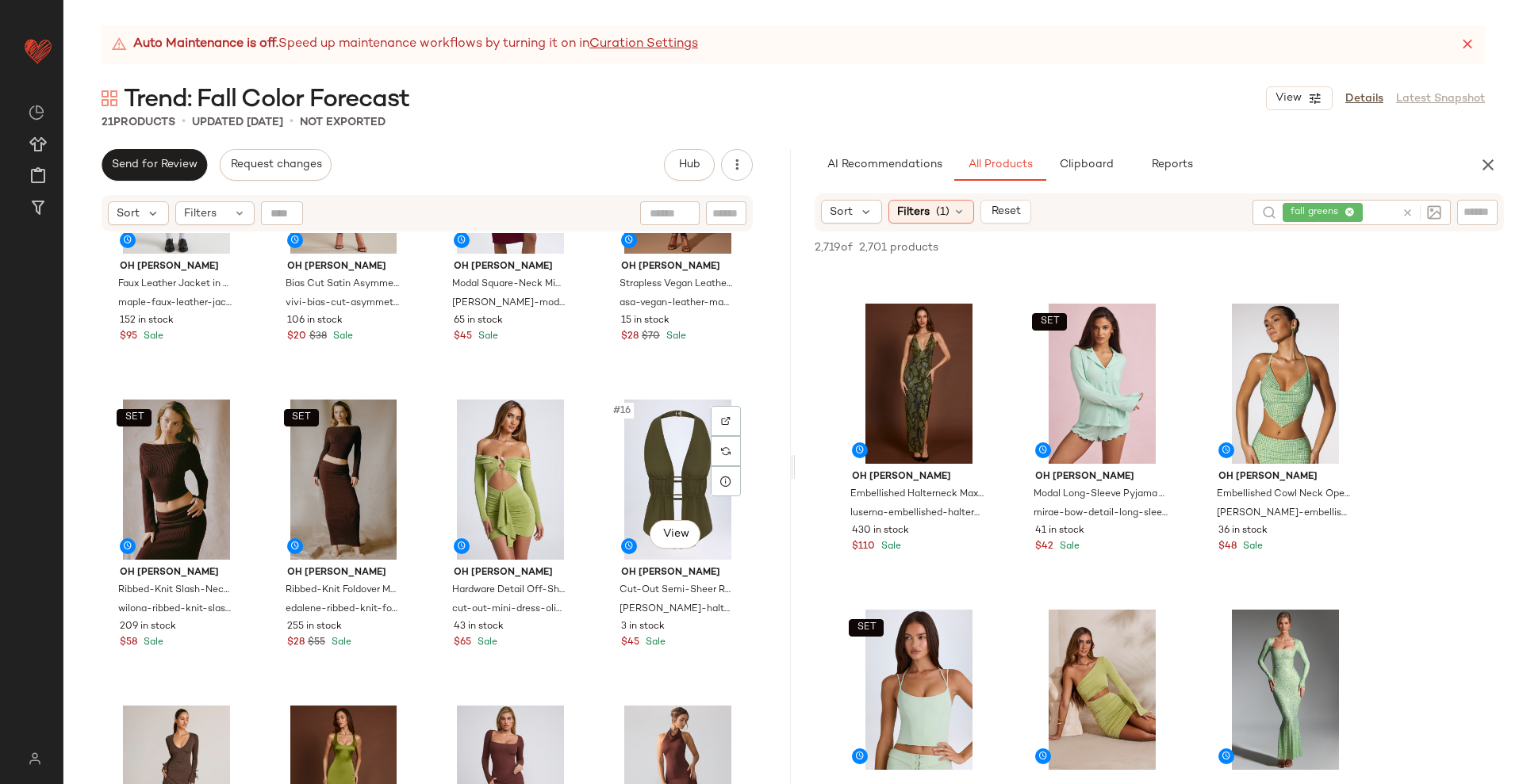
scroll to position [805, 0]
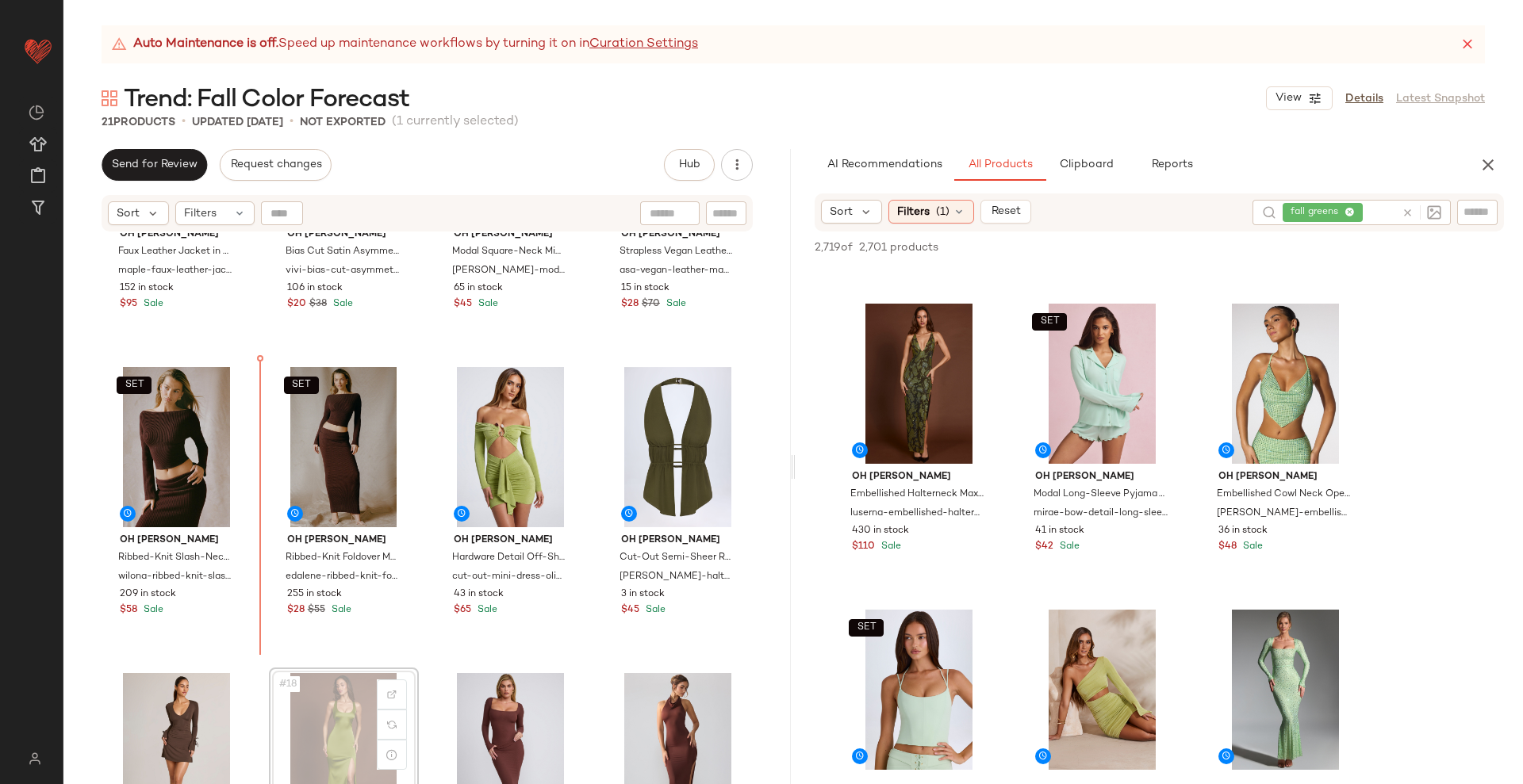
scroll to position [810, 0]
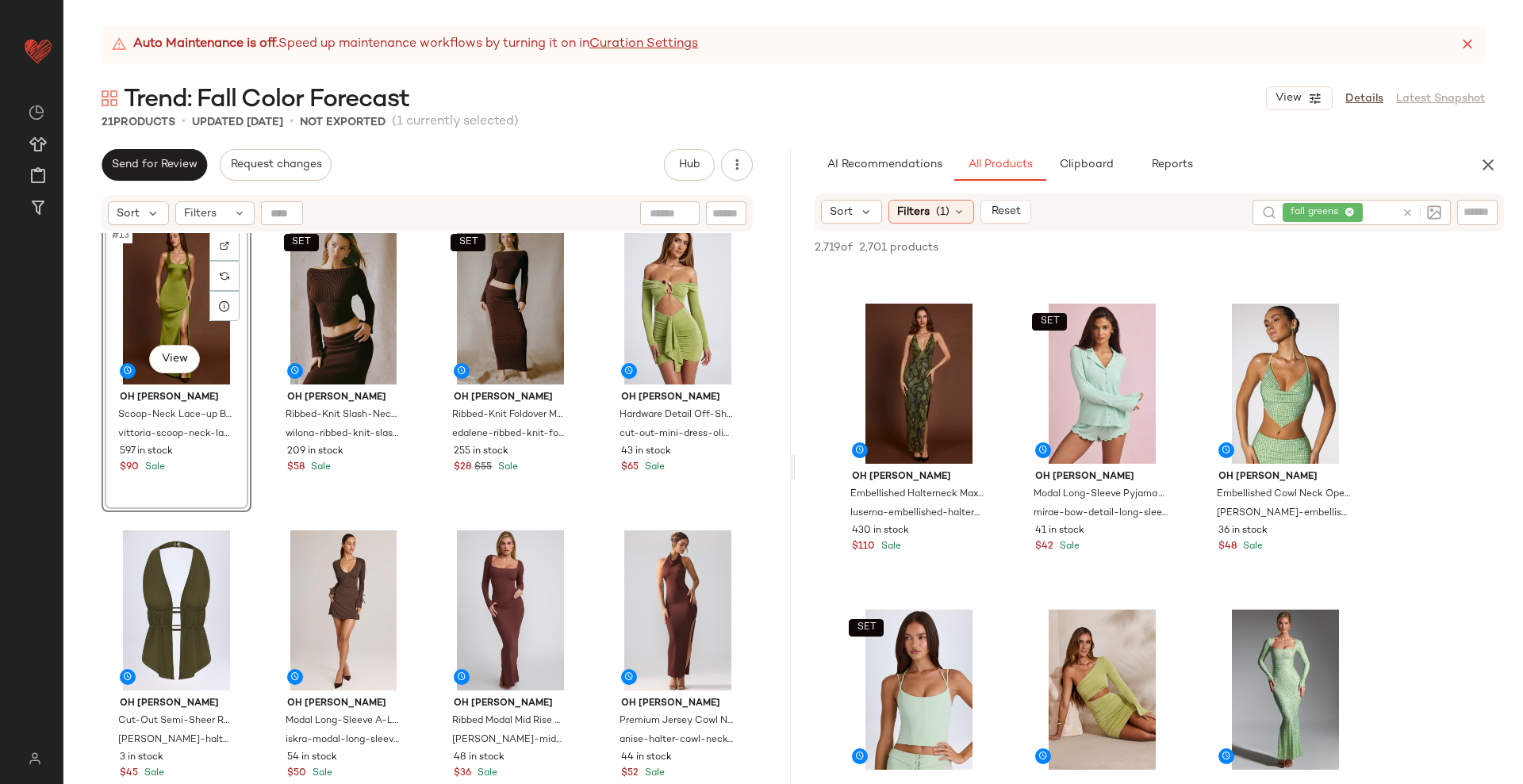
scroll to position [909, 0]
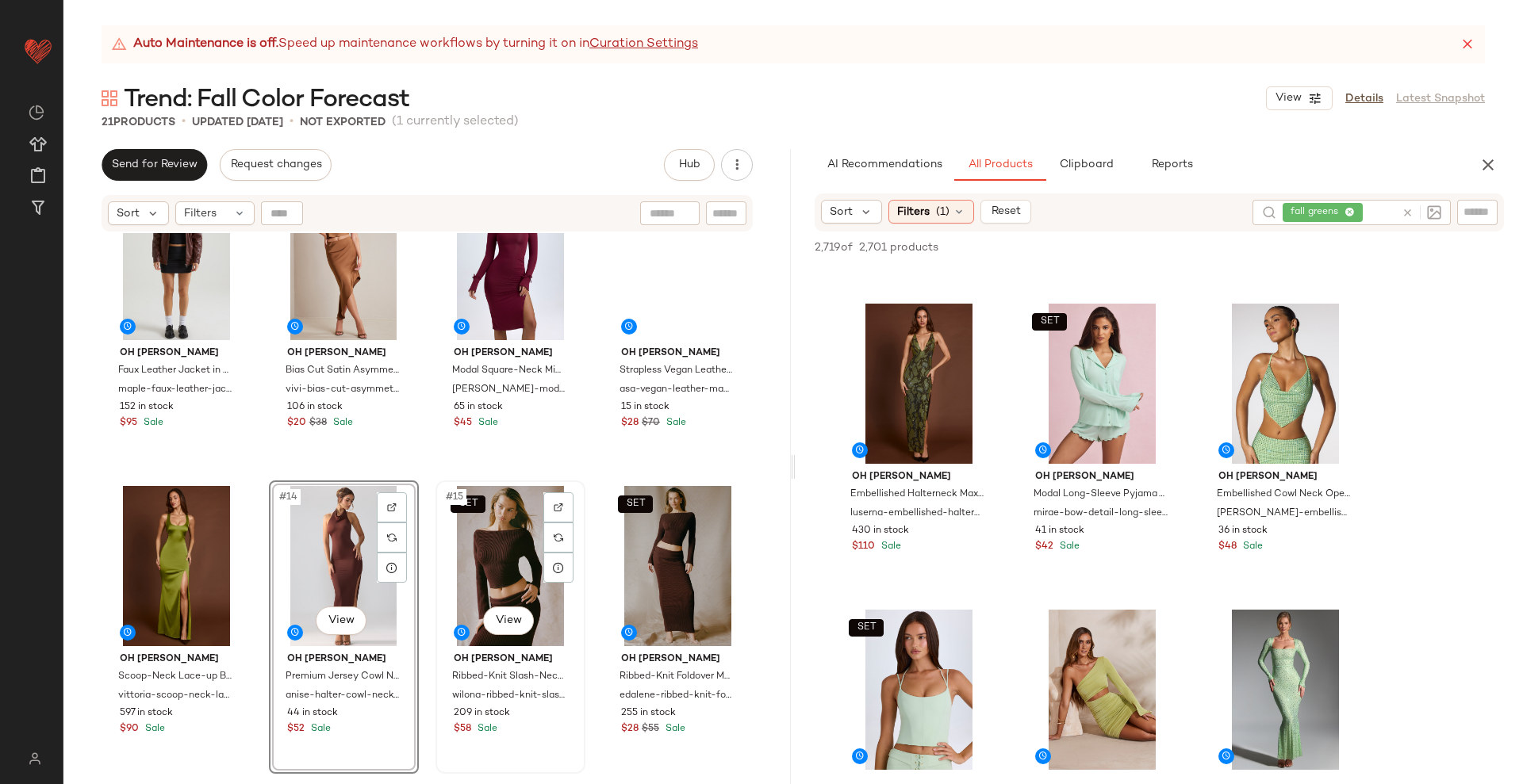
scroll to position [612, 0]
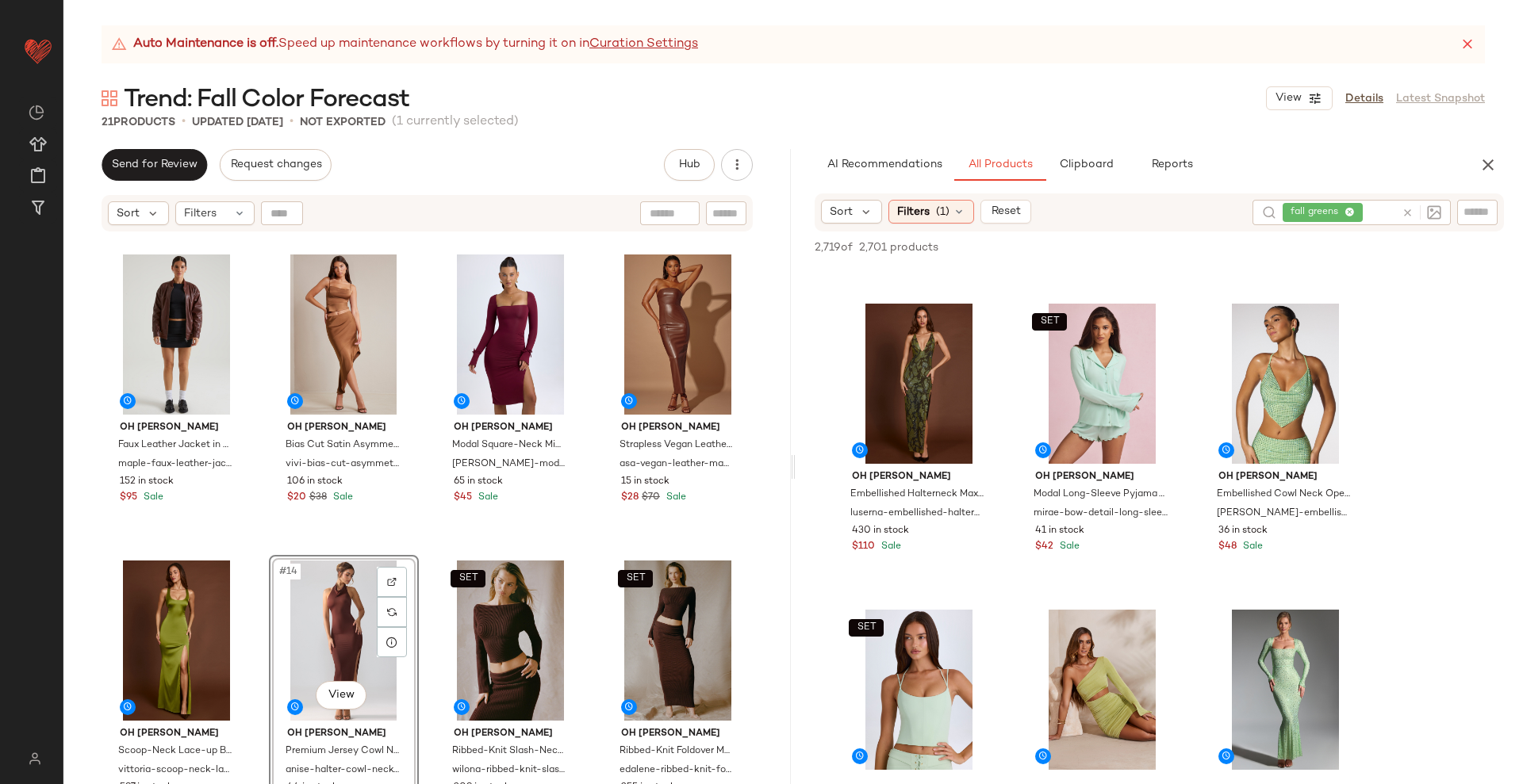
click at [588, 557] on div "Oh Polly Faux Leather Jacket in Brown maple-faux-leather-jacket-brown 152 in st…" at bounding box center [427, 528] width 727 height 591
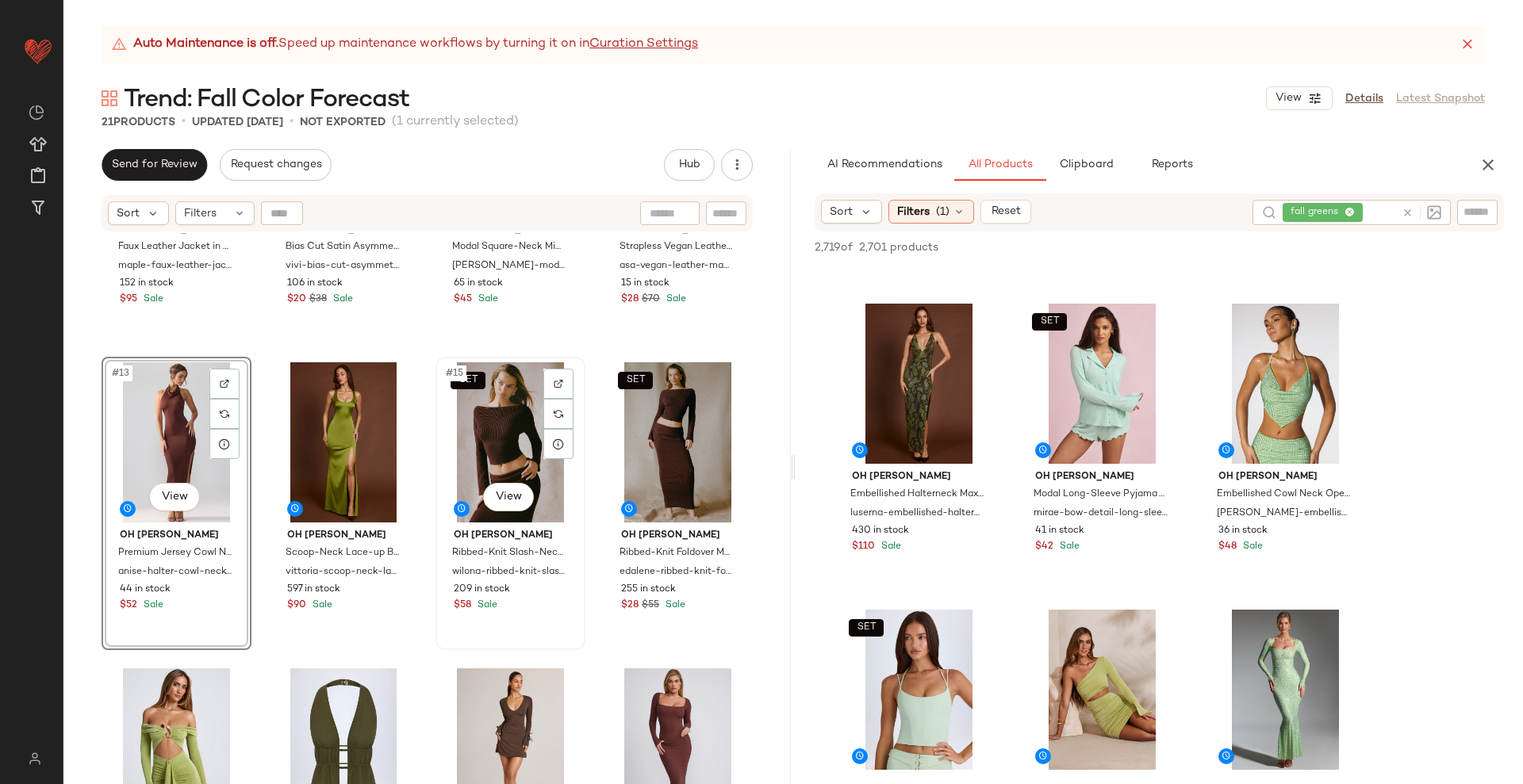
scroll to position [909, 0]
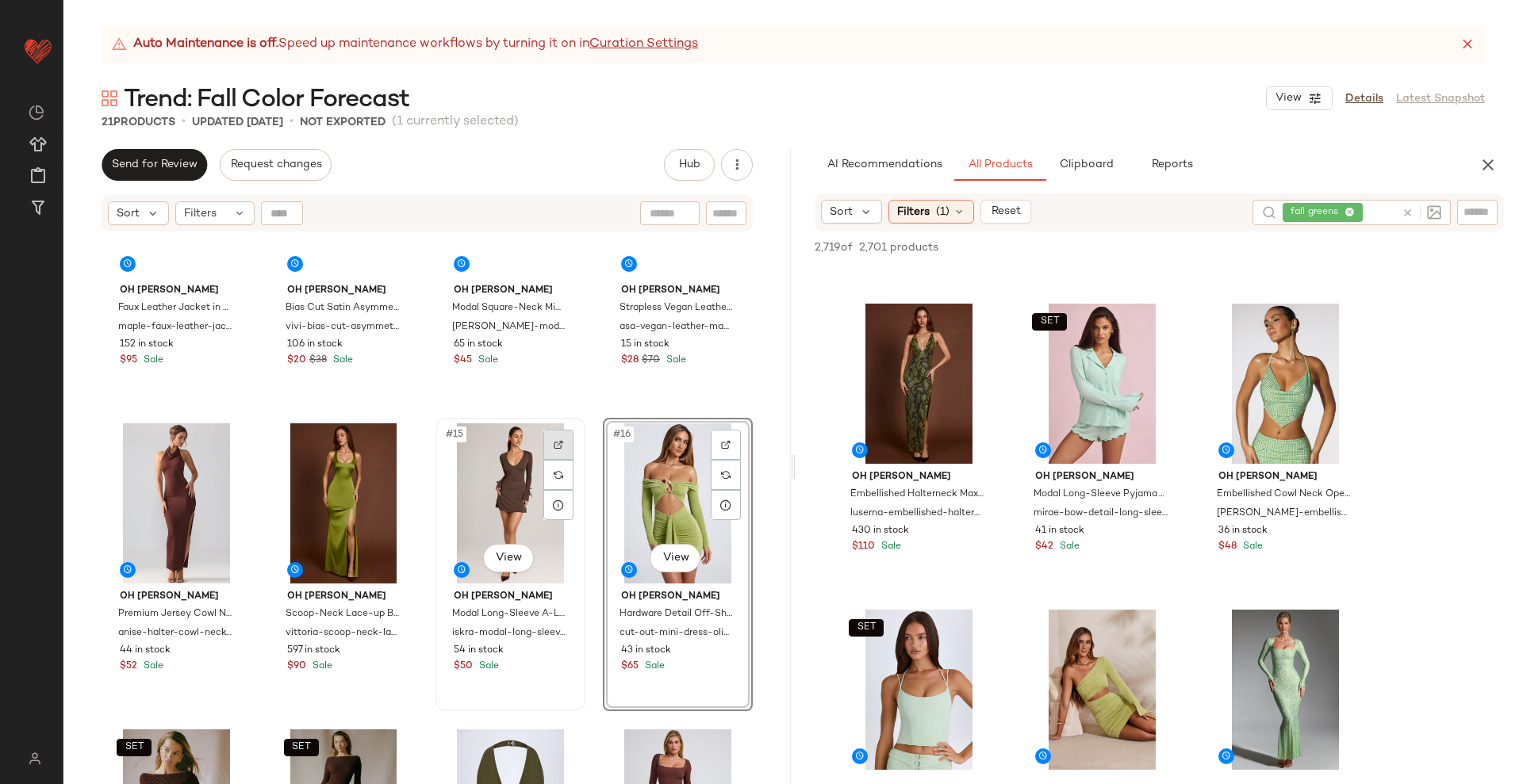
scroll to position [612, 0]
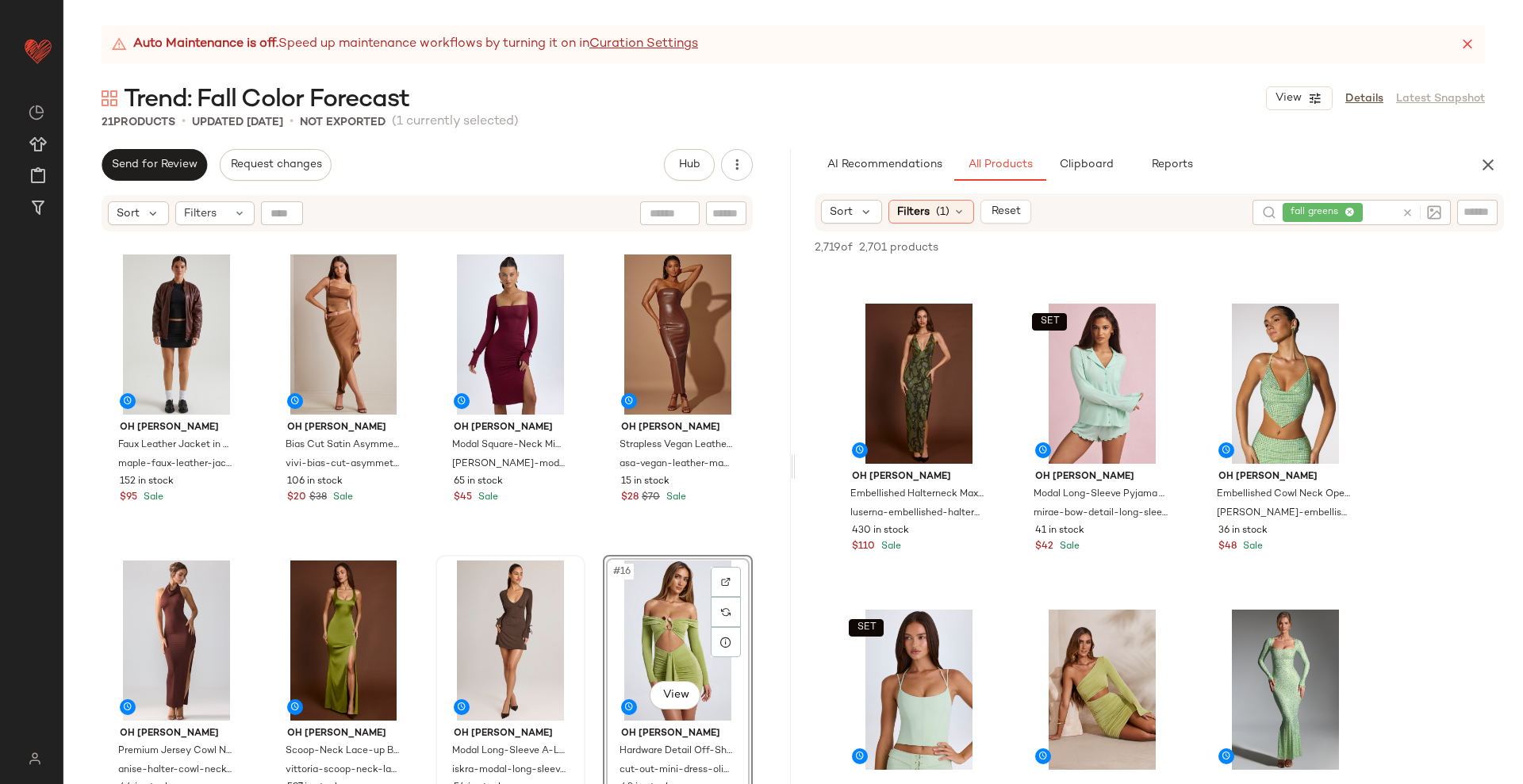
click at [585, 557] on div "Oh Polly Faux Leather Jacket in Brown maple-faux-leather-jacket-brown 152 in st…" at bounding box center [427, 528] width 727 height 591
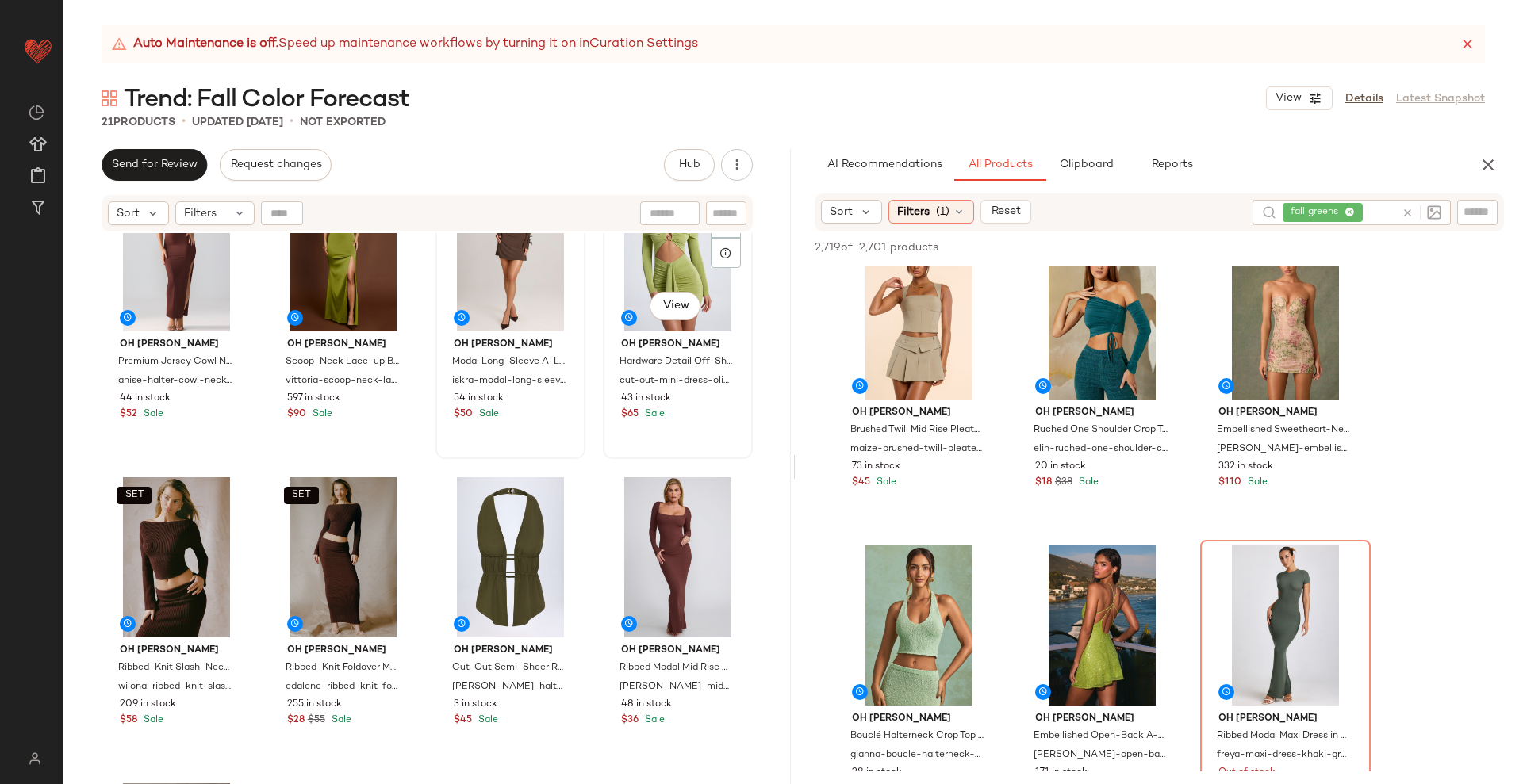
scroll to position [1008, 0]
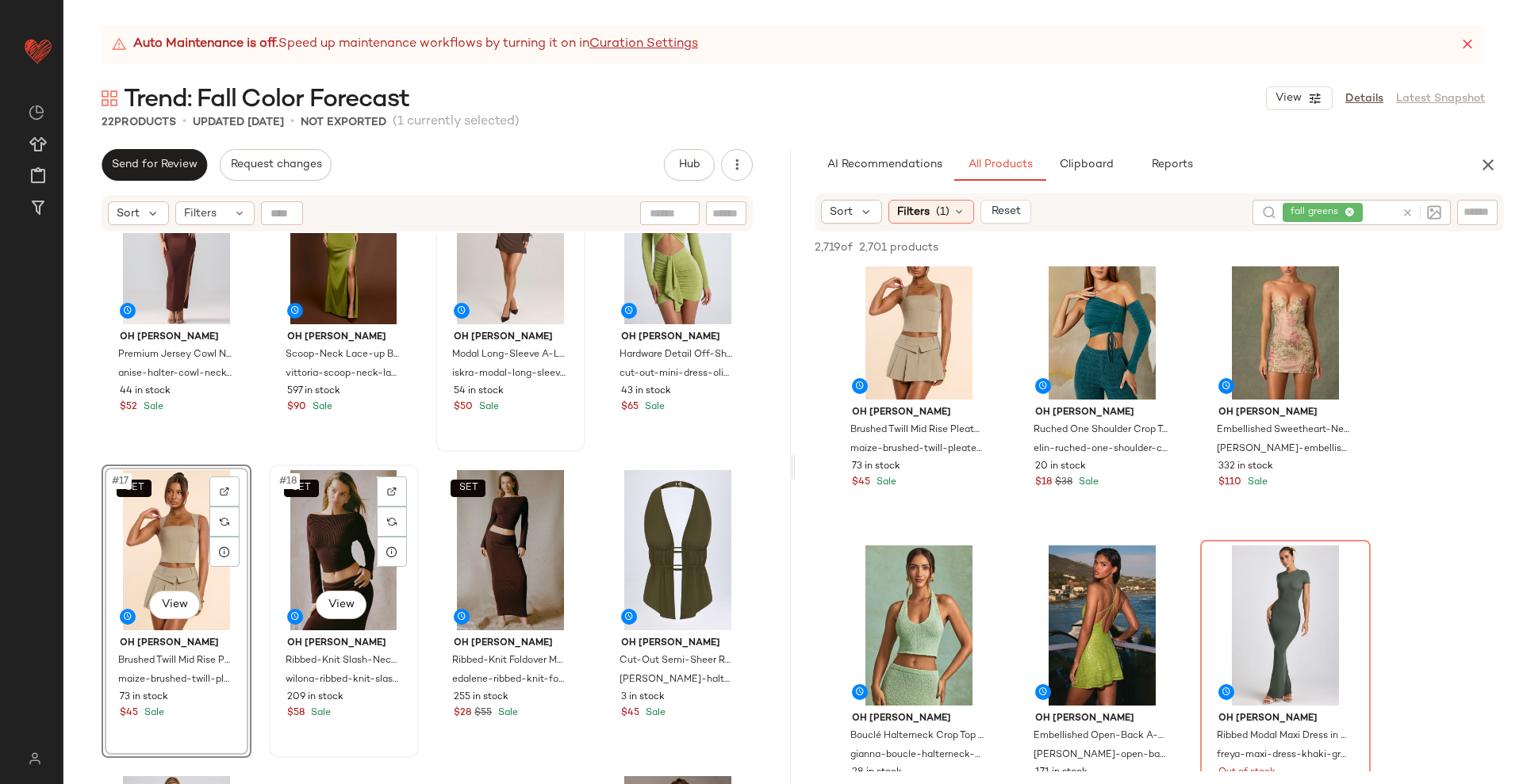
click at [345, 531] on div "SET #18 View" at bounding box center [344, 551] width 139 height 161
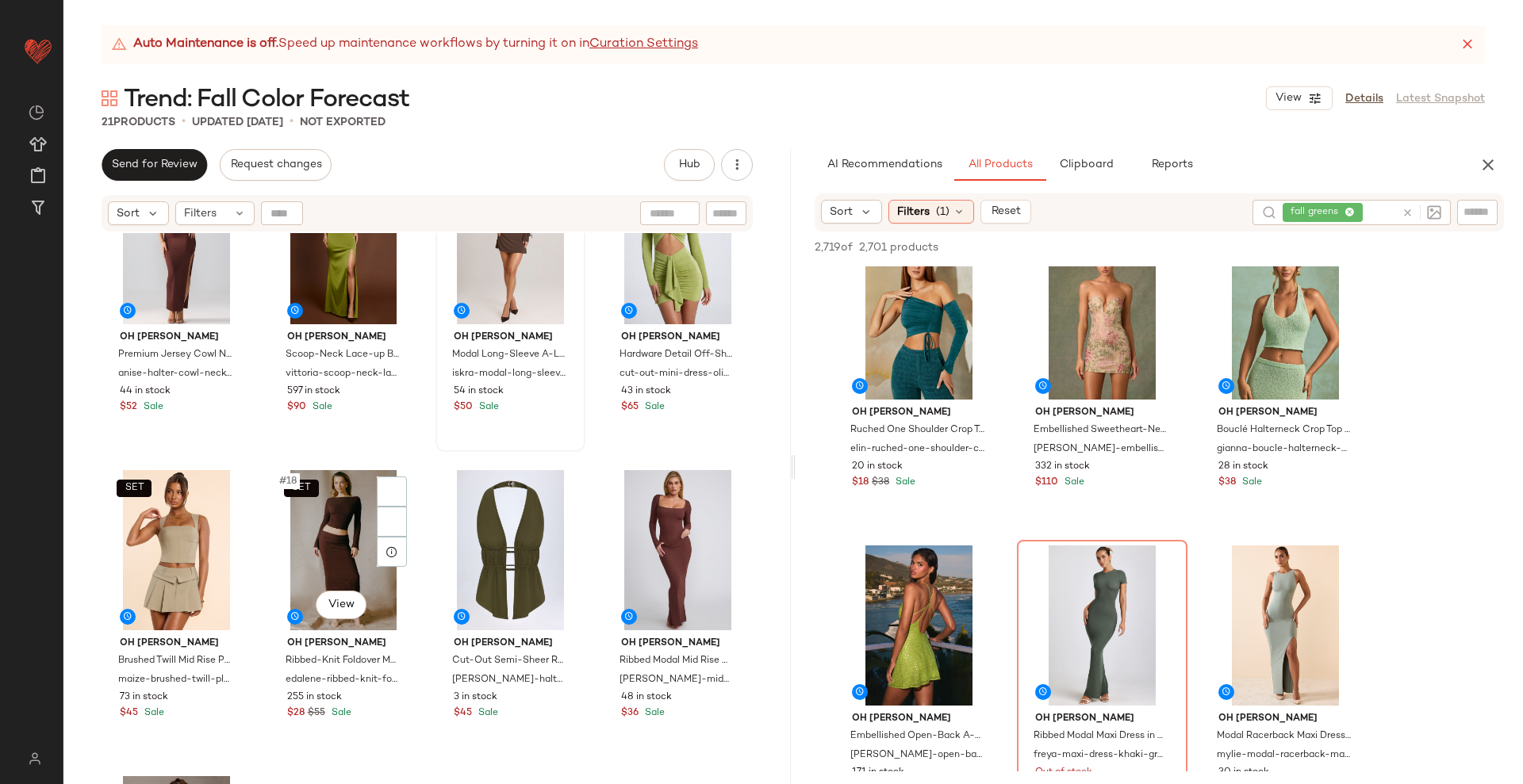
click at [345, 531] on div "SET #18 View" at bounding box center [344, 551] width 139 height 161
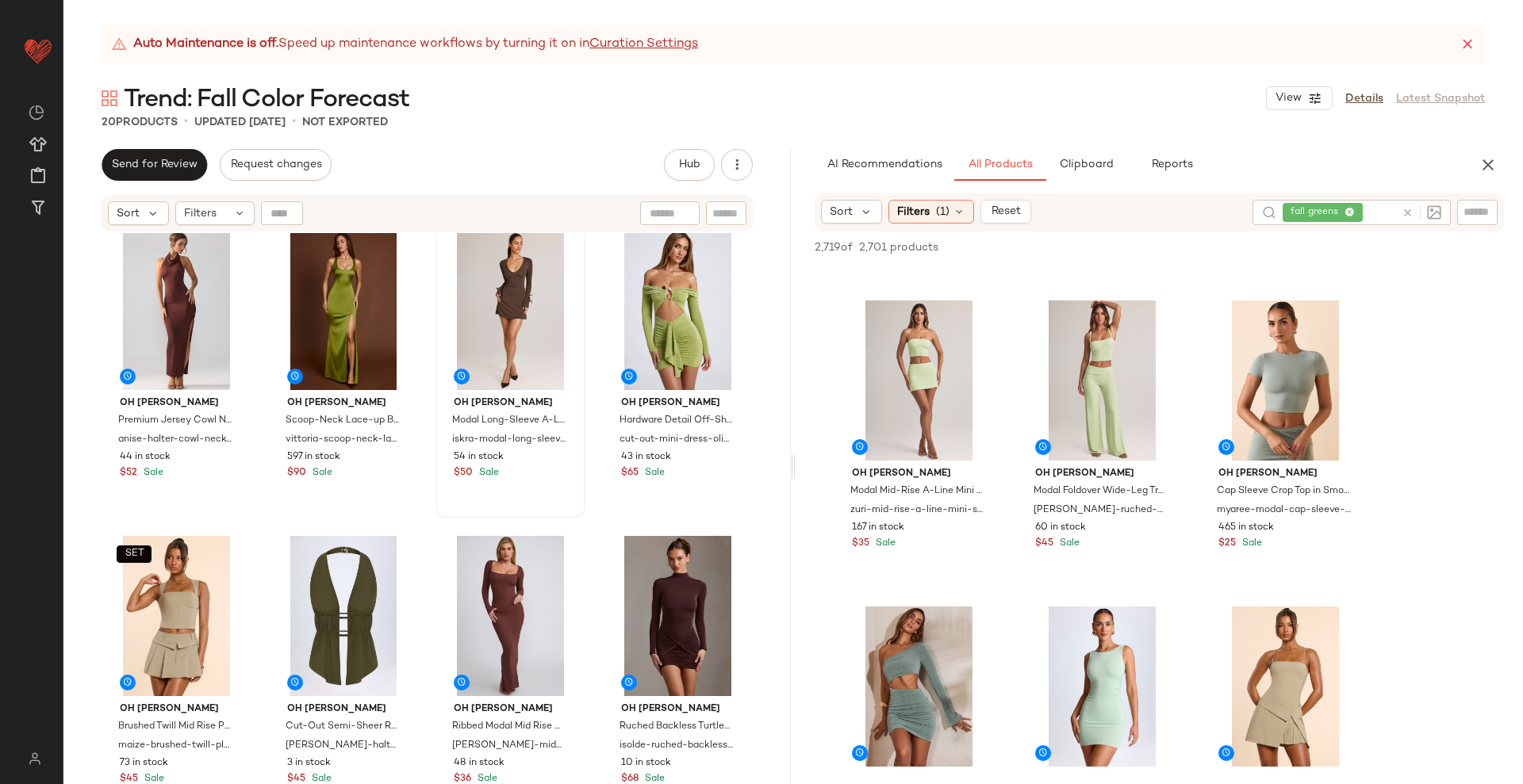
scroll to position [8224, 0]
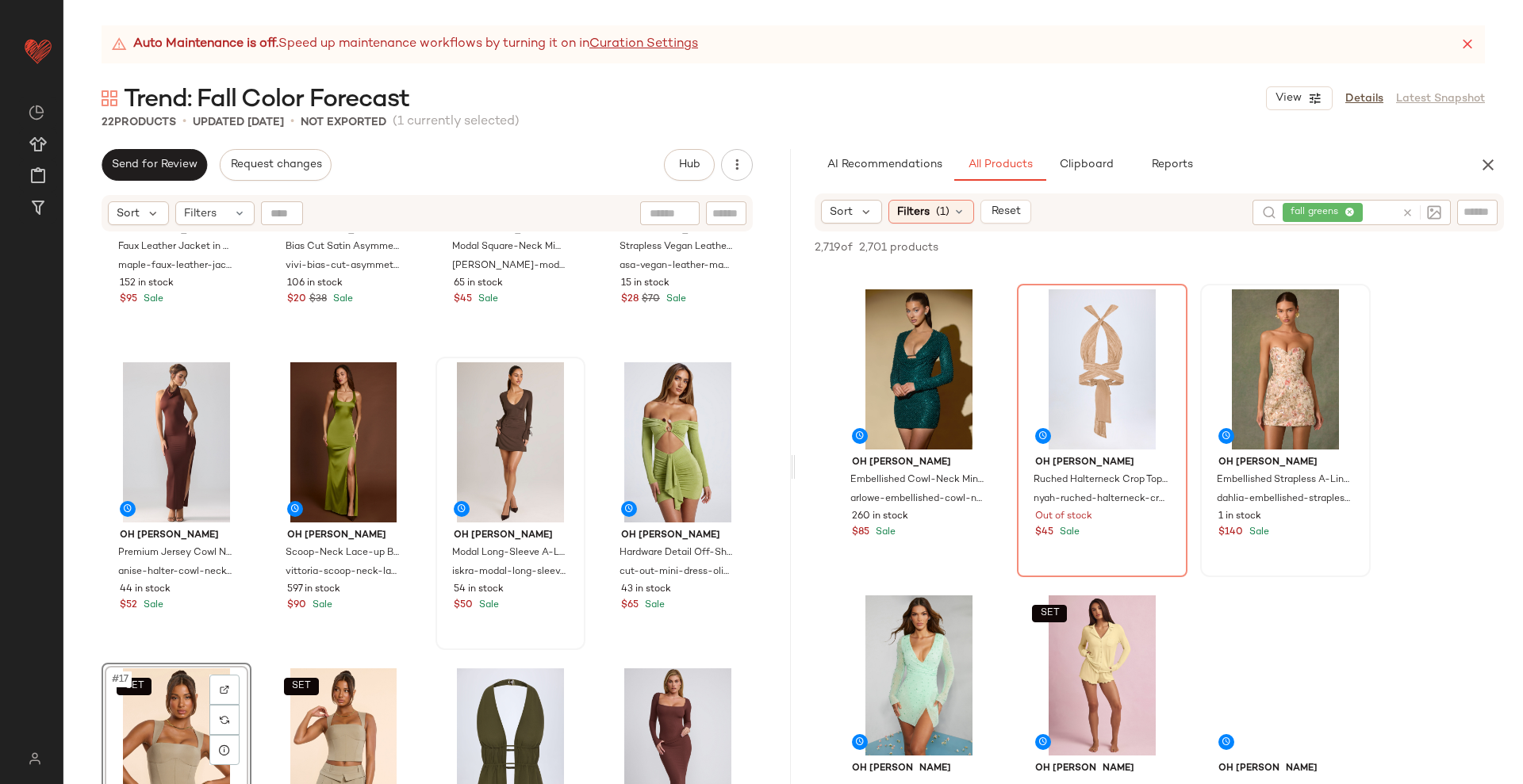
scroll to position [14069, 0]
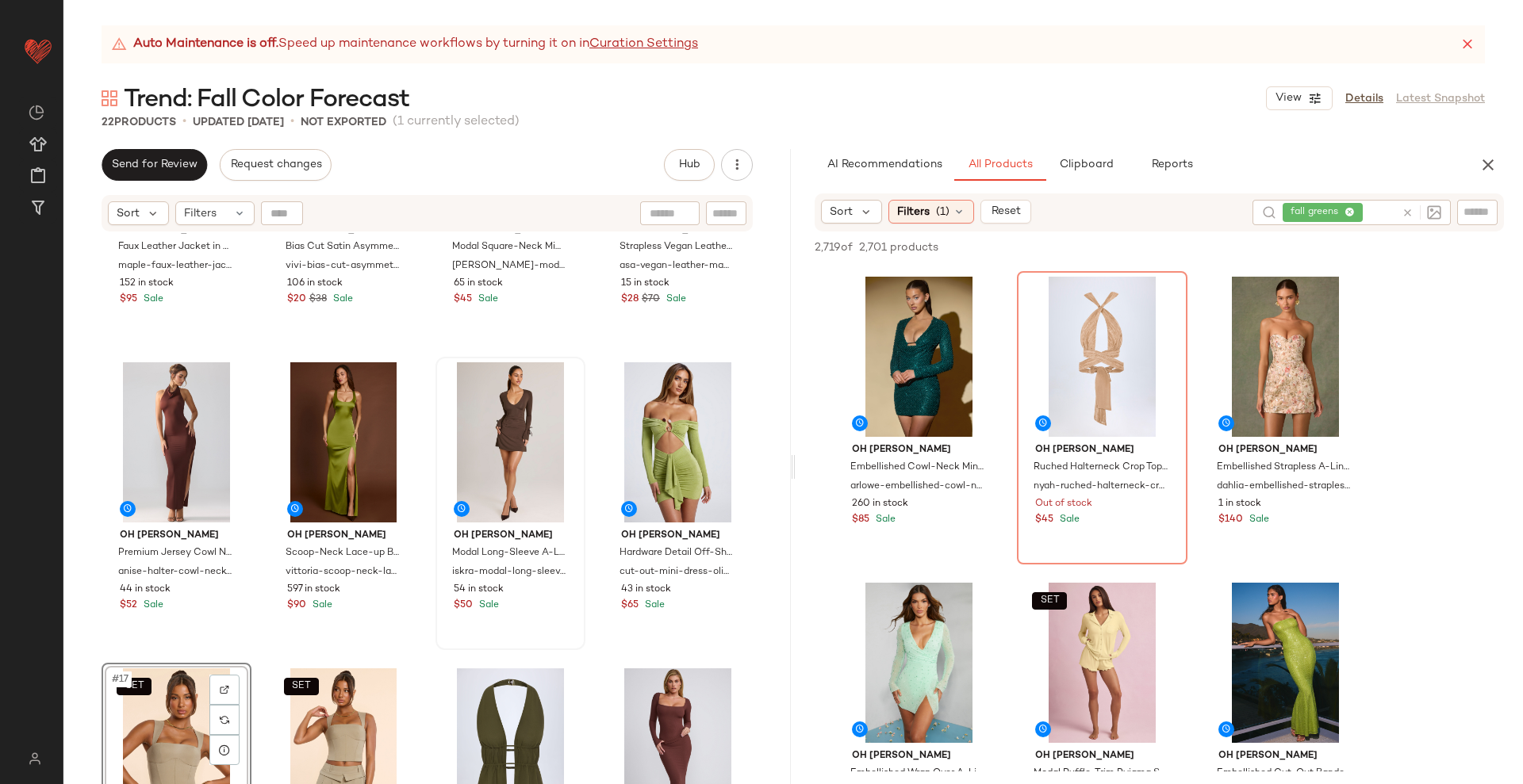
click at [1412, 213] on icon at bounding box center [1407, 213] width 12 height 12
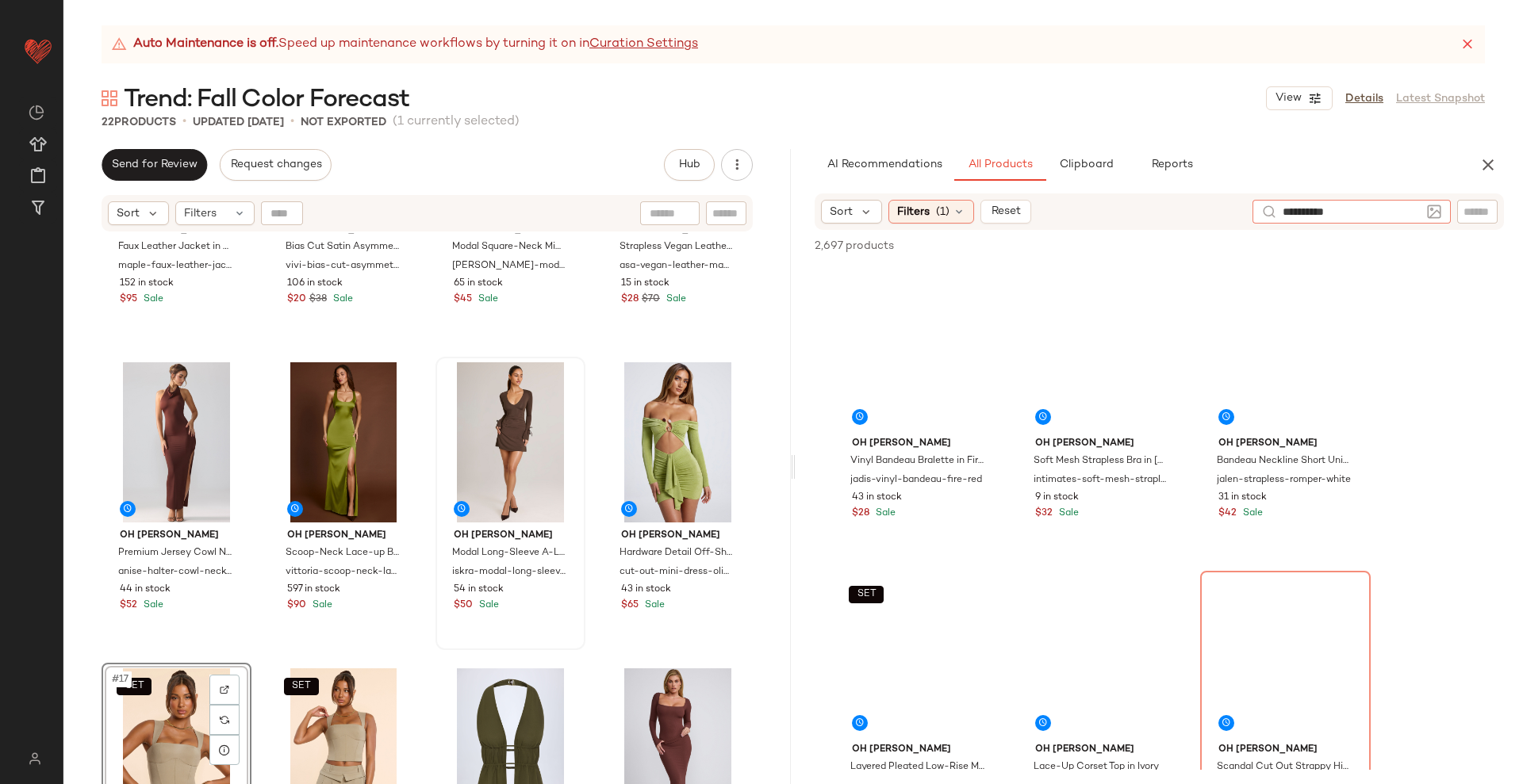
type input "**********"
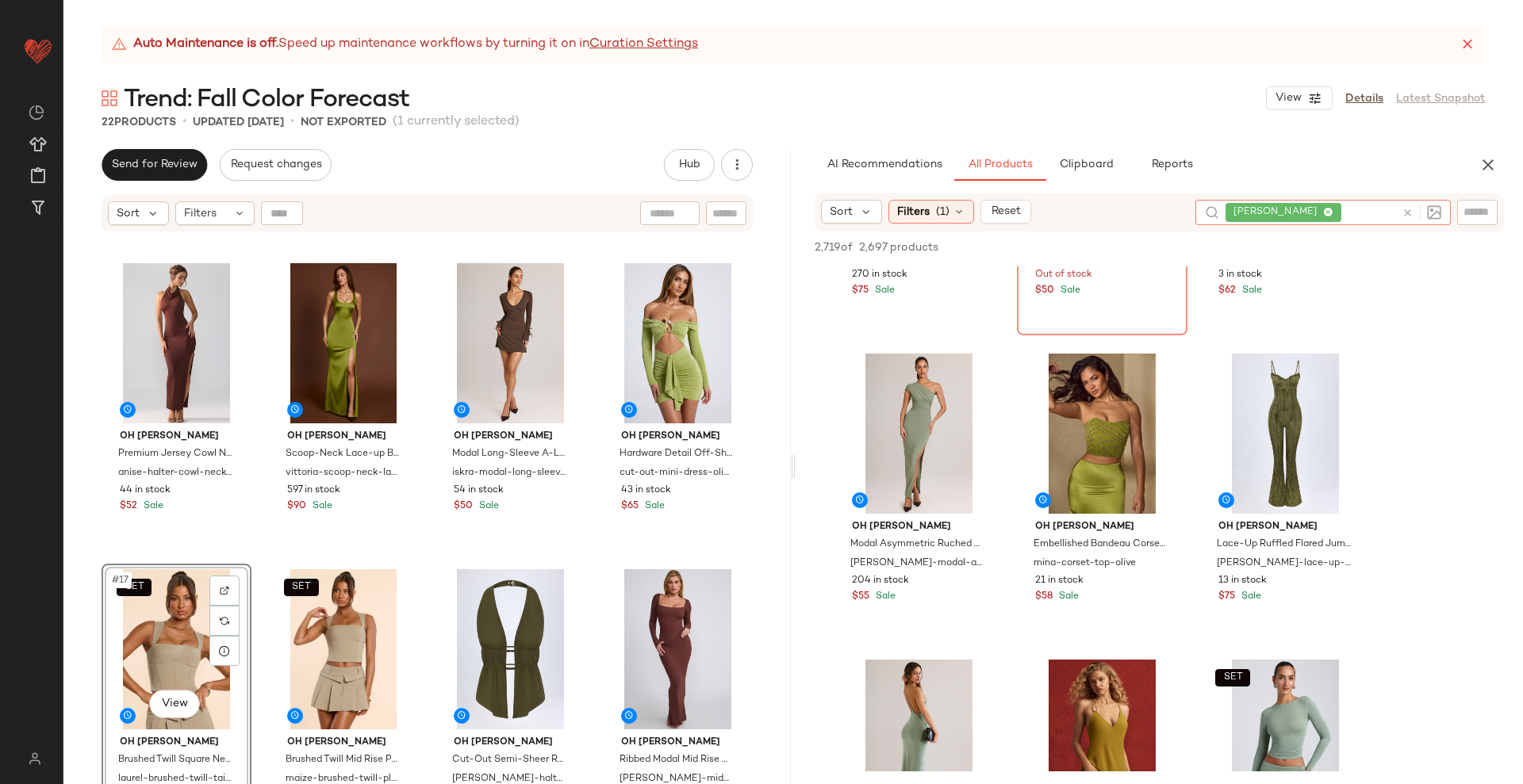
scroll to position [496, 0]
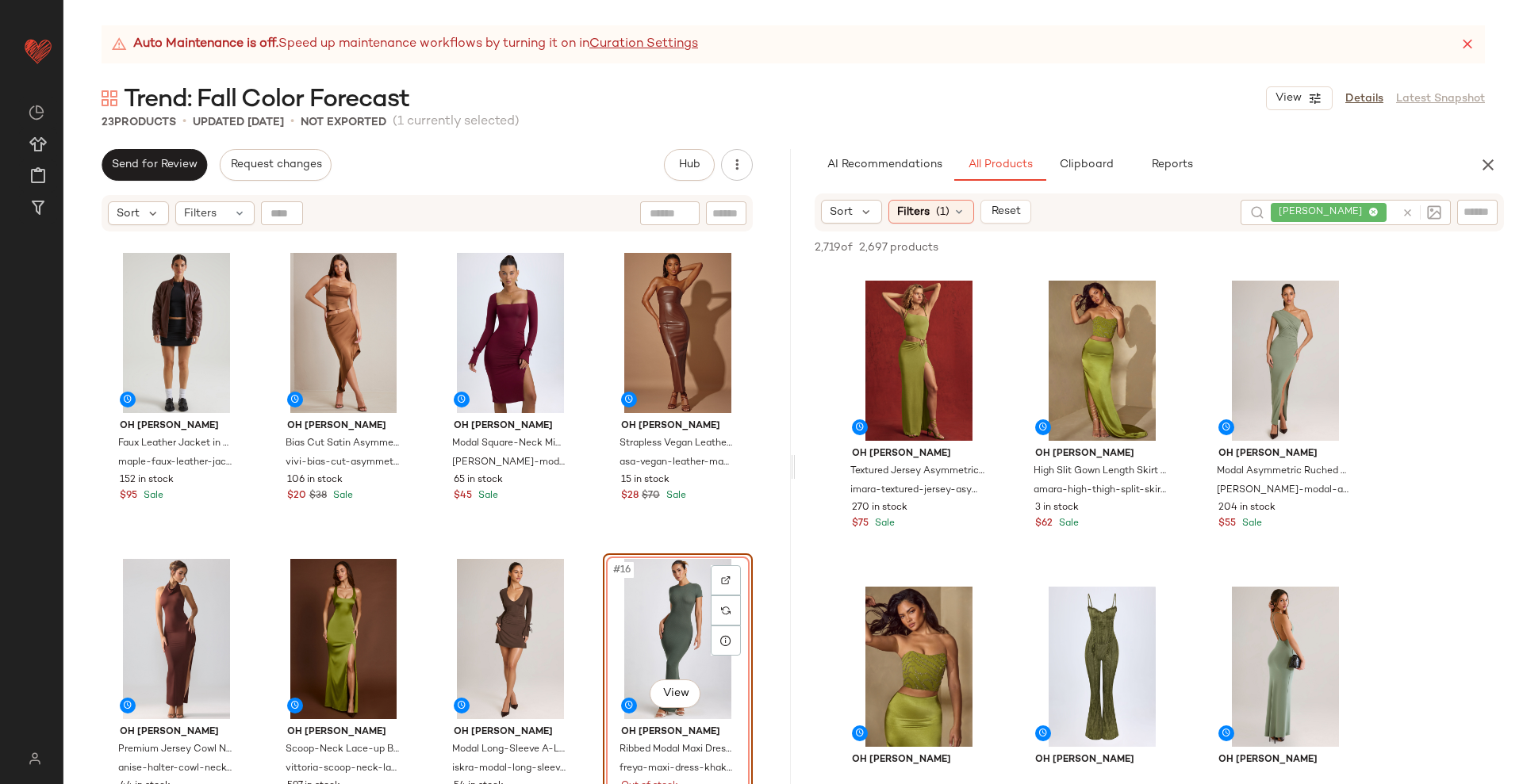
scroll to position [612, 0]
click at [579, 558] on div "Oh Polly Modal Long-Sleeve A-Line Mini Dress in Chocolate Brown iskra-modal-lon…" at bounding box center [510, 701] width 150 height 293
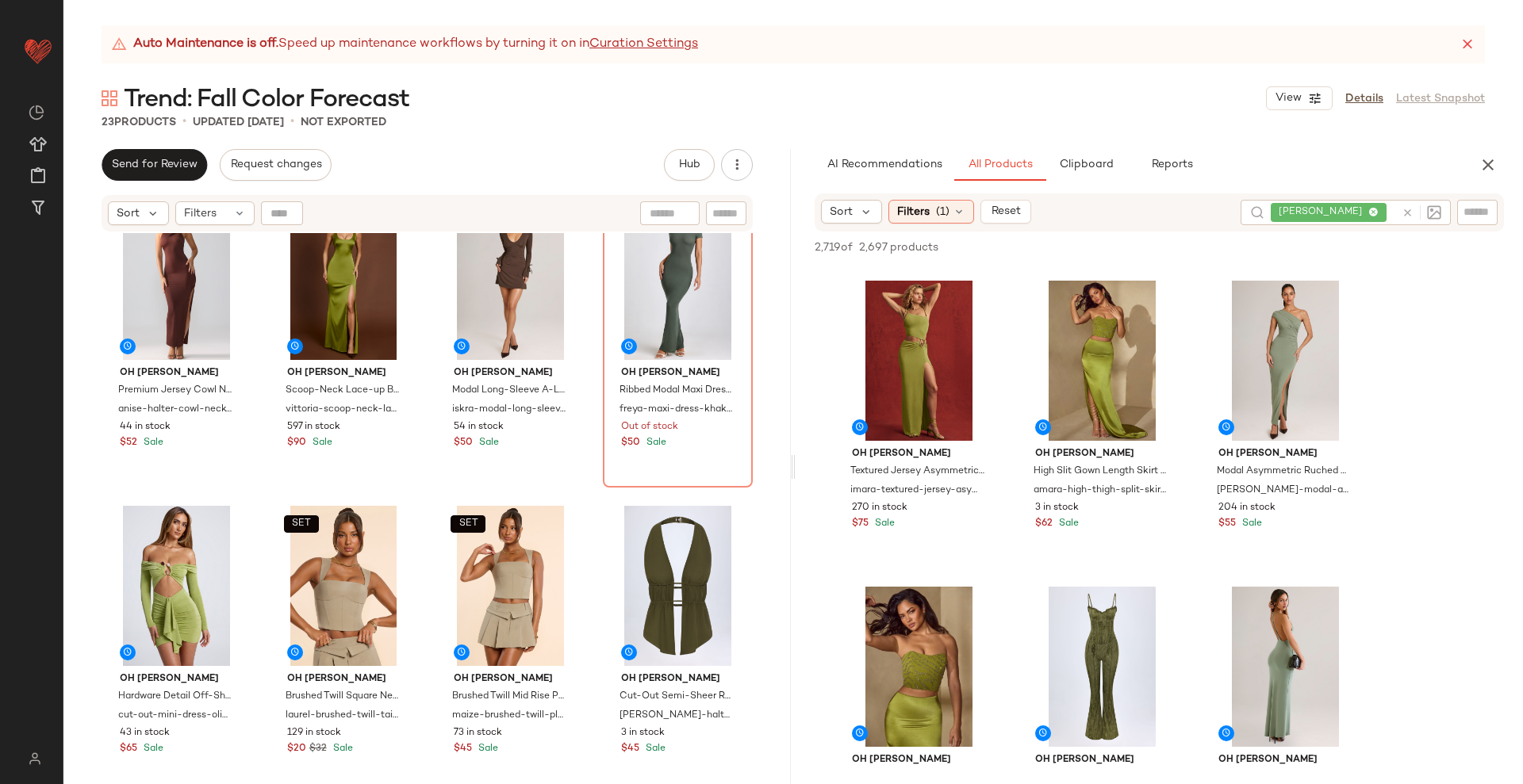
scroll to position [1008, 0]
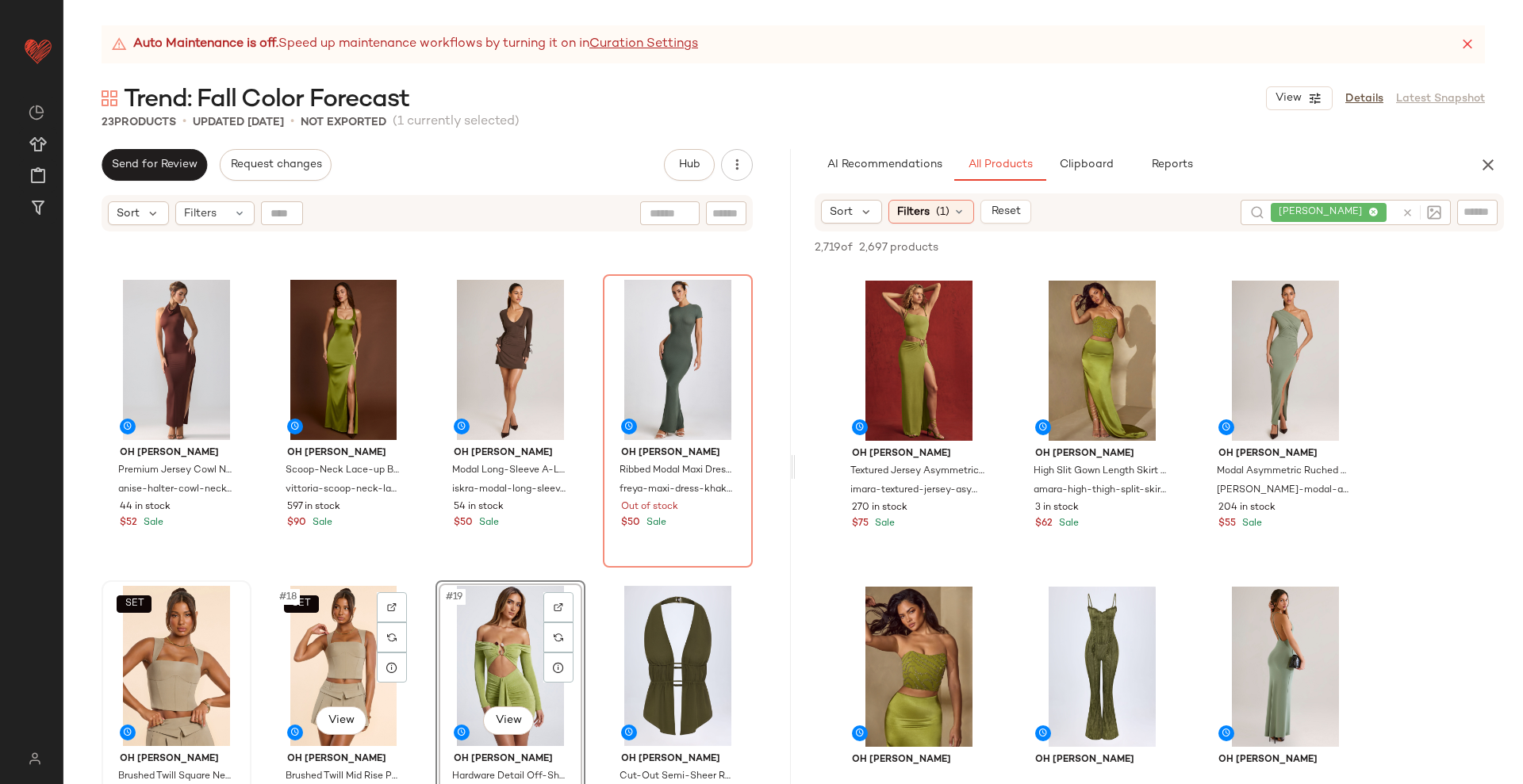
scroll to position [852, 0]
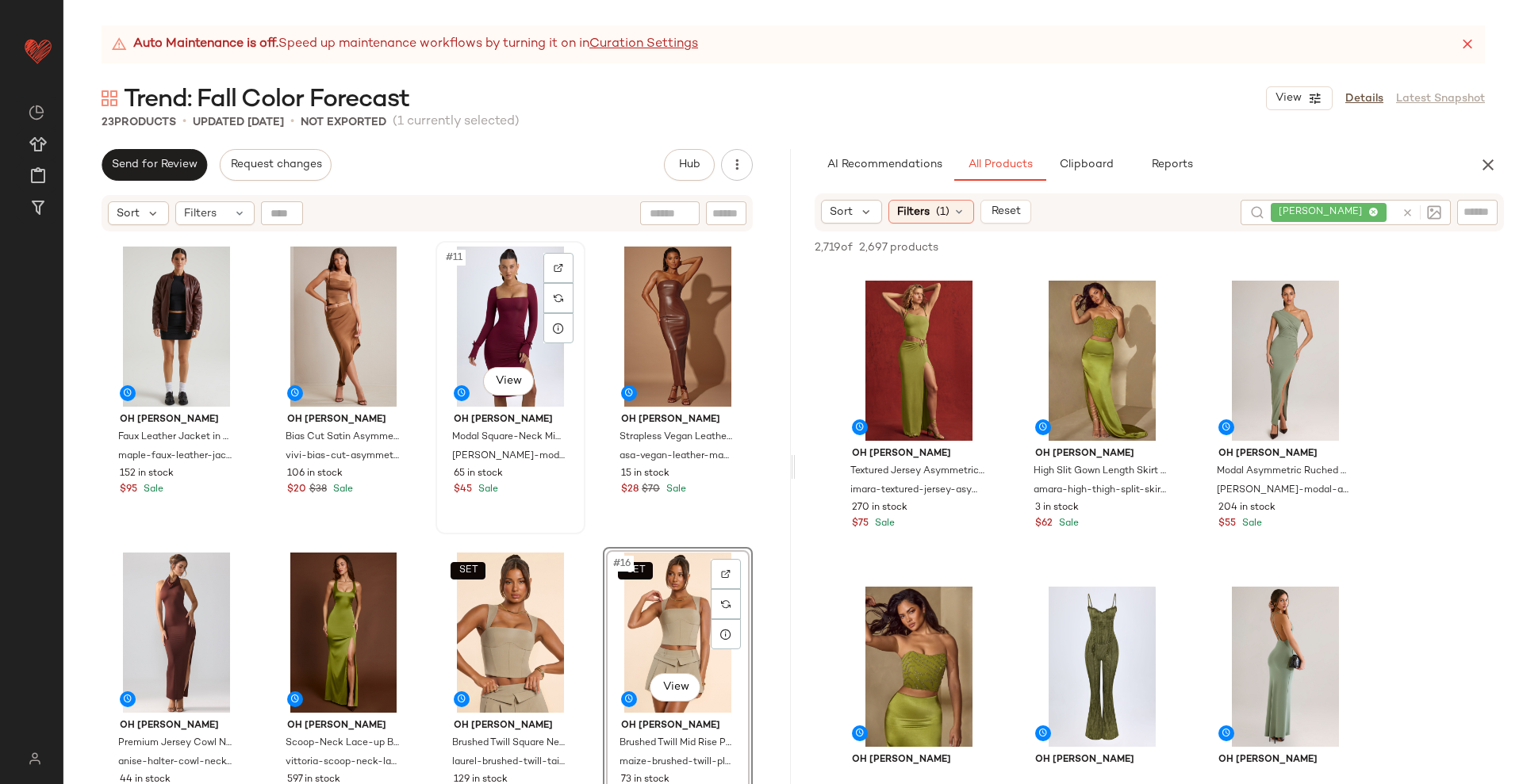
scroll to position [654, 0]
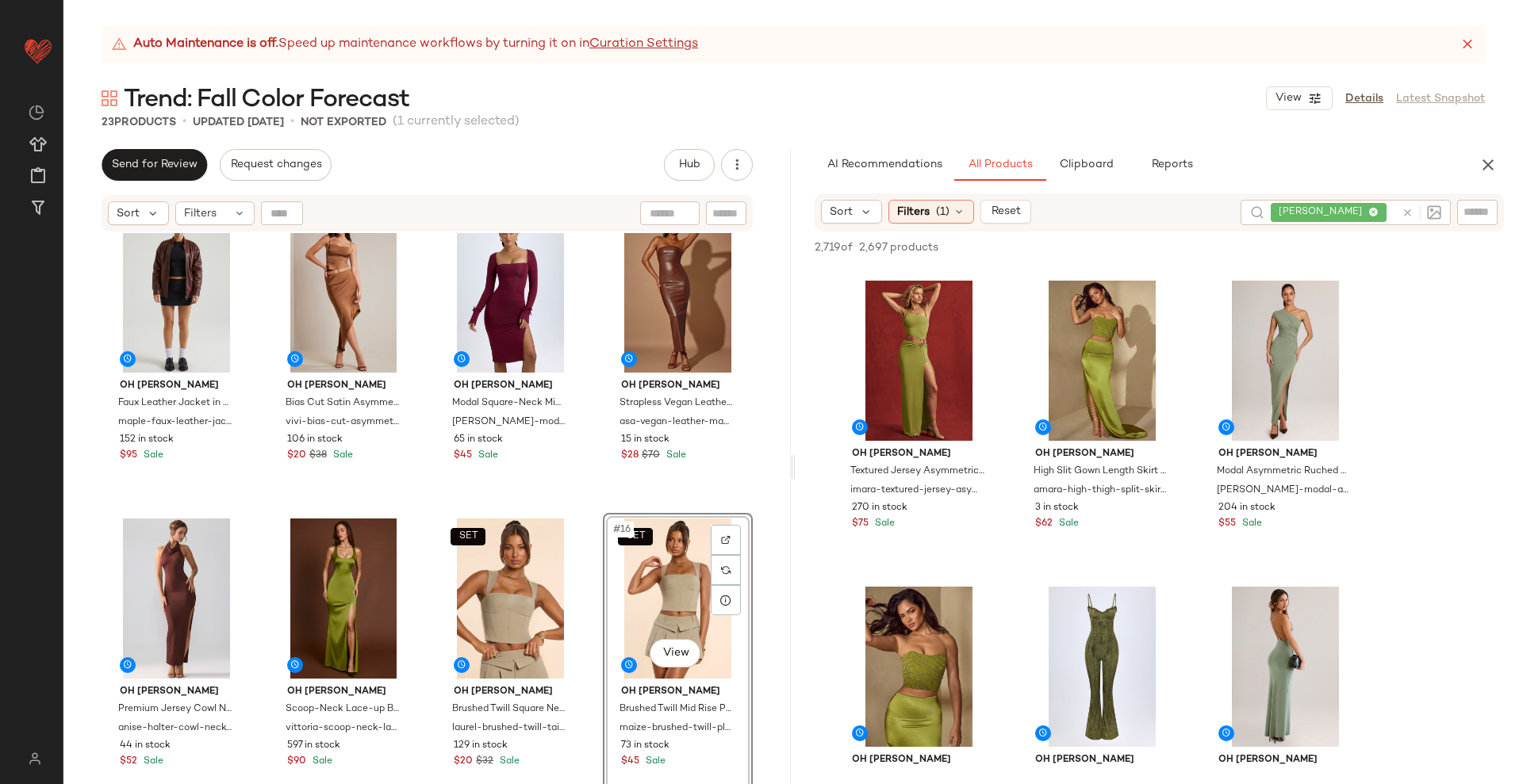
click at [581, 513] on div "Oh Polly Hardware Detail Cut-Out Halterneck Maxi Dress in Auburn Brown halterne…" at bounding box center [427, 528] width 727 height 591
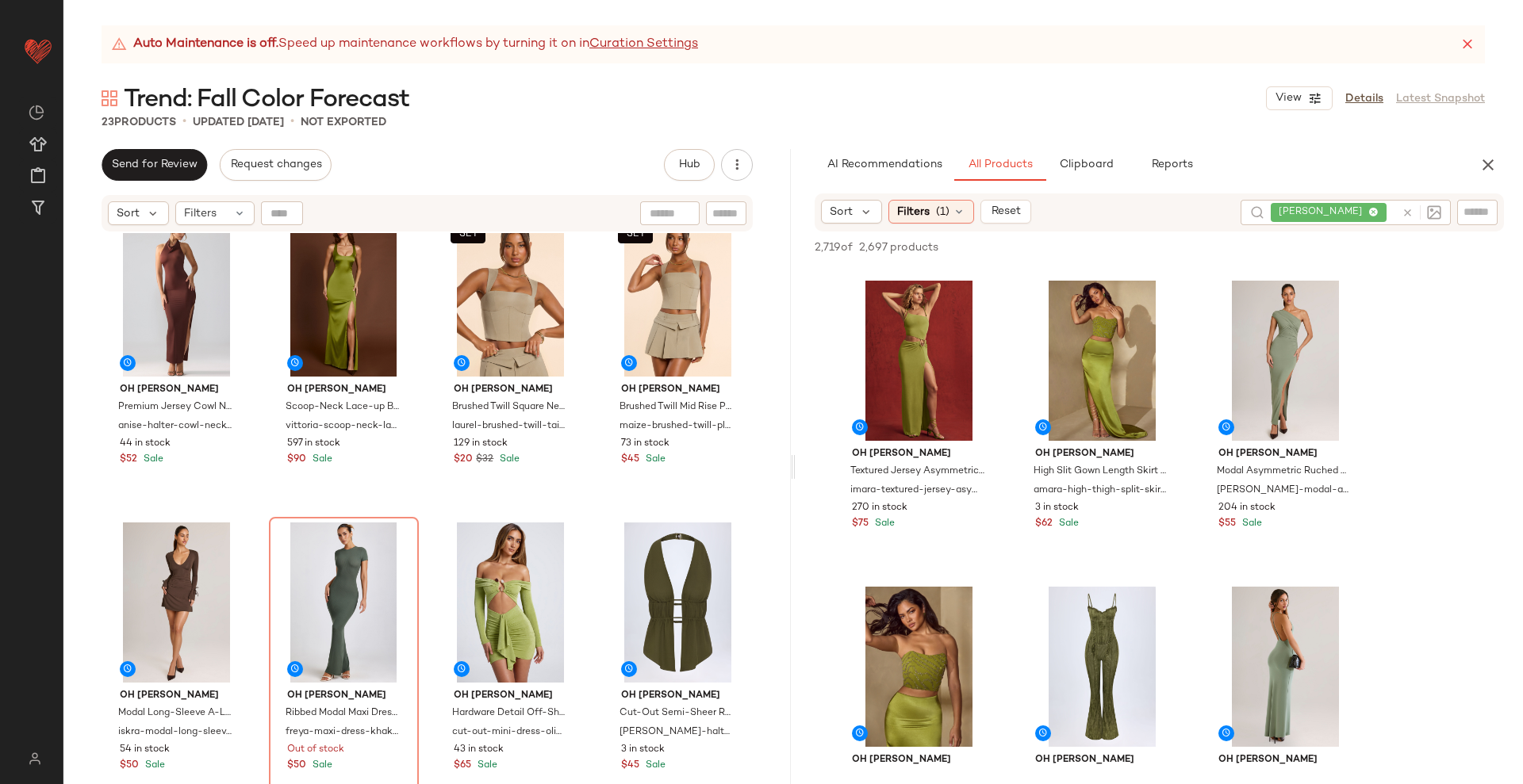
scroll to position [951, 0]
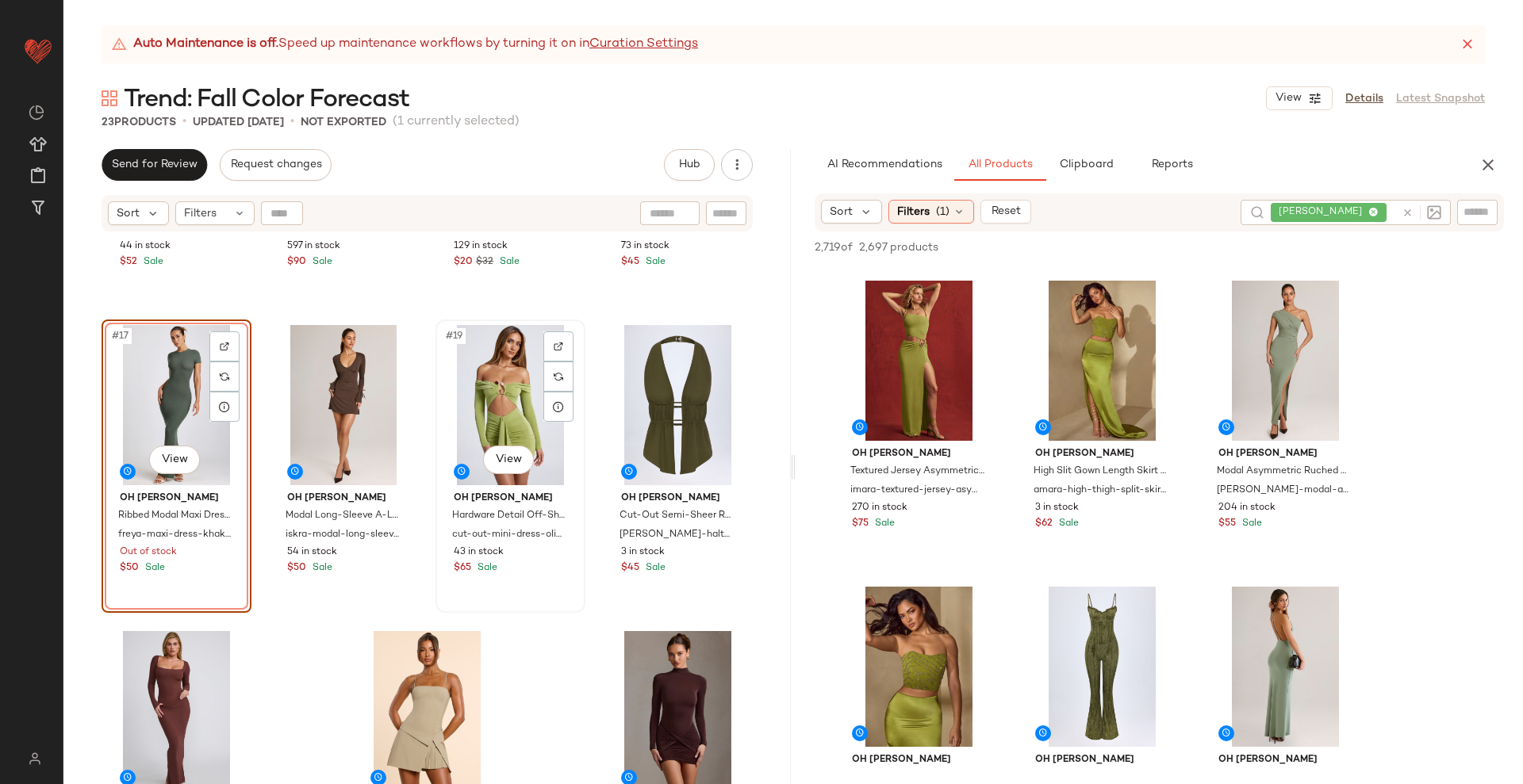
scroll to position [1249, 0]
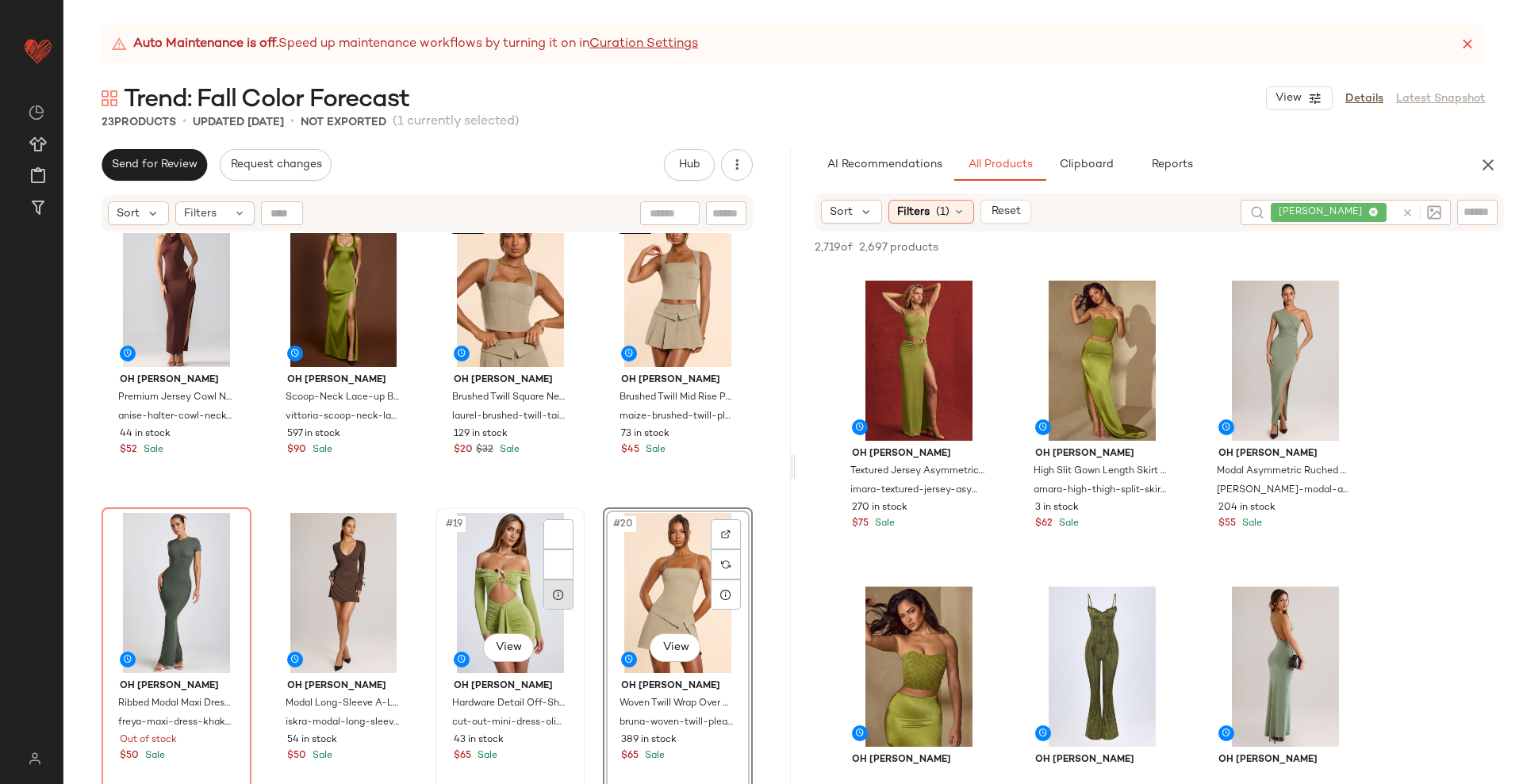
scroll to position [951, 0]
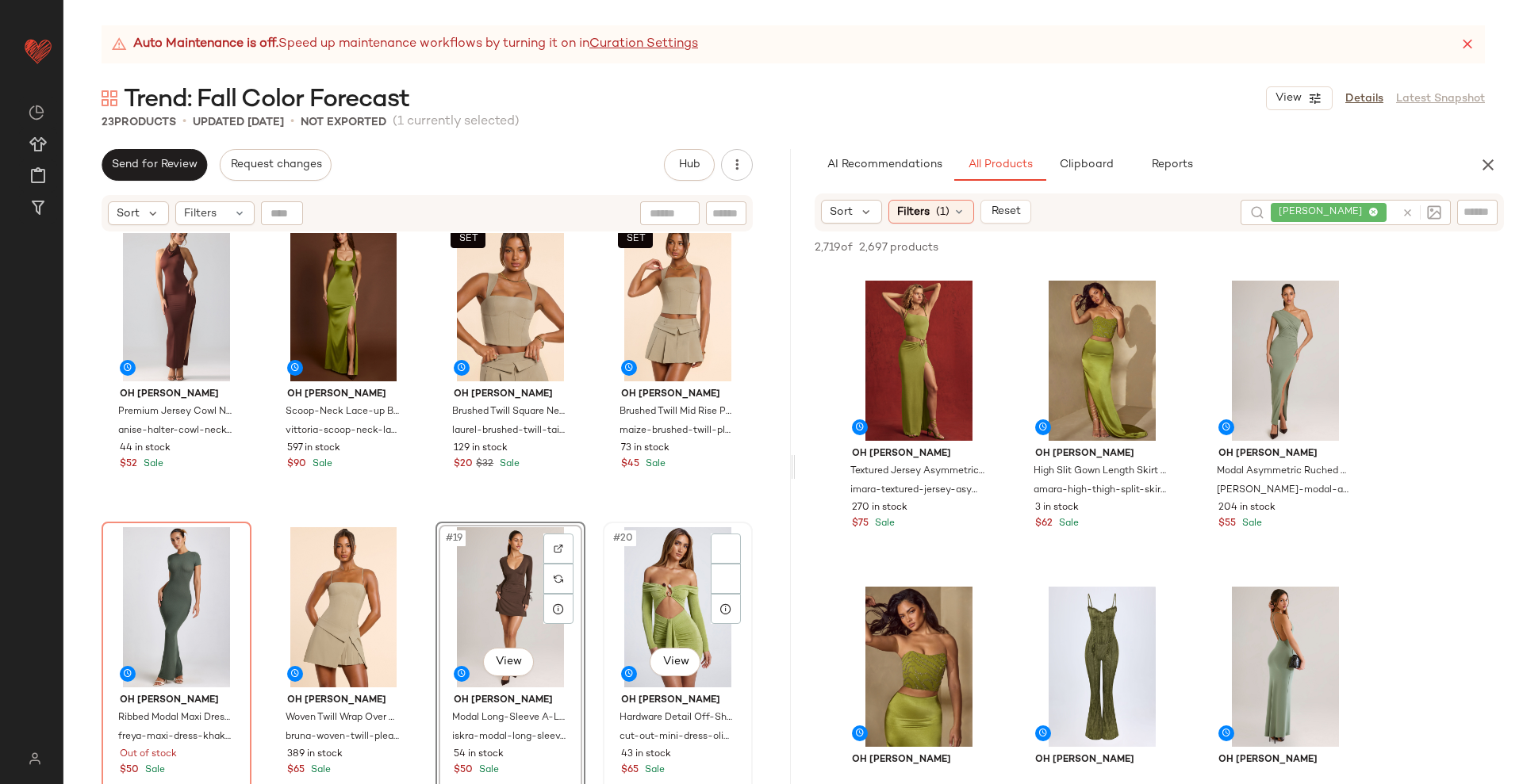
click at [644, 610] on div "#20 View" at bounding box center [677, 608] width 139 height 161
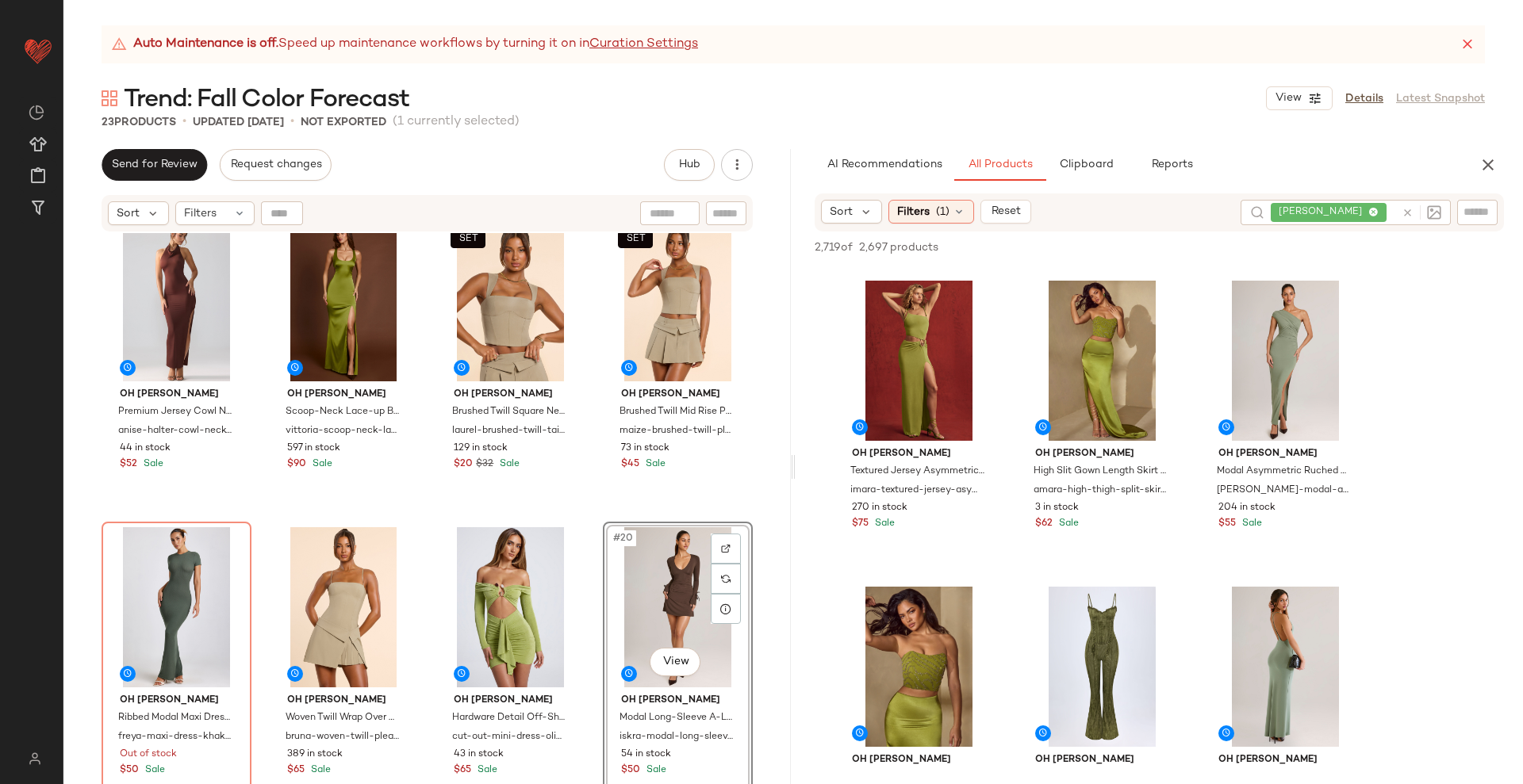
click at [586, 545] on div "Oh Polly Premium Jersey Cowl Neck Backless Maxi Dress in Espresso anise-halter-…" at bounding box center [427, 528] width 727 height 591
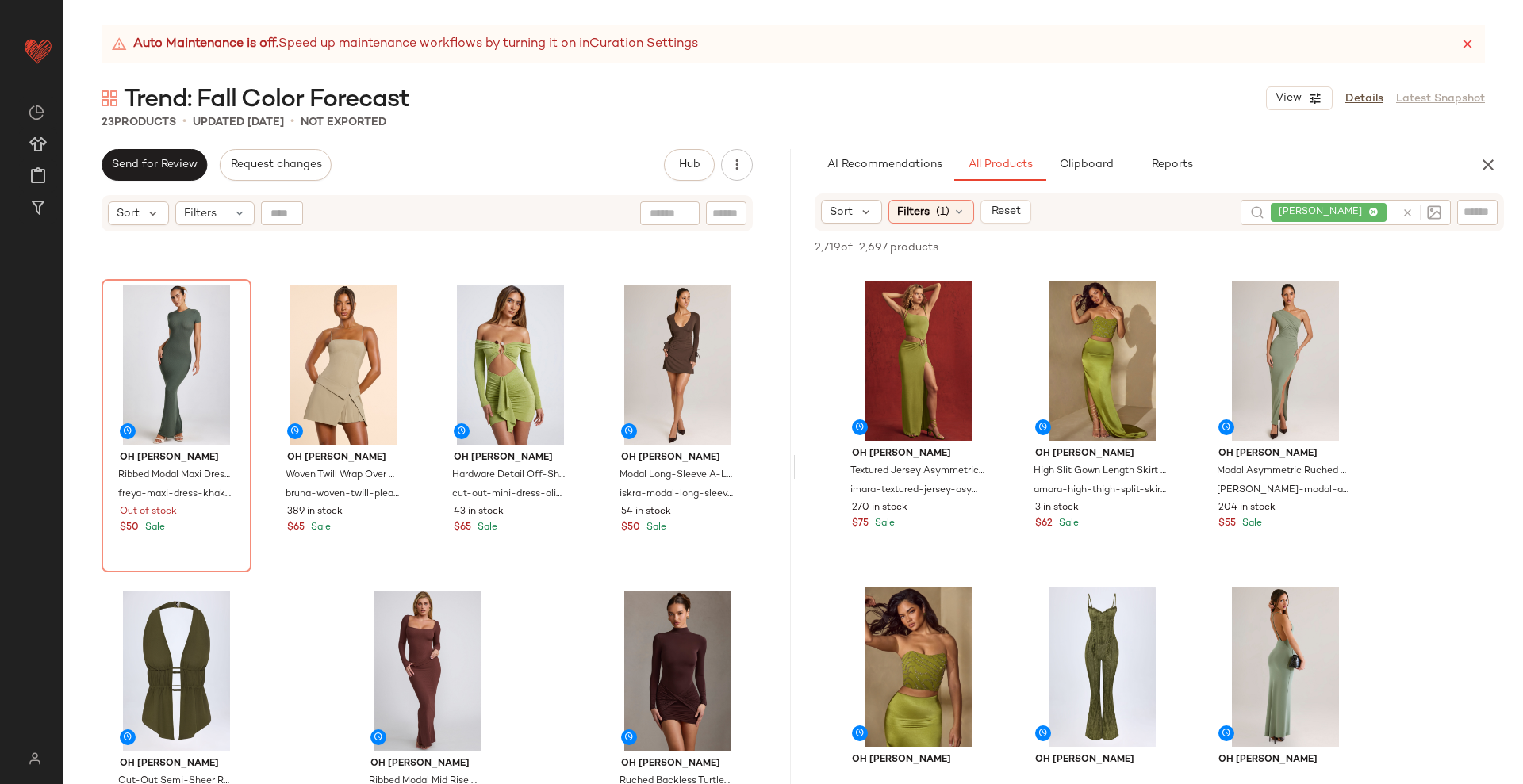
scroll to position [1249, 0]
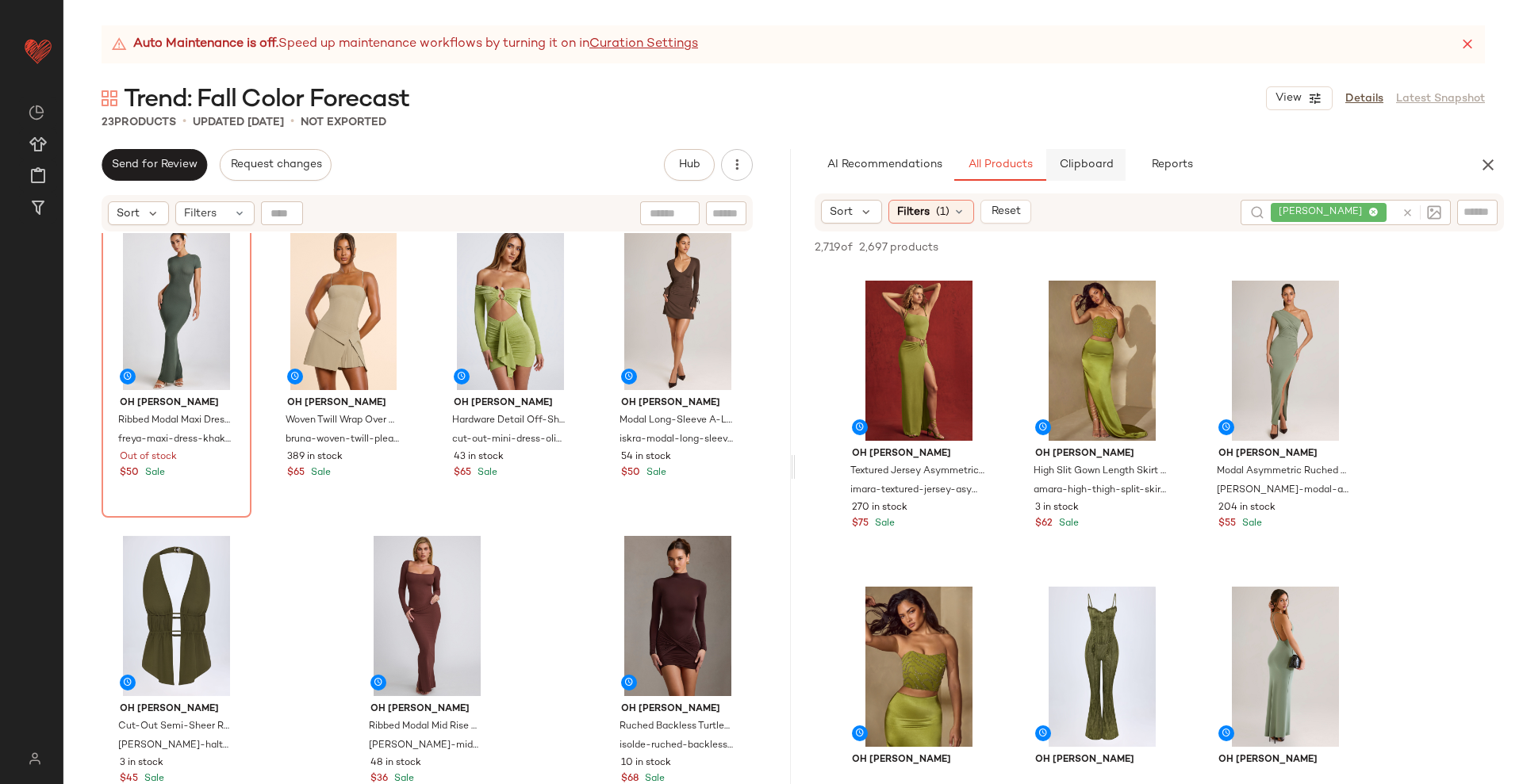
click at [1070, 171] on span "Clipboard" at bounding box center [1085, 165] width 55 height 13
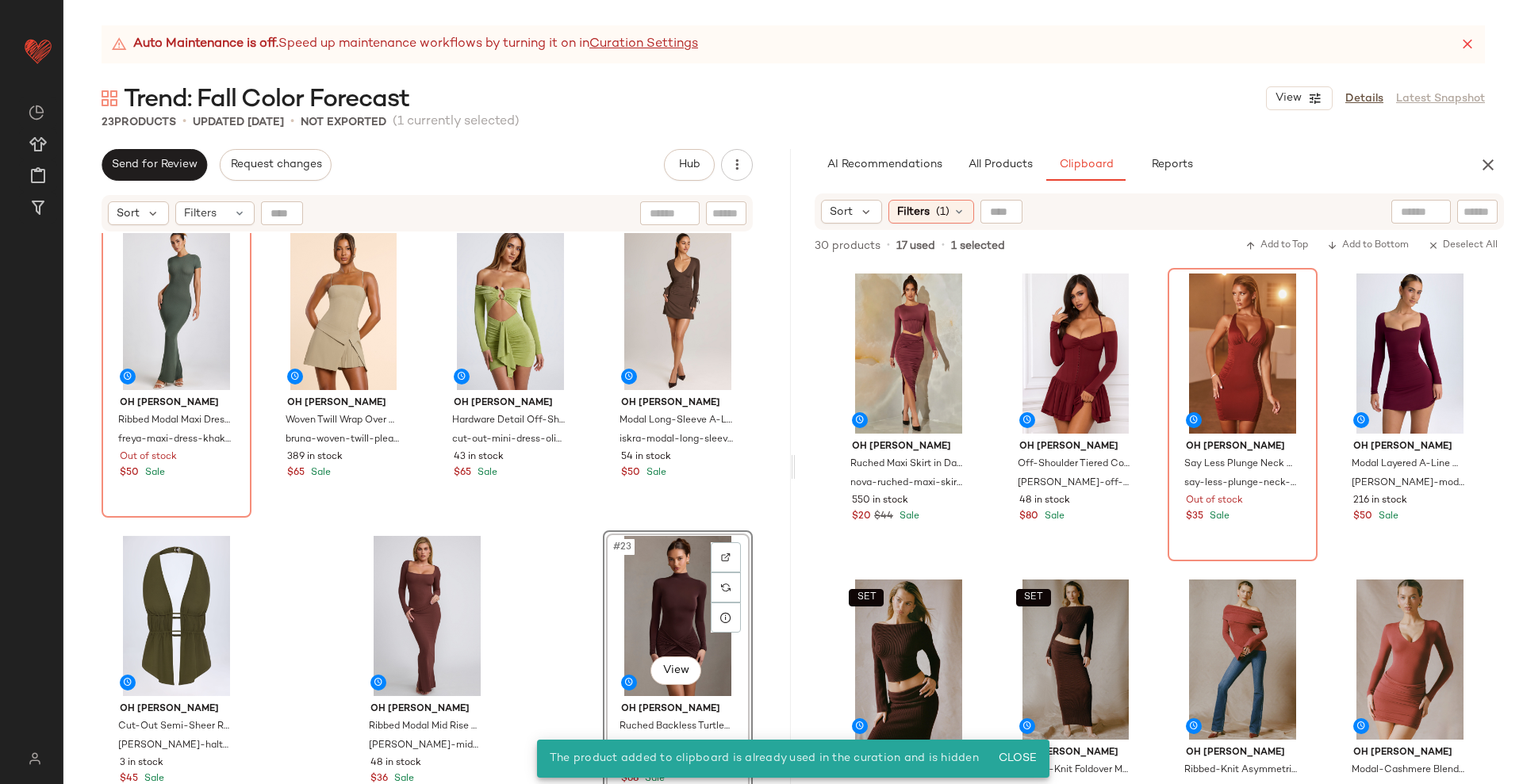
click at [559, 606] on div "Oh Polly Premium Jersey Cowl Neck Backless Maxi Dress in Espresso anise-halter-…" at bounding box center [427, 528] width 727 height 591
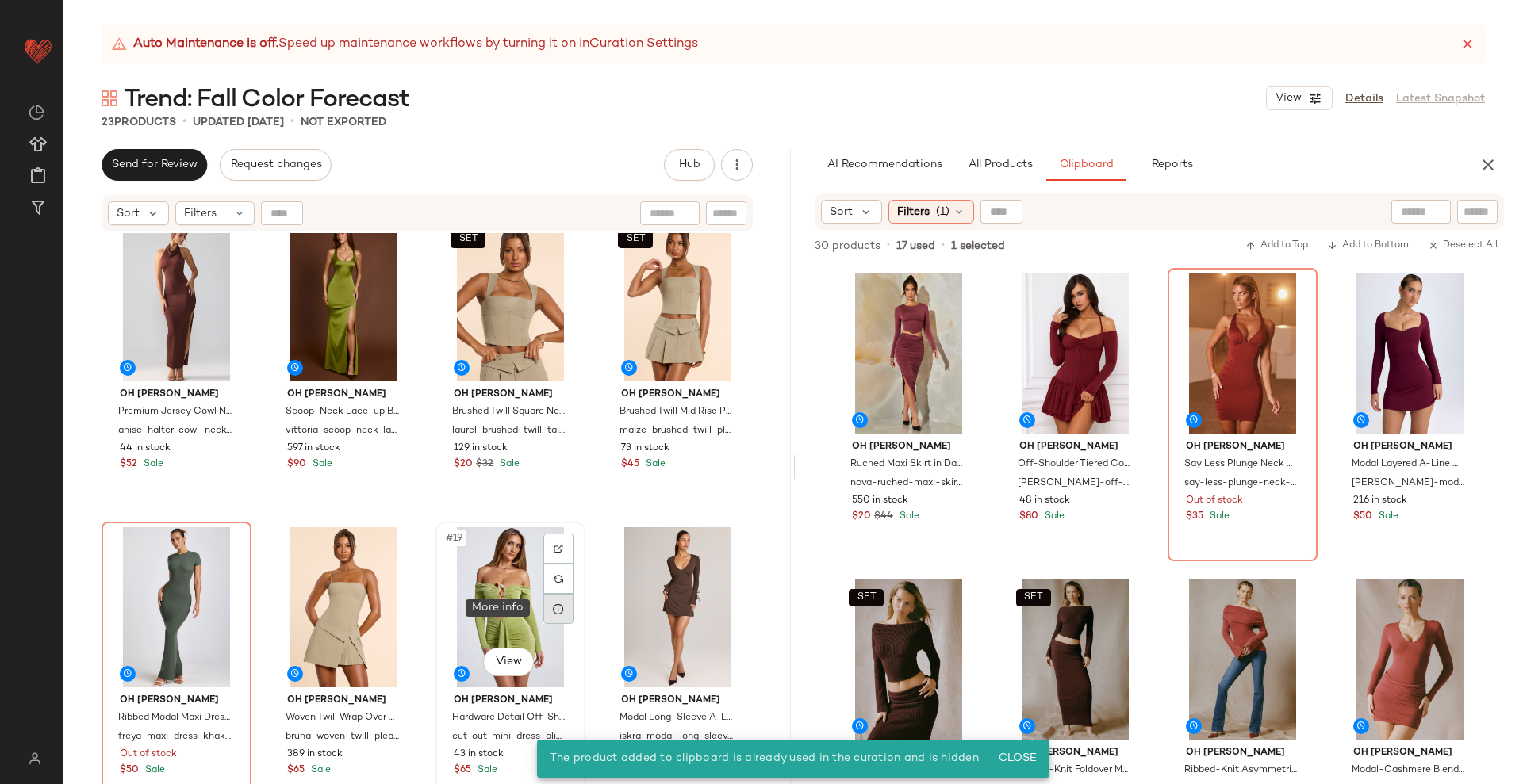
scroll to position [1249, 0]
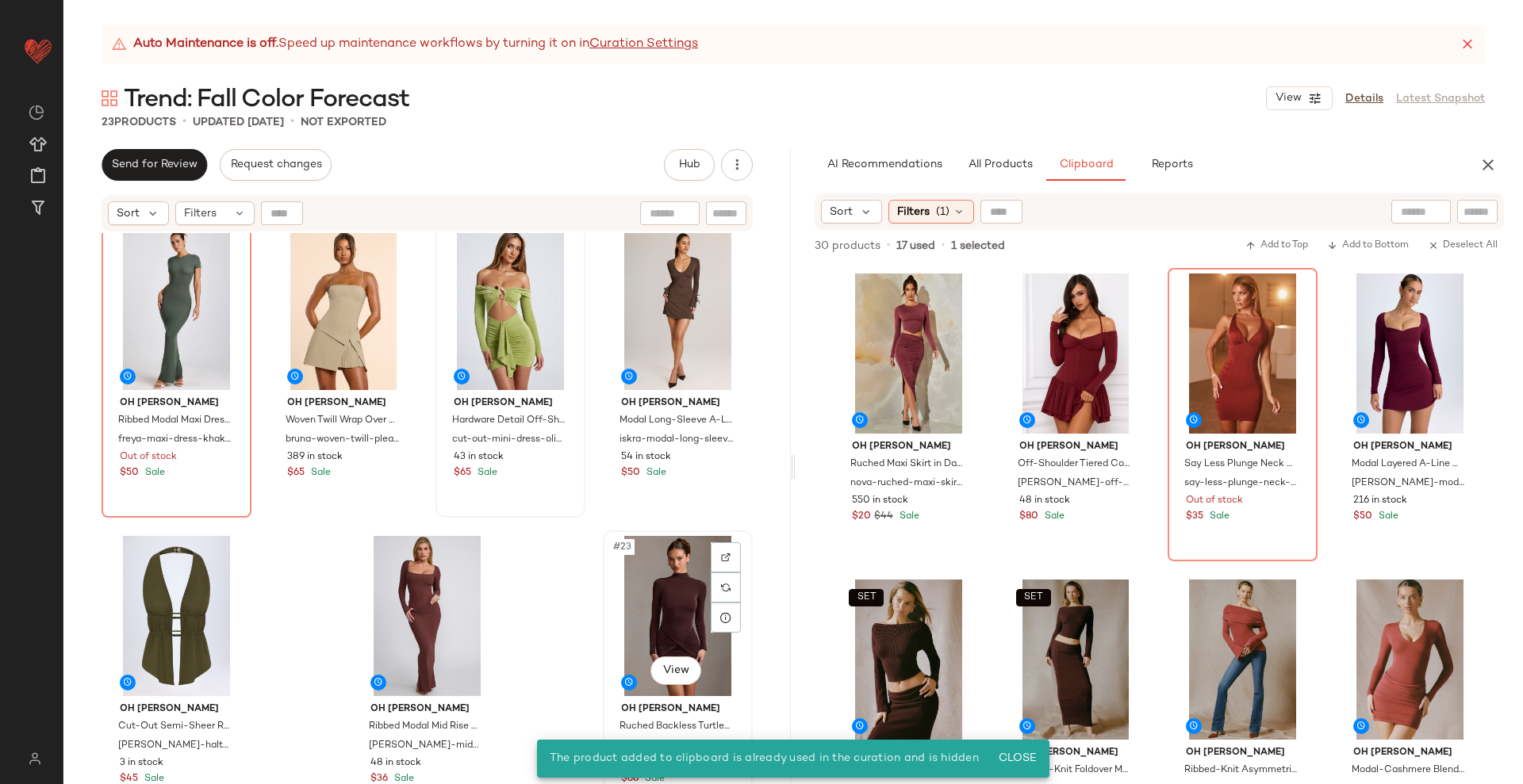
click at [644, 602] on div "#23 View" at bounding box center [677, 616] width 139 height 161
click at [537, 615] on div "Oh Polly Ribbed Modal Maxi Dress in Khaki Green freya-maxi-dress-khaki-green Ou…" at bounding box center [427, 528] width 727 height 591
click at [171, 604] on div "#21 View" at bounding box center [176, 616] width 139 height 161
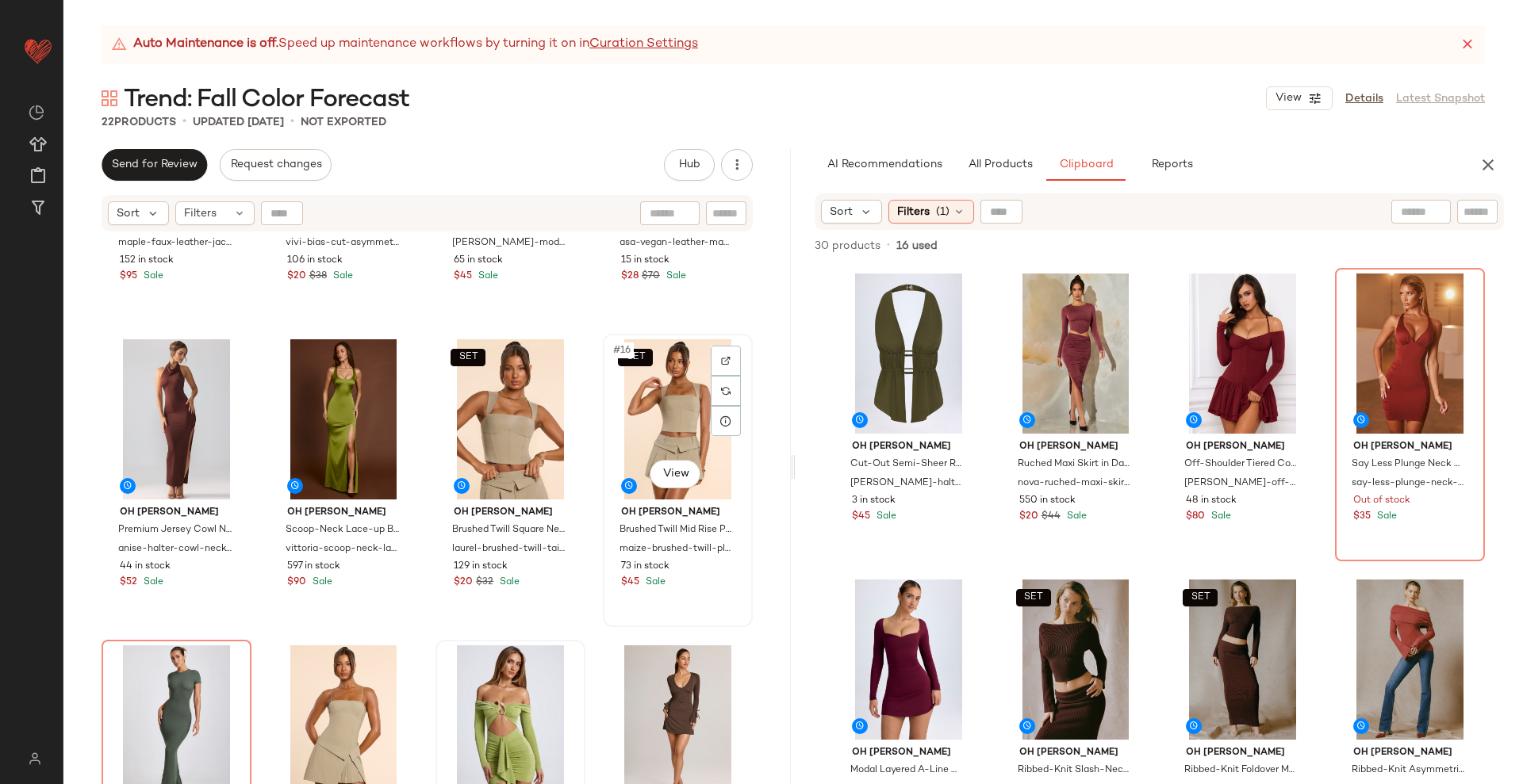
scroll to position [951, 0]
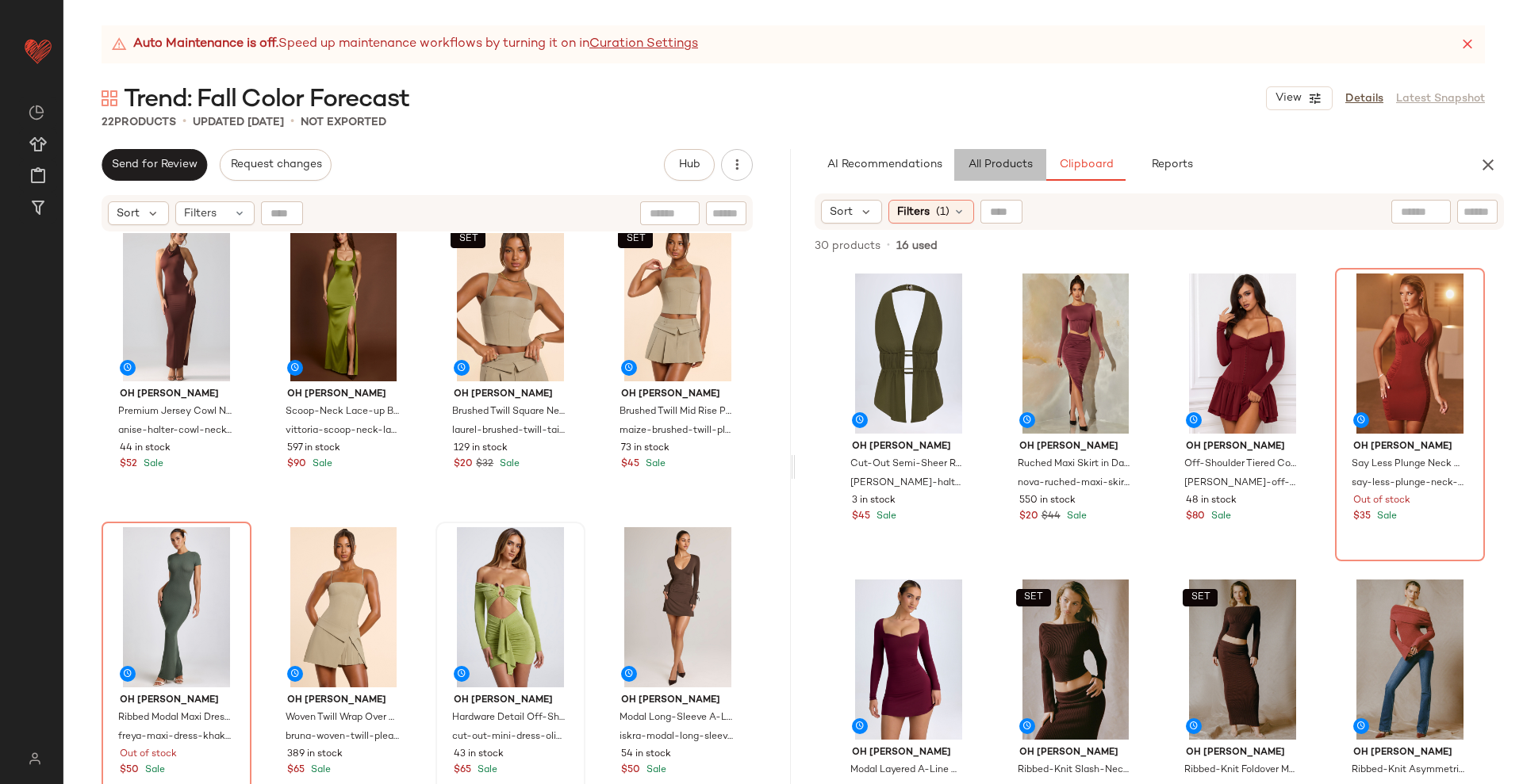
click at [997, 152] on button "All Products" at bounding box center [1000, 165] width 92 height 32
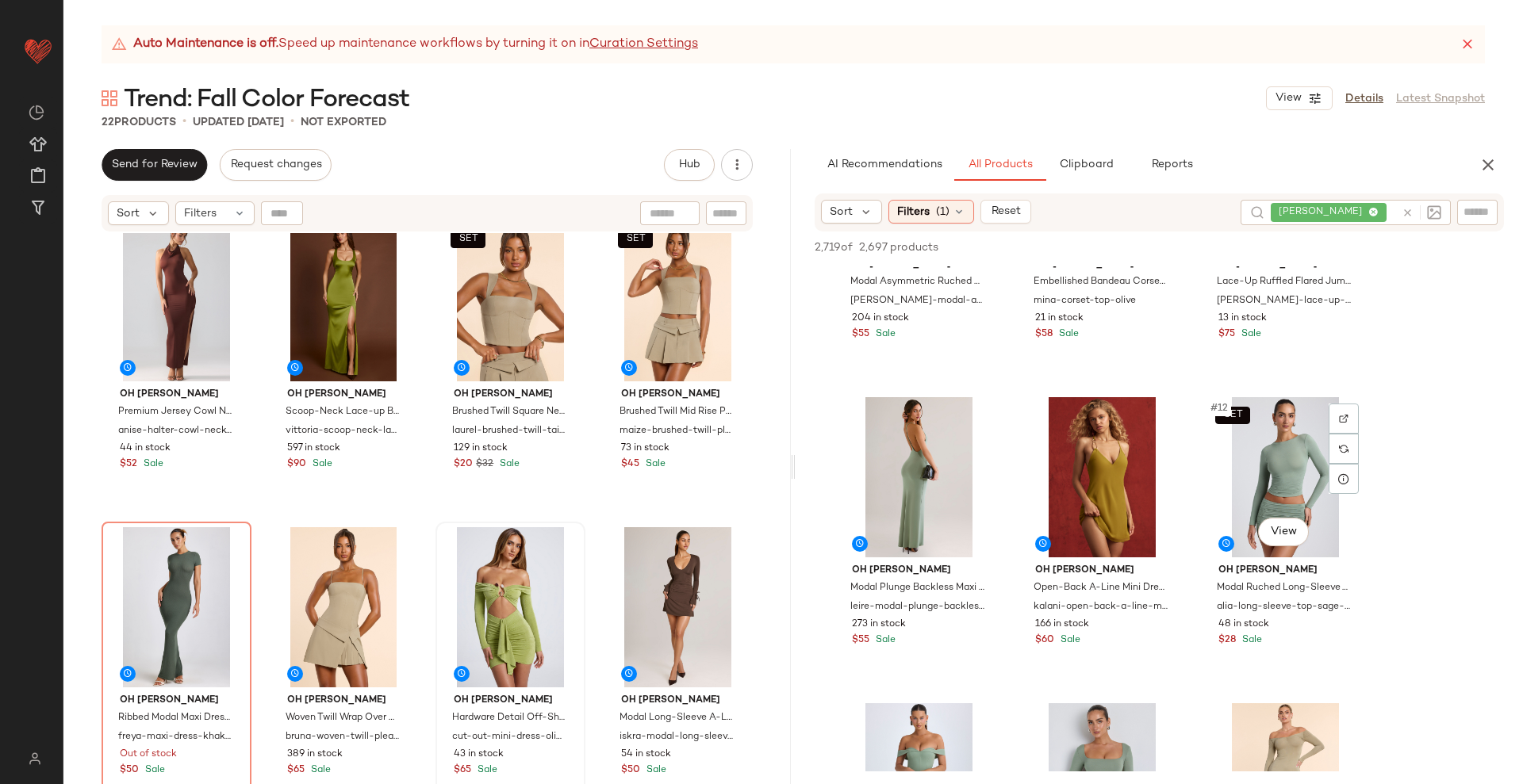
scroll to position [991, 0]
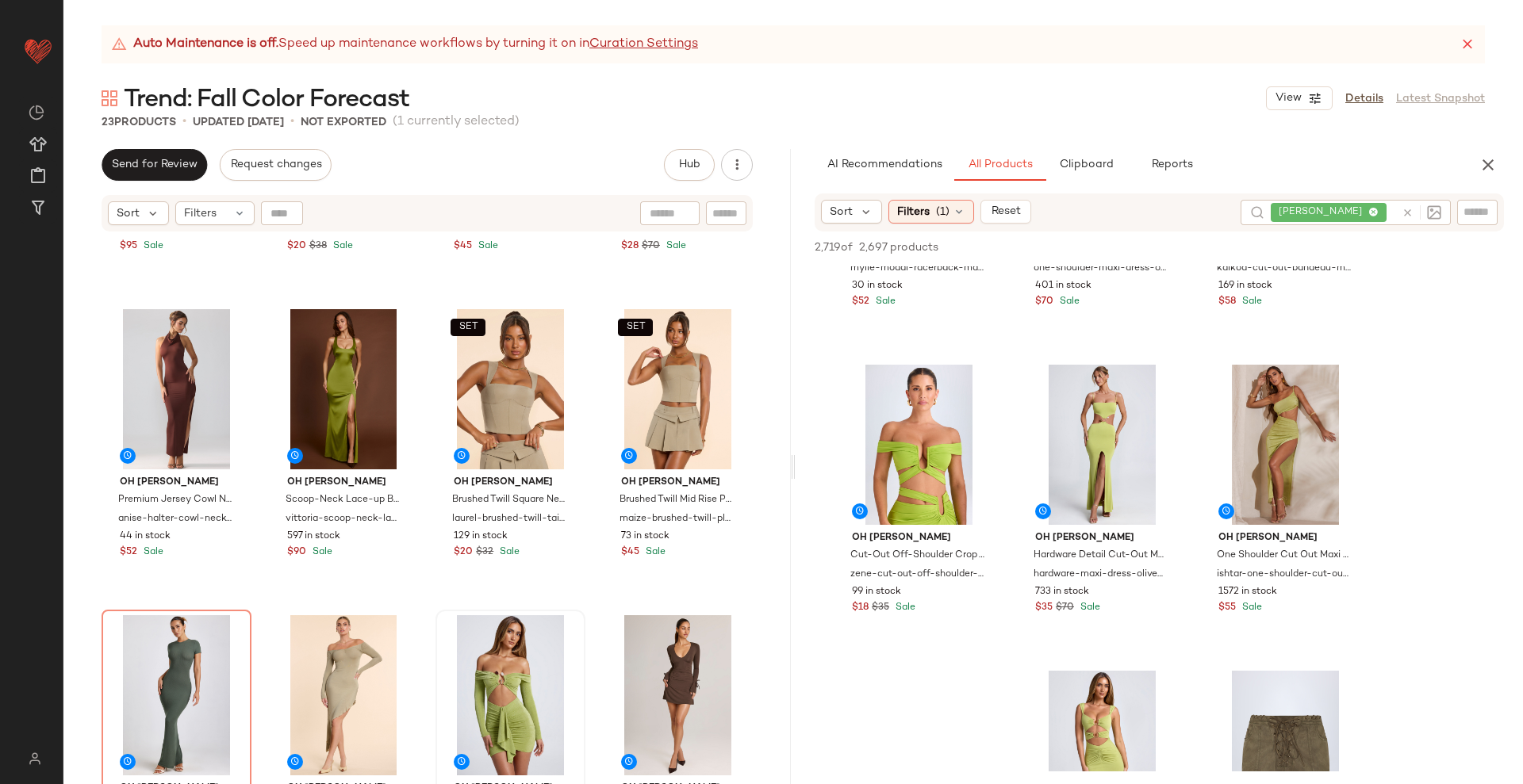
scroll to position [2378, 0]
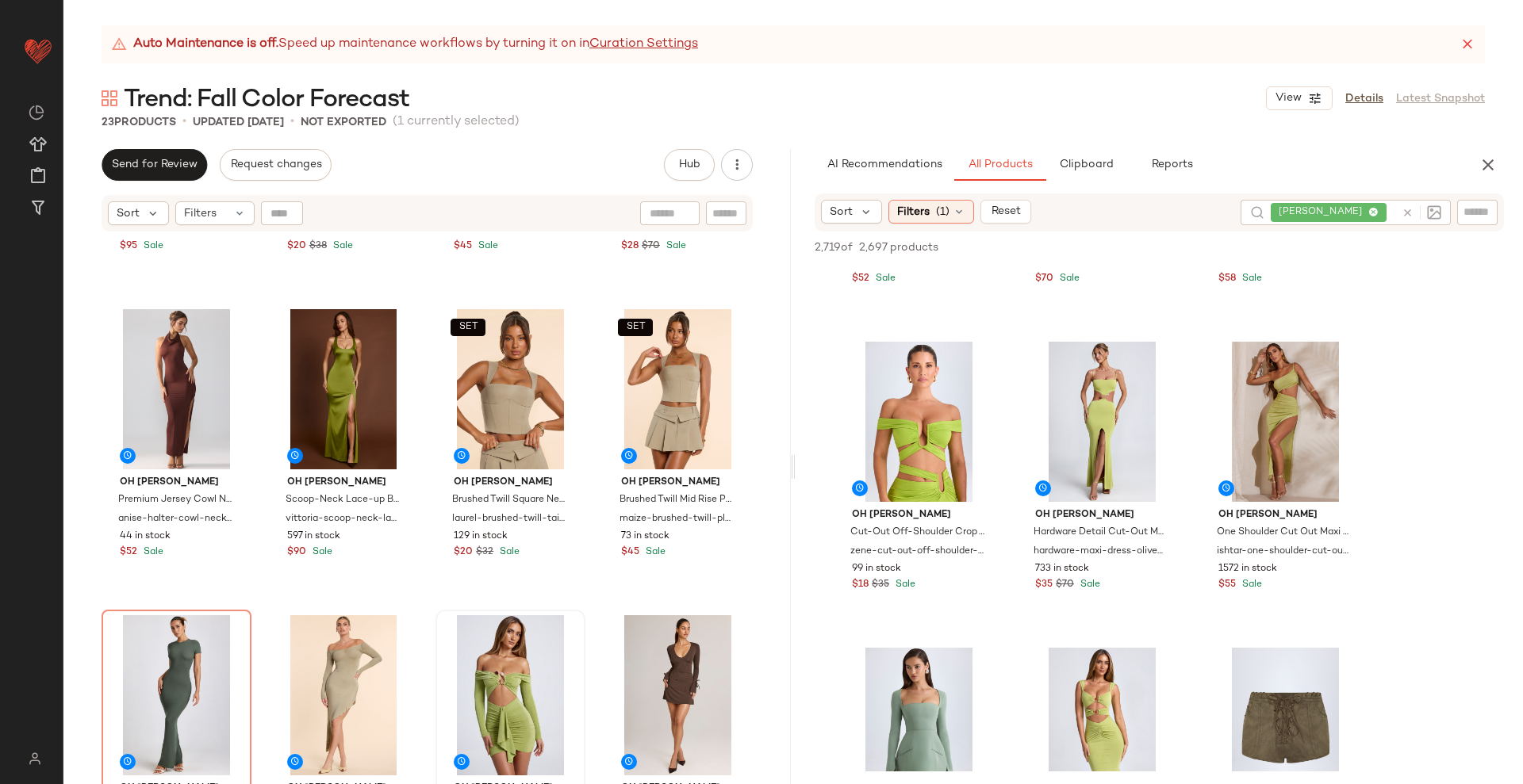
click at [1408, 213] on icon at bounding box center [1407, 213] width 12 height 12
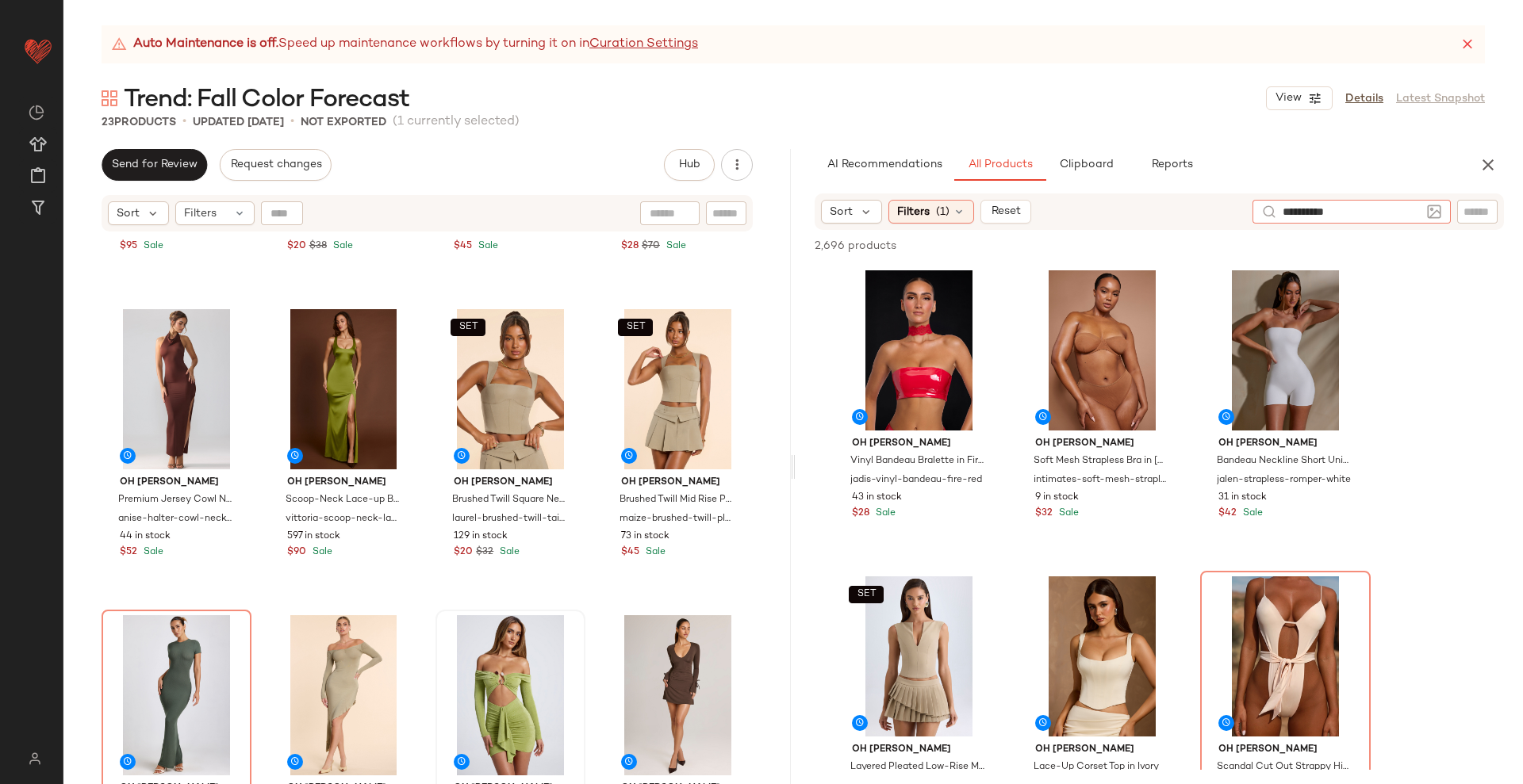
type input "**********"
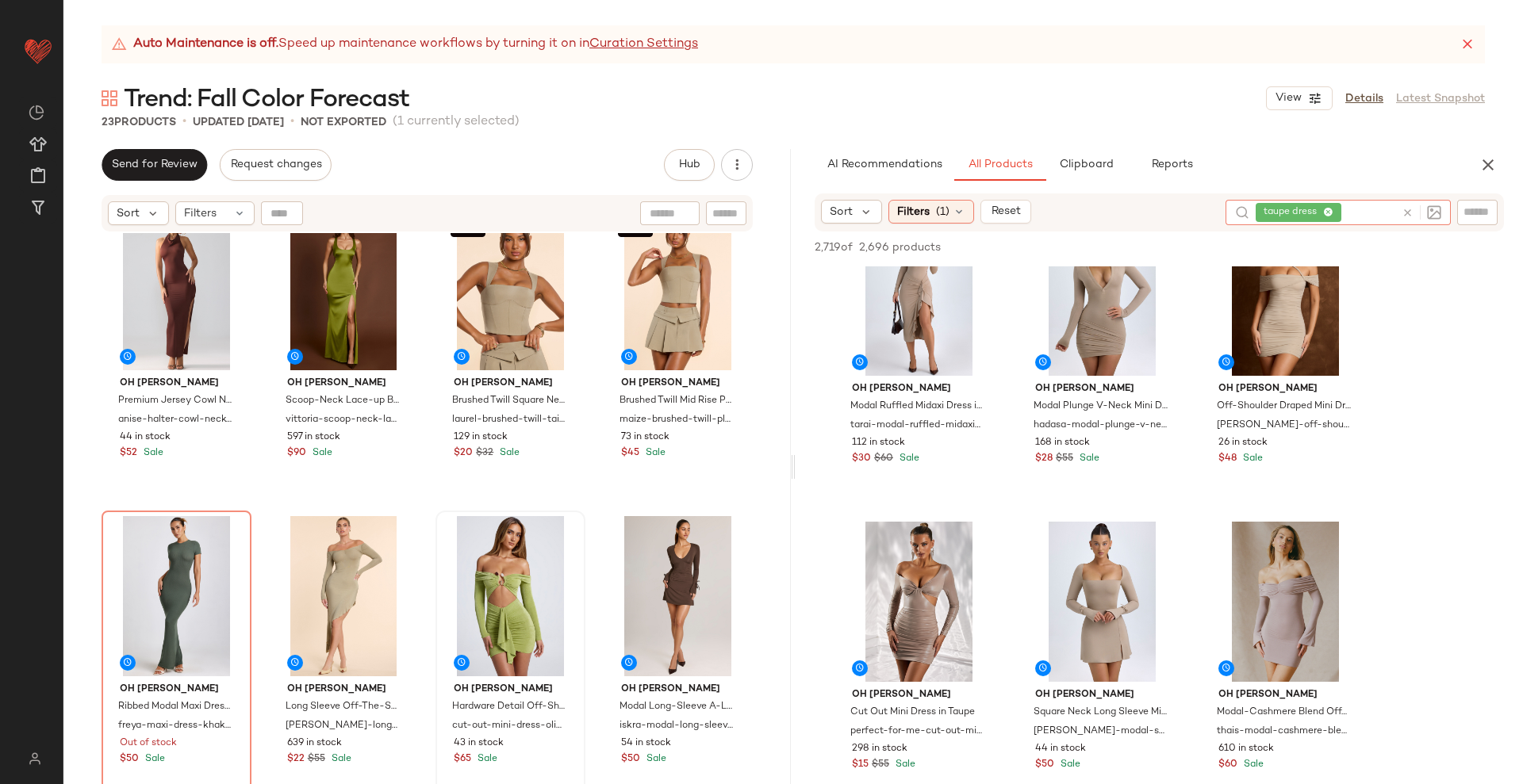
scroll to position [0, 0]
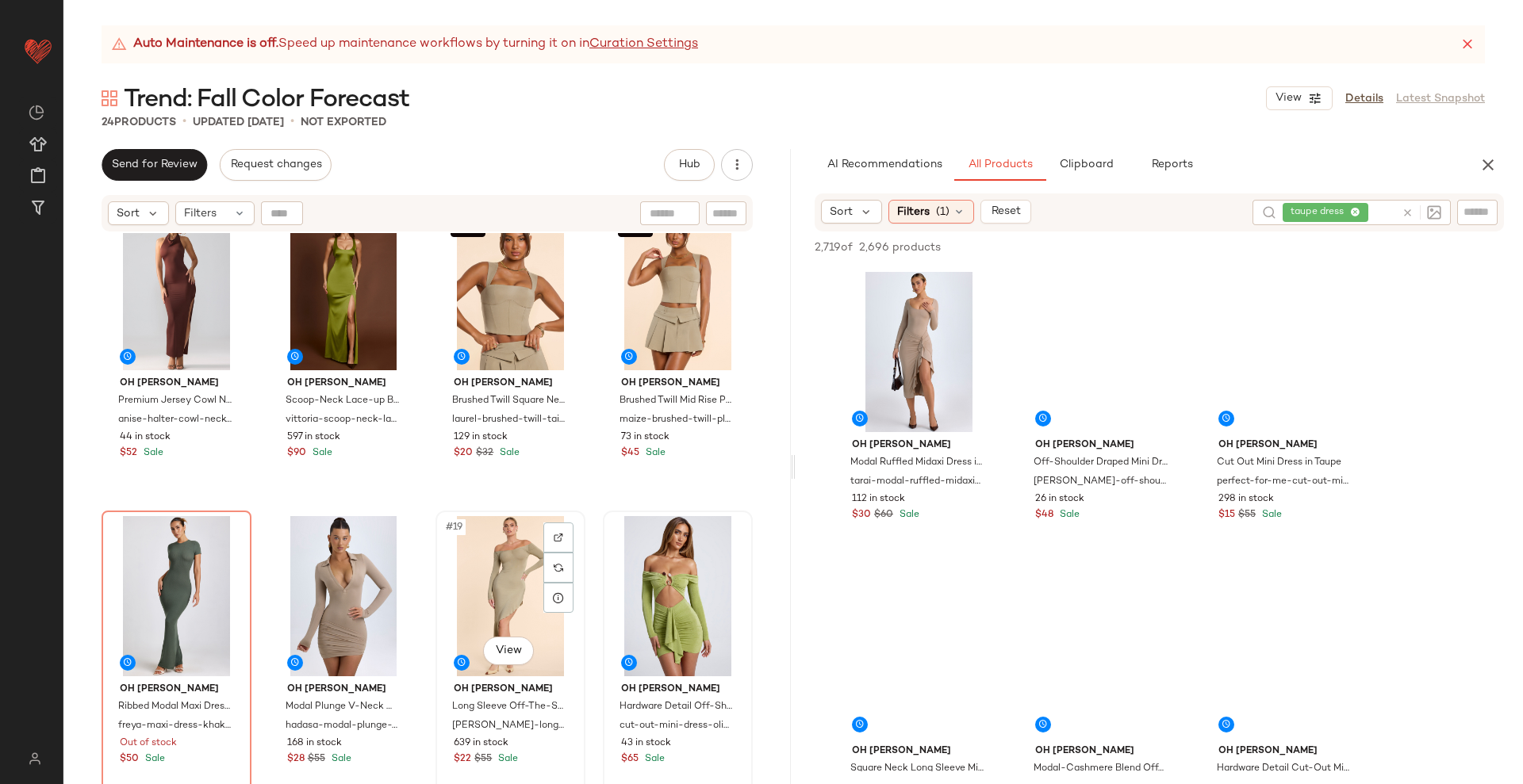
click at [497, 586] on div "#19 View" at bounding box center [510, 596] width 139 height 161
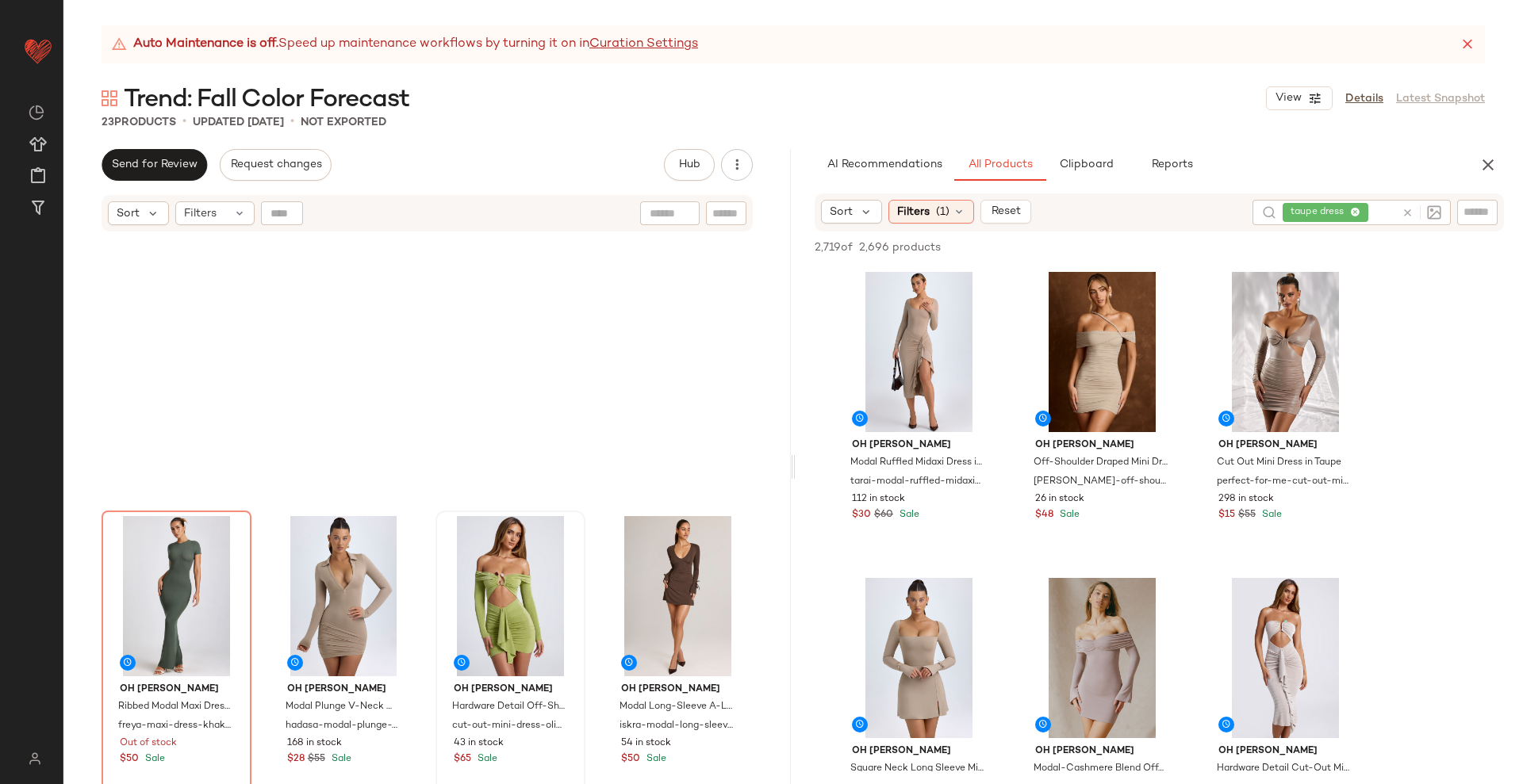
scroll to position [1249, 0]
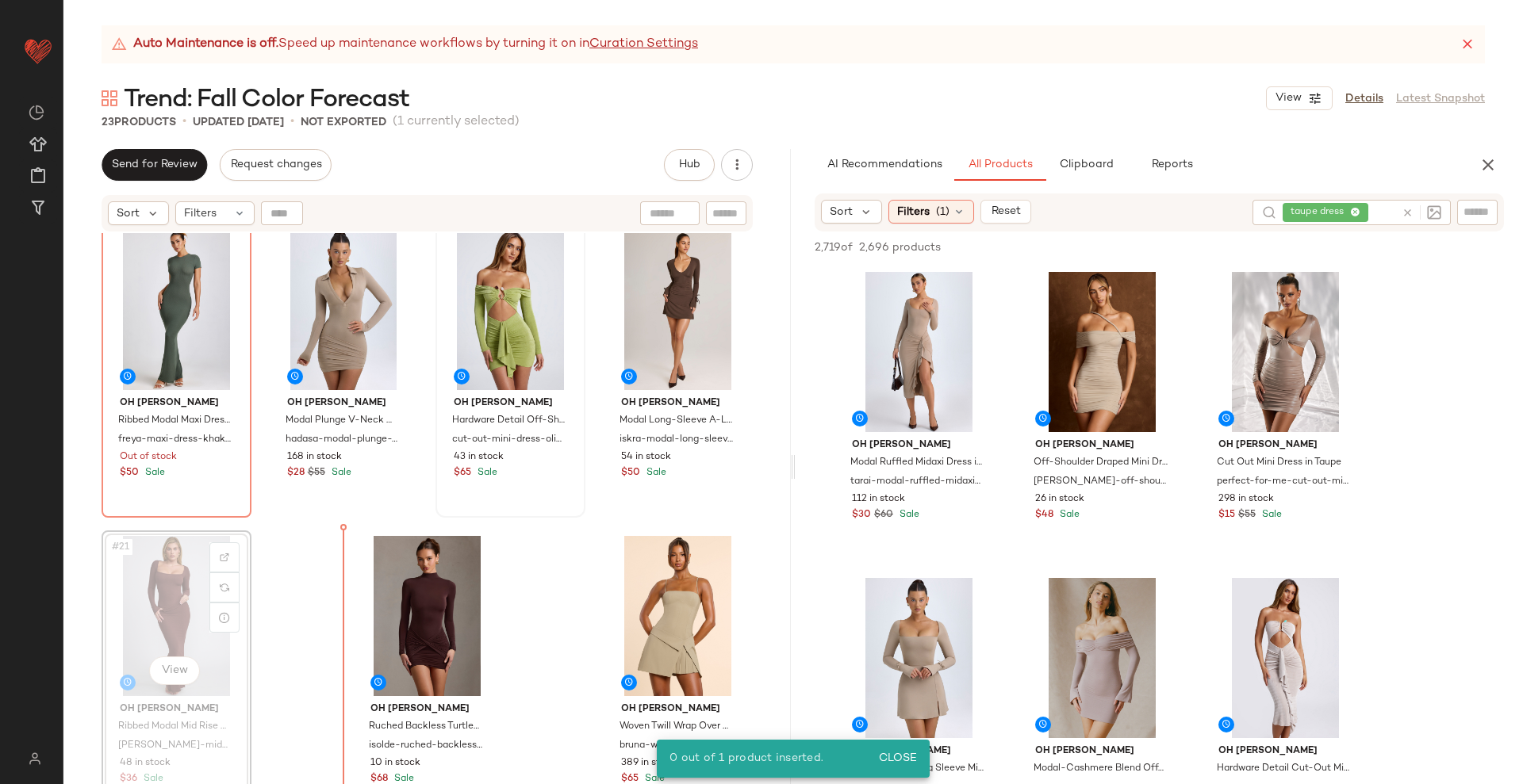
scroll to position [1247, 0]
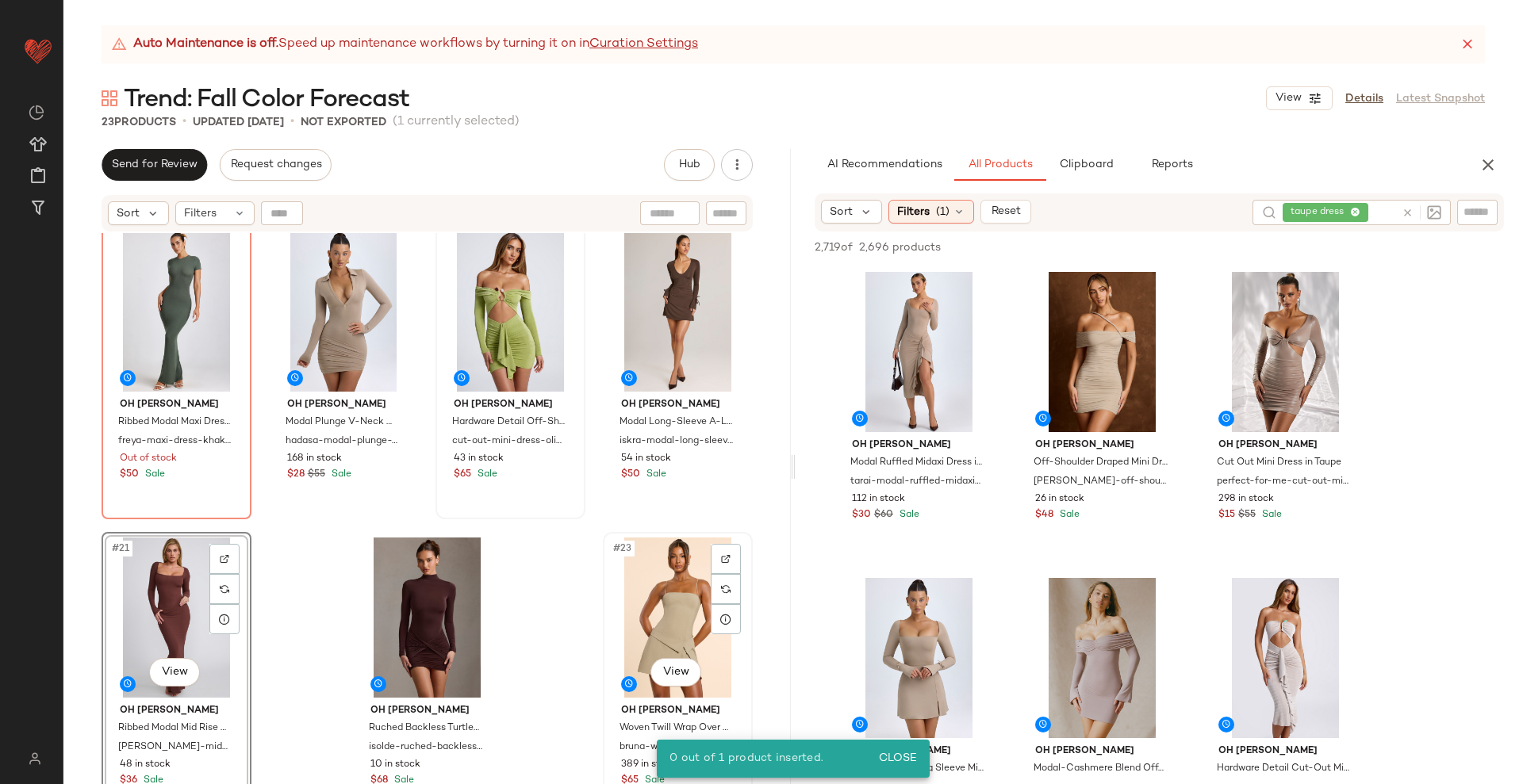
click at [652, 593] on div "#23 View" at bounding box center [677, 618] width 139 height 161
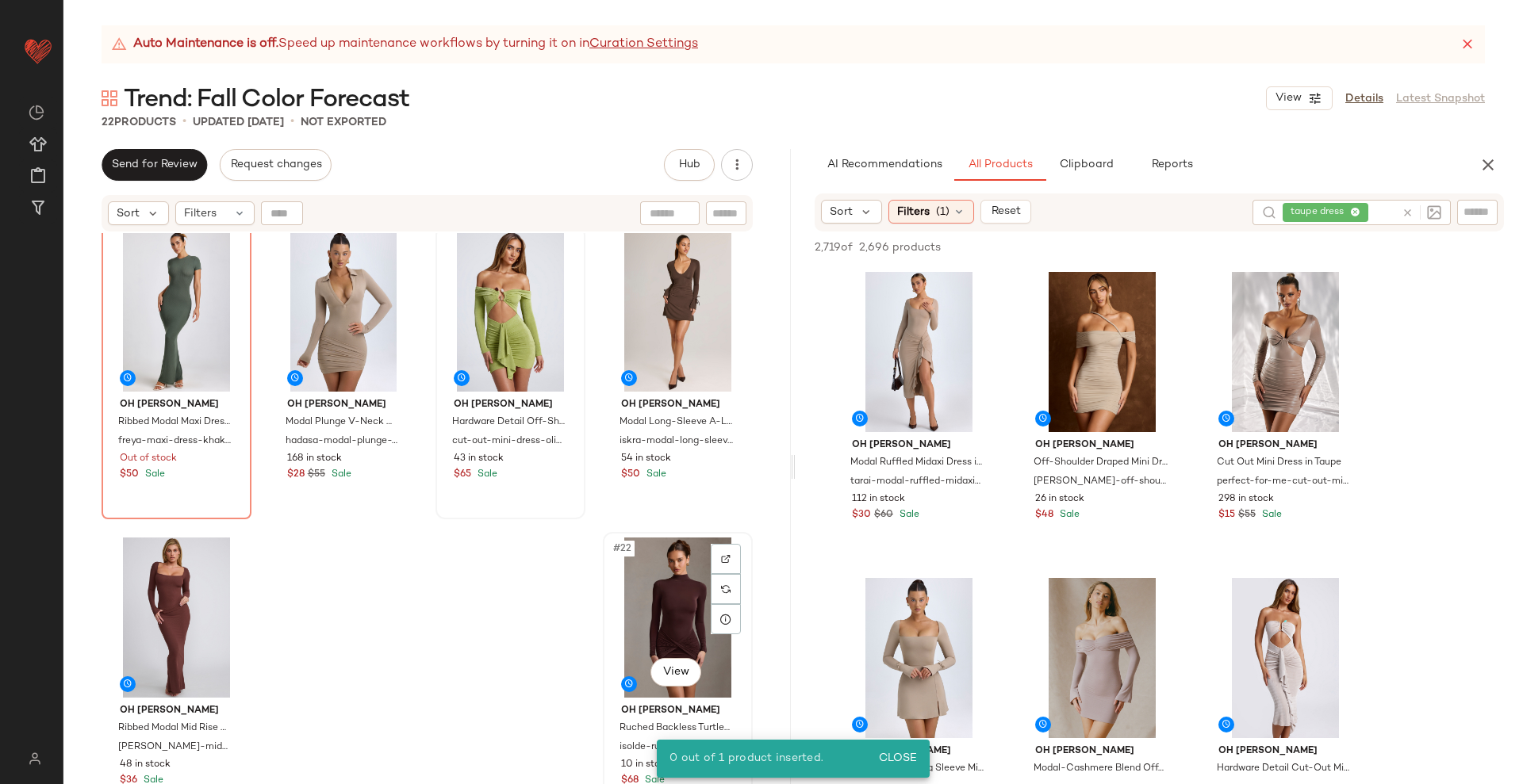
click at [637, 608] on div "#22 View" at bounding box center [677, 618] width 139 height 161
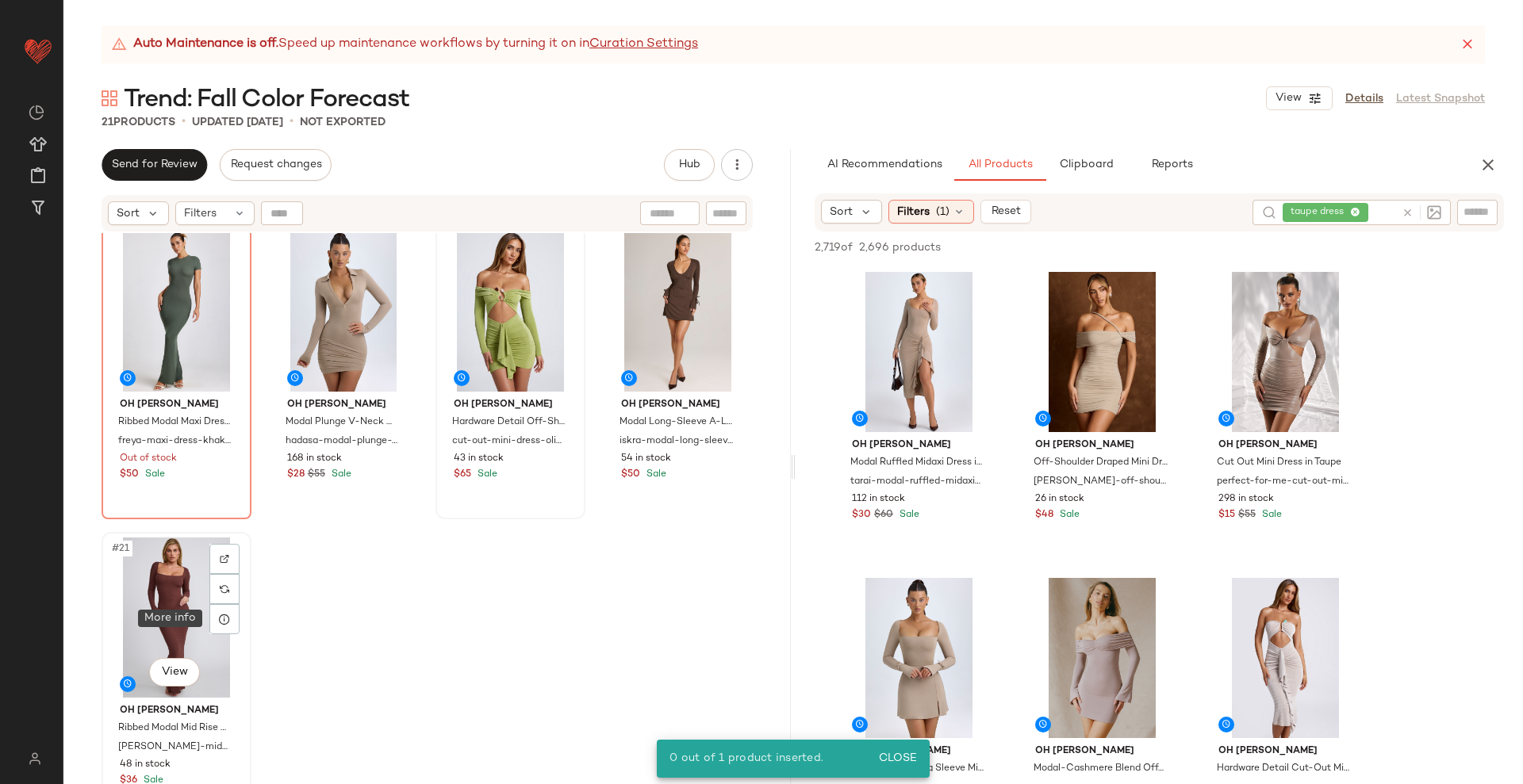
click at [162, 612] on div "#21 View" at bounding box center [176, 618] width 139 height 161
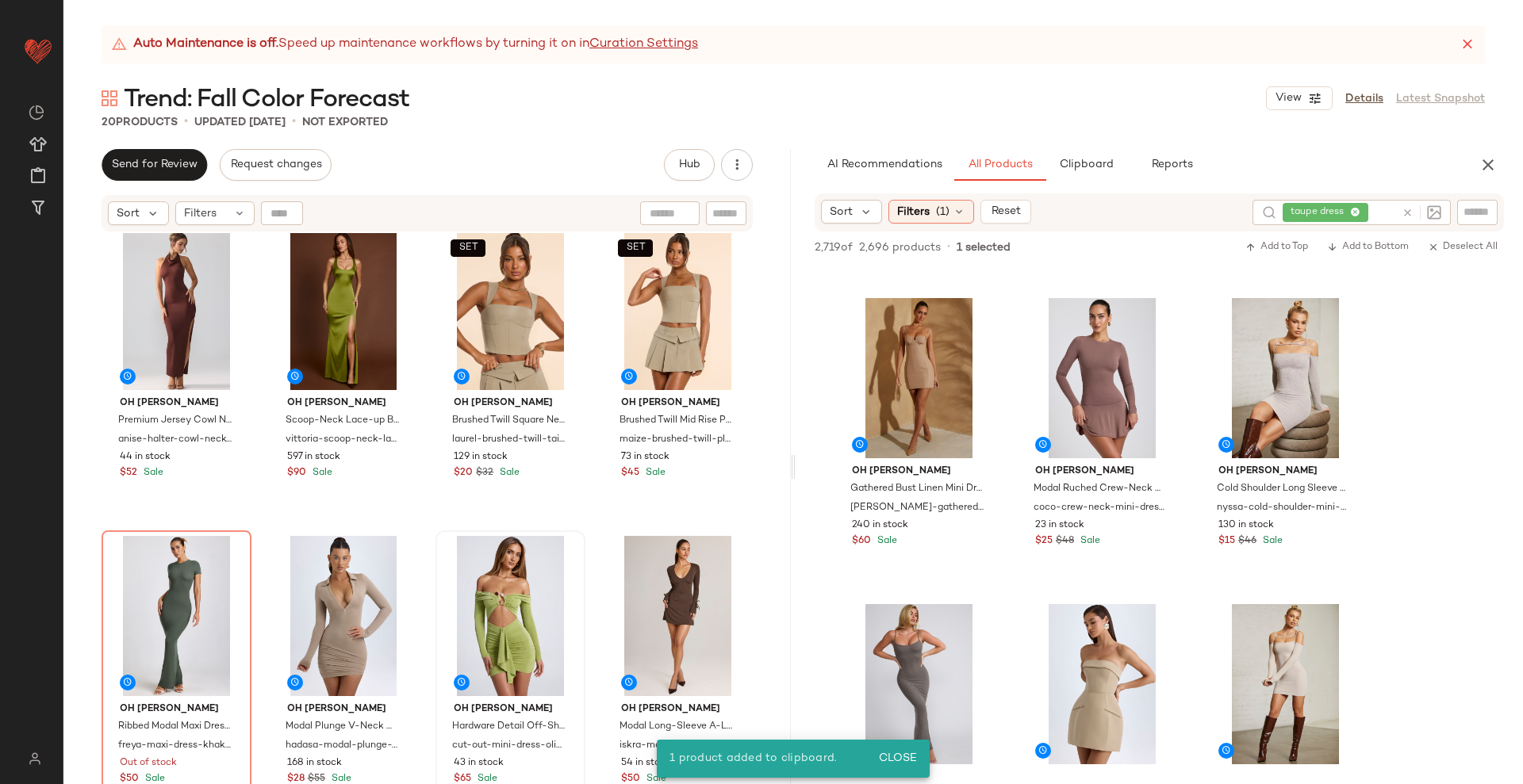
scroll to position [991, 0]
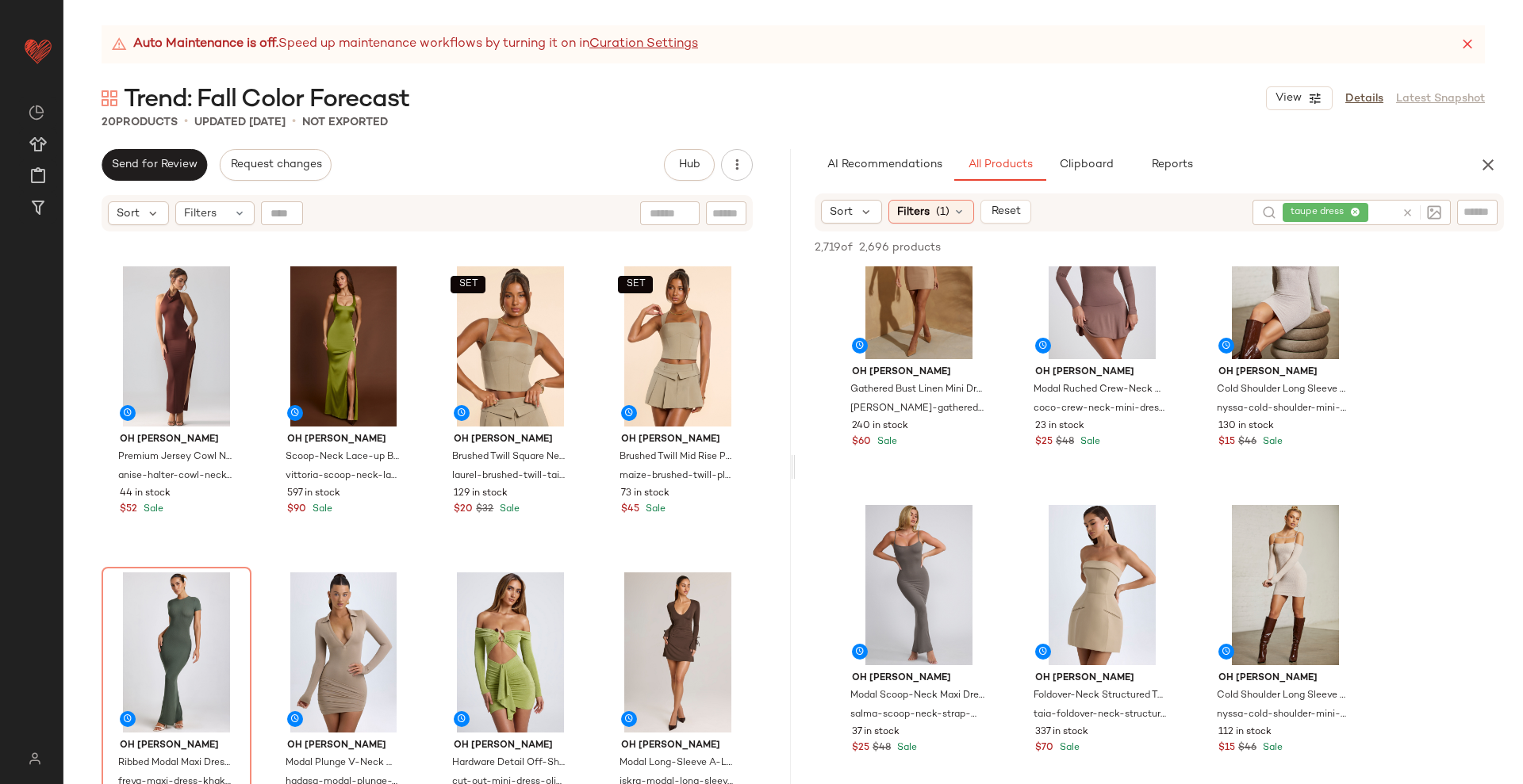
scroll to position [943, 0]
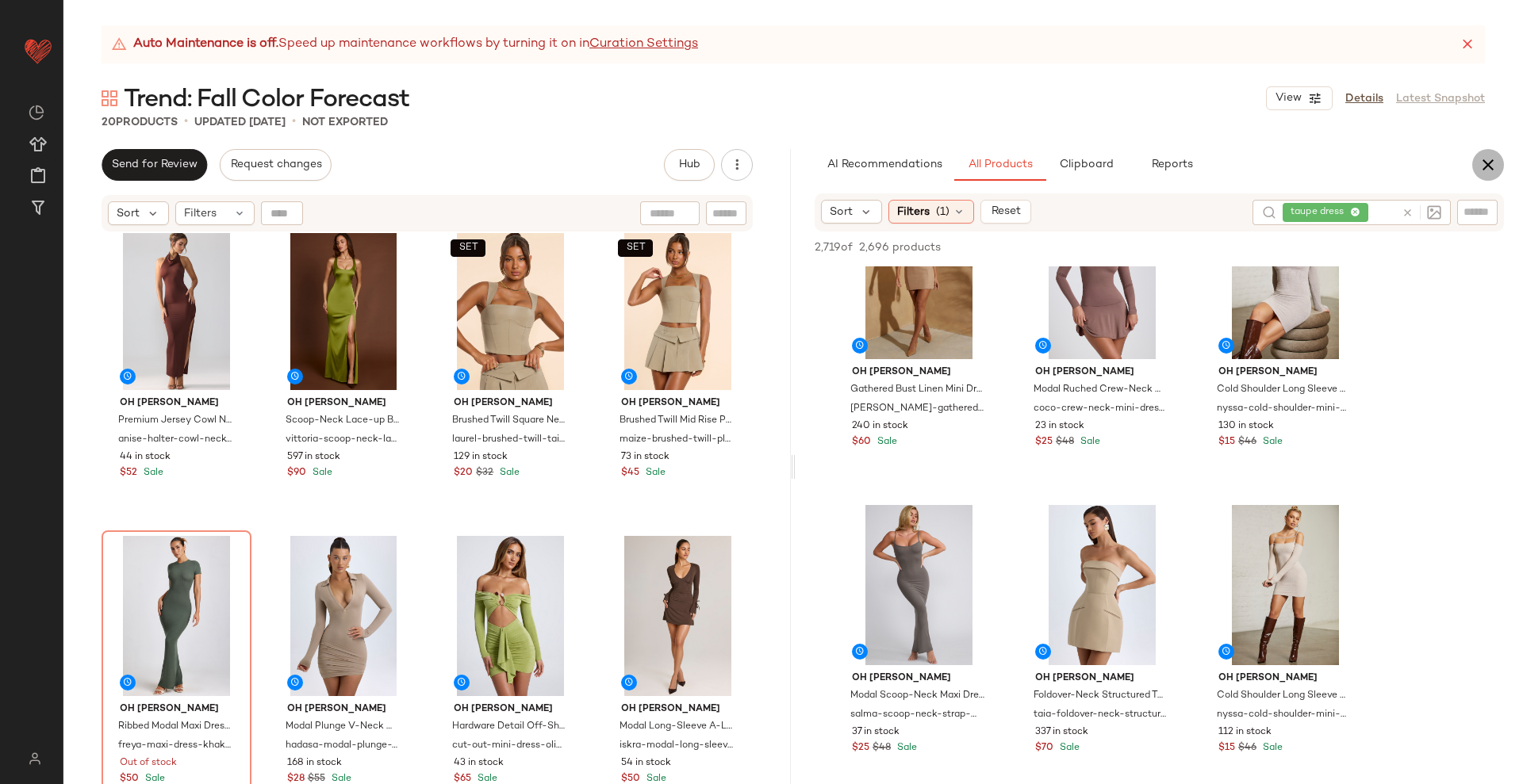
click at [1483, 171] on icon "button" at bounding box center [1488, 164] width 19 height 19
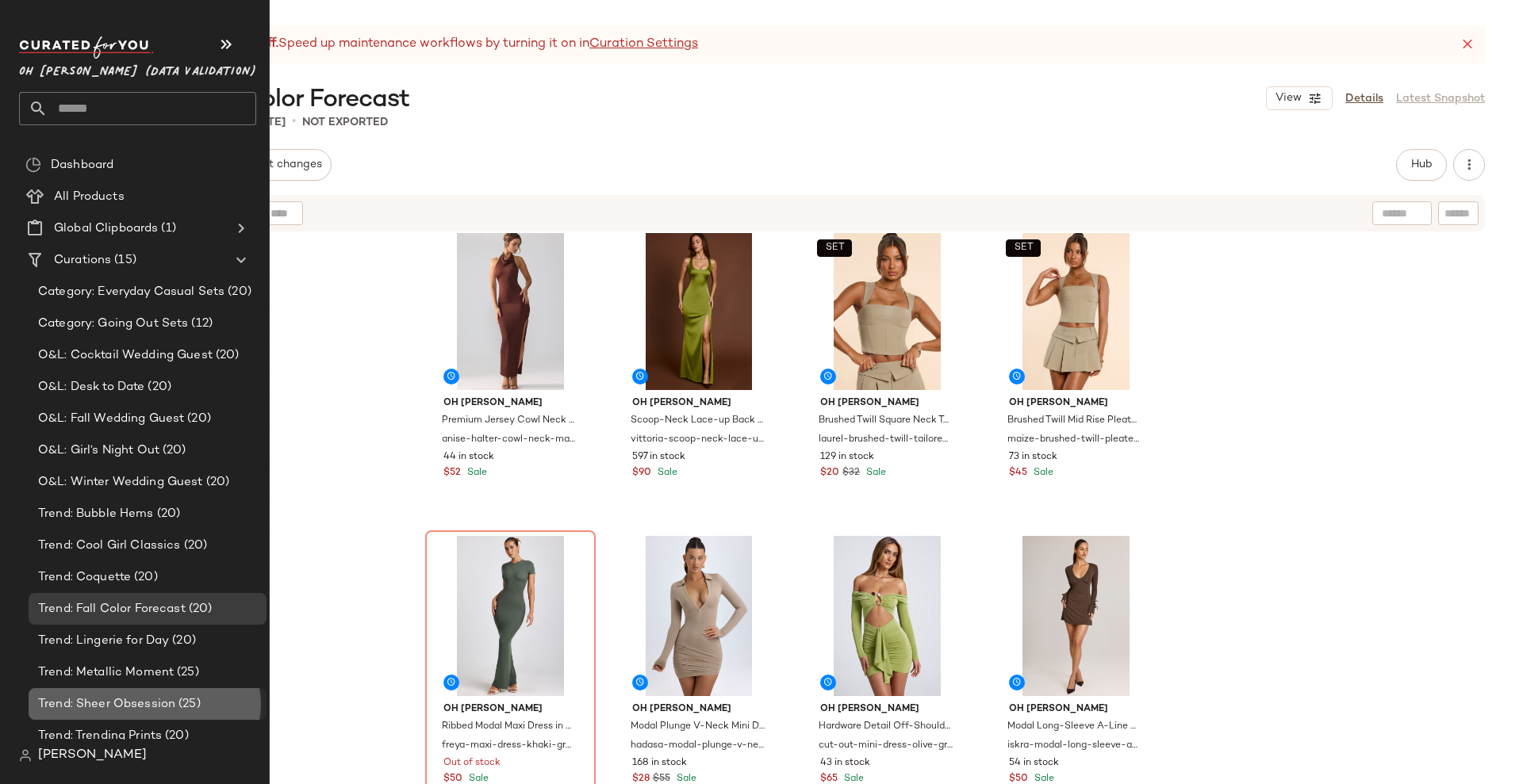
click at [130, 696] on span "Trend: Sheer Obsession" at bounding box center [106, 705] width 137 height 19
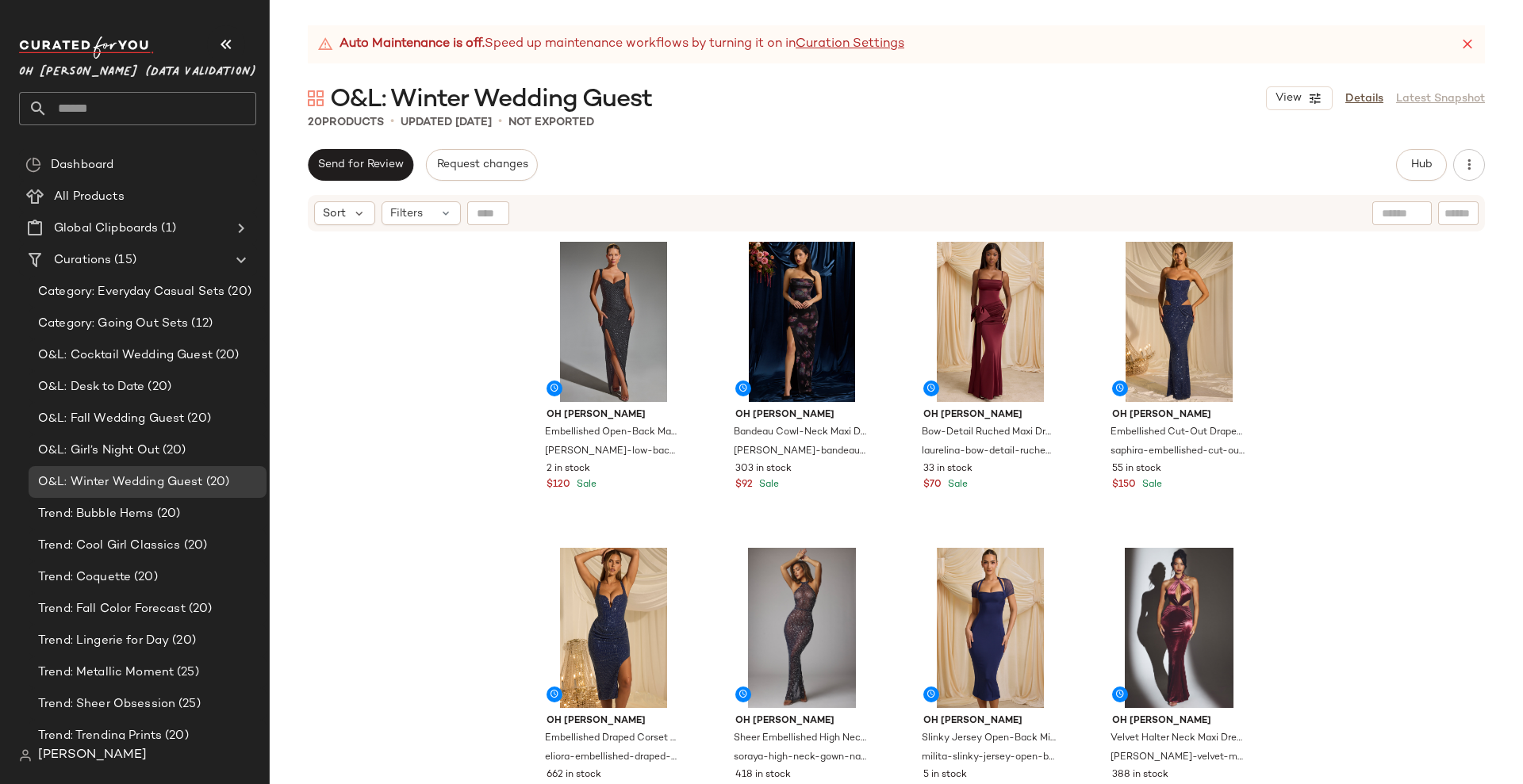
scroll to position [943, 0]
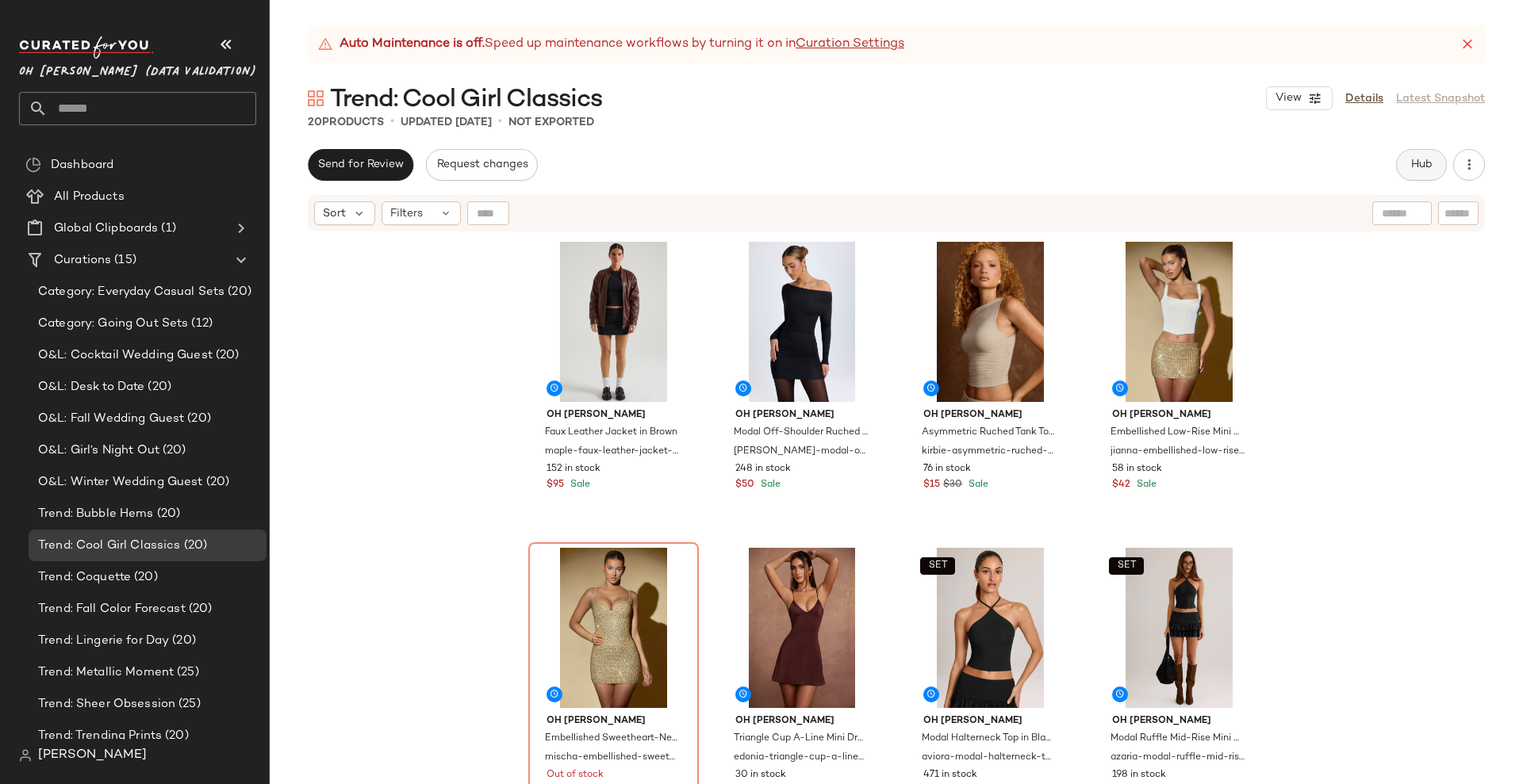
click at [1416, 160] on span "Hub" at bounding box center [1421, 165] width 22 height 13
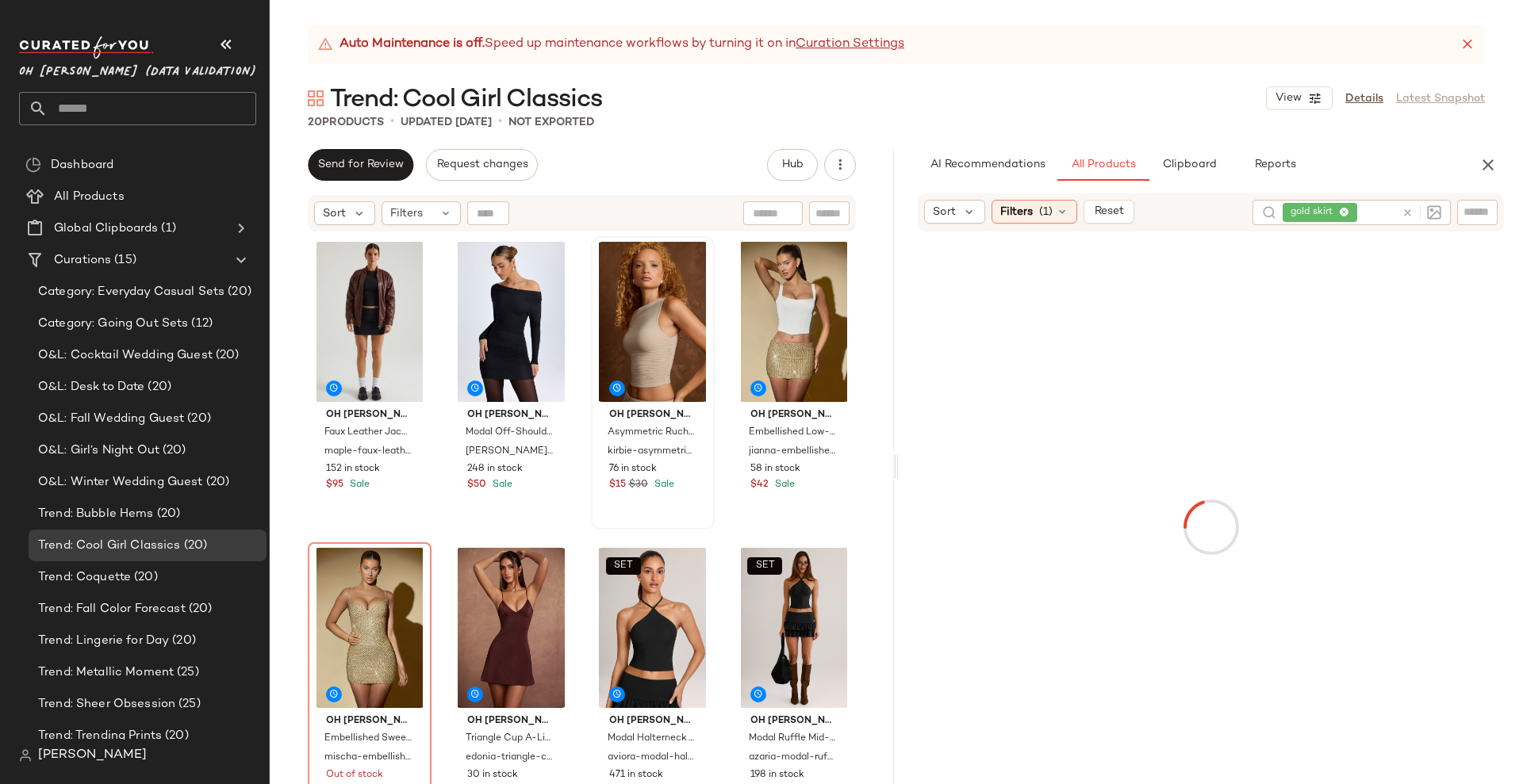
click at [228, 35] on icon "button" at bounding box center [226, 44] width 19 height 19
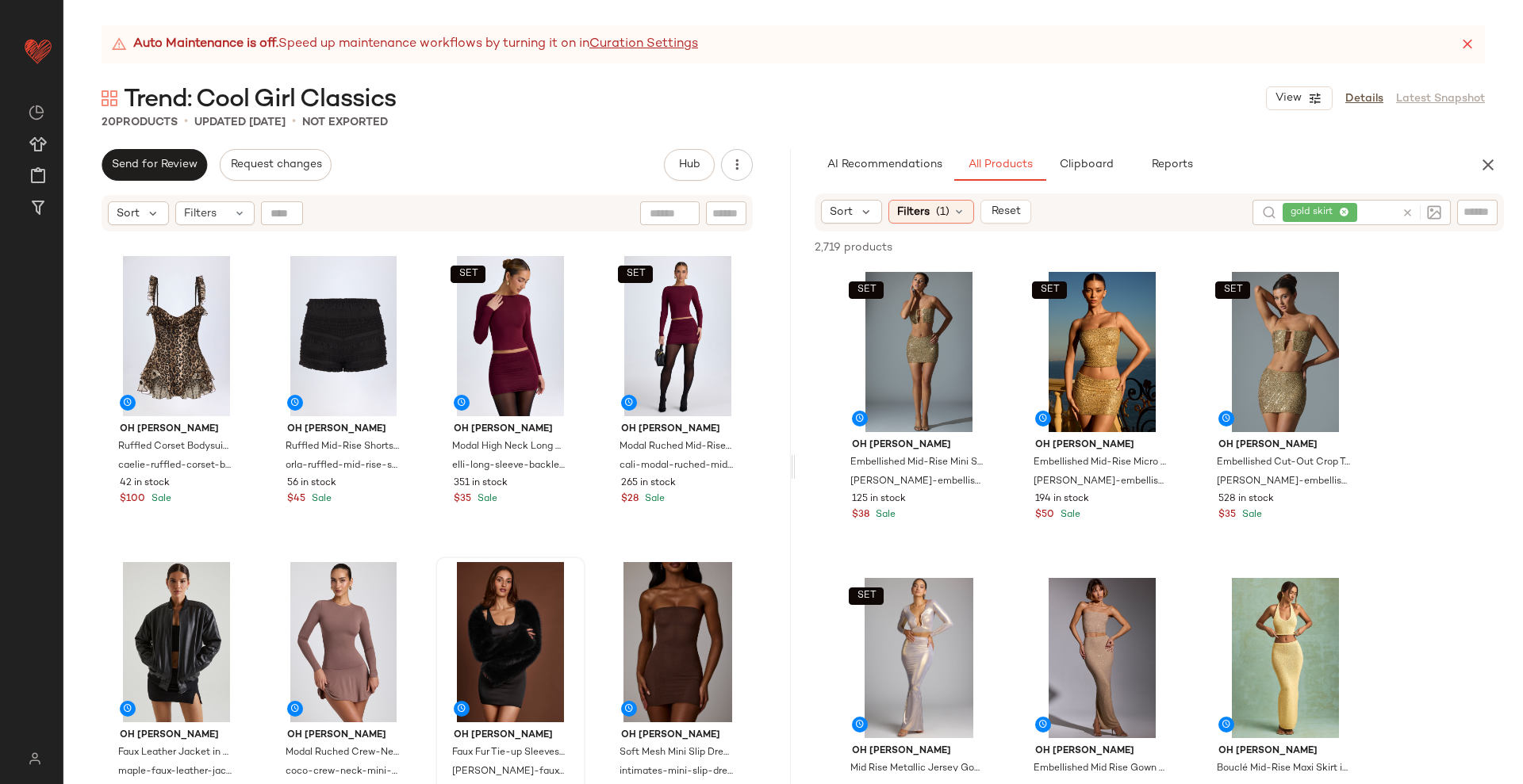
scroll to position [608, 0]
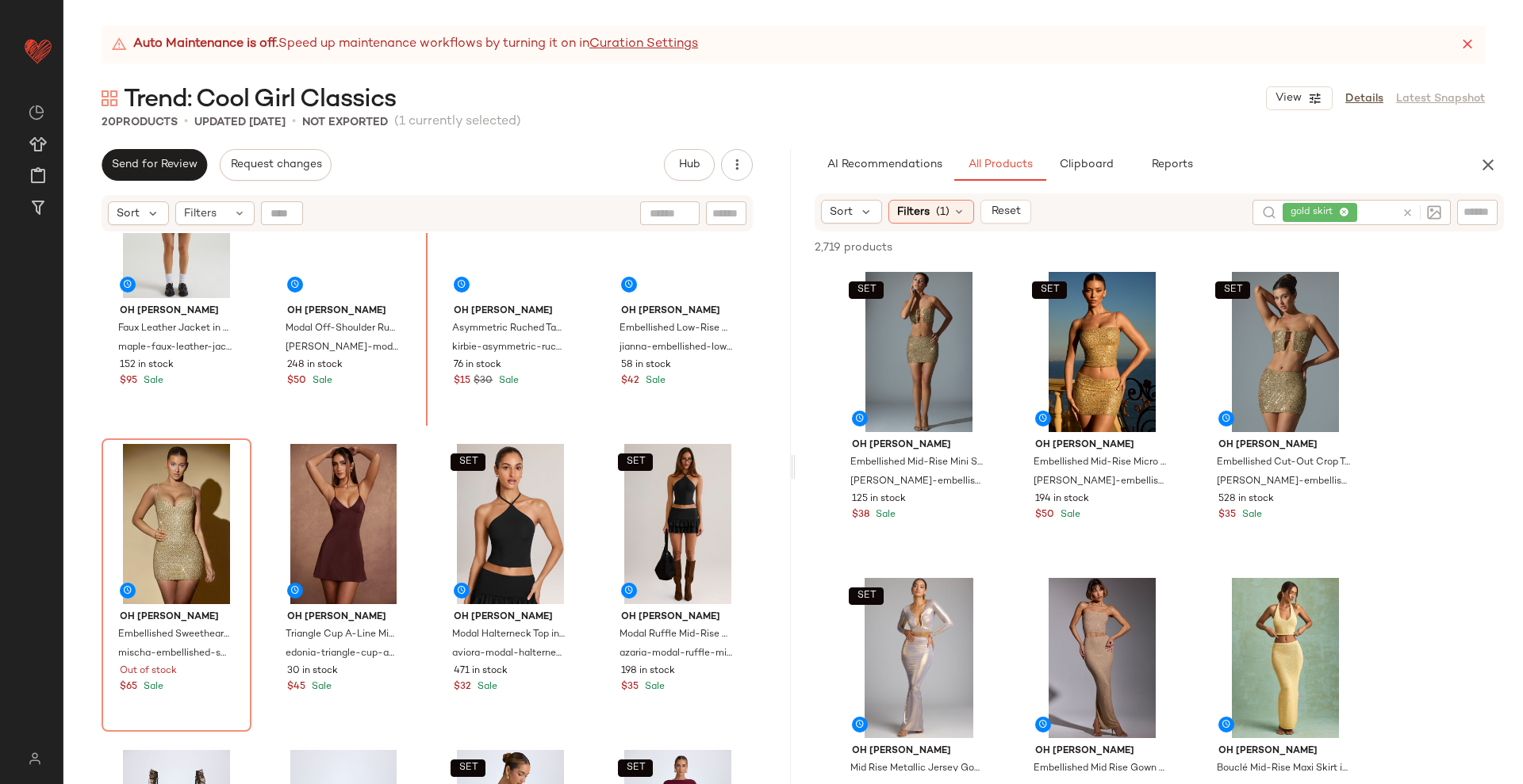
scroll to position [95, 0]
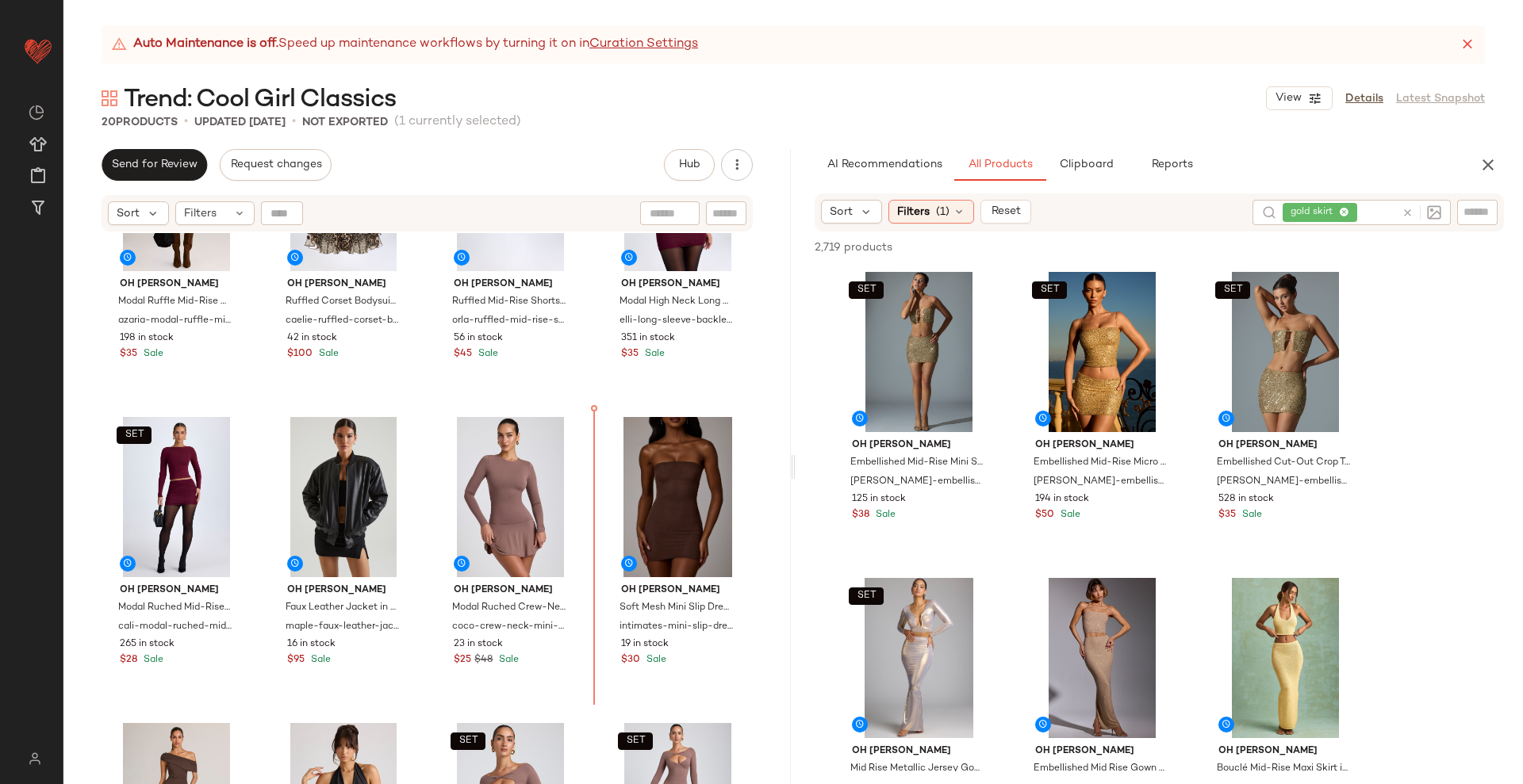
scroll to position [755, 0]
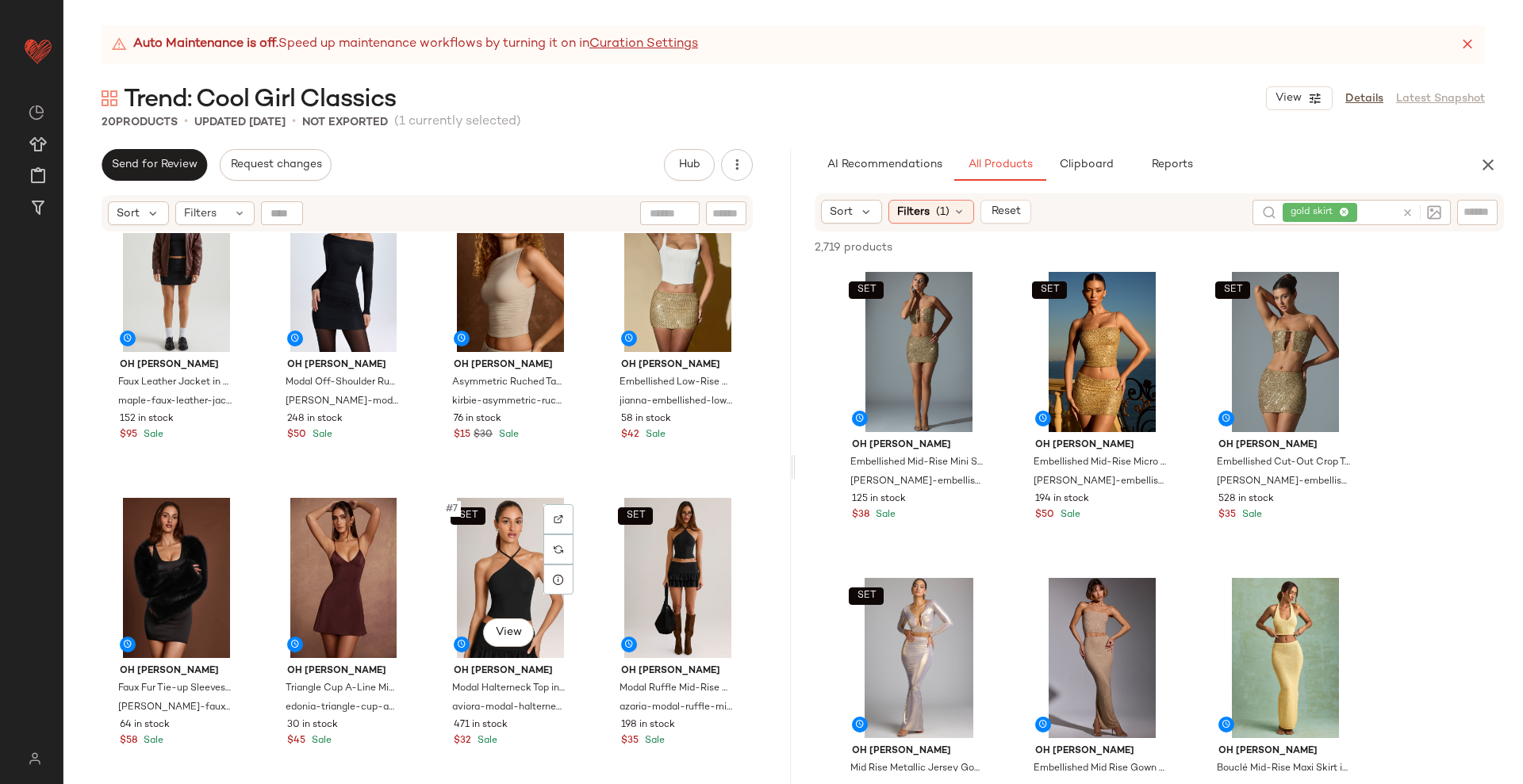
scroll to position [49, 0]
click at [584, 503] on div "Oh [PERSON_NAME] Faux Leather Jacket in Brown maple-faux-leather-jacket-brown 1…" at bounding box center [427, 480] width 651 height 587
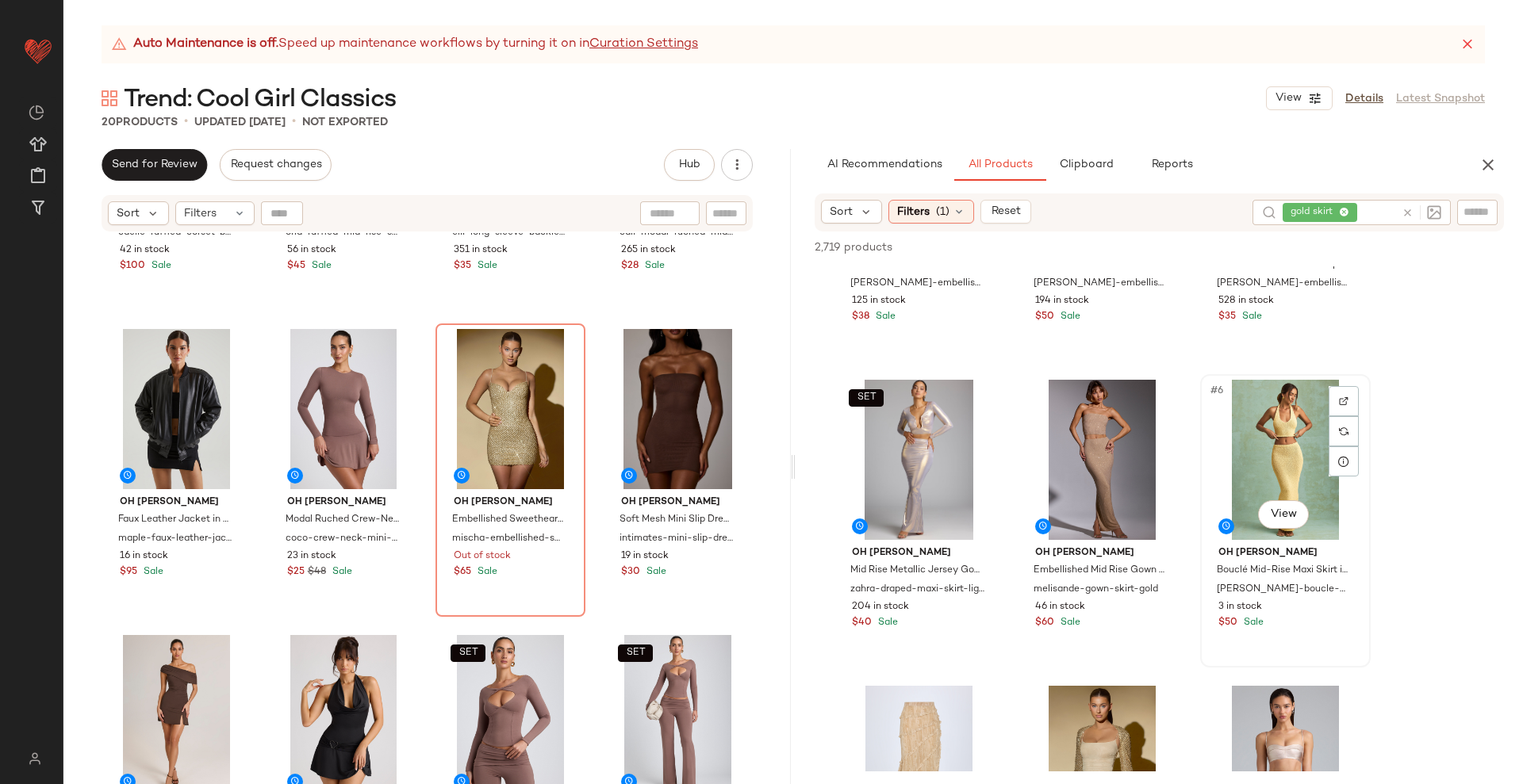
scroll to position [496, 0]
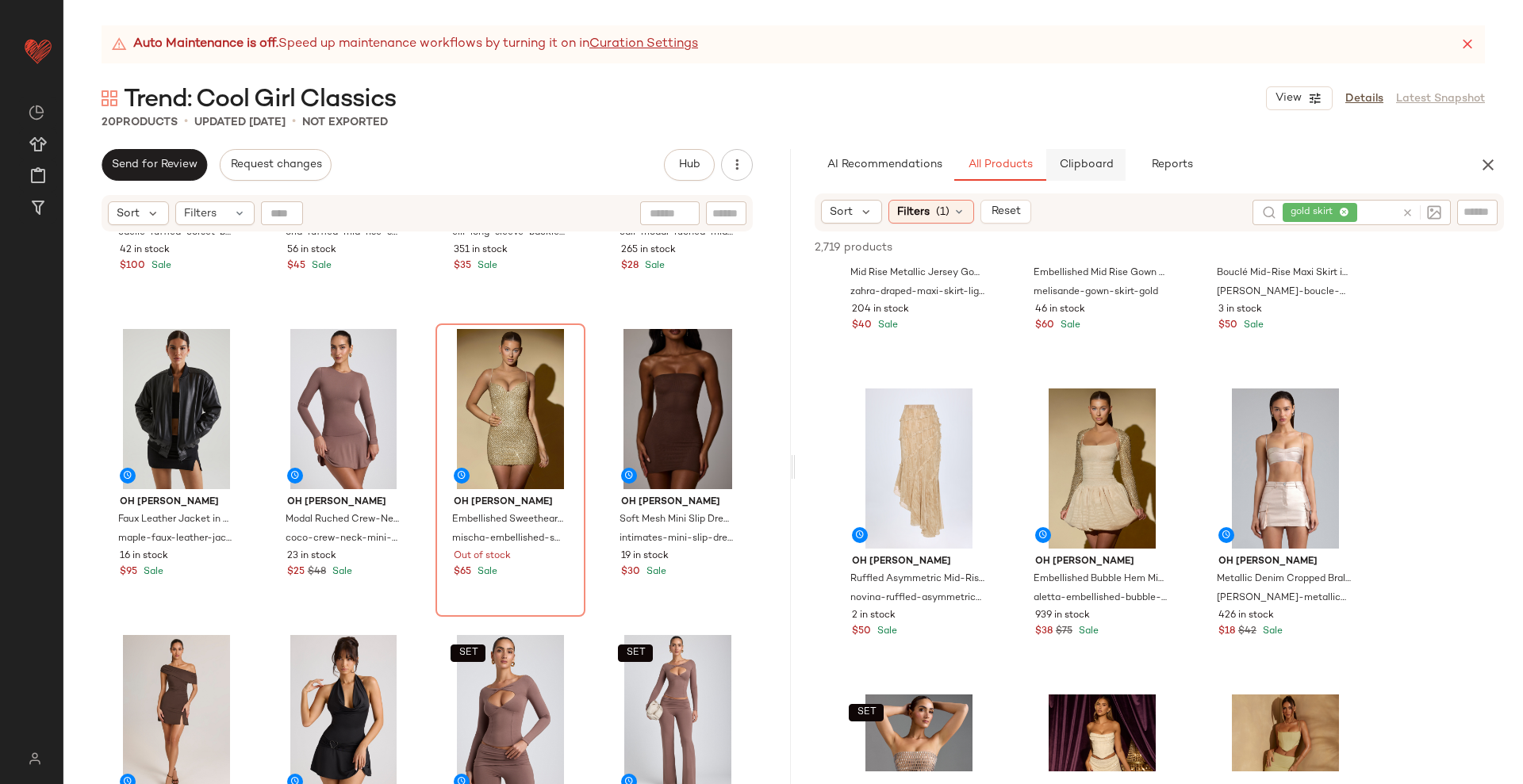
click at [1112, 161] on span "Clipboard" at bounding box center [1085, 165] width 55 height 13
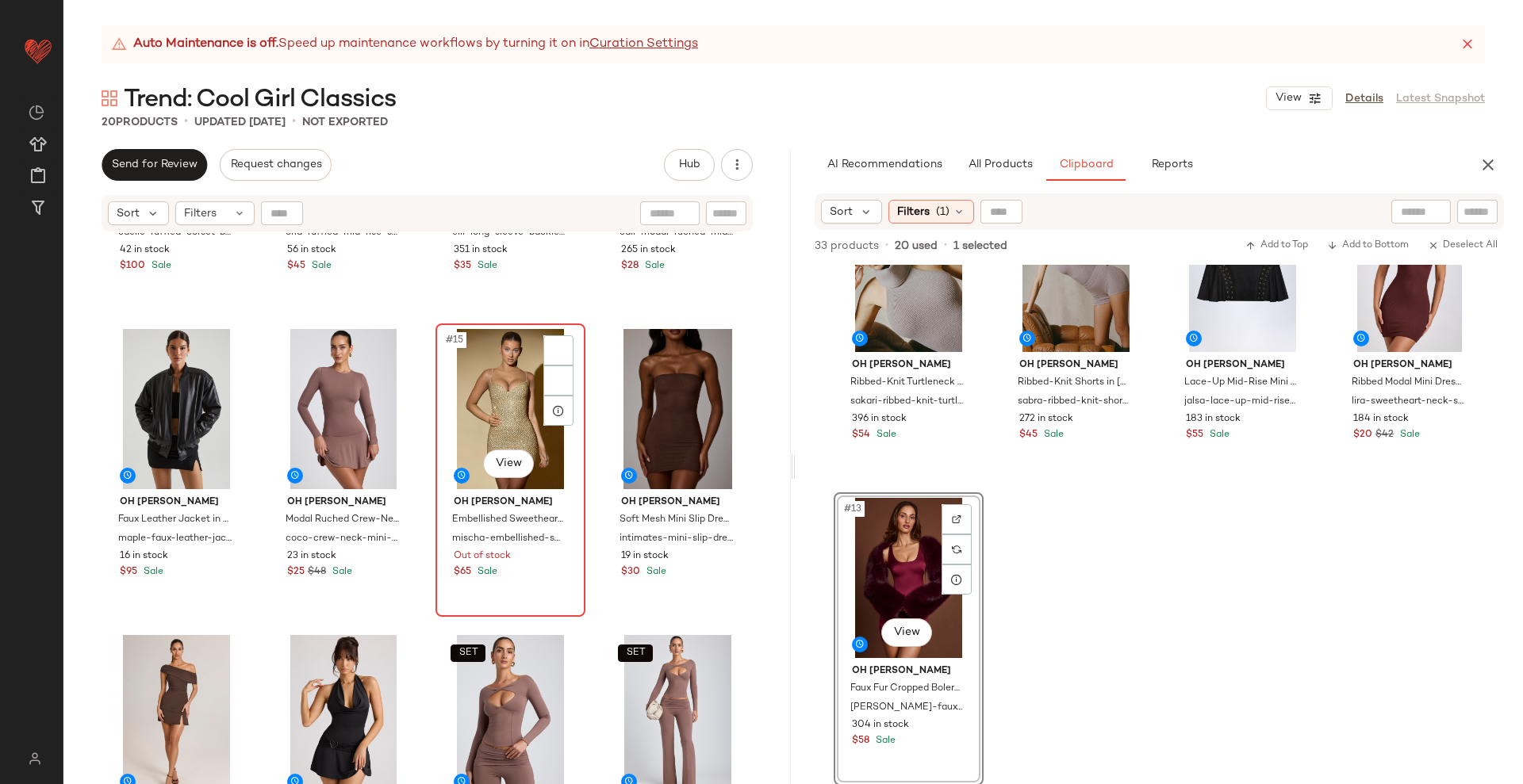
scroll to position [402, 0]
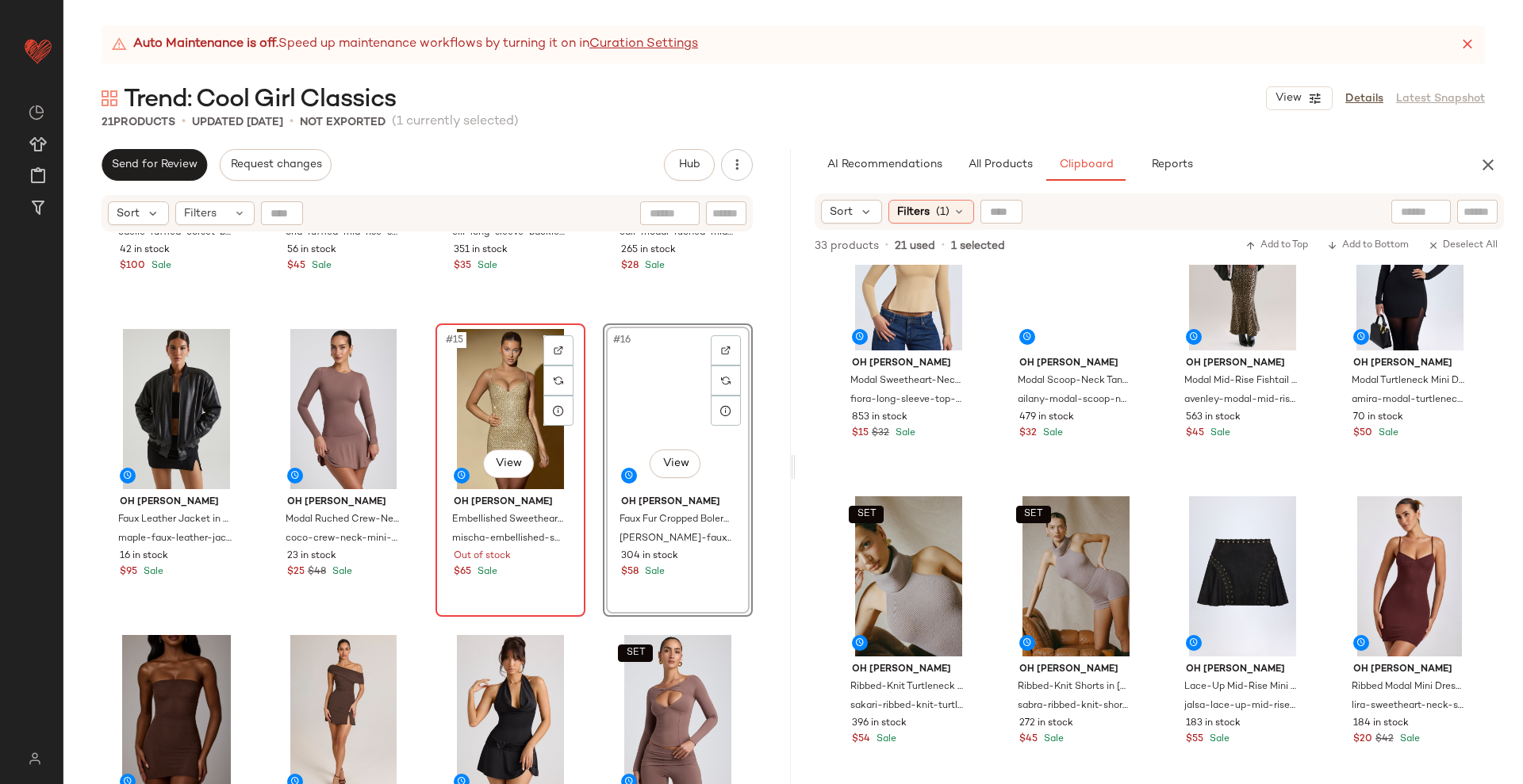
click at [510, 413] on div "#15 View" at bounding box center [510, 409] width 139 height 161
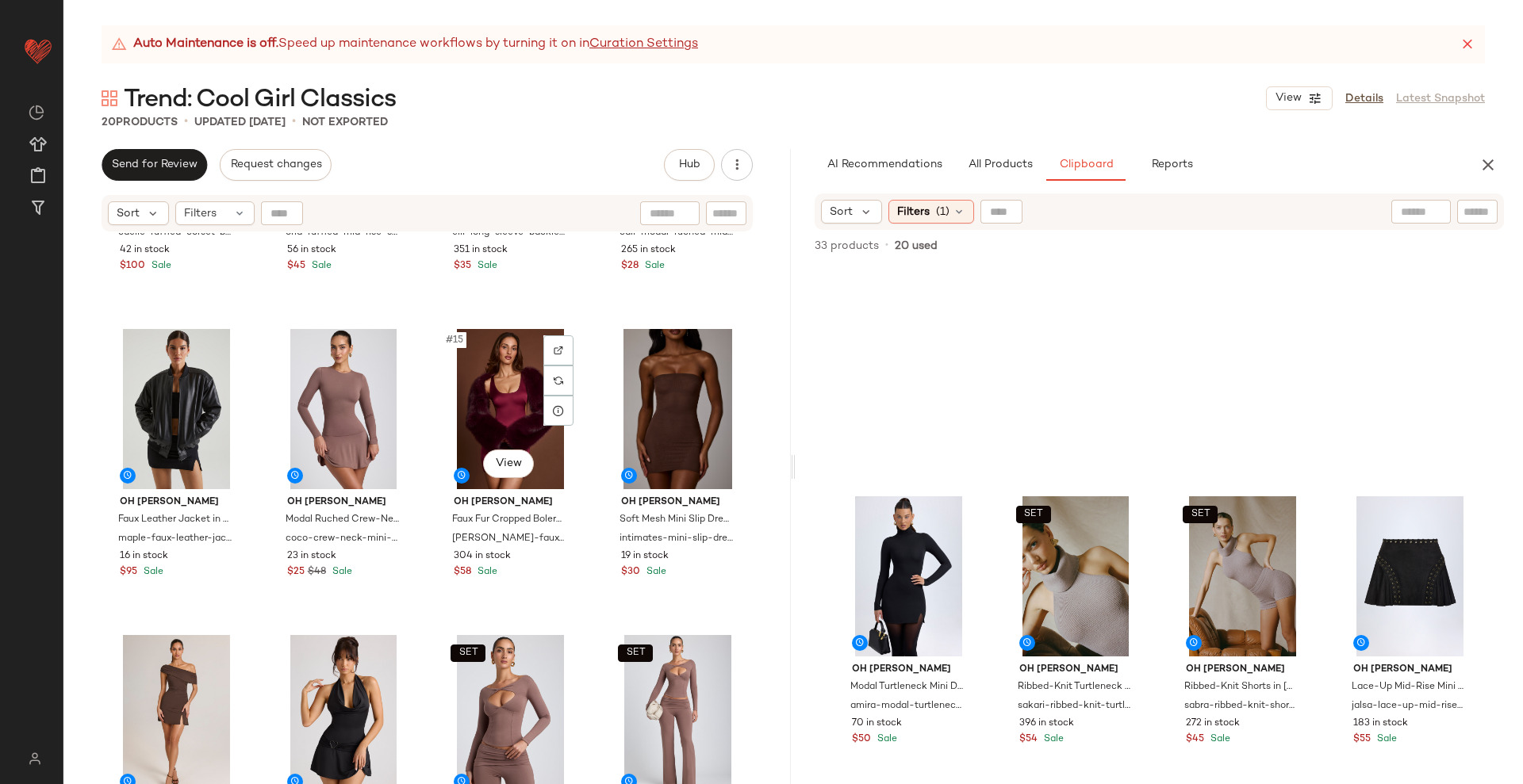
scroll to position [707, 0]
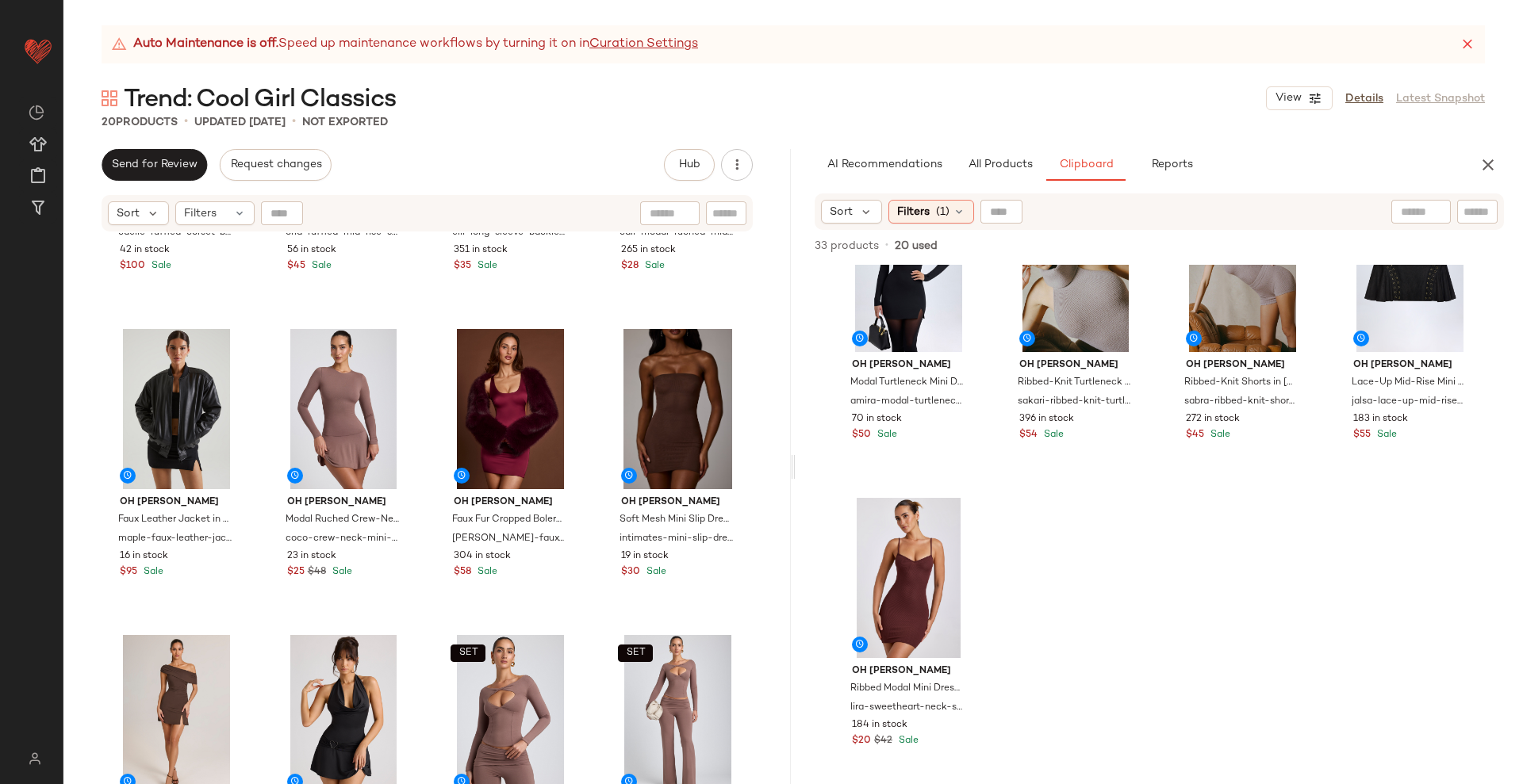
click at [583, 628] on div "Oh [PERSON_NAME] Corset Bodysuit in Leopard Print caelie-ruffled-corset-bodysui…" at bounding box center [427, 528] width 727 height 591
click at [554, 386] on div at bounding box center [558, 380] width 30 height 30
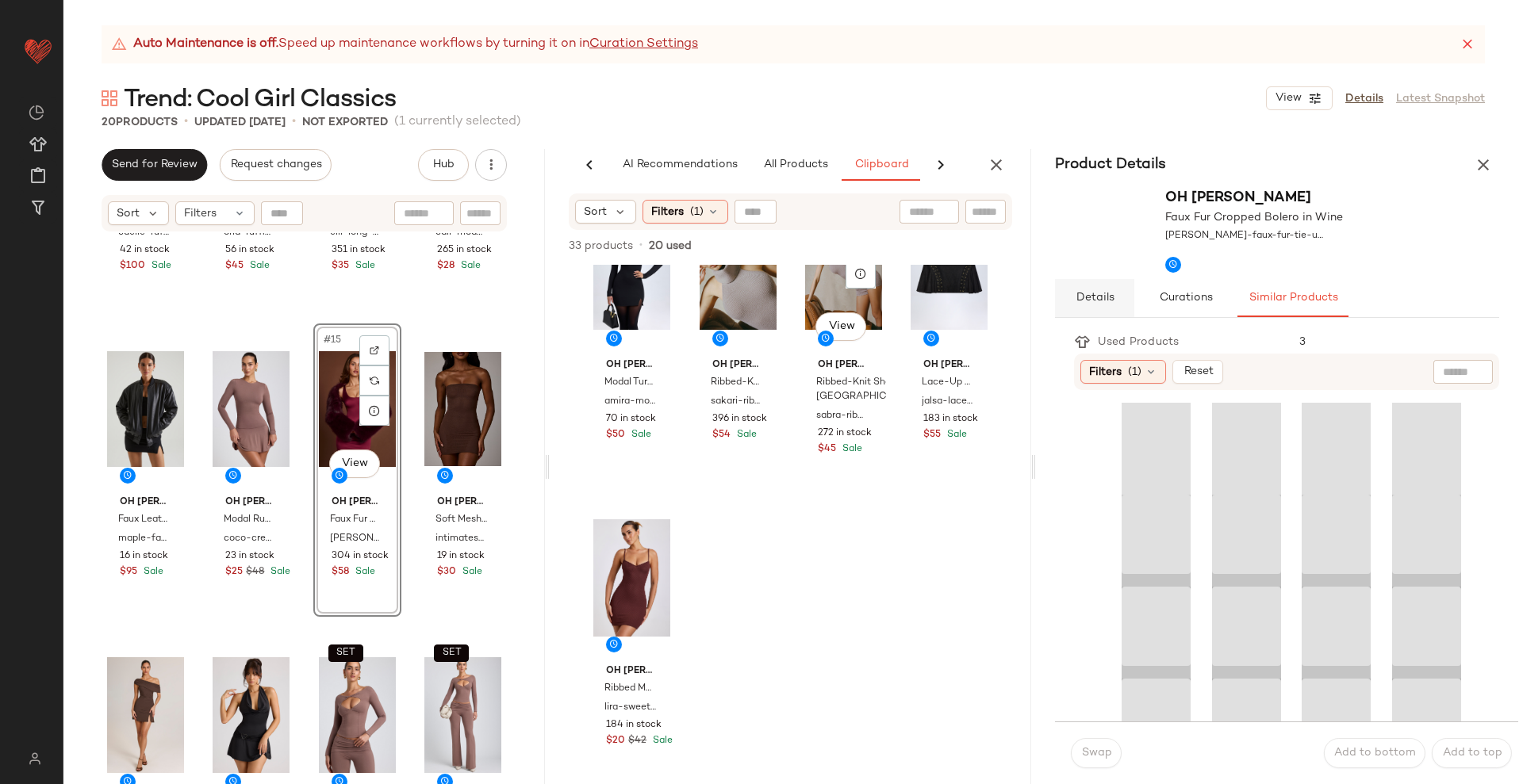
scroll to position [0, 33]
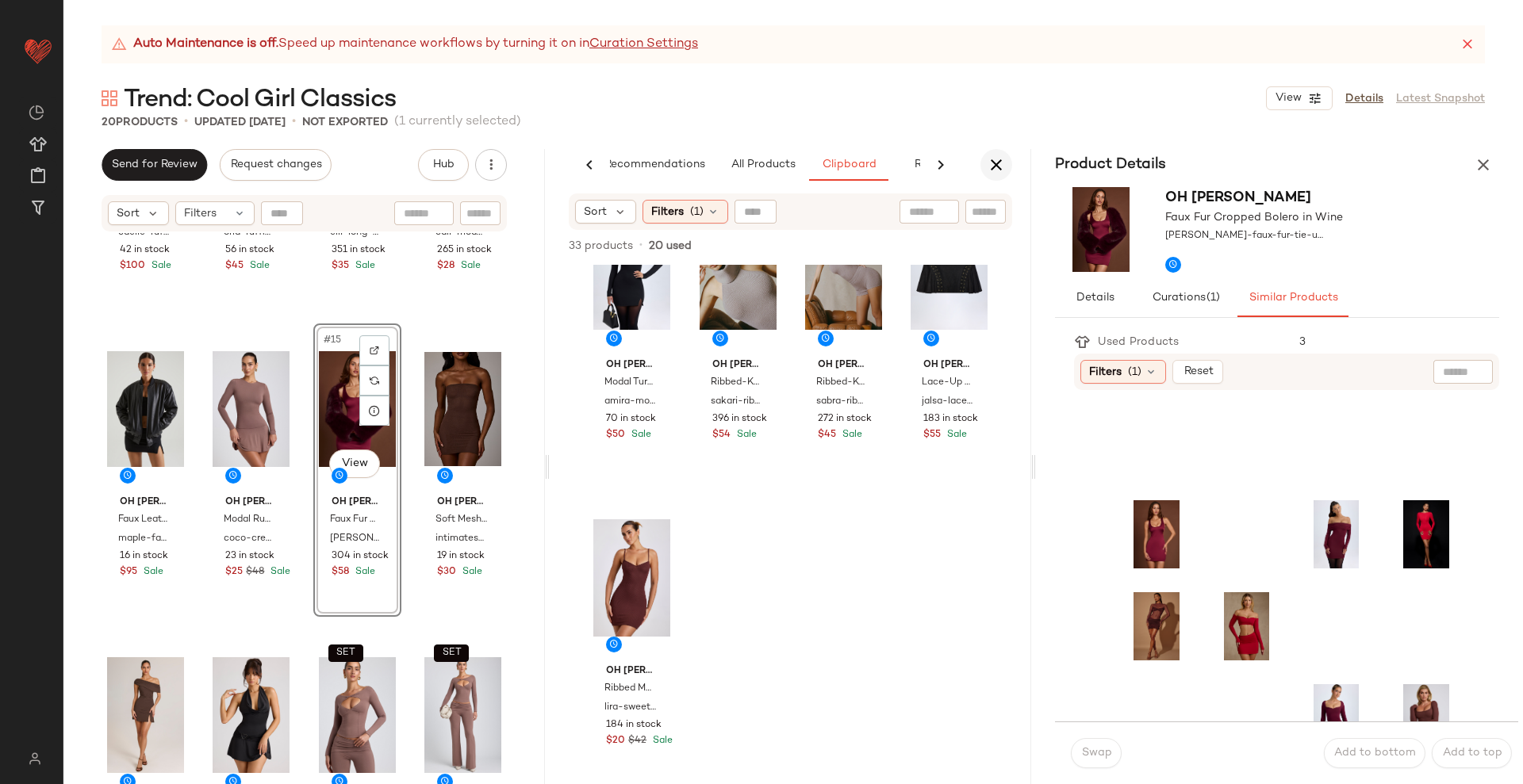
click at [1002, 165] on icon "button" at bounding box center [995, 164] width 19 height 19
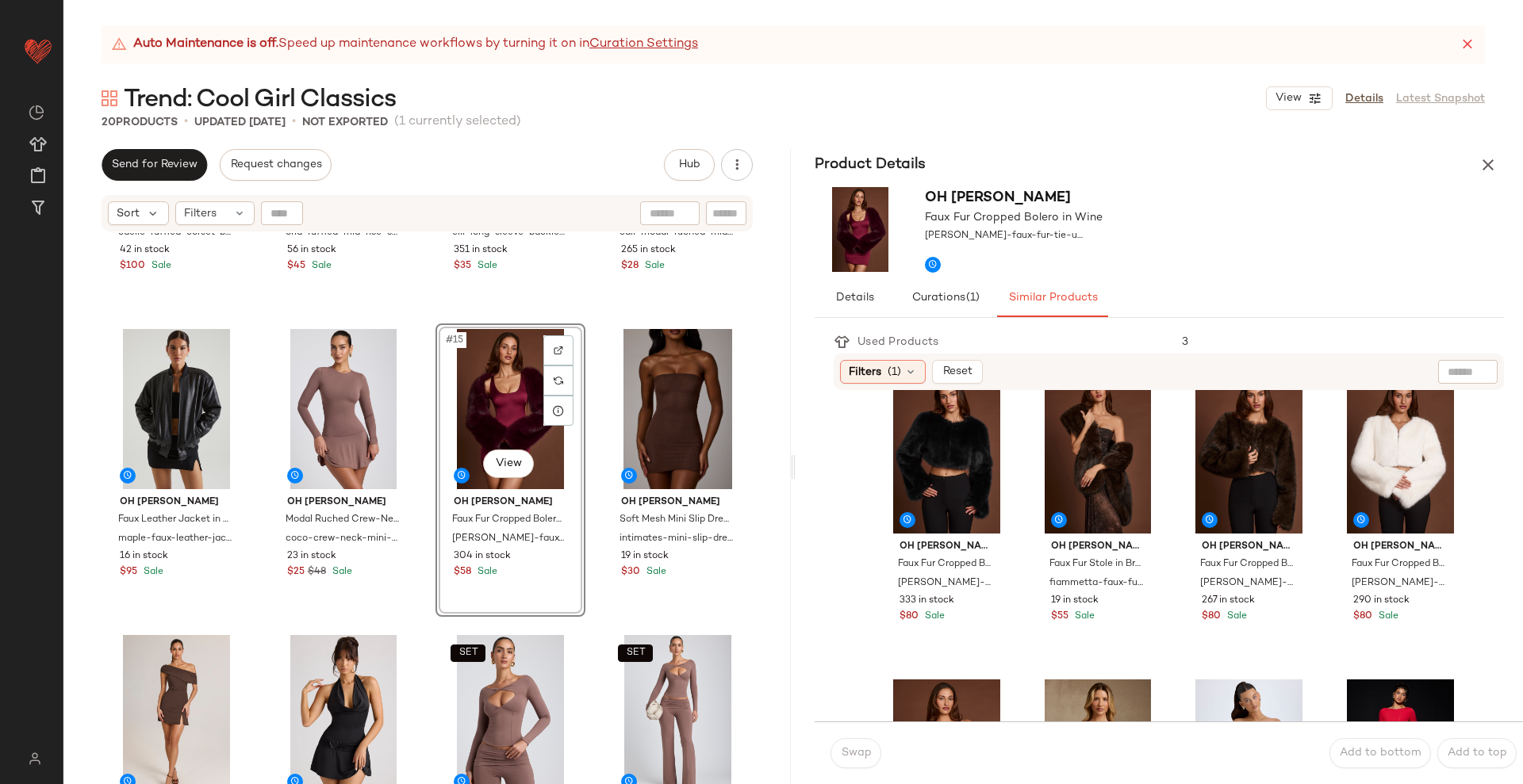
scroll to position [0, 0]
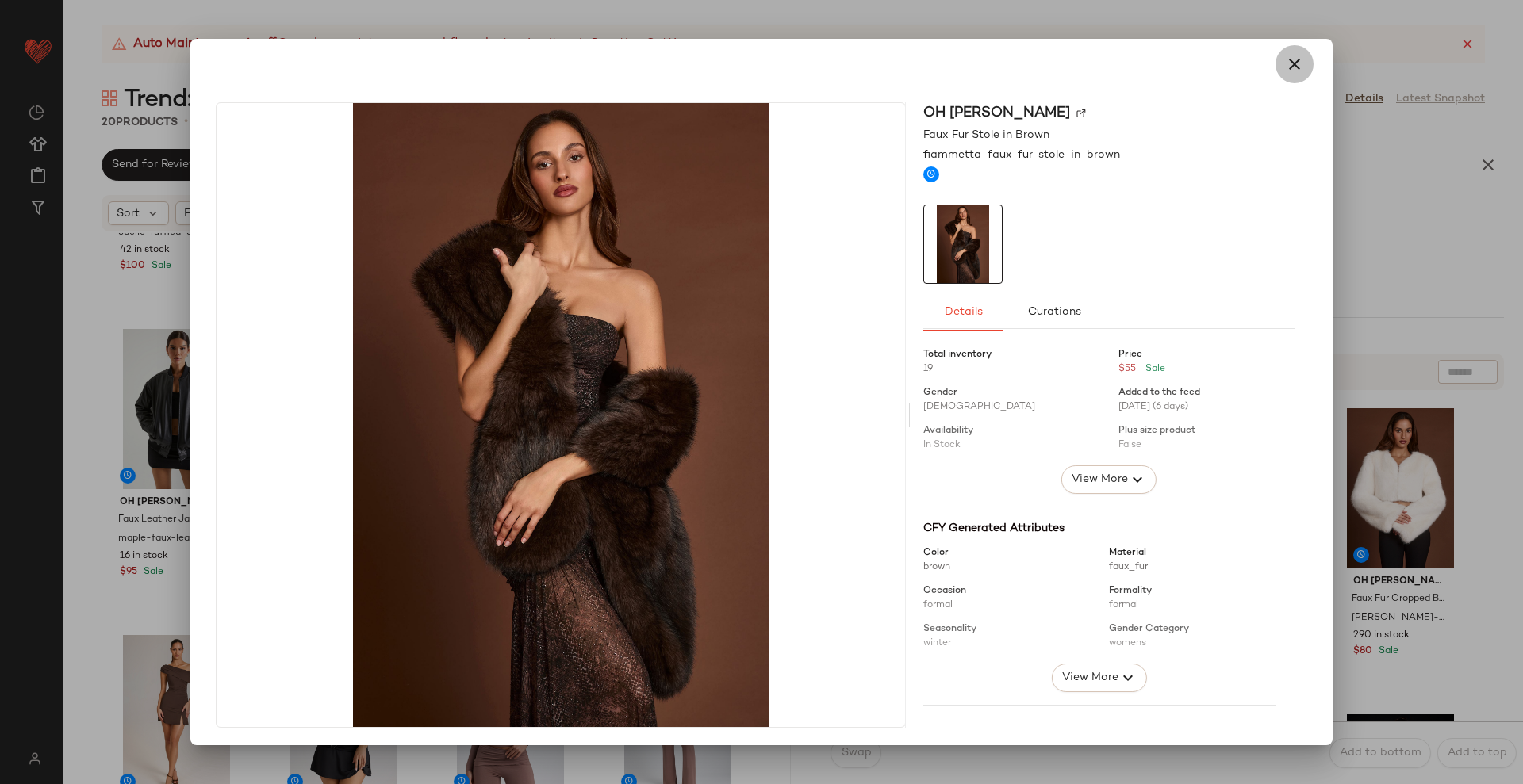
click at [1285, 63] on icon "button" at bounding box center [1294, 64] width 19 height 19
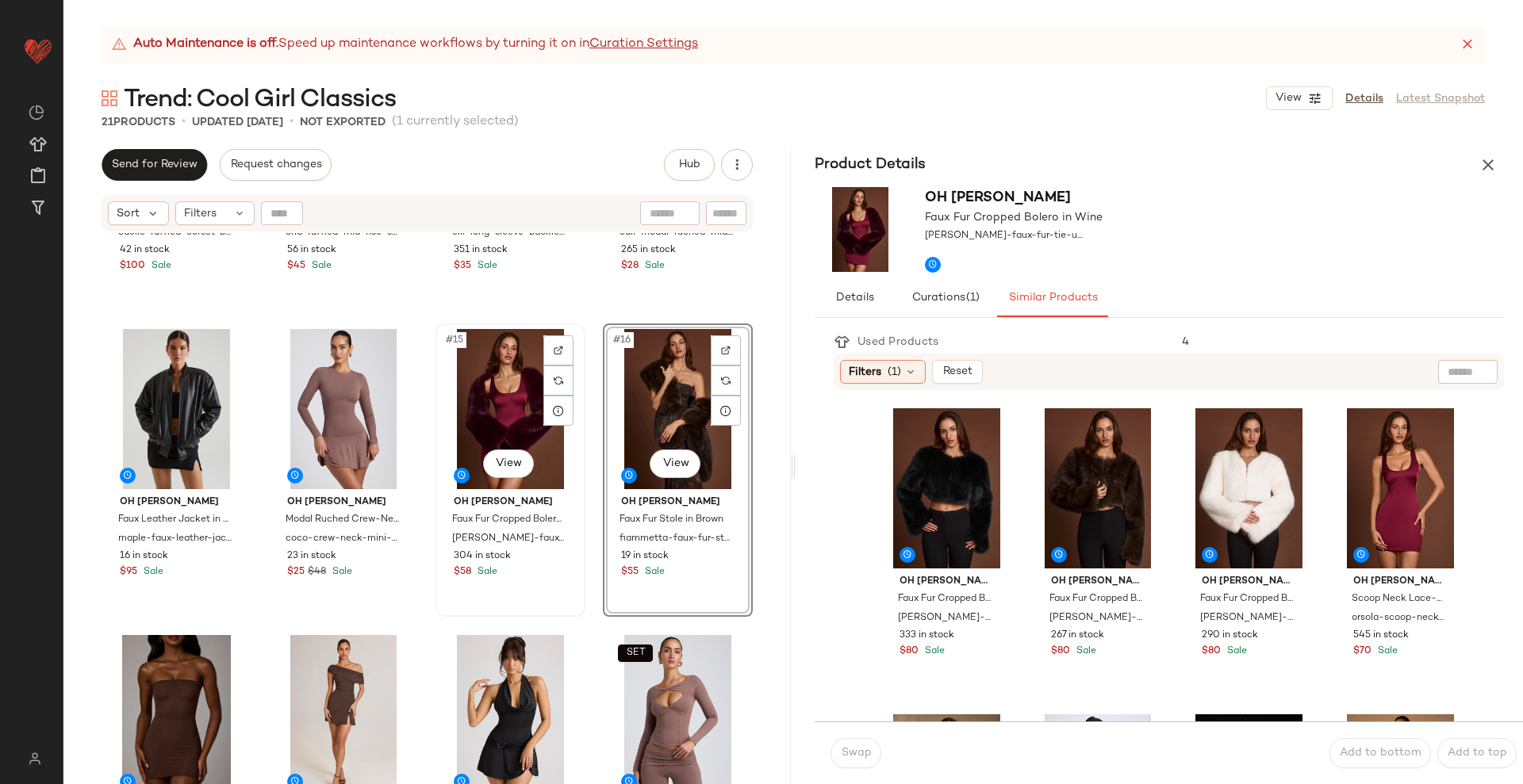
click at [497, 406] on div "#15 View" at bounding box center [510, 409] width 139 height 161
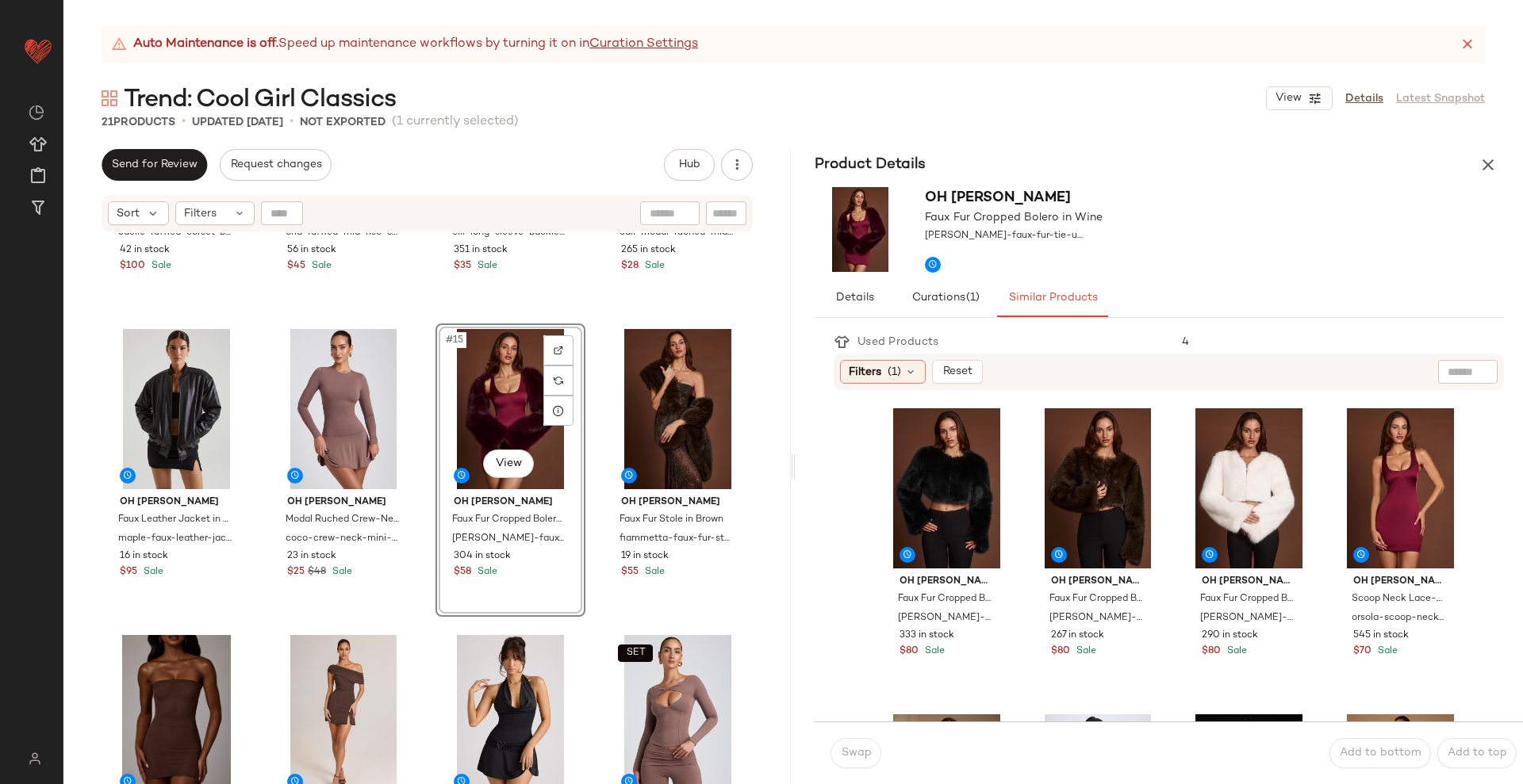
click at [586, 553] on div "Oh [PERSON_NAME] Corset Bodysuit in Leopard Print caelie-ruffled-corset-bodysui…" at bounding box center [427, 528] width 727 height 591
click at [513, 440] on div "#15 View" at bounding box center [510, 409] width 139 height 161
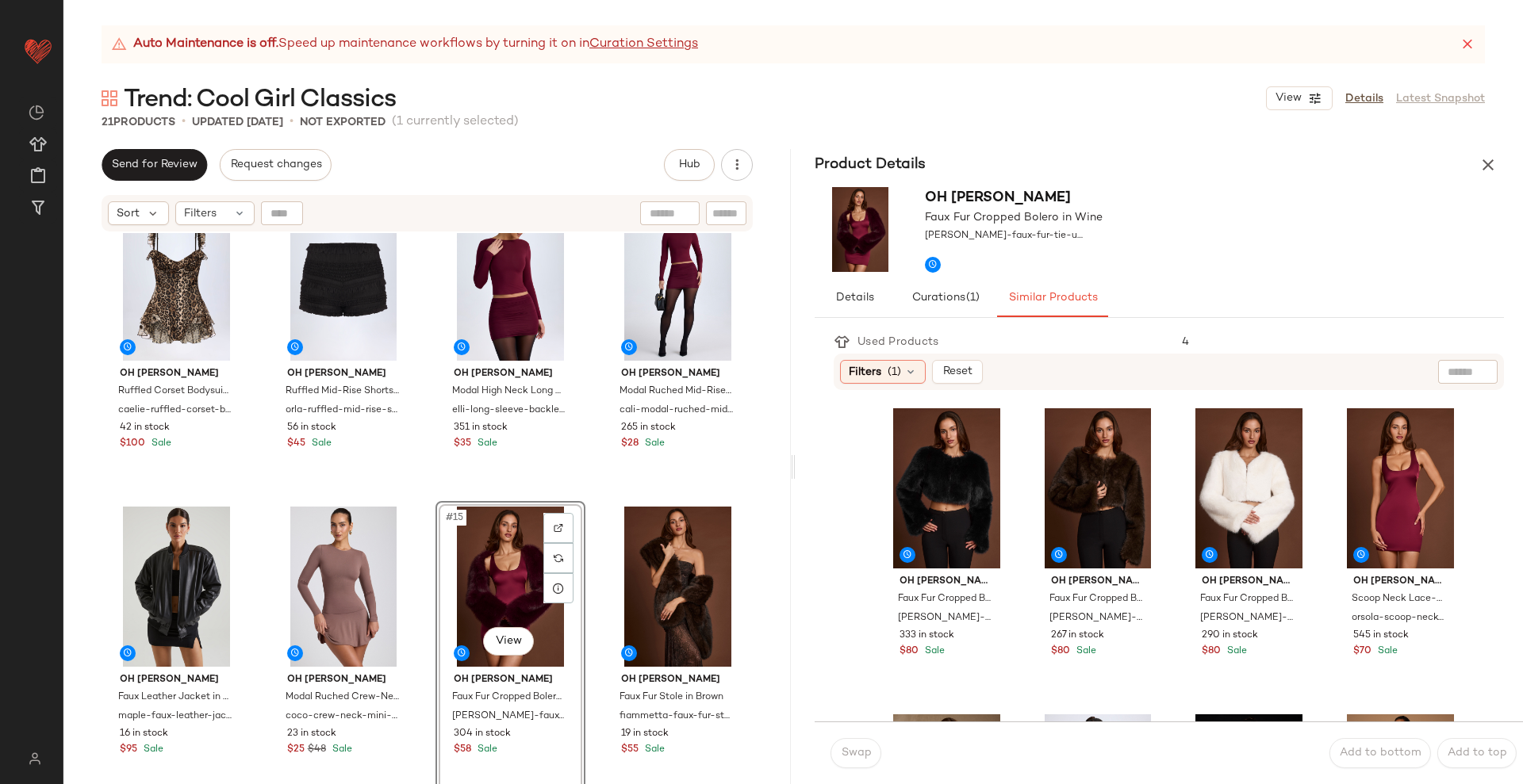
scroll to position [722, 0]
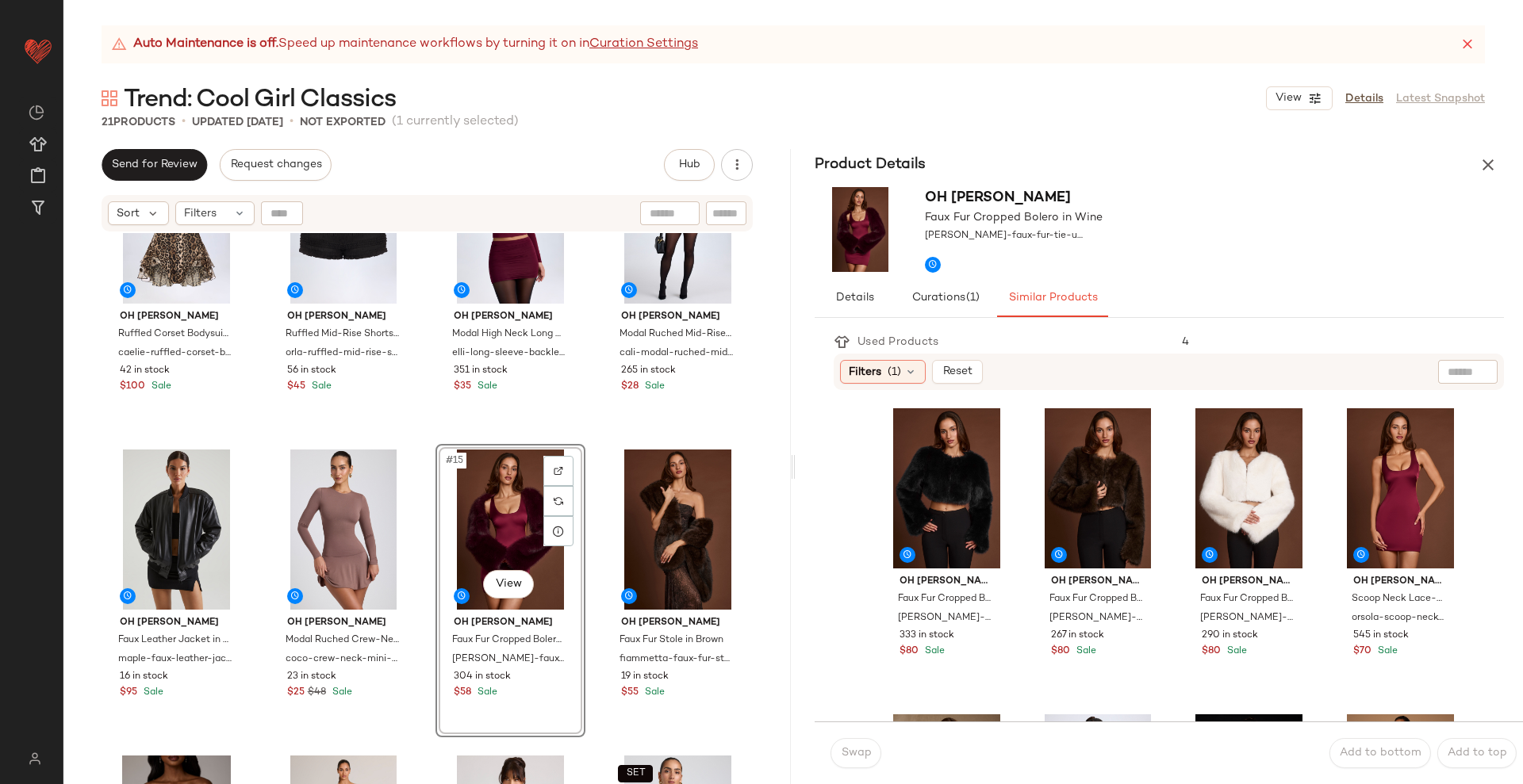
click at [585, 436] on div "Oh [PERSON_NAME] Corset Bodysuit in Leopard Print caelie-ruffled-corset-bodysui…" at bounding box center [427, 528] width 727 height 591
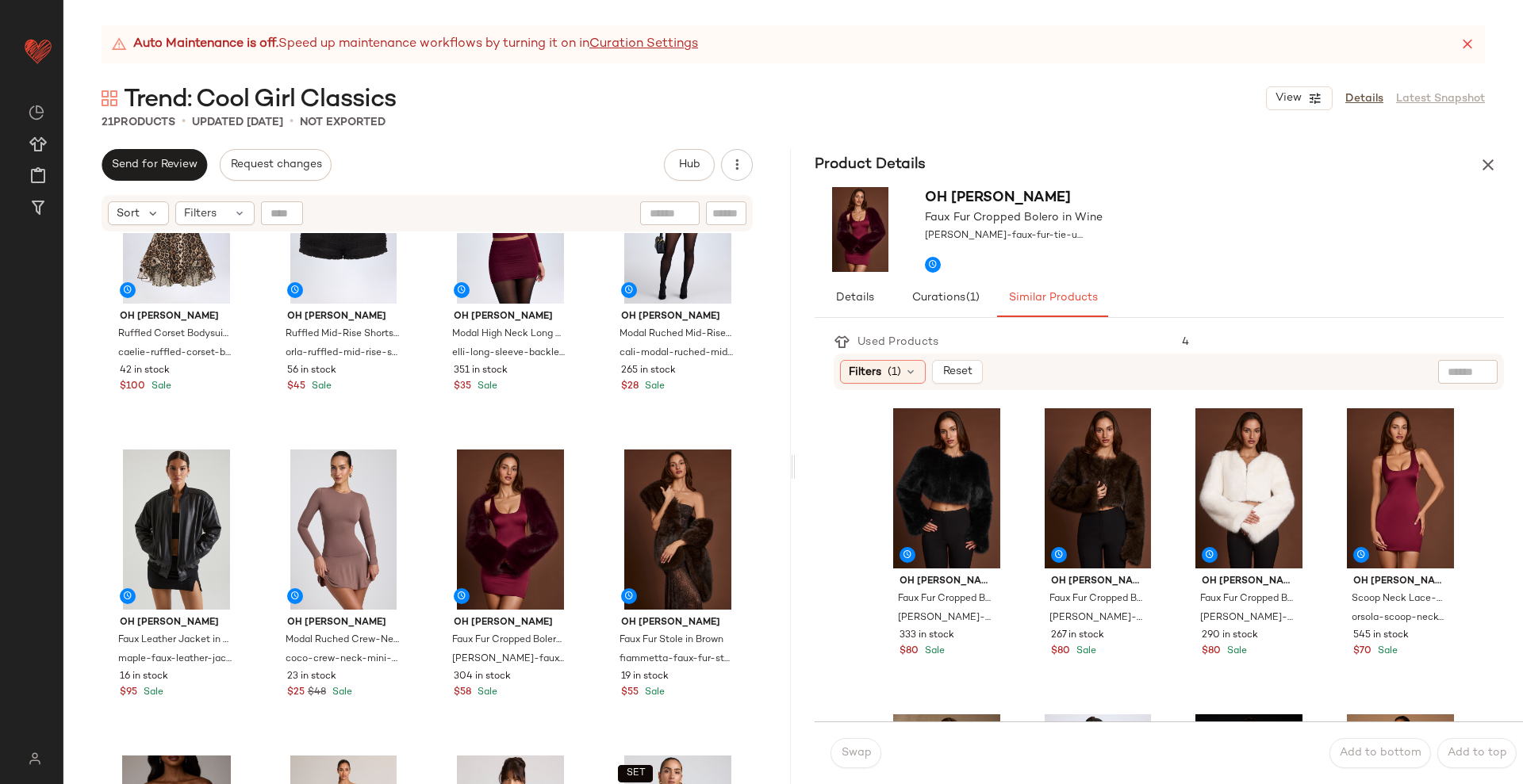
click at [585, 436] on div "Oh [PERSON_NAME] Corset Bodysuit in Leopard Print caelie-ruffled-corset-bodysui…" at bounding box center [427, 528] width 727 height 591
click at [491, 515] on div "#15 View" at bounding box center [510, 530] width 139 height 161
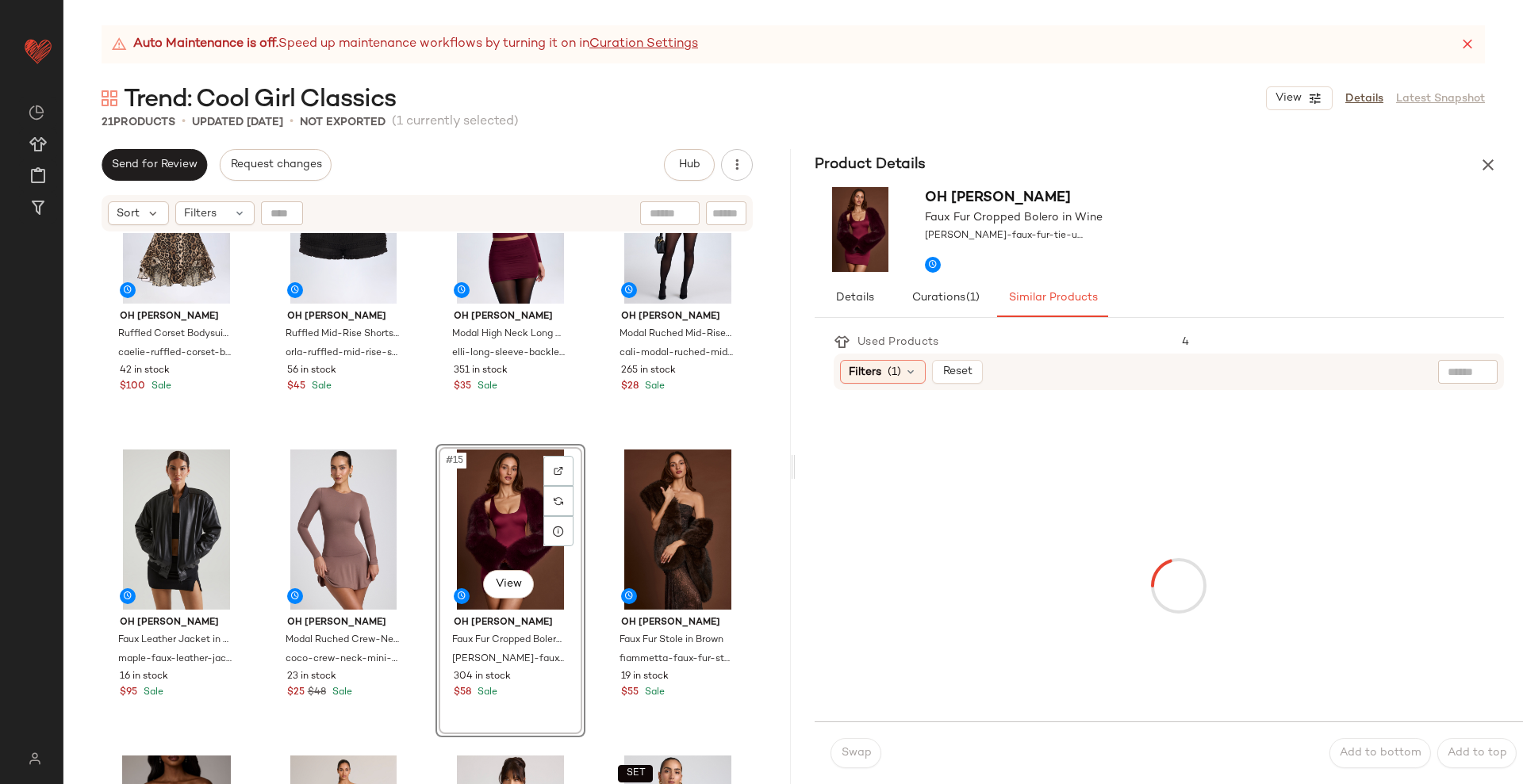
click at [491, 515] on div "#15 View" at bounding box center [510, 530] width 139 height 161
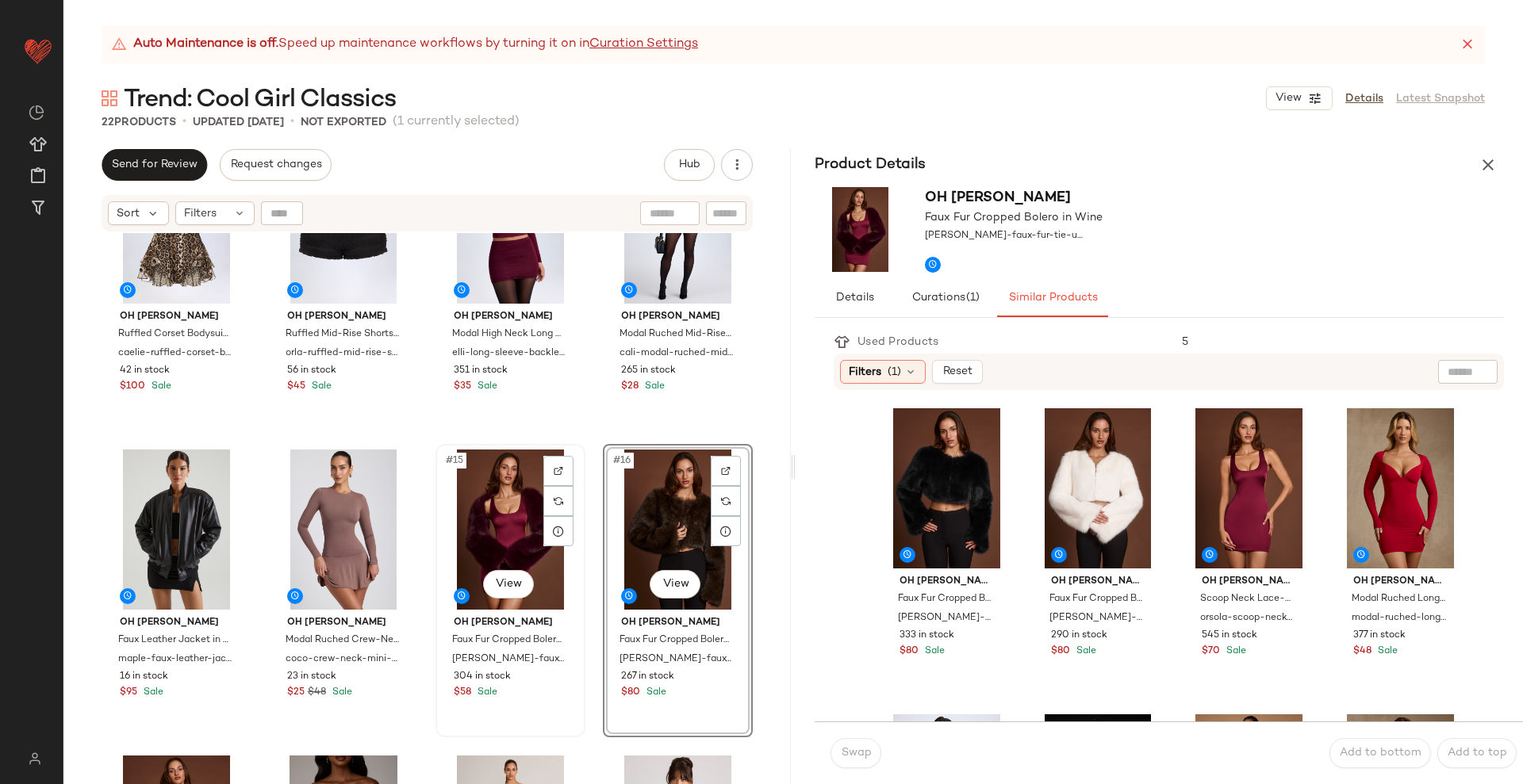
click at [502, 514] on div "#15 View" at bounding box center [510, 530] width 139 height 161
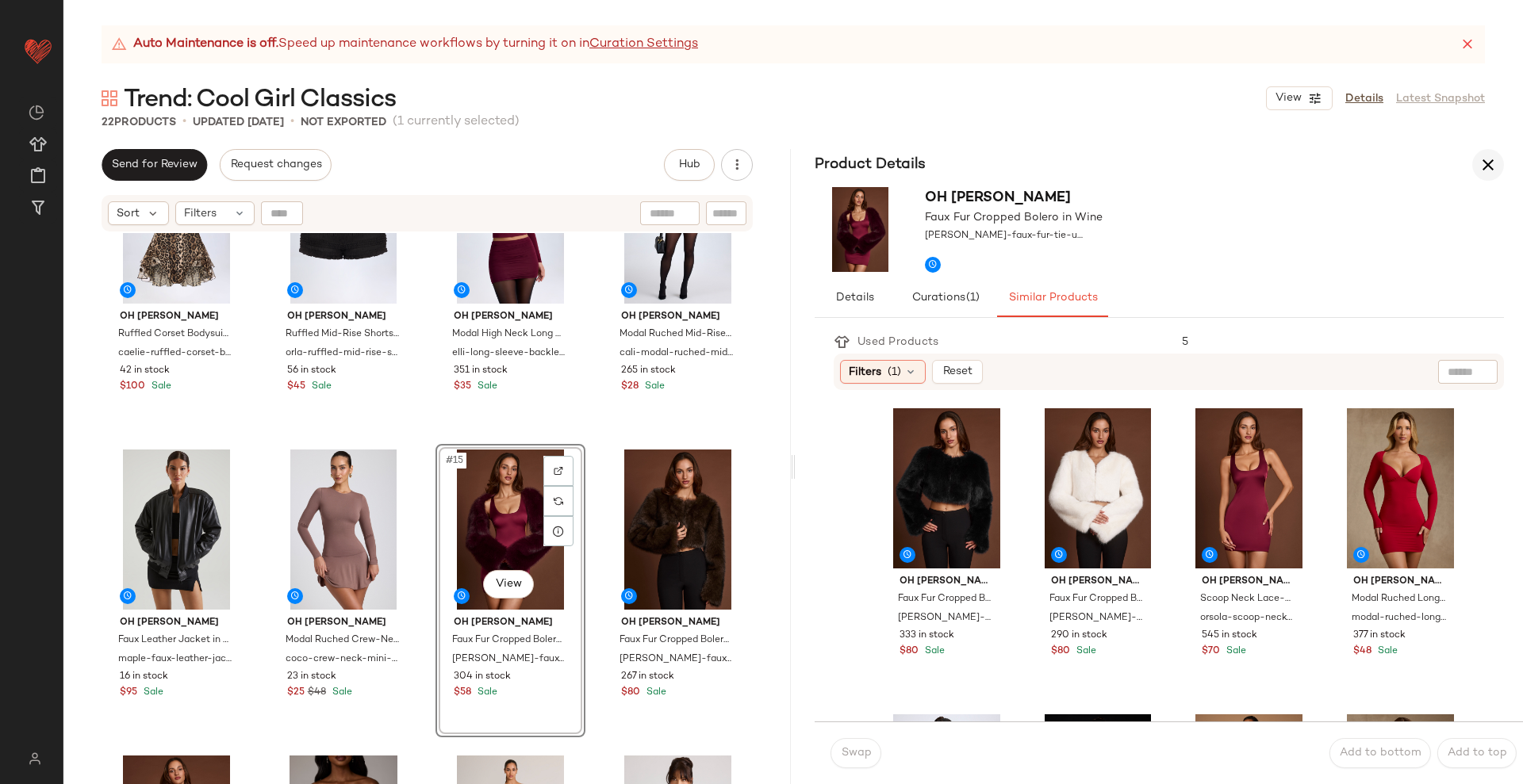
drag, startPoint x: 1507, startPoint y: 154, endPoint x: 1482, endPoint y: 161, distance: 26.0
click at [1504, 154] on div "Product Details" at bounding box center [1159, 165] width 727 height 32
click at [1481, 161] on icon "button" at bounding box center [1488, 164] width 19 height 19
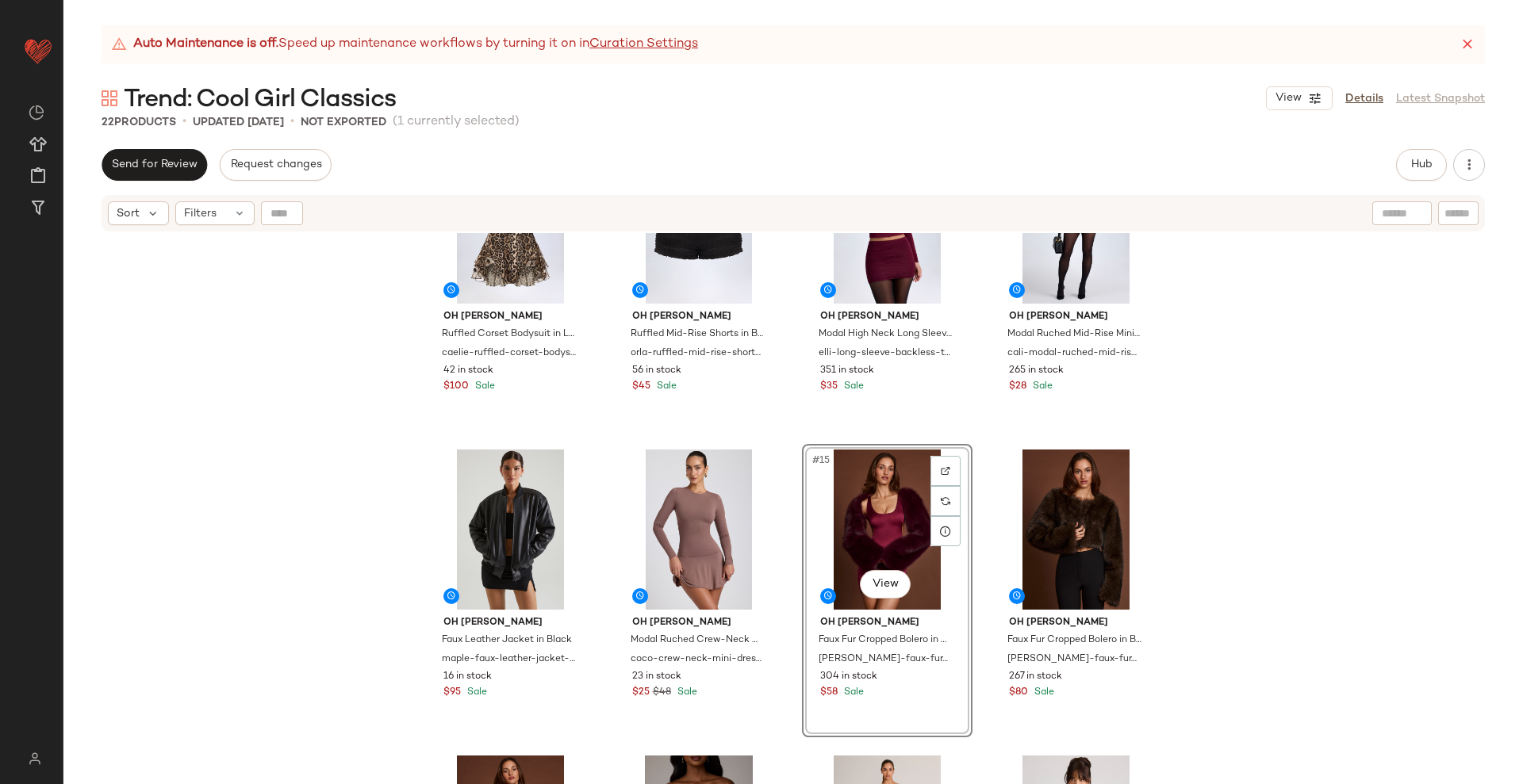
click at [906, 512] on div "#15 View" at bounding box center [887, 530] width 160 height 161
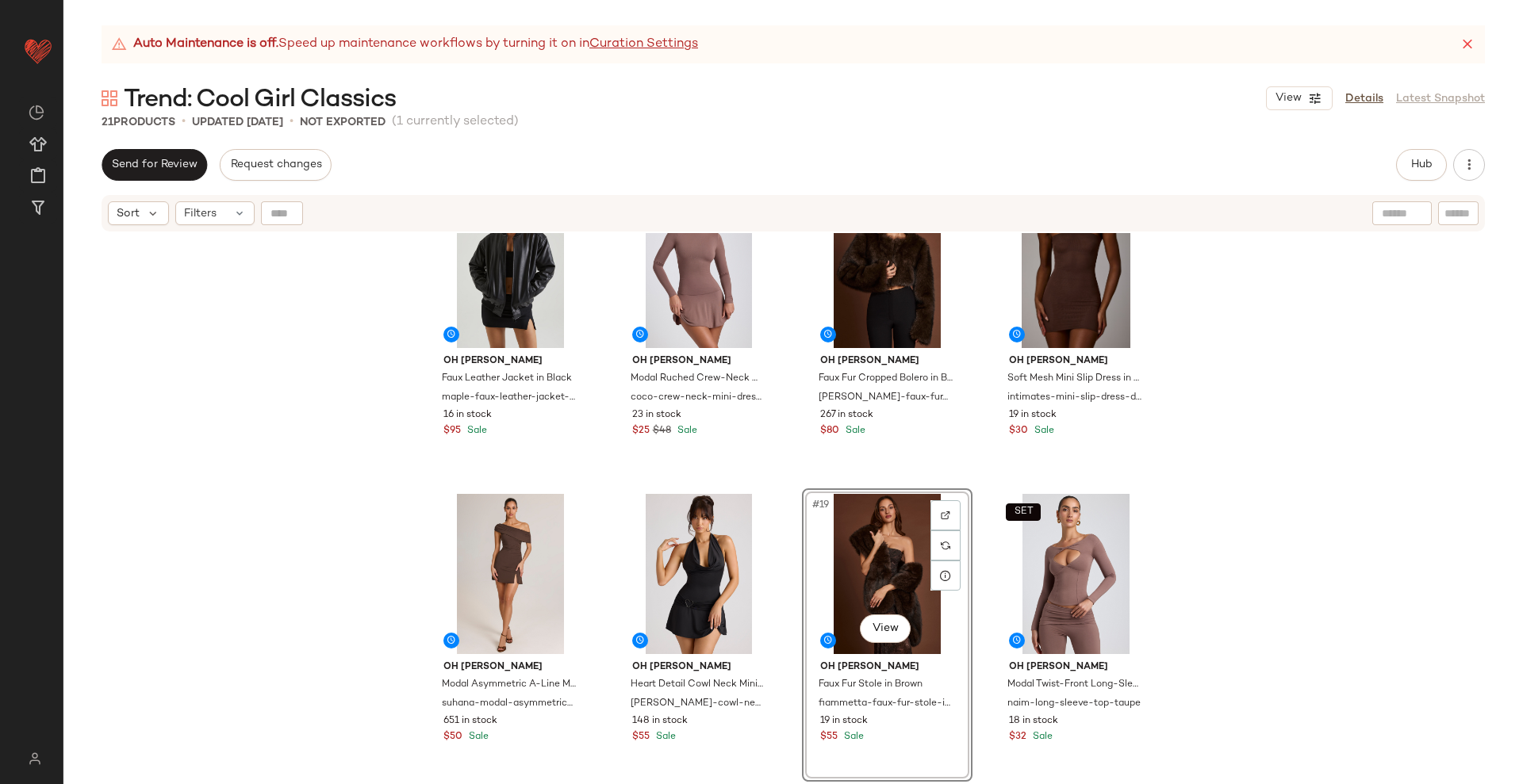
scroll to position [1018, 0]
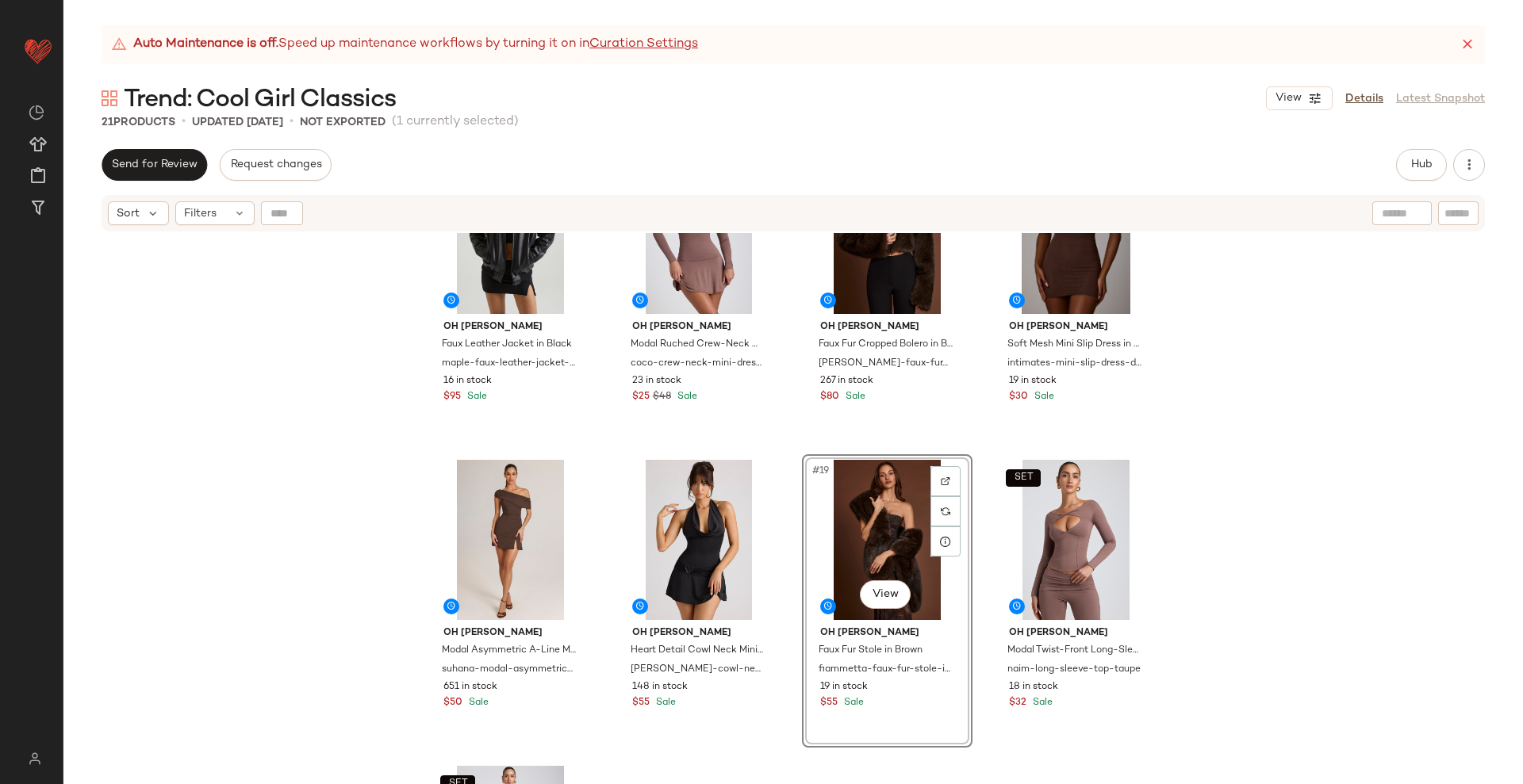
click at [978, 582] on div "Oh [PERSON_NAME] Faux Leather Jacket in Black maple-faux-leather-jacket-black 1…" at bounding box center [793, 528] width 1460 height 591
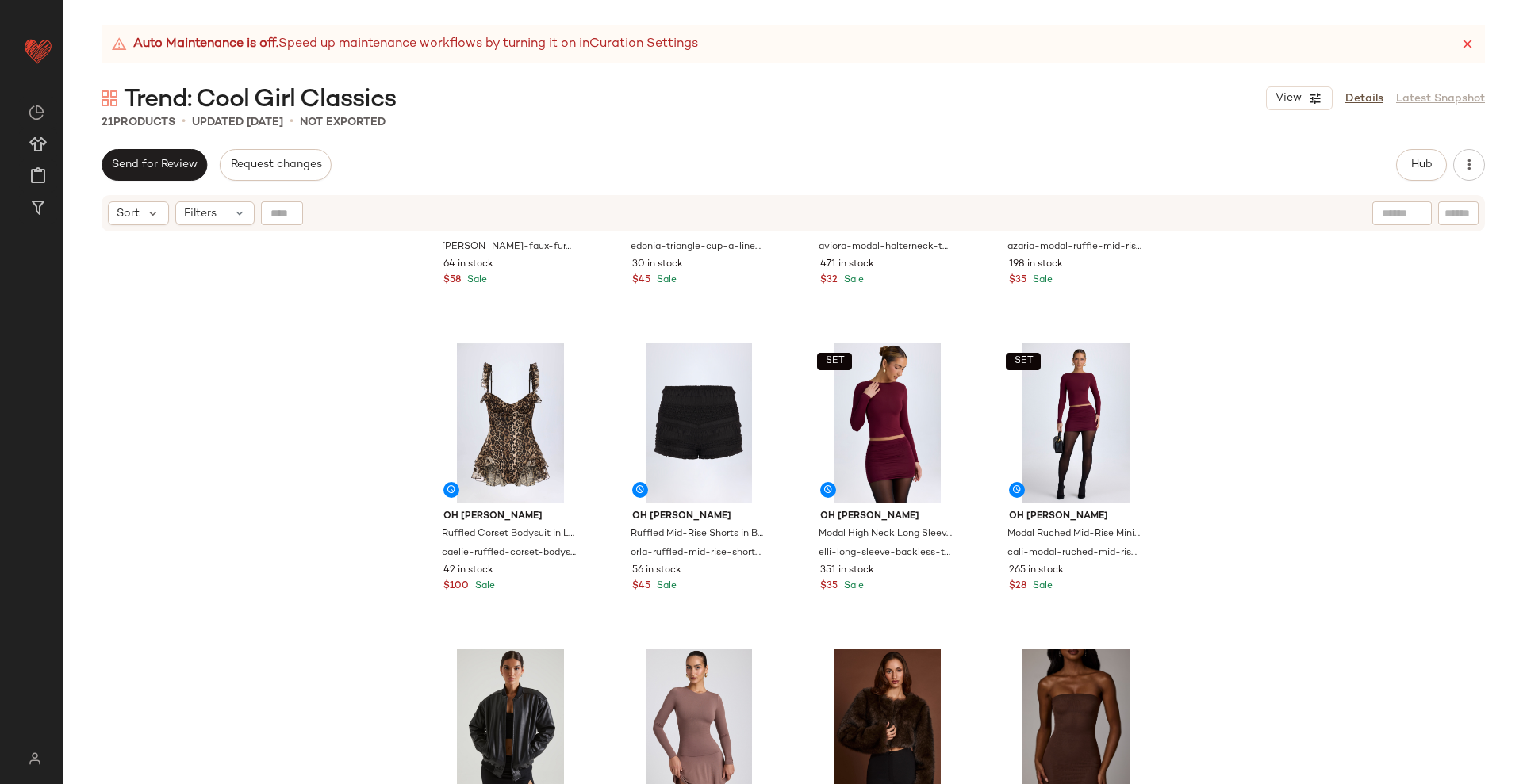
scroll to position [325, 0]
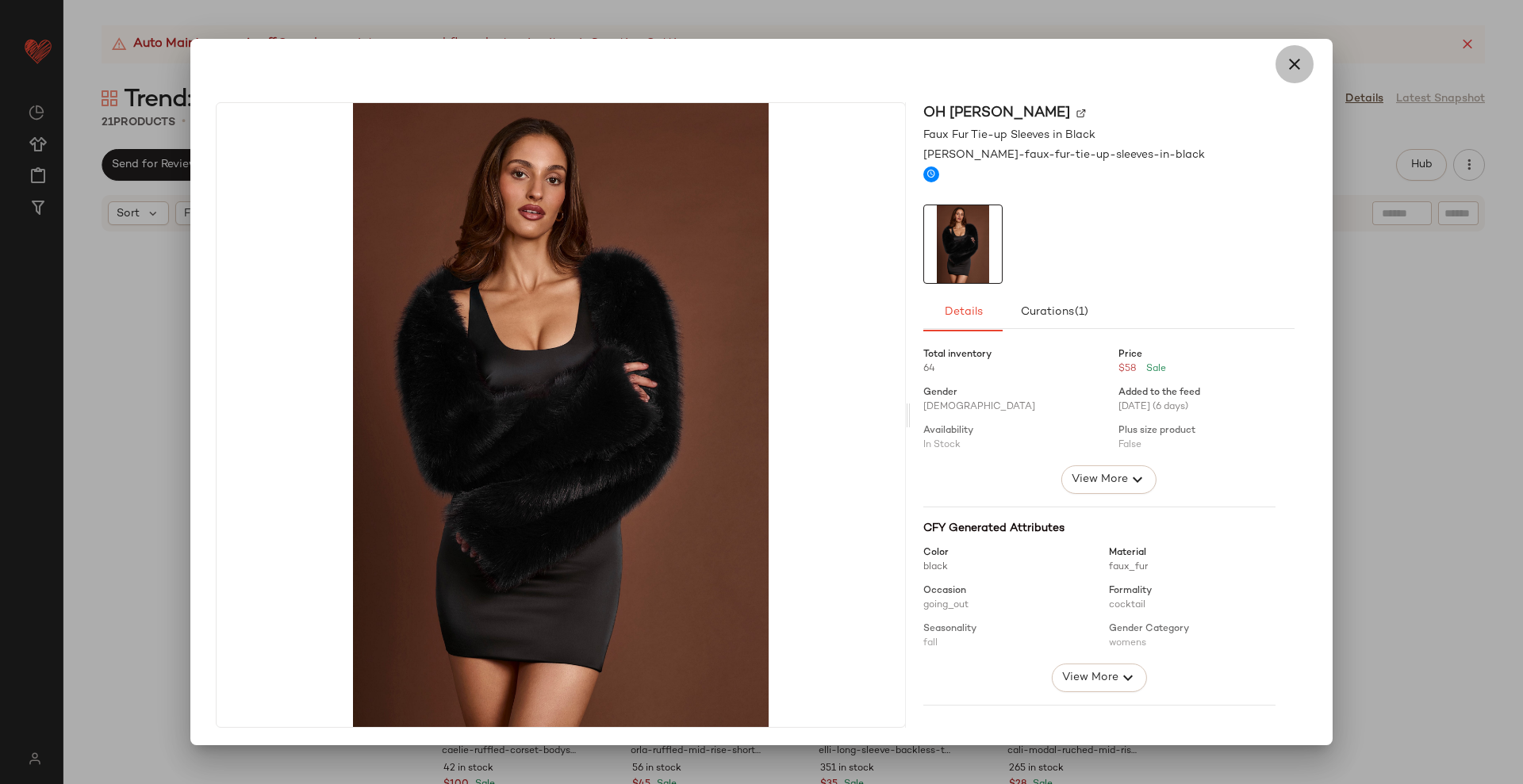
click at [1287, 60] on icon "button" at bounding box center [1294, 64] width 19 height 19
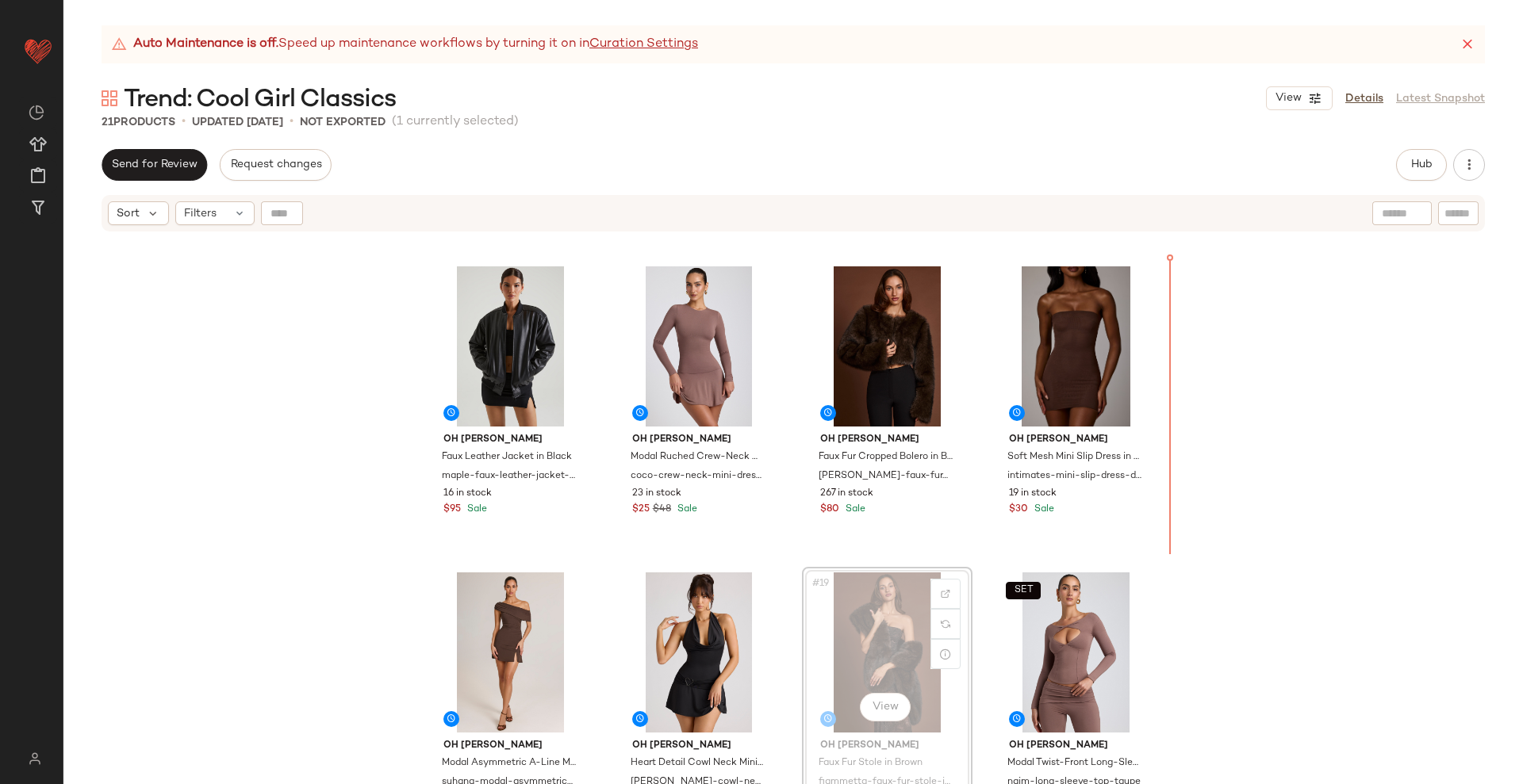
scroll to position [847, 0]
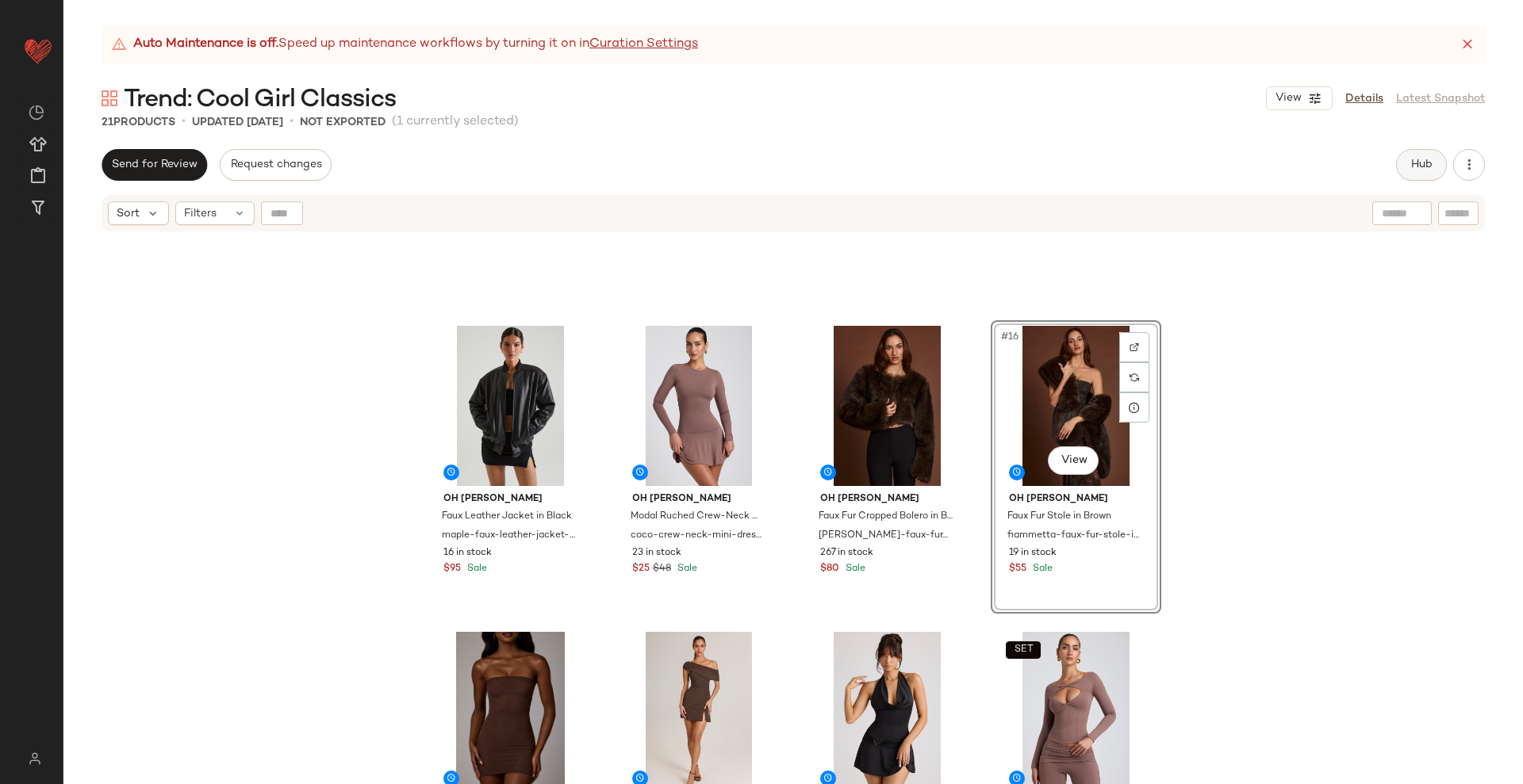
click at [1427, 159] on span "Hub" at bounding box center [1421, 165] width 22 height 13
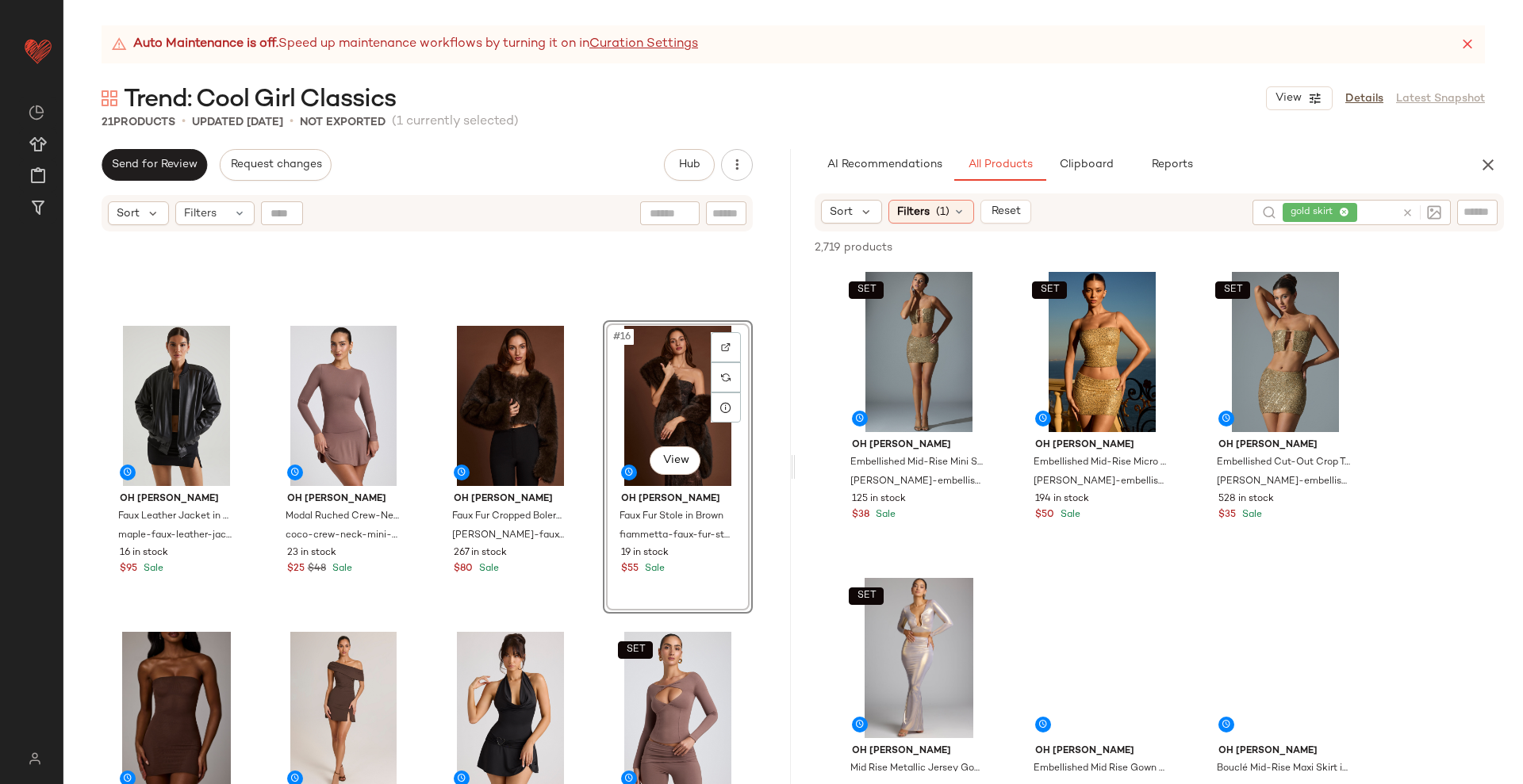
click at [1405, 214] on icon at bounding box center [1407, 213] width 12 height 12
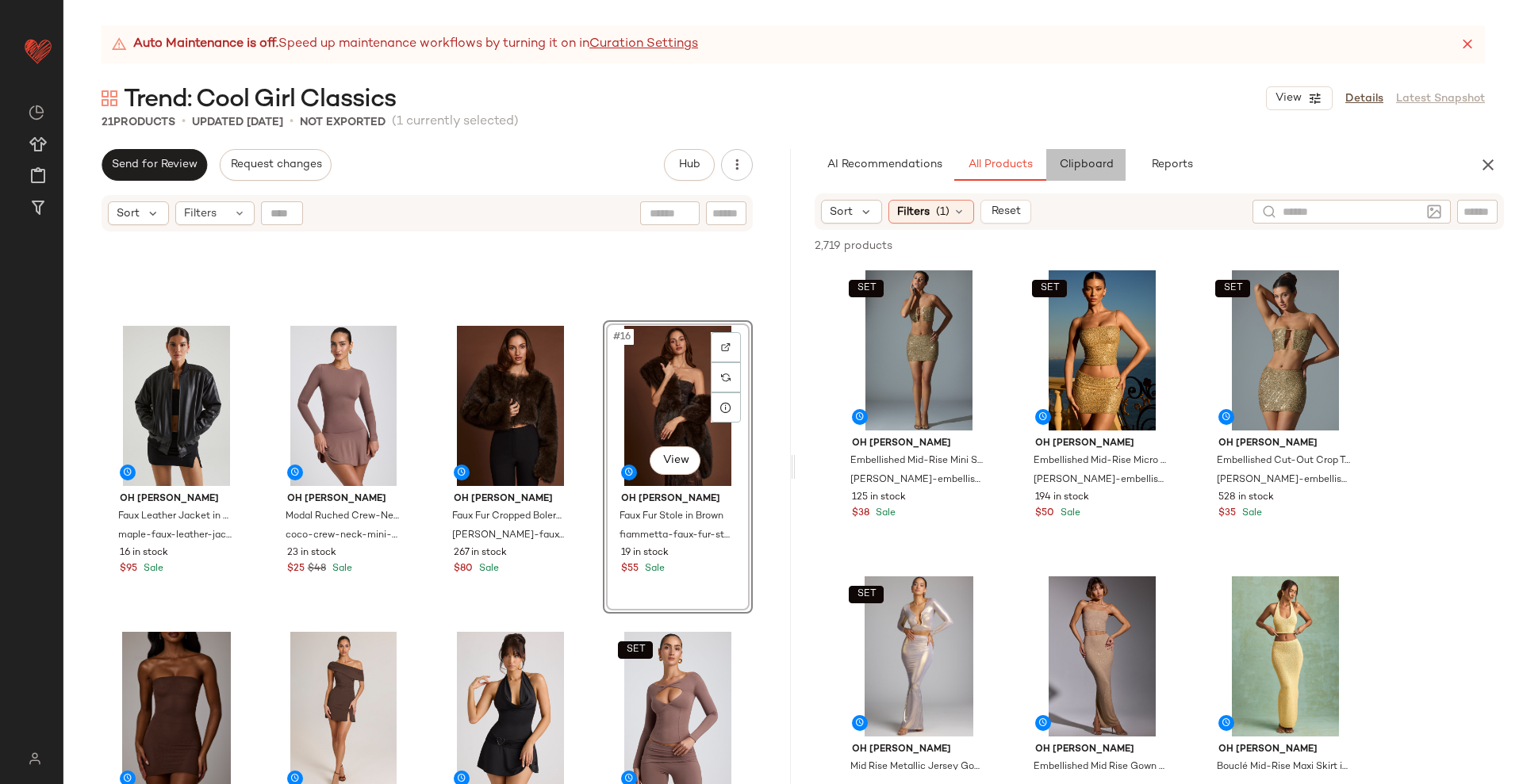
click at [1120, 169] on button "Clipboard" at bounding box center [1085, 165] width 79 height 32
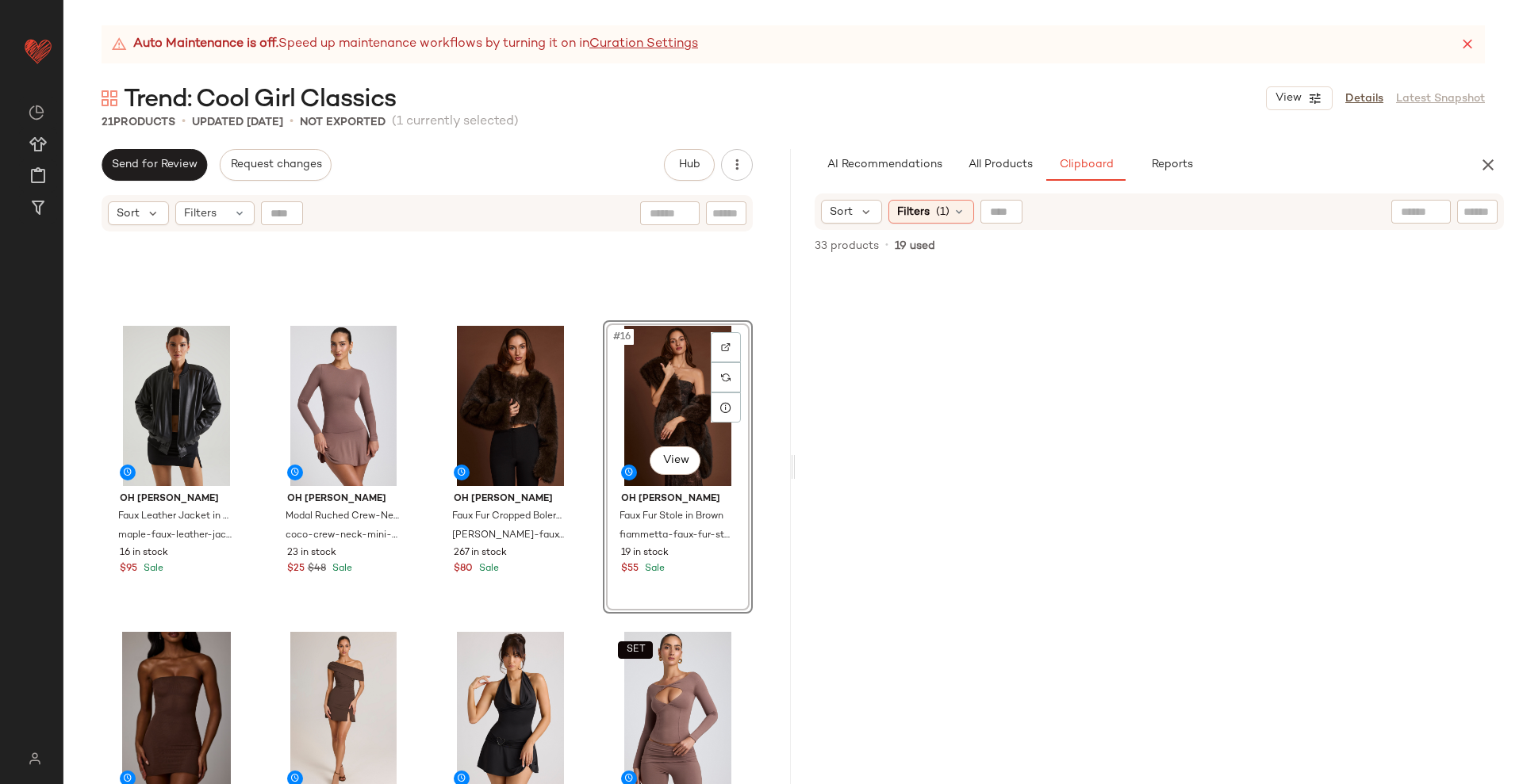
scroll to position [707, 0]
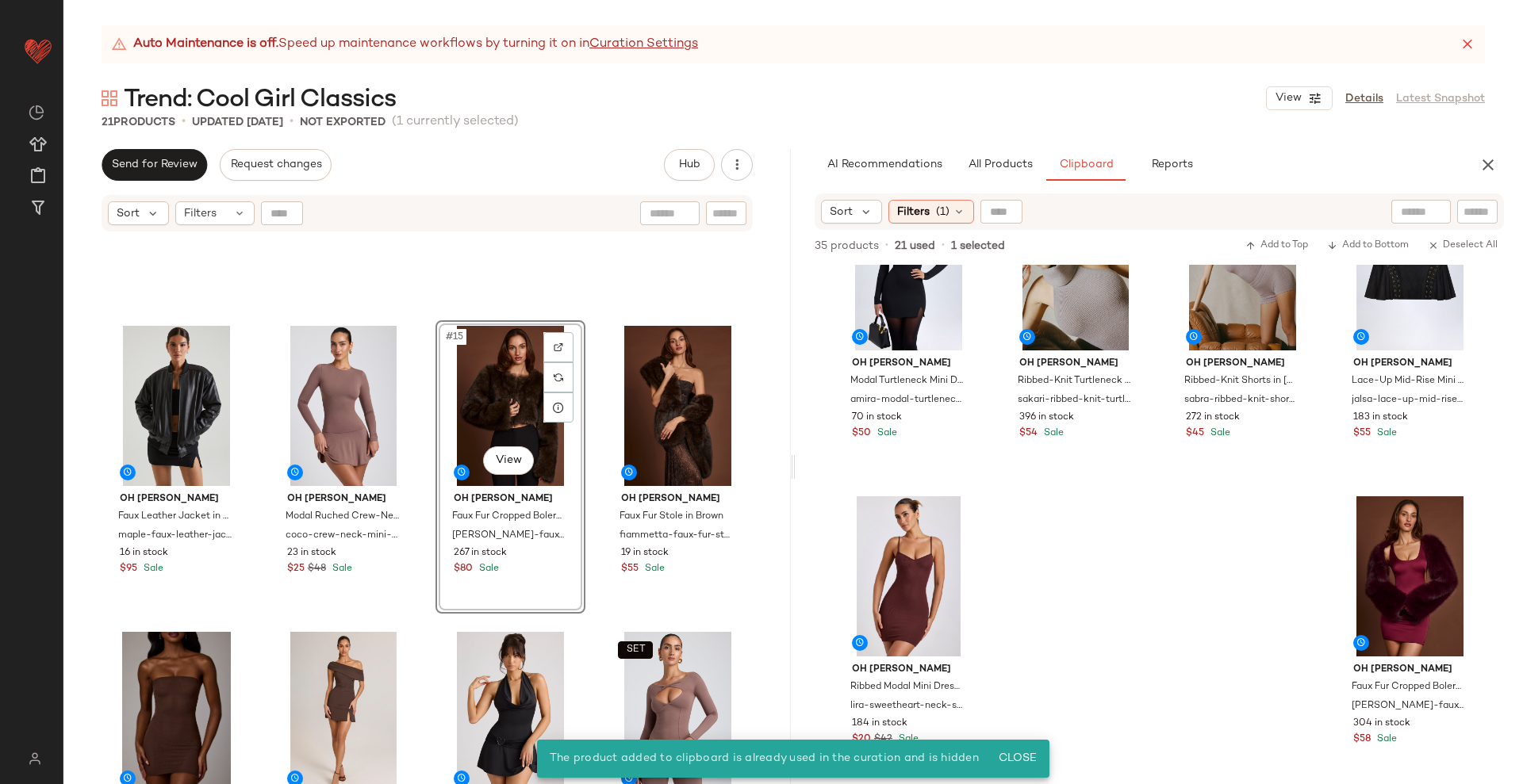
click at [501, 393] on div "#15 View" at bounding box center [510, 406] width 139 height 161
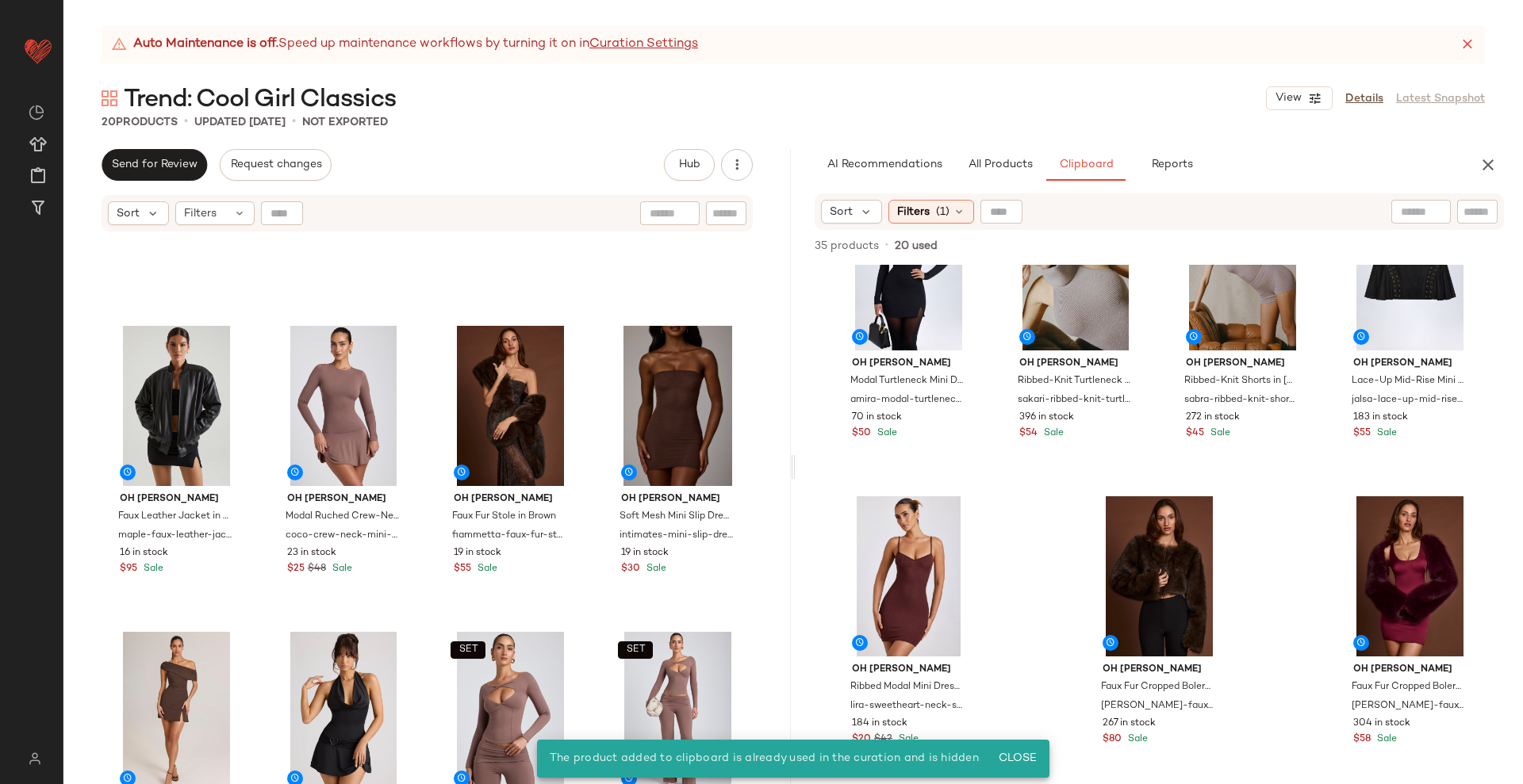
click at [584, 623] on div "Oh [PERSON_NAME] Faux Leather Jacket in Black maple-faux-leather-jacket-black 1…" at bounding box center [427, 528] width 727 height 591
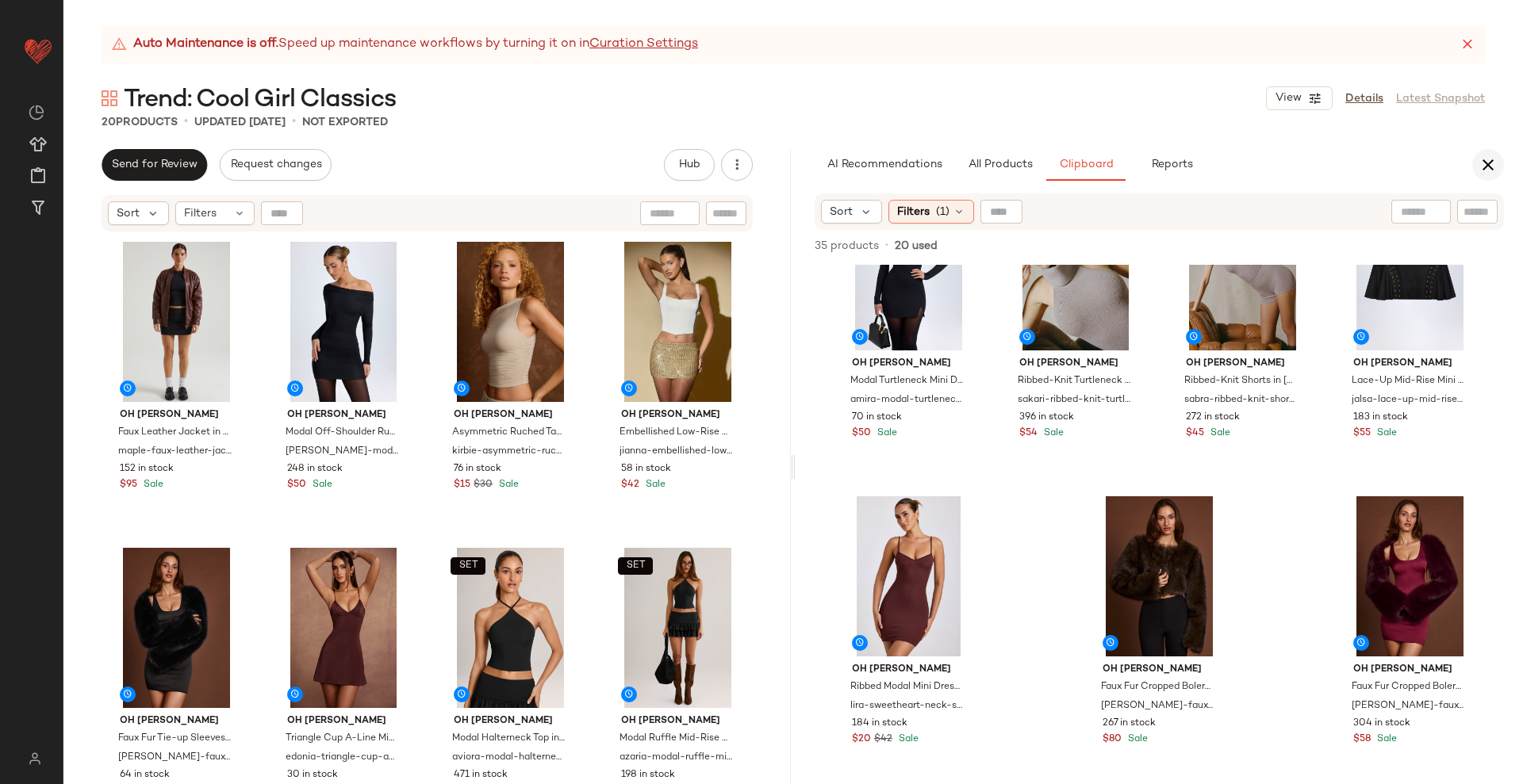
click at [1492, 170] on icon "button" at bounding box center [1488, 164] width 19 height 19
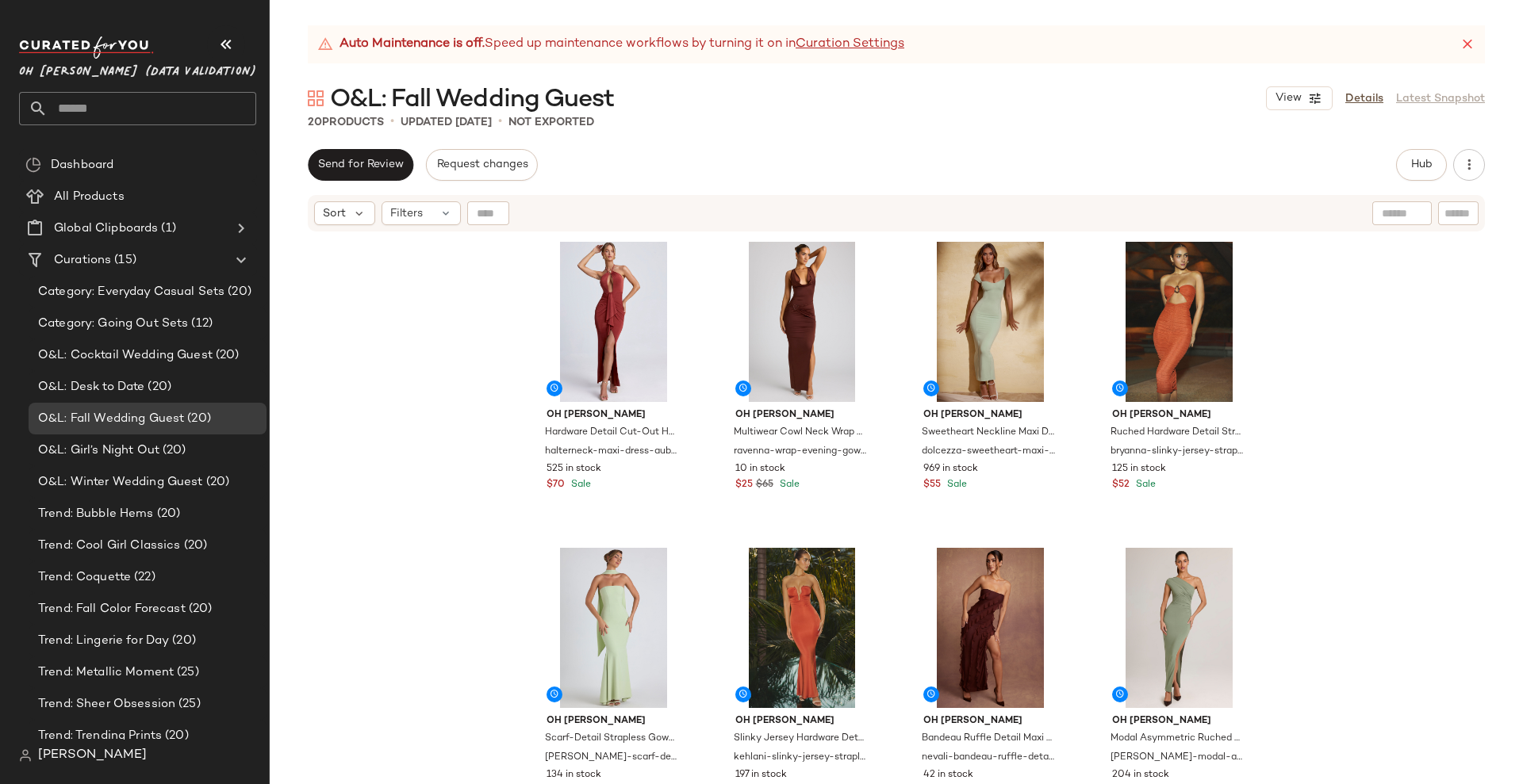
click at [1307, 17] on main "Auto Maintenance is off. Speed up maintenance workflows by turning it on in Cur…" at bounding box center [761, 392] width 1523 height 784
click at [1413, 165] on span "Hub" at bounding box center [1421, 165] width 22 height 13
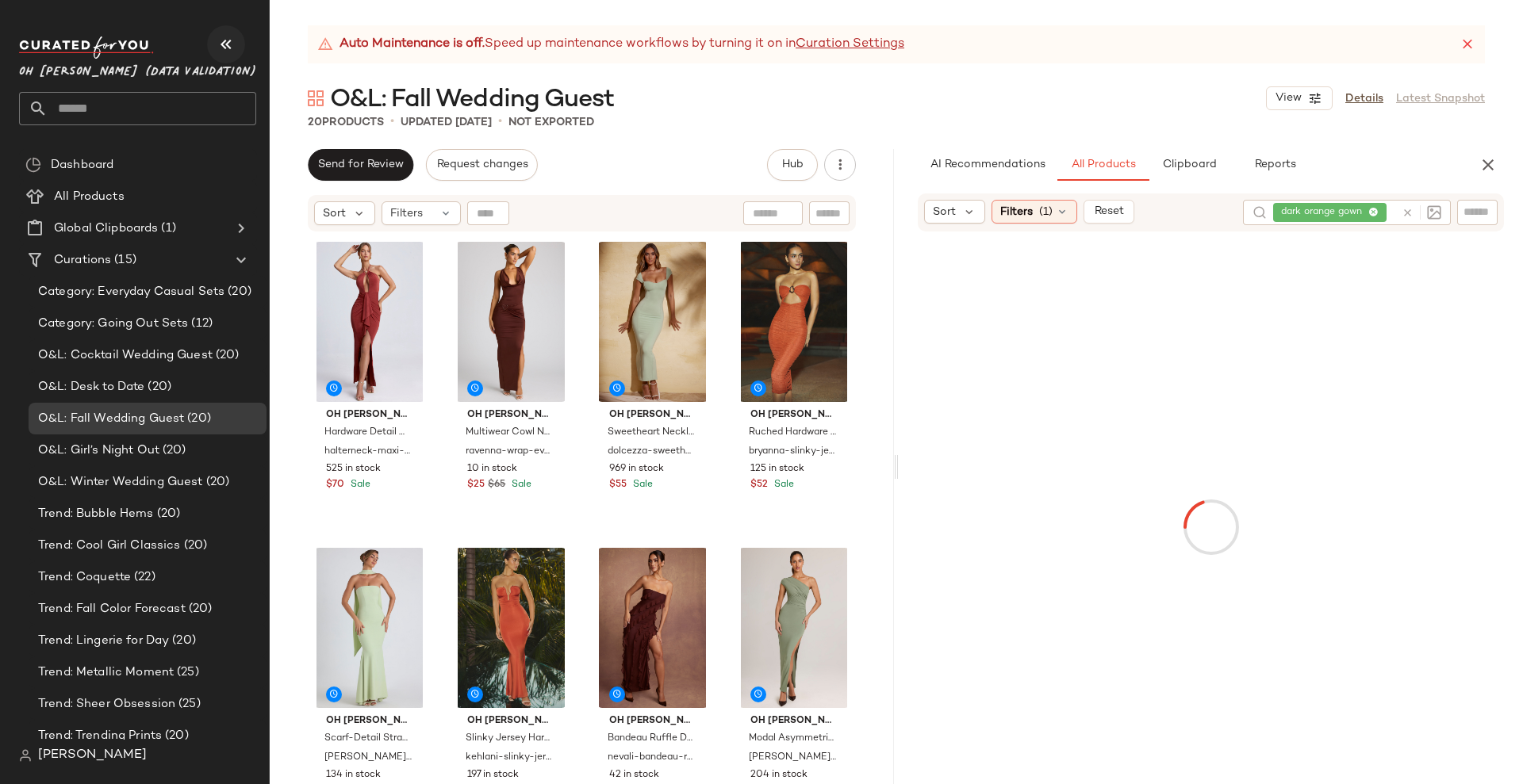
click at [228, 47] on icon "button" at bounding box center [226, 44] width 19 height 19
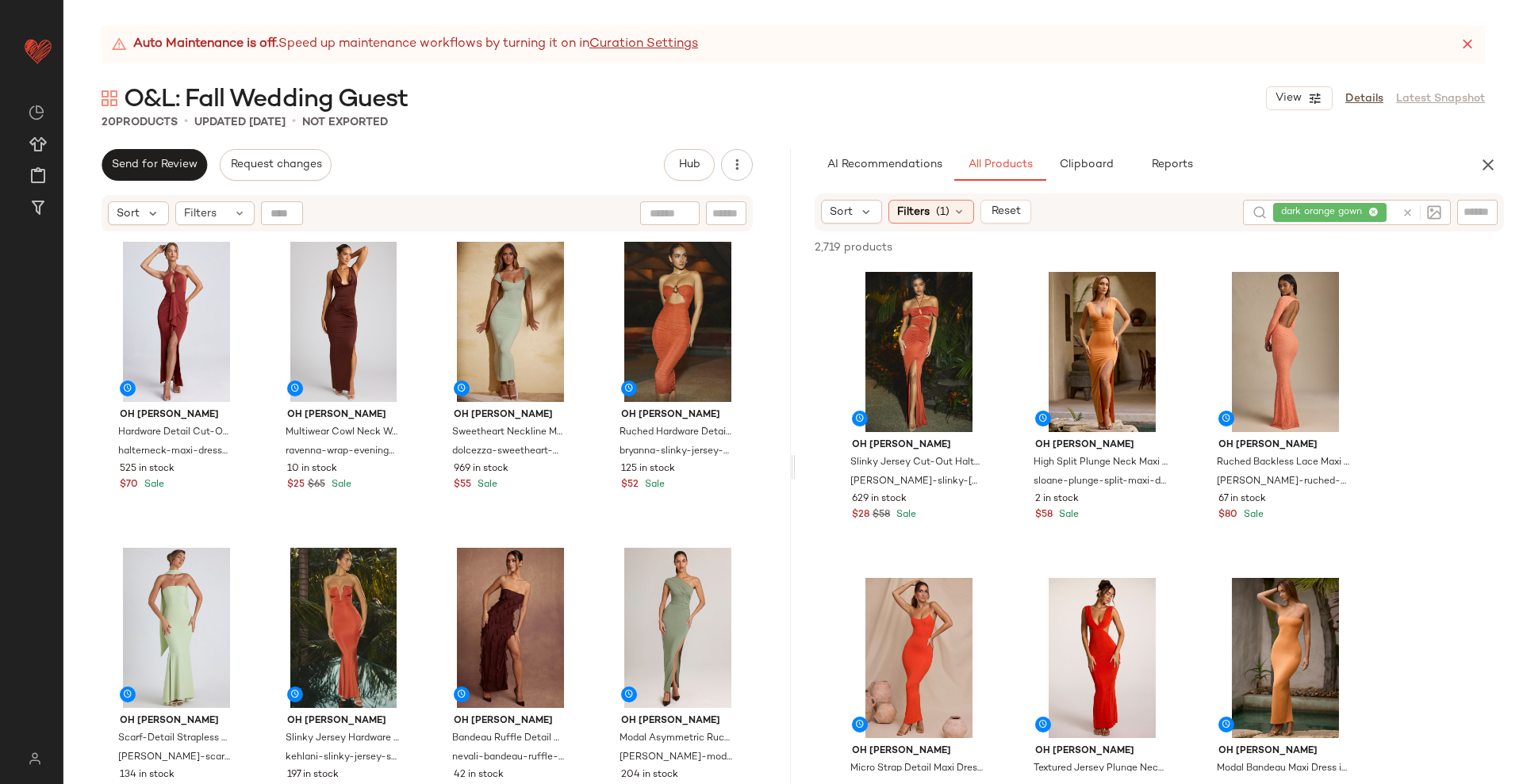
click at [1403, 212] on icon at bounding box center [1407, 213] width 12 height 12
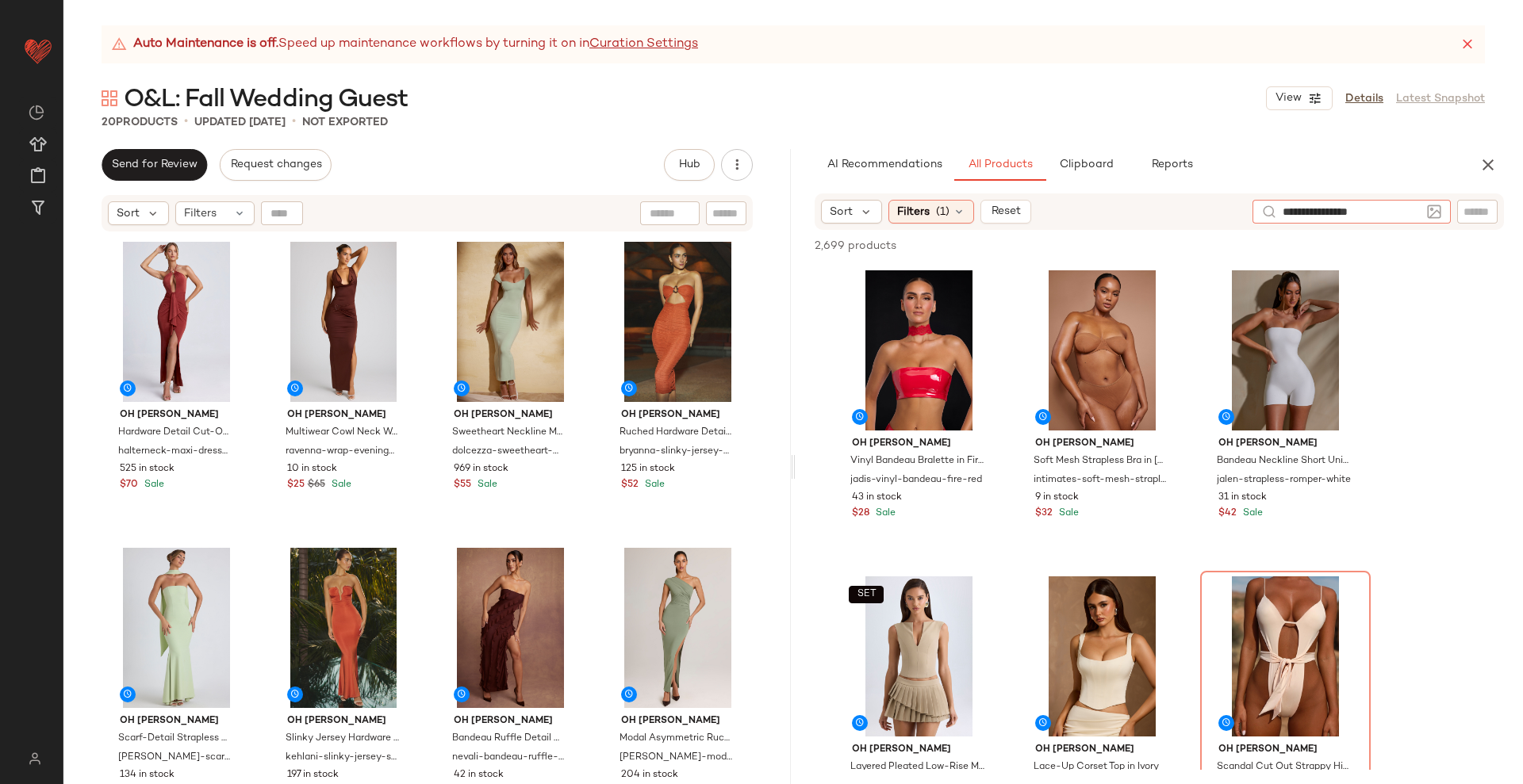
type input "**********"
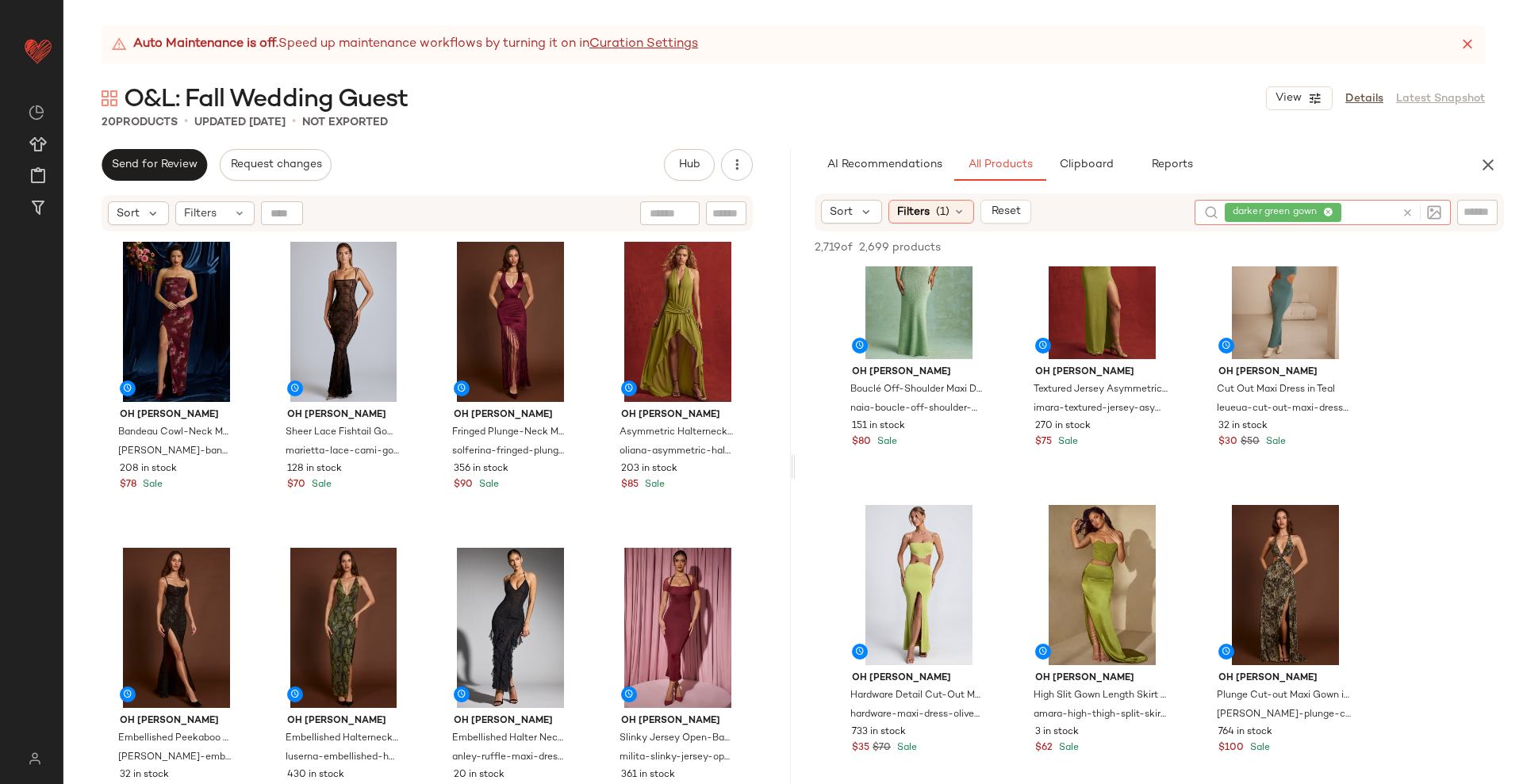
scroll to position [943, 0]
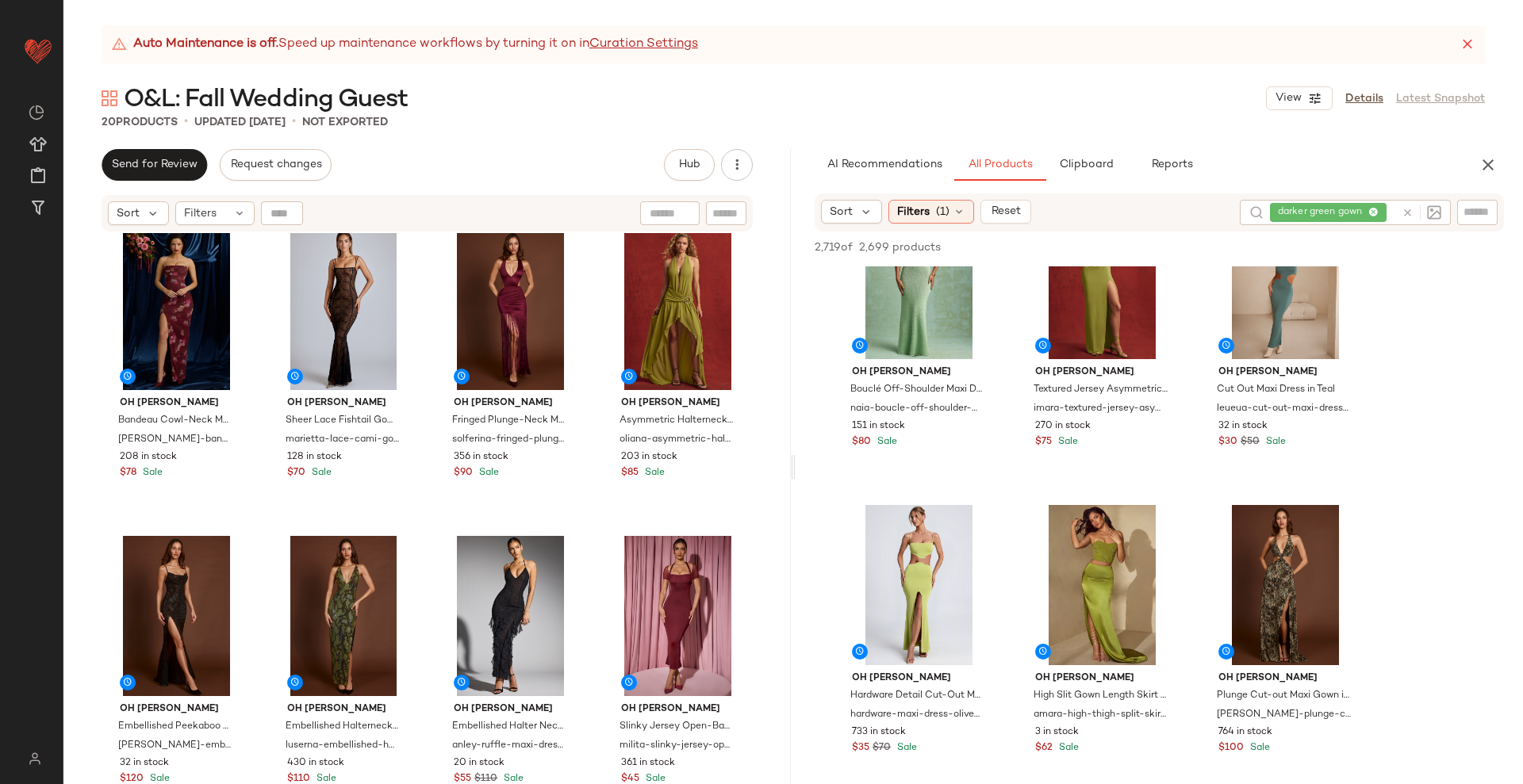
click at [582, 526] on div "Oh [PERSON_NAME] Panelled Ruffle Evening Gown in Black aurelie-ruffle-maxi-dres…" at bounding box center [427, 528] width 727 height 591
click at [578, 530] on div "Oh [PERSON_NAME] Embellished Halter Neck Ruffle Maxi Dress in Black anley-ruffl…" at bounding box center [510, 677] width 150 height 293
click at [584, 528] on div "Oh [PERSON_NAME] Panelled Ruffle Evening Gown in Black aurelie-ruffle-maxi-dres…" at bounding box center [427, 528] width 727 height 591
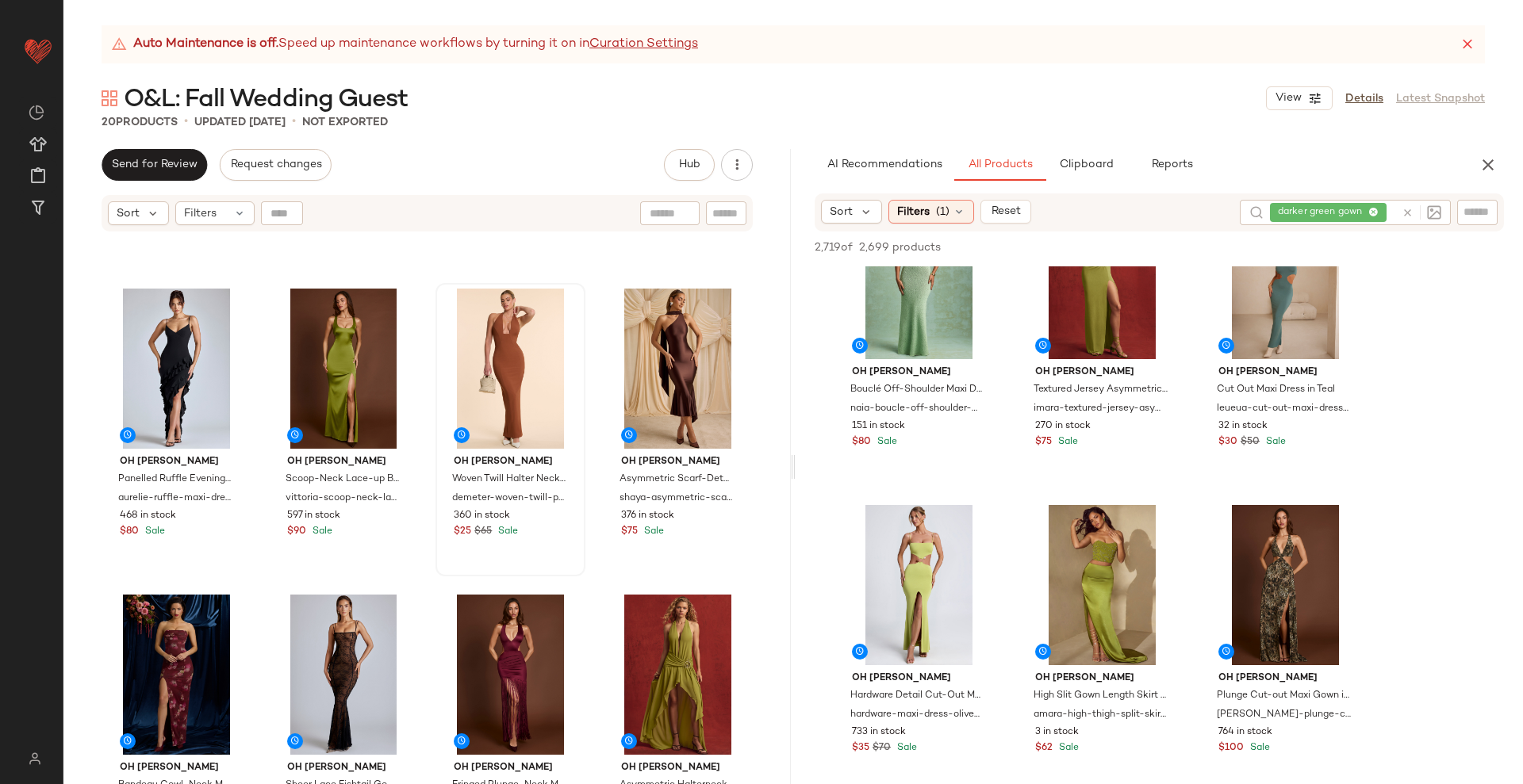
scroll to position [546, 0]
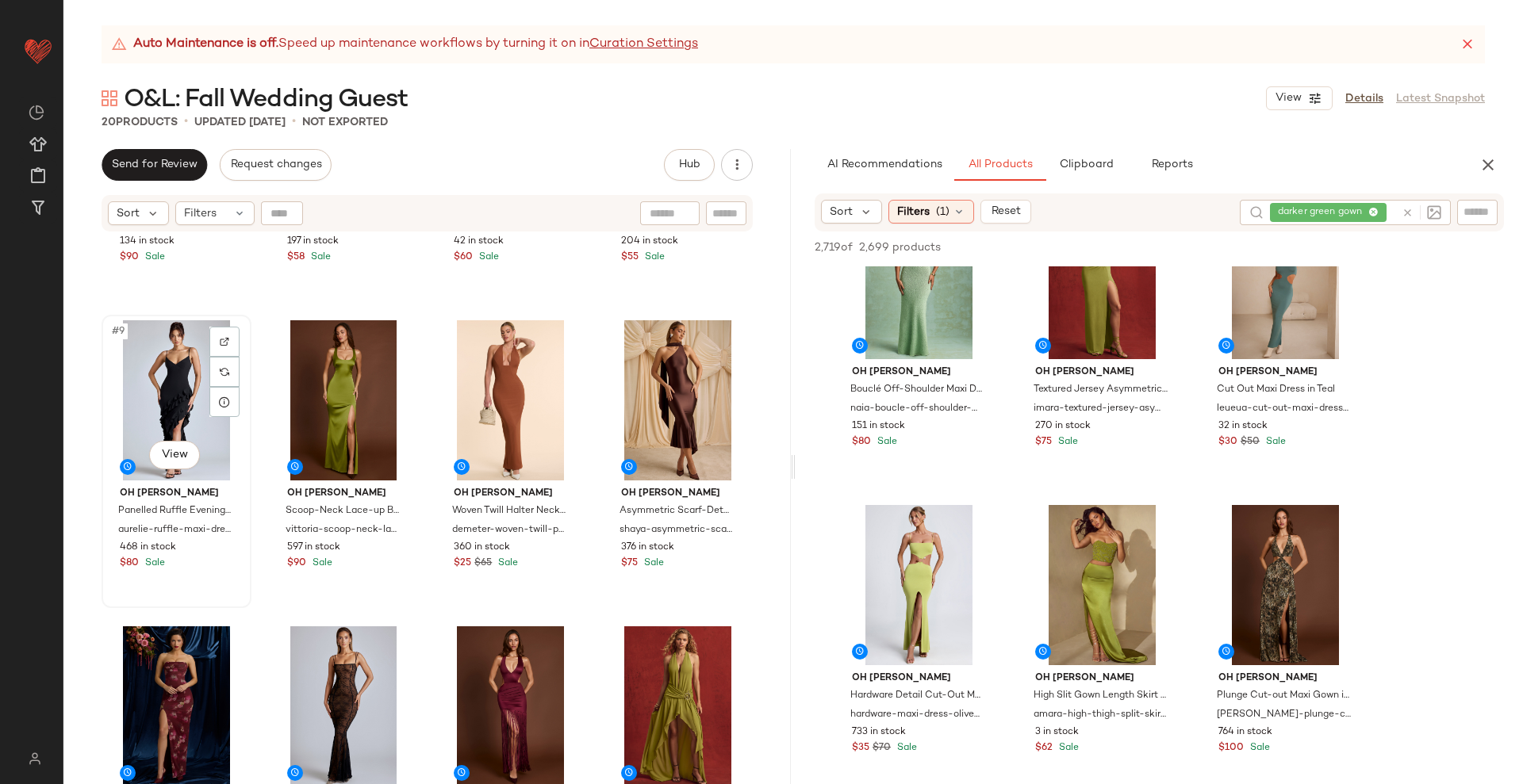
click at [156, 399] on div "#9 View" at bounding box center [176, 400] width 139 height 161
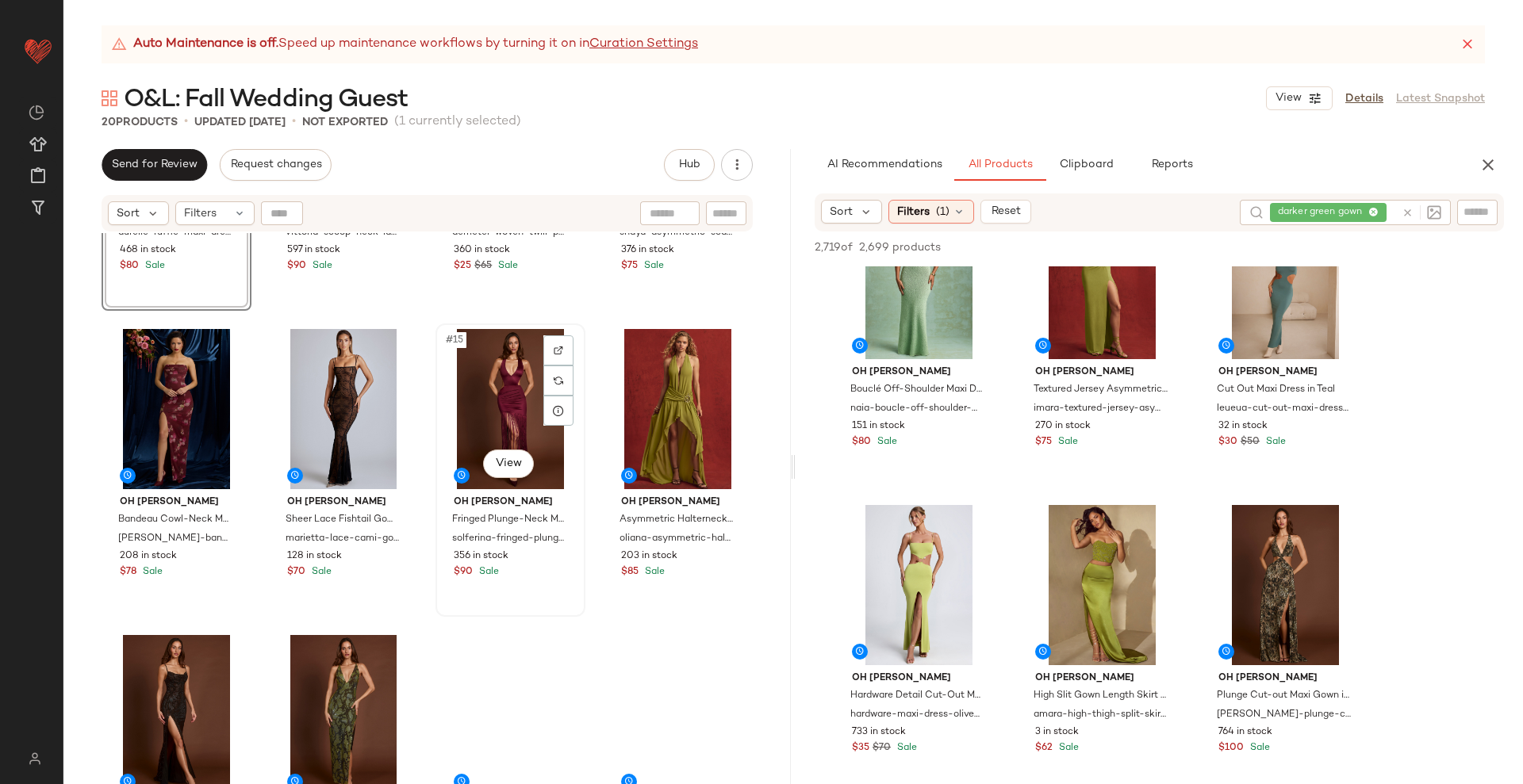
scroll to position [943, 0]
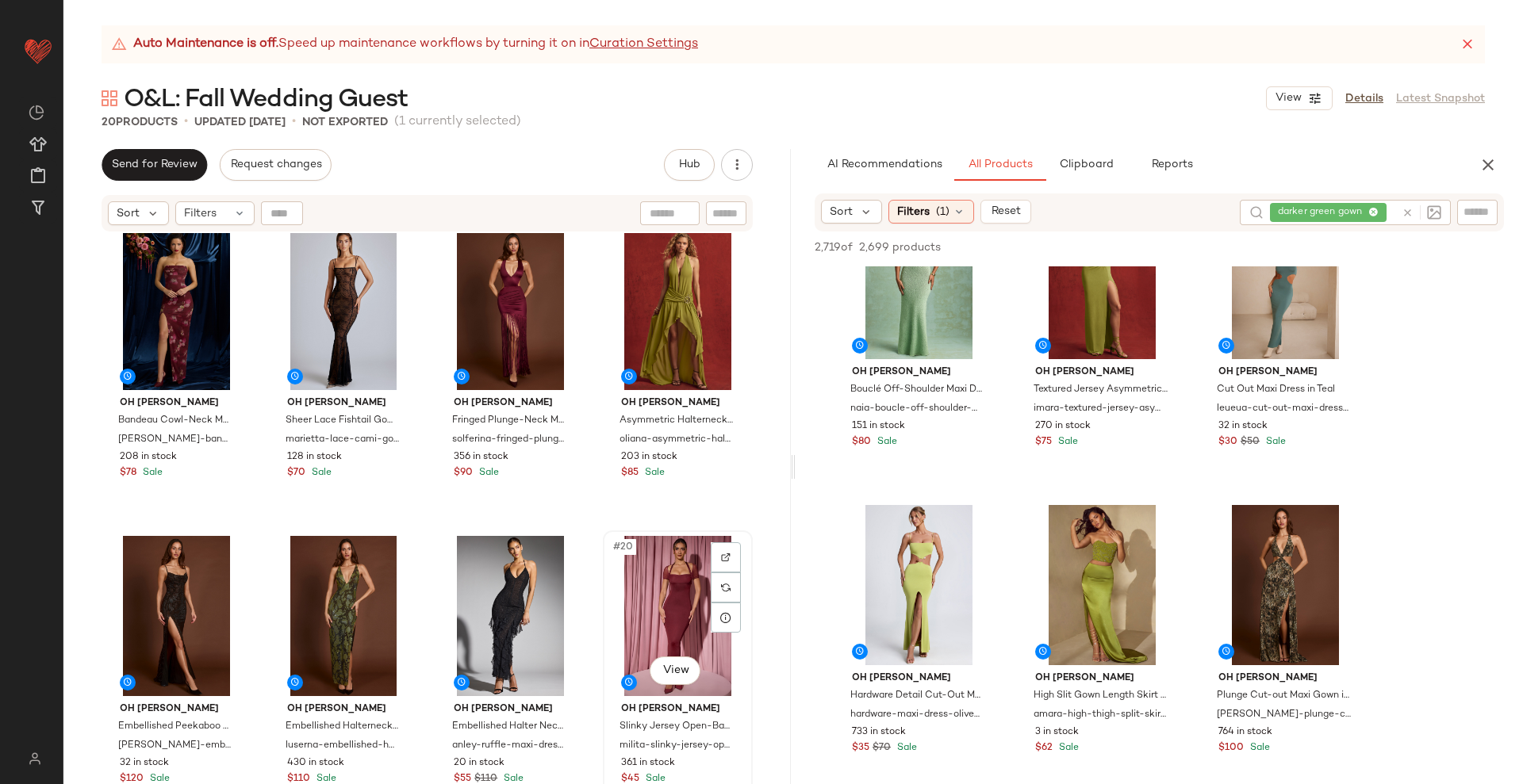
click at [662, 603] on div "#20 View" at bounding box center [677, 616] width 139 height 161
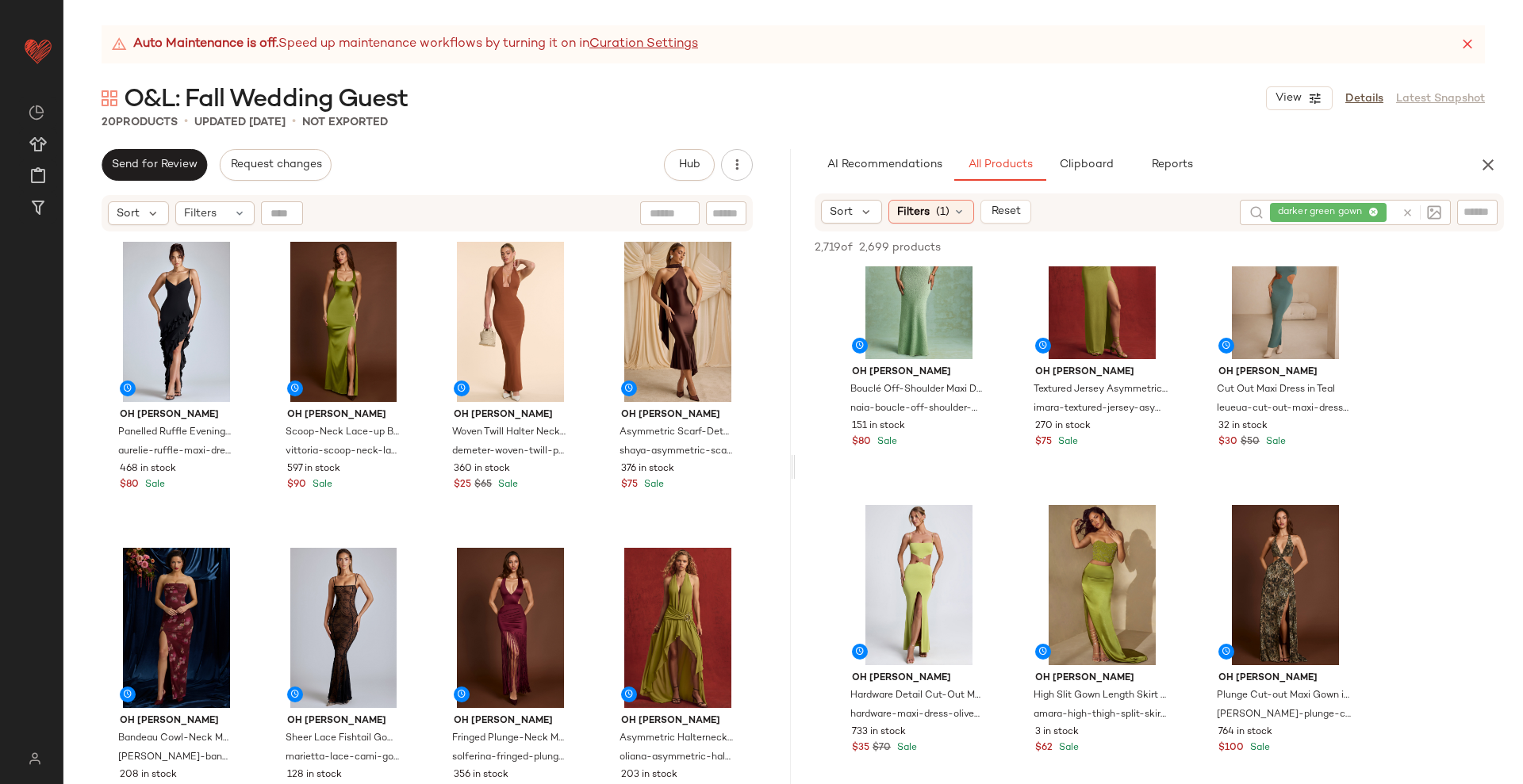
click at [585, 552] on div "Oh [PERSON_NAME] Panelled Ruffle Evening Gown in Black aurelie-ruffle-maxi-dres…" at bounding box center [427, 529] width 651 height 587
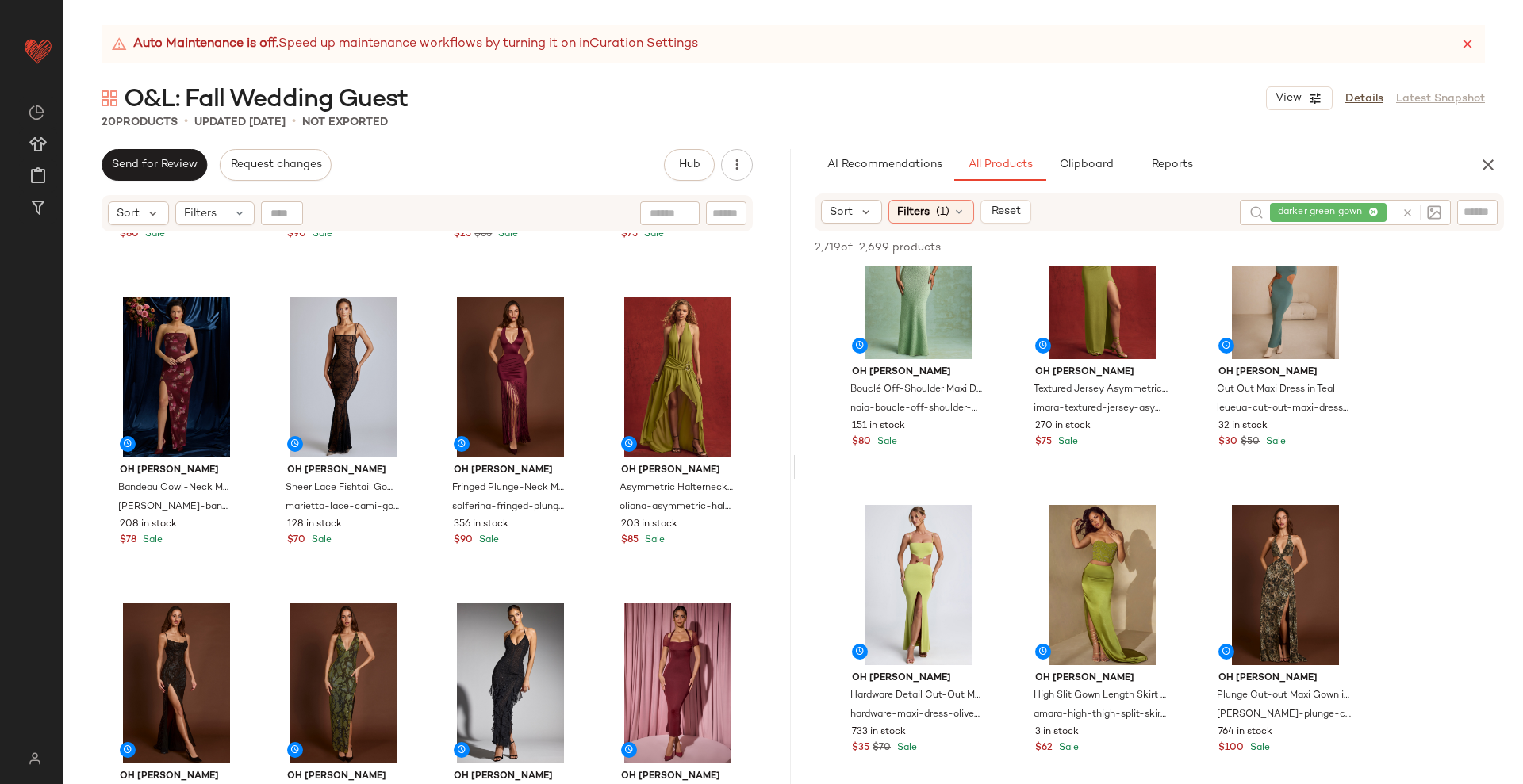
scroll to position [297, 0]
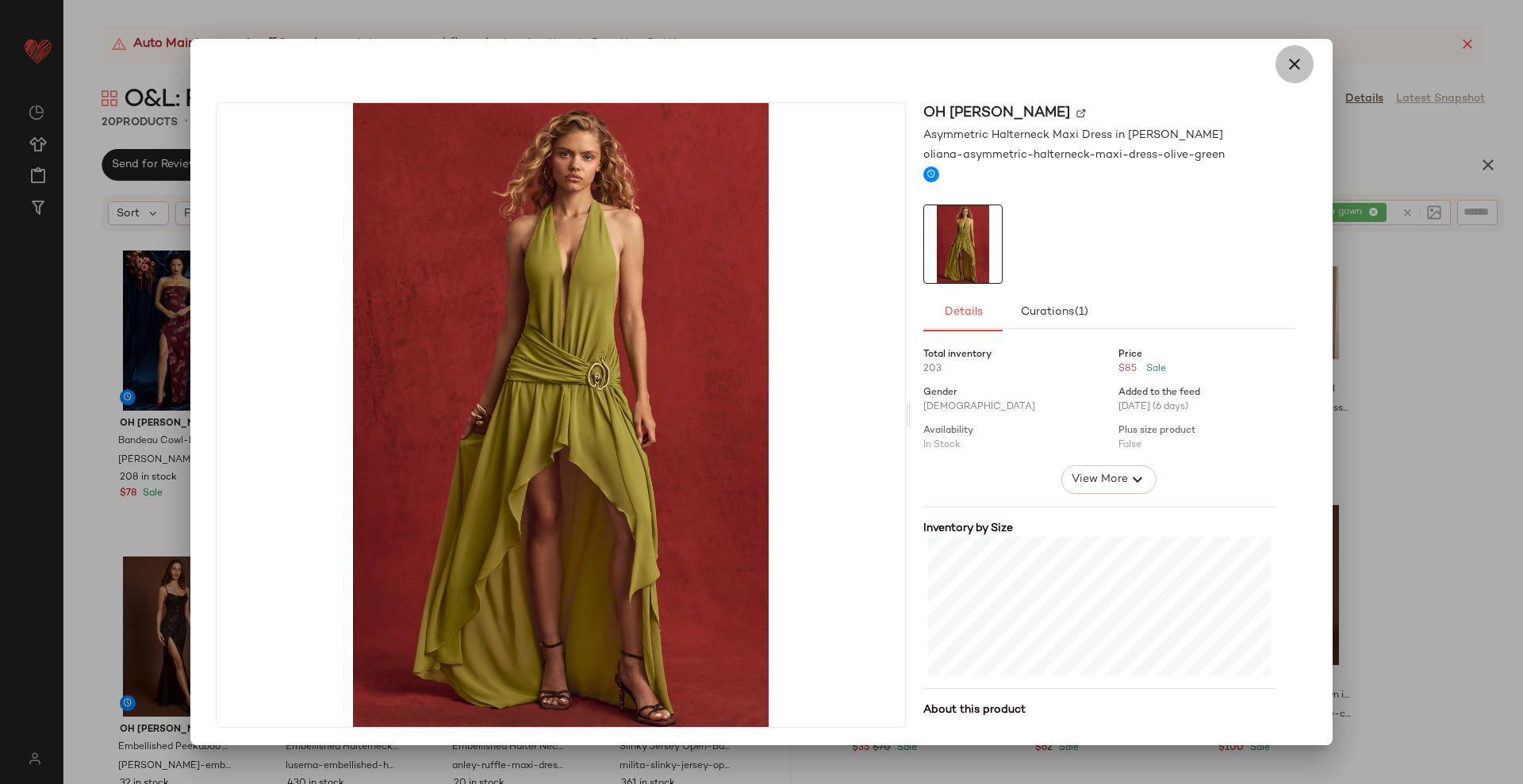
click at [1287, 64] on icon "button" at bounding box center [1294, 64] width 19 height 19
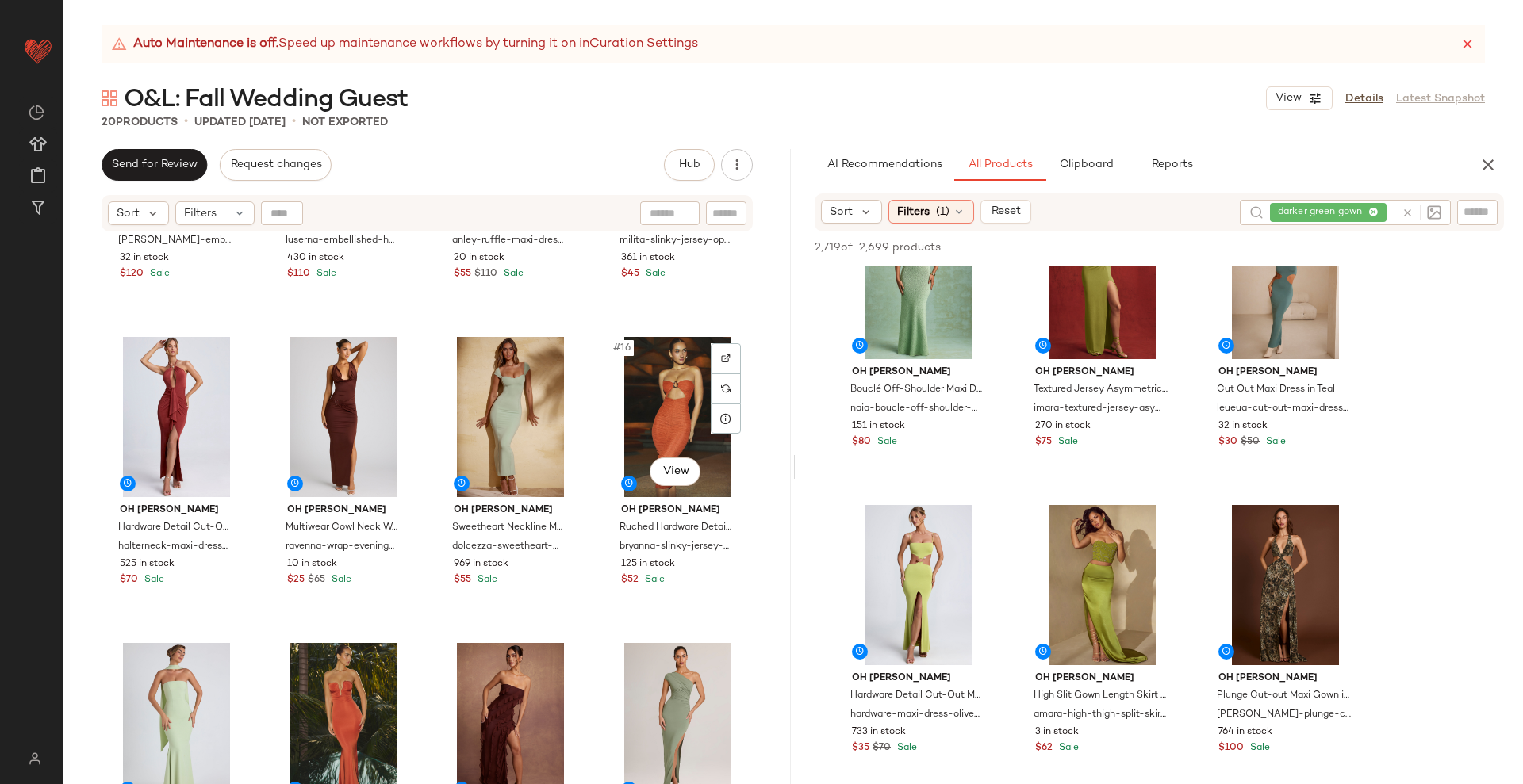
scroll to position [943, 0]
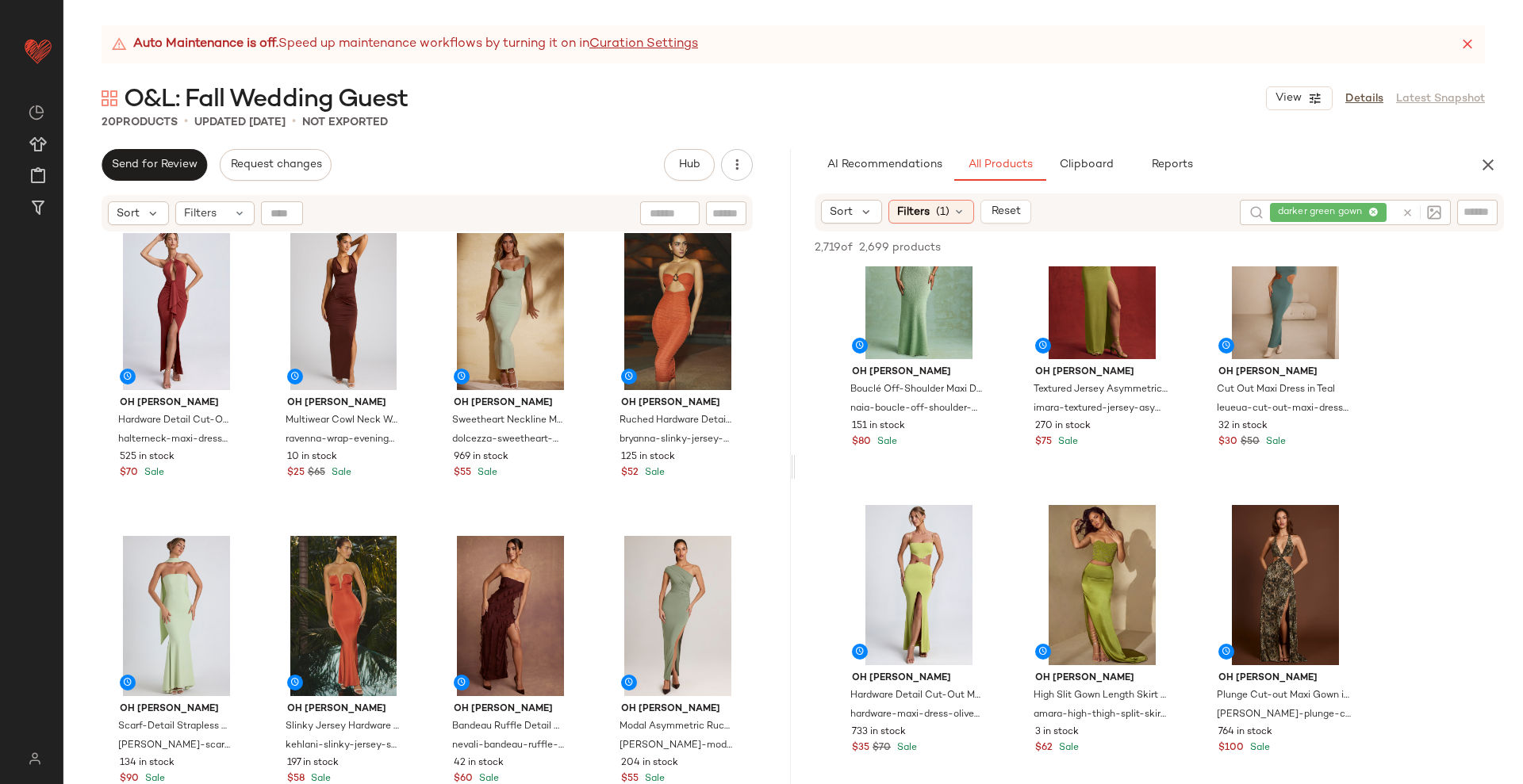
click at [762, 506] on div "Oh [PERSON_NAME] Embellished Peekaboo Cowl-Neck Dress in Brown Snake [PERSON_NA…" at bounding box center [427, 528] width 727 height 591
